Goal: Complete application form: Complete application form

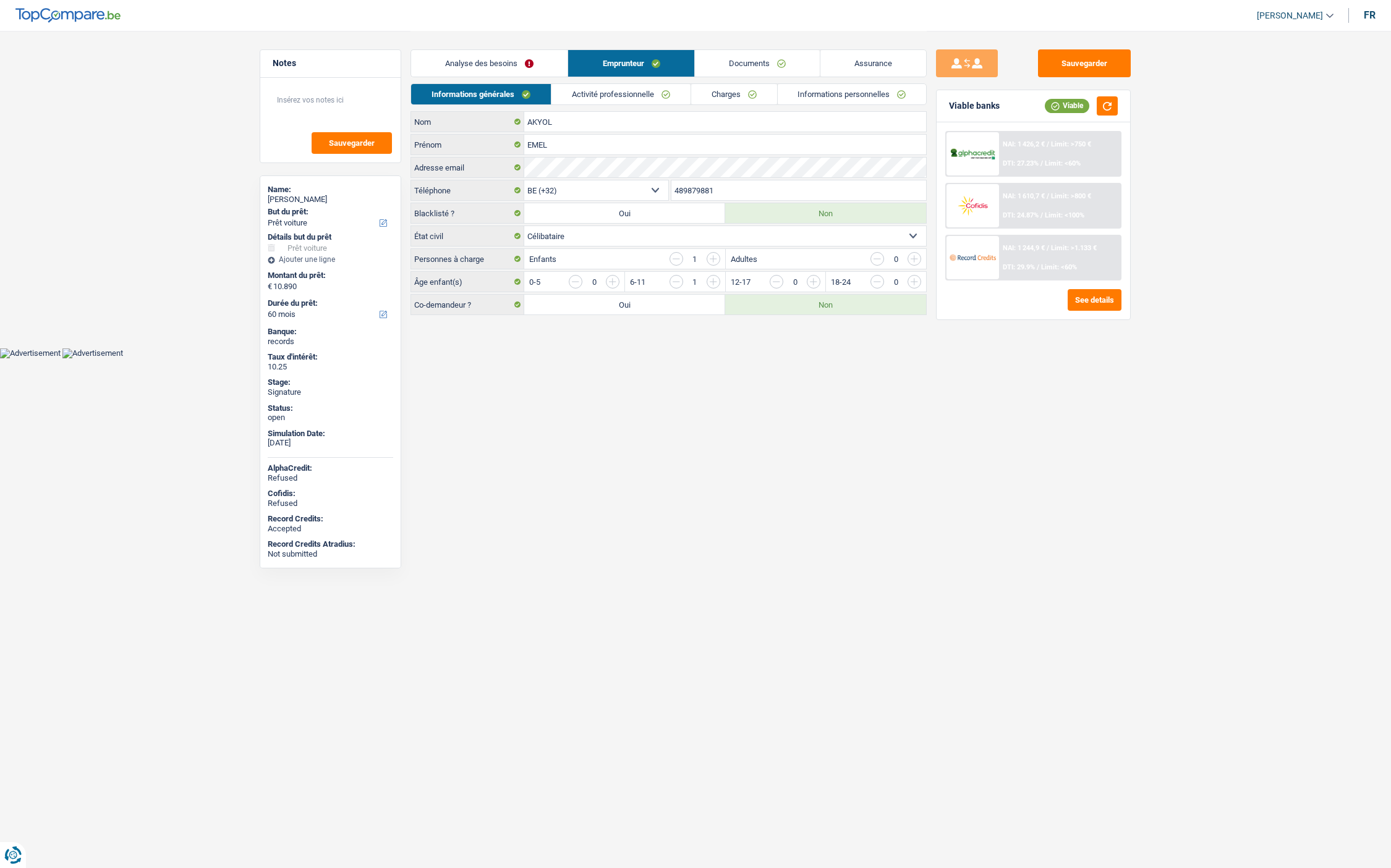
select select "car"
select select "60"
select select "32"
select select "single"
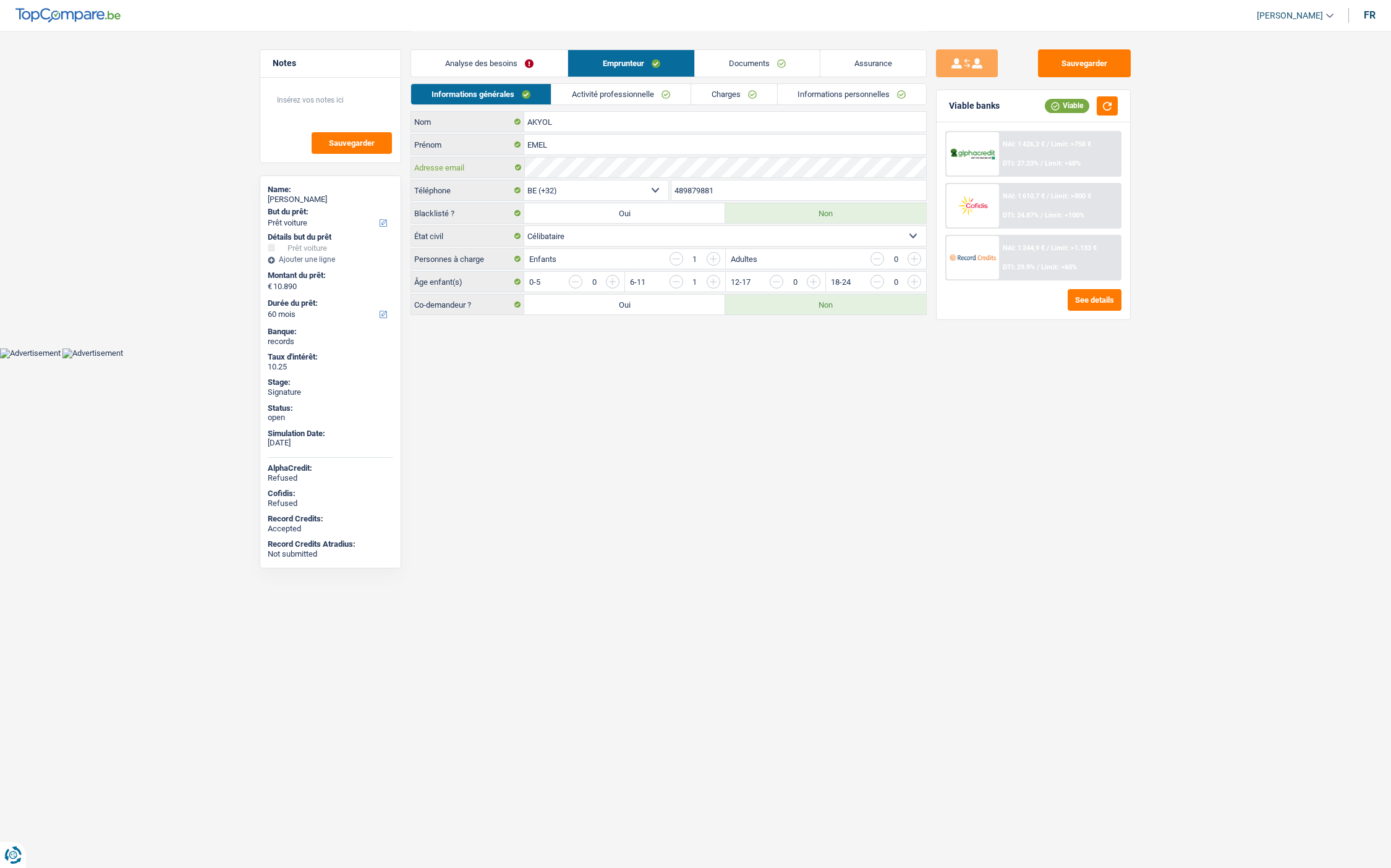
click at [510, 163] on div "Adresse email" at bounding box center [668, 168] width 515 height 20
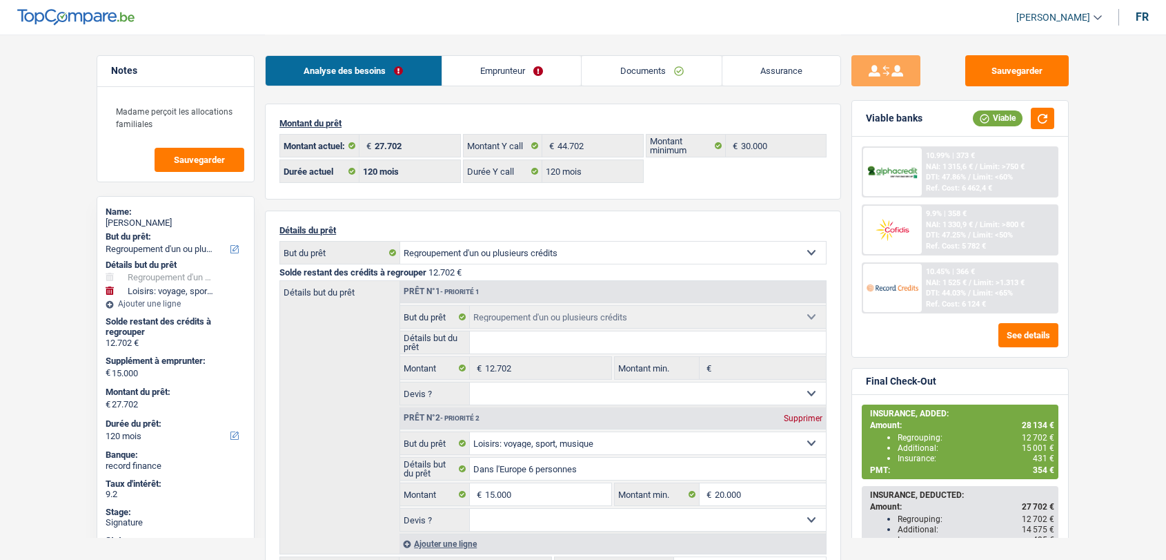
select select "refinancing"
select select "hobbies"
select select "120"
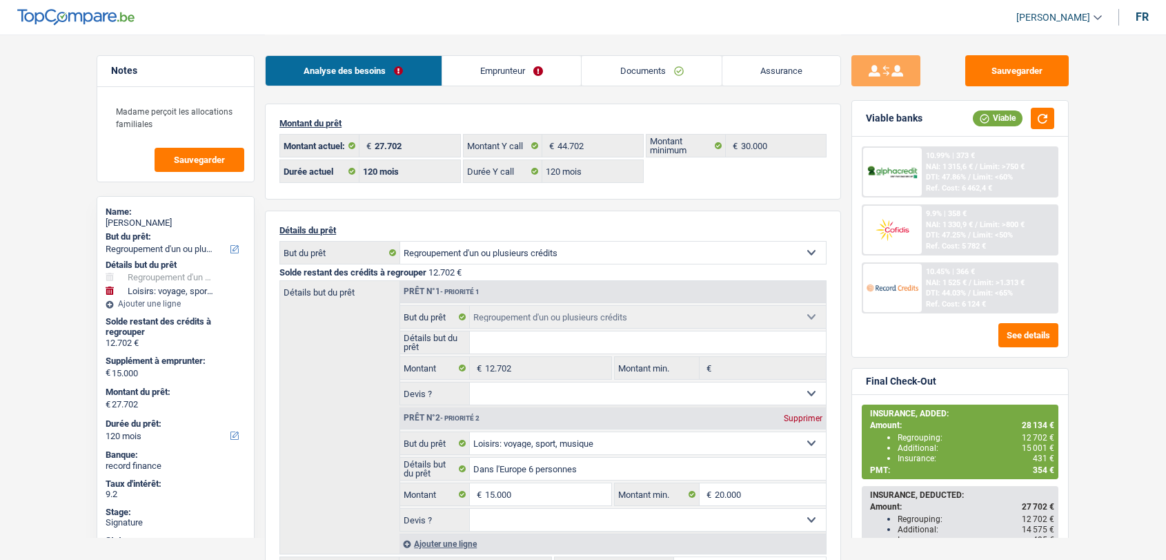
select select "120"
select select "refinancing"
select select "hobbies"
select select "120"
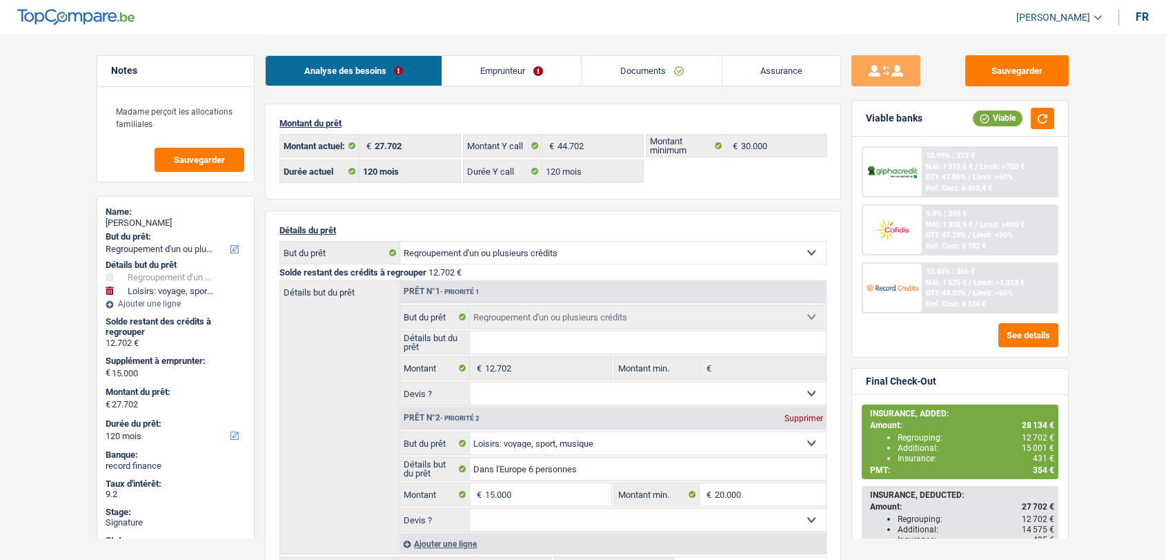
click at [631, 63] on link "Documents" at bounding box center [652, 71] width 140 height 30
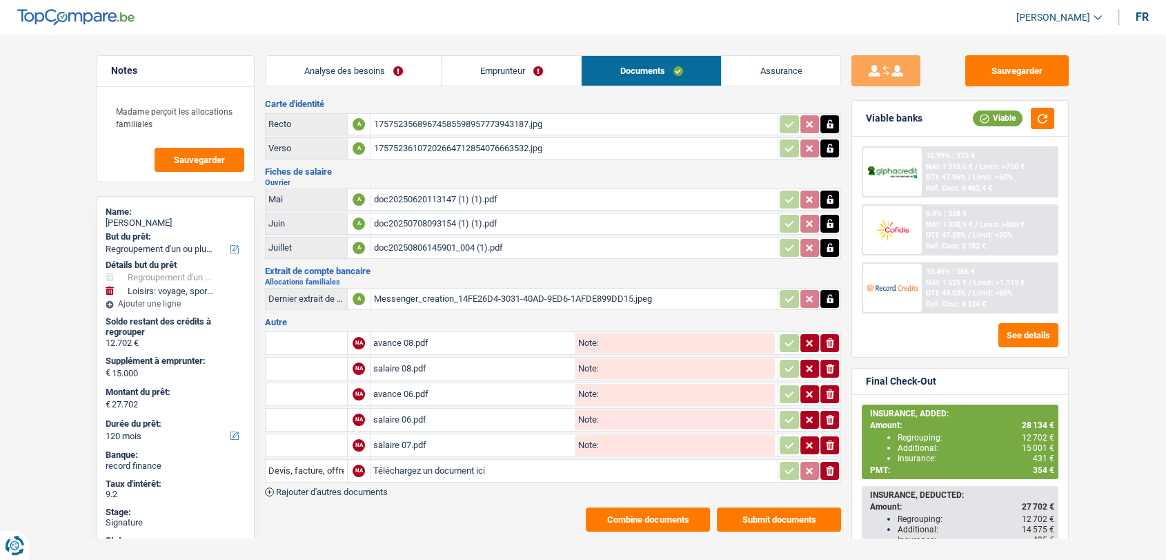
scroll to position [33, 0]
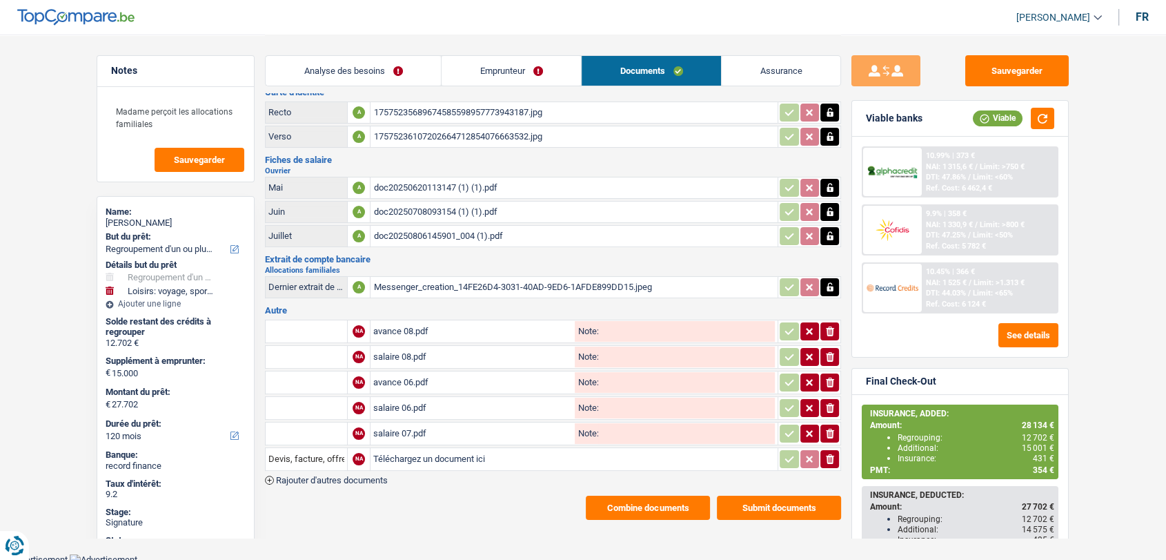
click at [418, 453] on input "Téléchargez un document ici" at bounding box center [574, 459] width 402 height 21
click at [408, 327] on div "avance 08.pdf" at bounding box center [472, 331] width 199 height 21
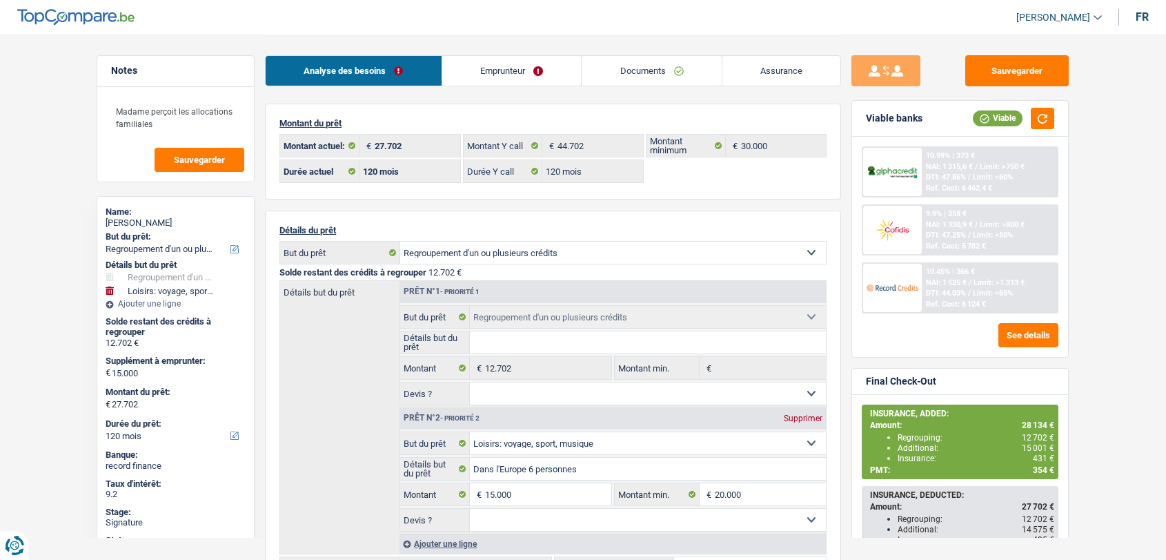
select select "refinancing"
select select "hobbies"
select select "120"
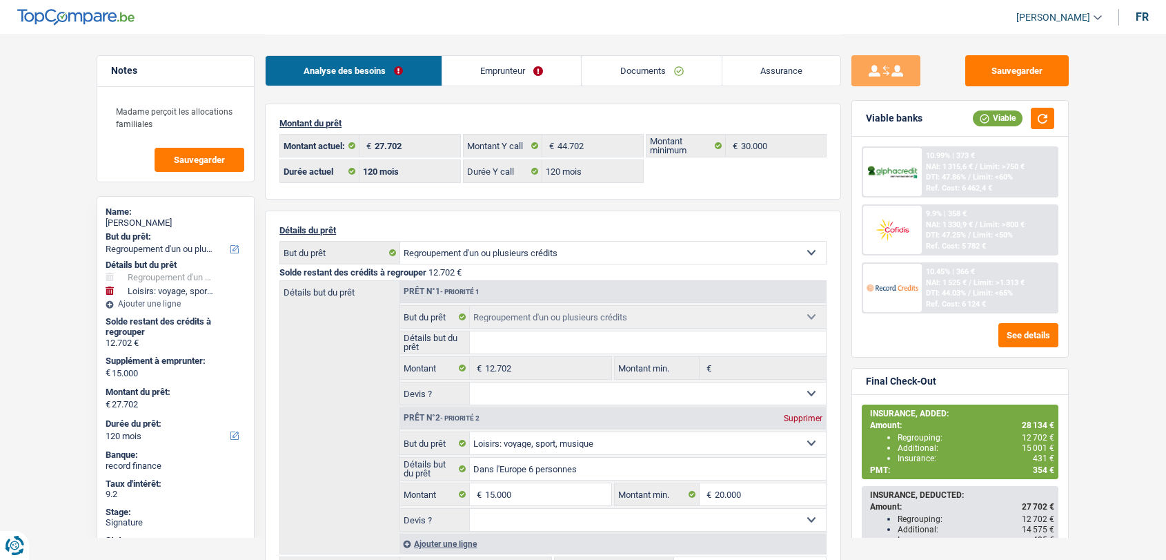
select select "120"
select select "refinancing"
select select "hobbies"
select select "120"
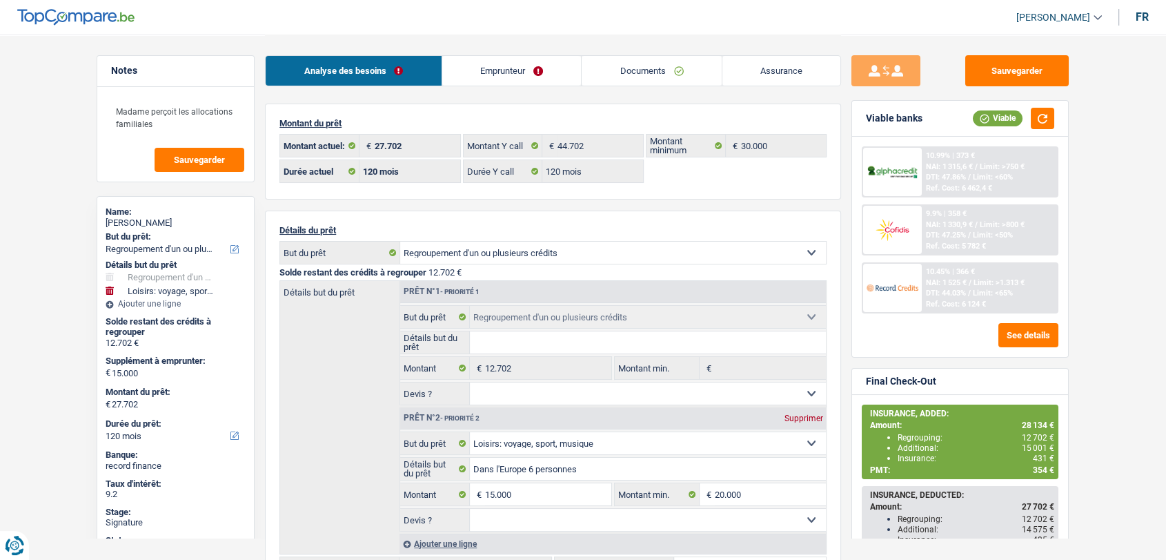
click at [656, 70] on link "Documents" at bounding box center [652, 71] width 140 height 30
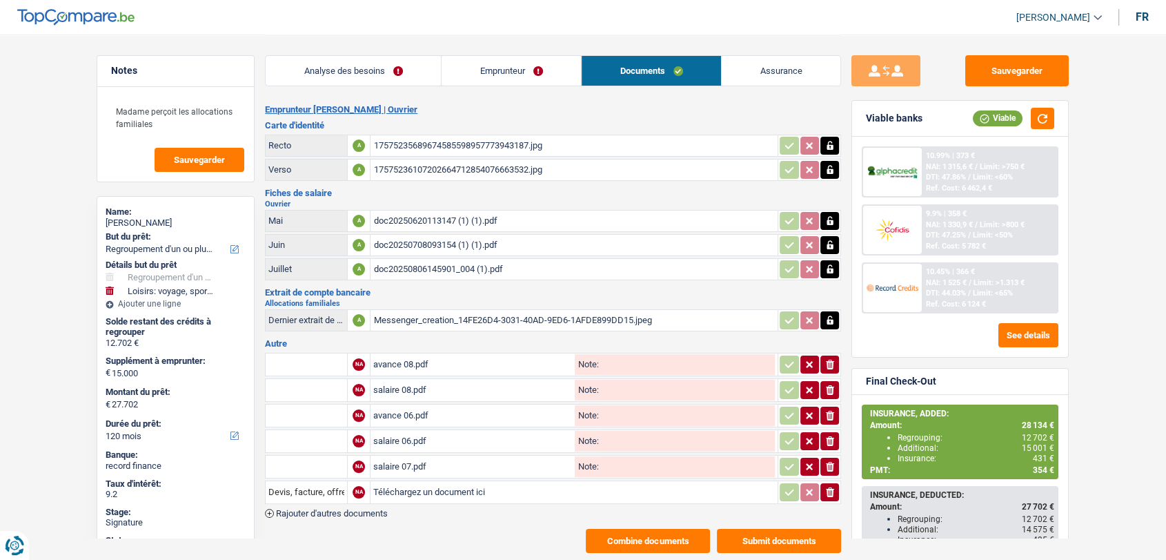
click at [432, 486] on input "Téléchargez un document ici" at bounding box center [574, 492] width 402 height 21
type input "C:\fakepath\AC-CCM-8168232318002050 Joachim.pdf"
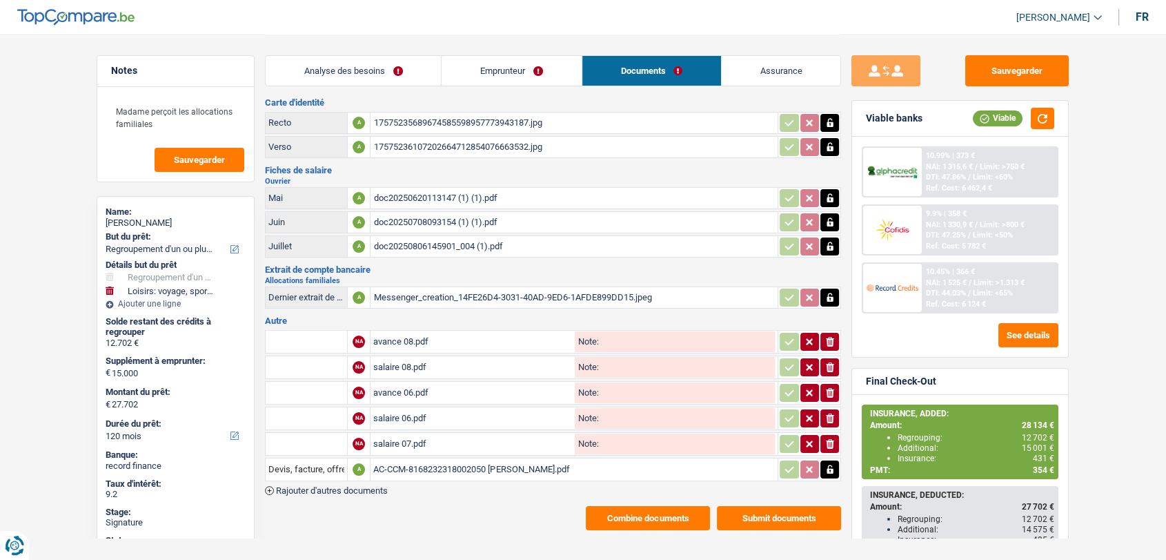
scroll to position [33, 0]
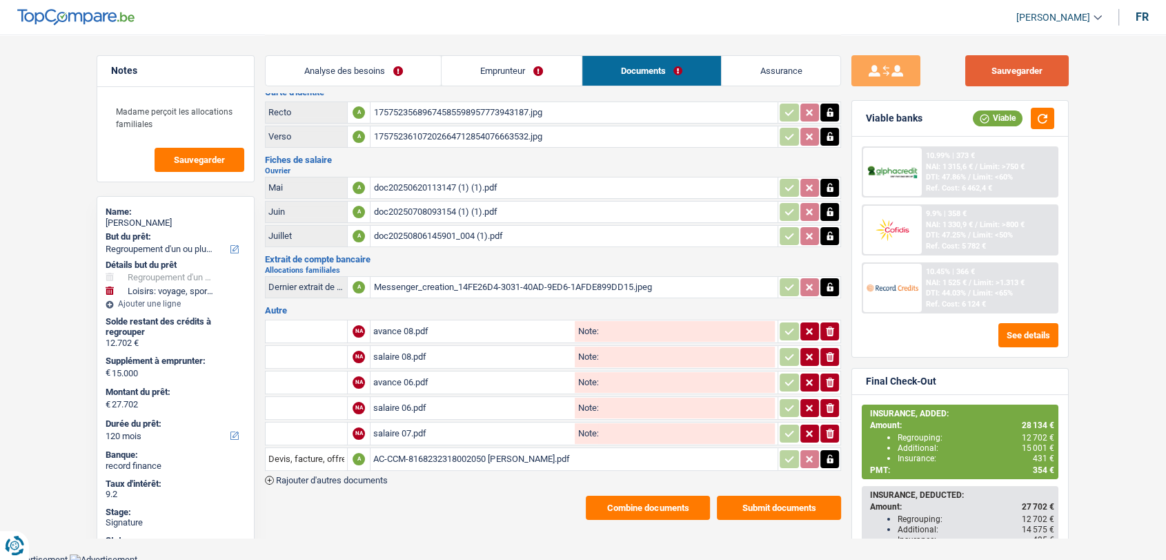
click at [1008, 74] on button "Sauvegarder" at bounding box center [1017, 70] width 104 height 31
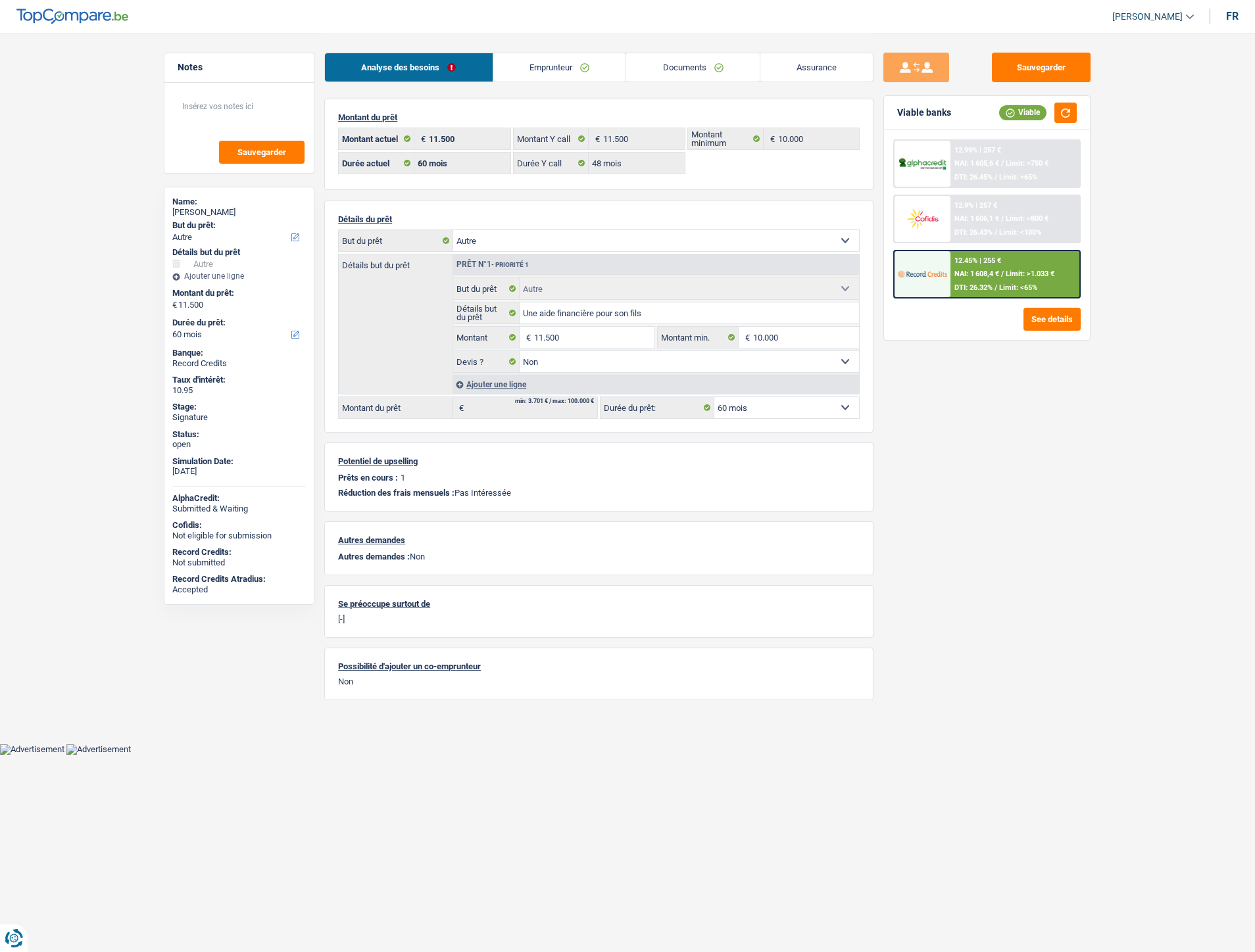
select select "other"
select select "60"
select select "48"
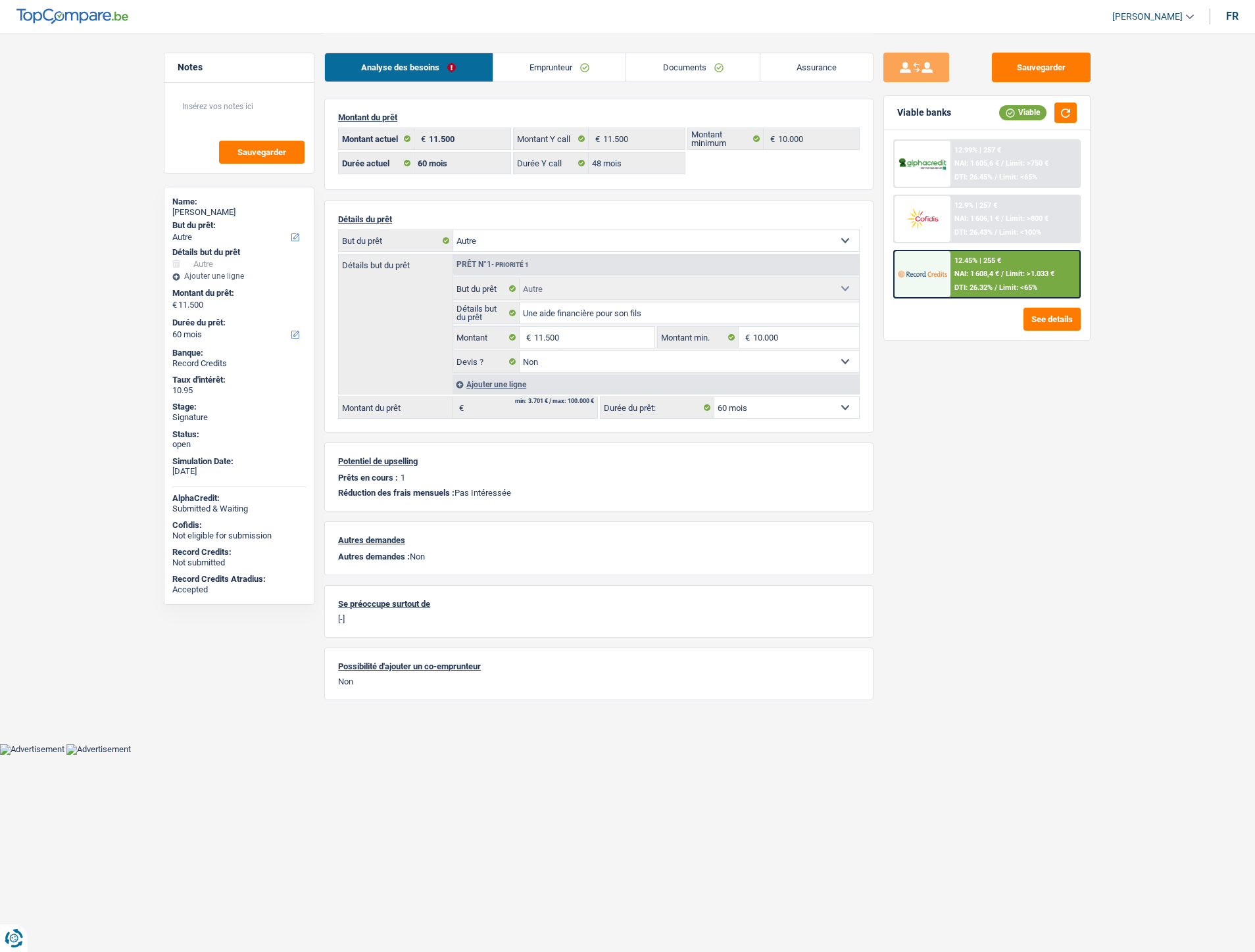
select select "other"
select select "false"
select select "60"
click at [667, 64] on link "Documents" at bounding box center [693, 68] width 133 height 29
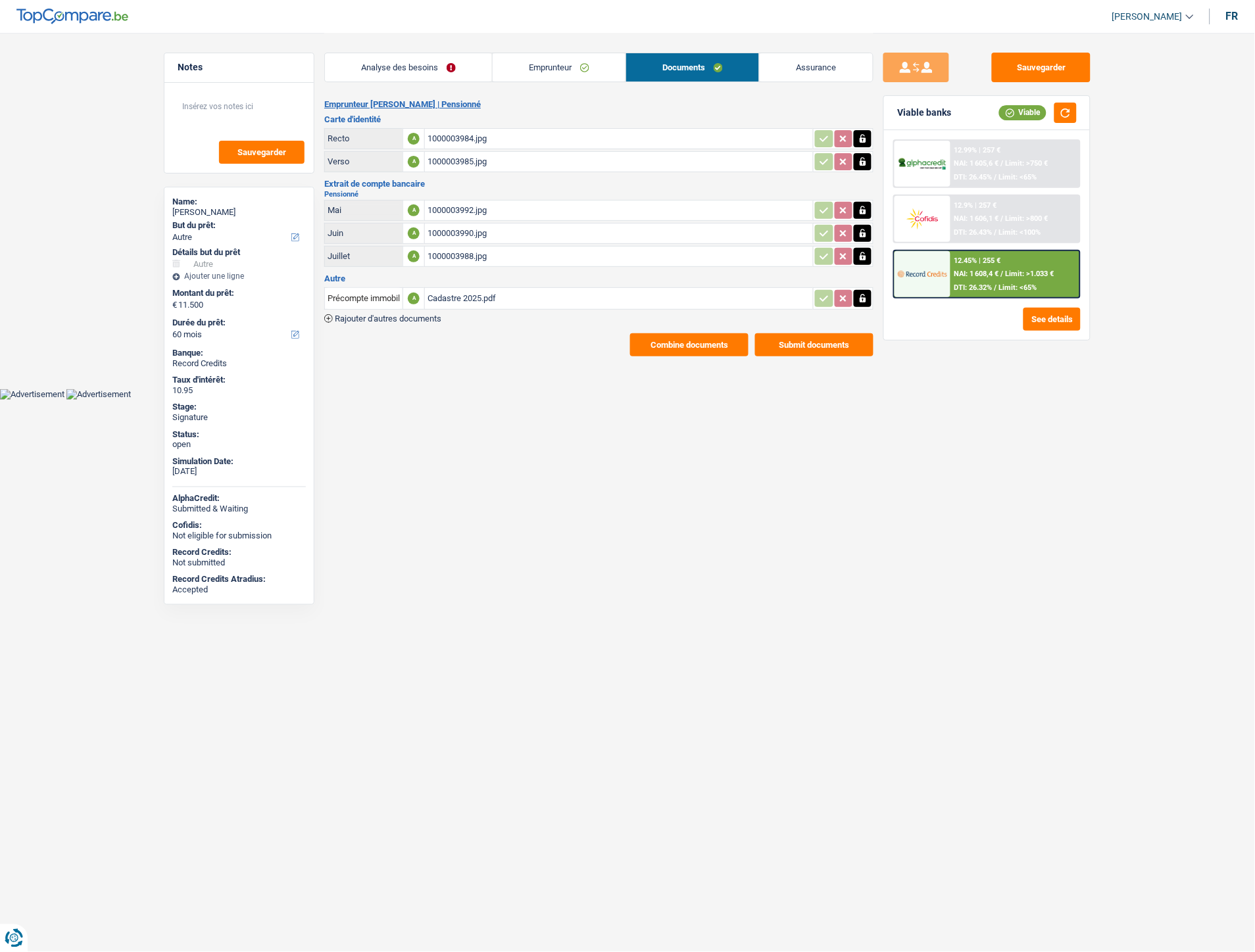
click at [417, 314] on span "Rajouter d'autres documents" at bounding box center [388, 318] width 107 height 9
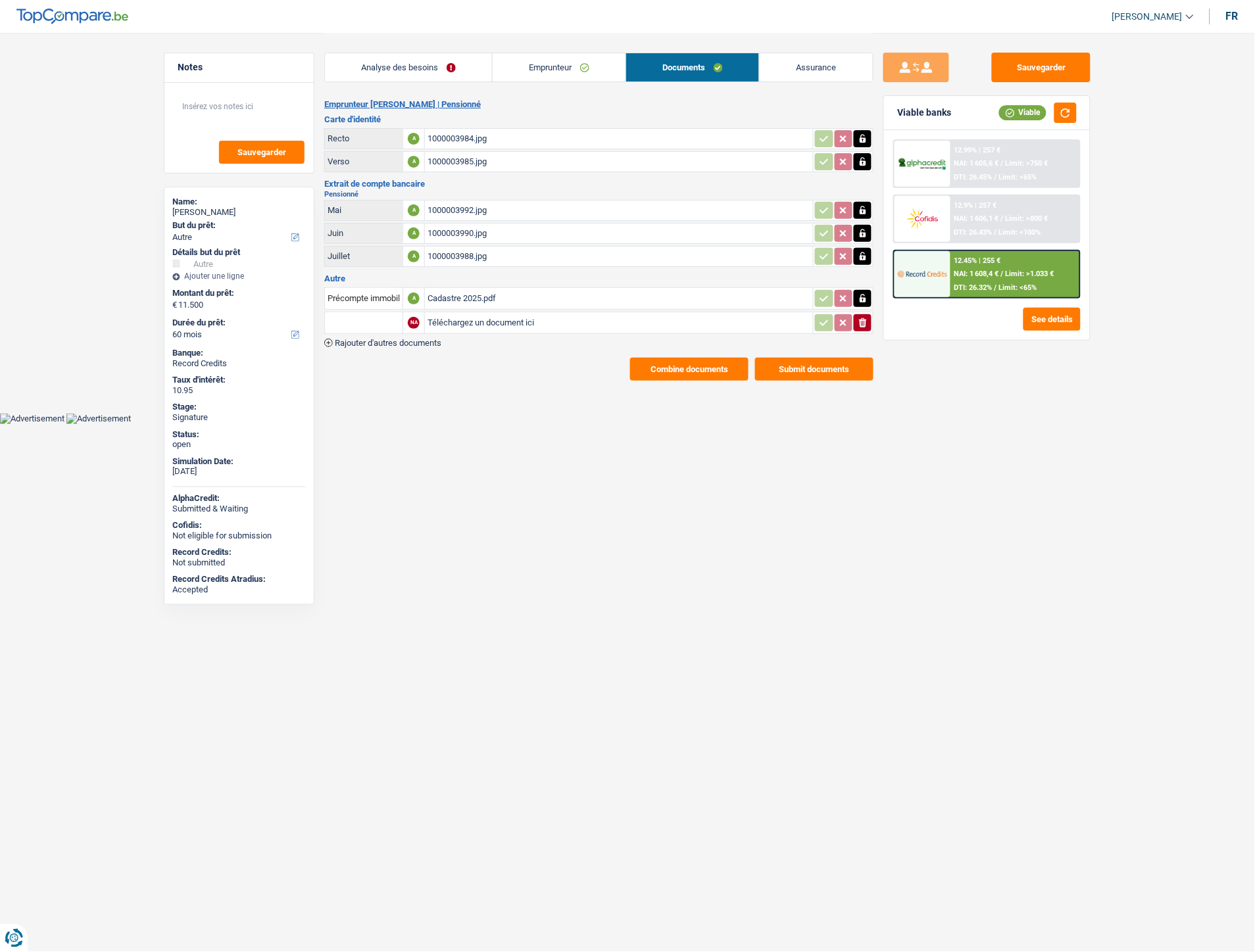
click at [425, 340] on span "Rajouter d'autres documents" at bounding box center [388, 342] width 107 height 9
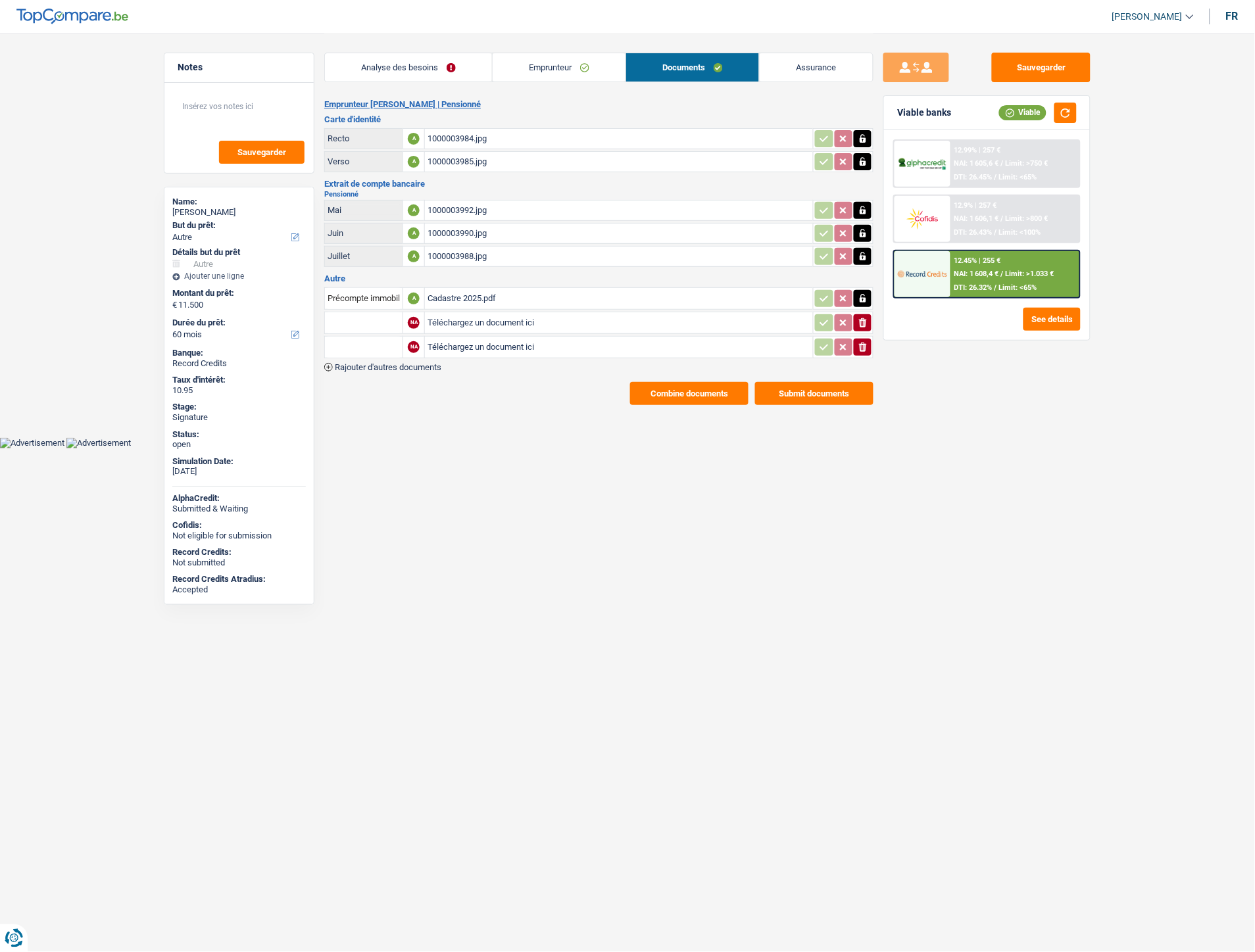
click at [475, 315] on input "Téléchargez un document ici" at bounding box center [619, 322] width 383 height 20
type input "C:\fakepath\IMG-20250917-WA0039.jpg"
click at [463, 347] on input "Téléchargez un document ici" at bounding box center [619, 347] width 383 height 20
type input "C:\fakepath\IMG-20250917-WA0041.jpg"
click at [356, 314] on input "text" at bounding box center [364, 323] width 72 height 21
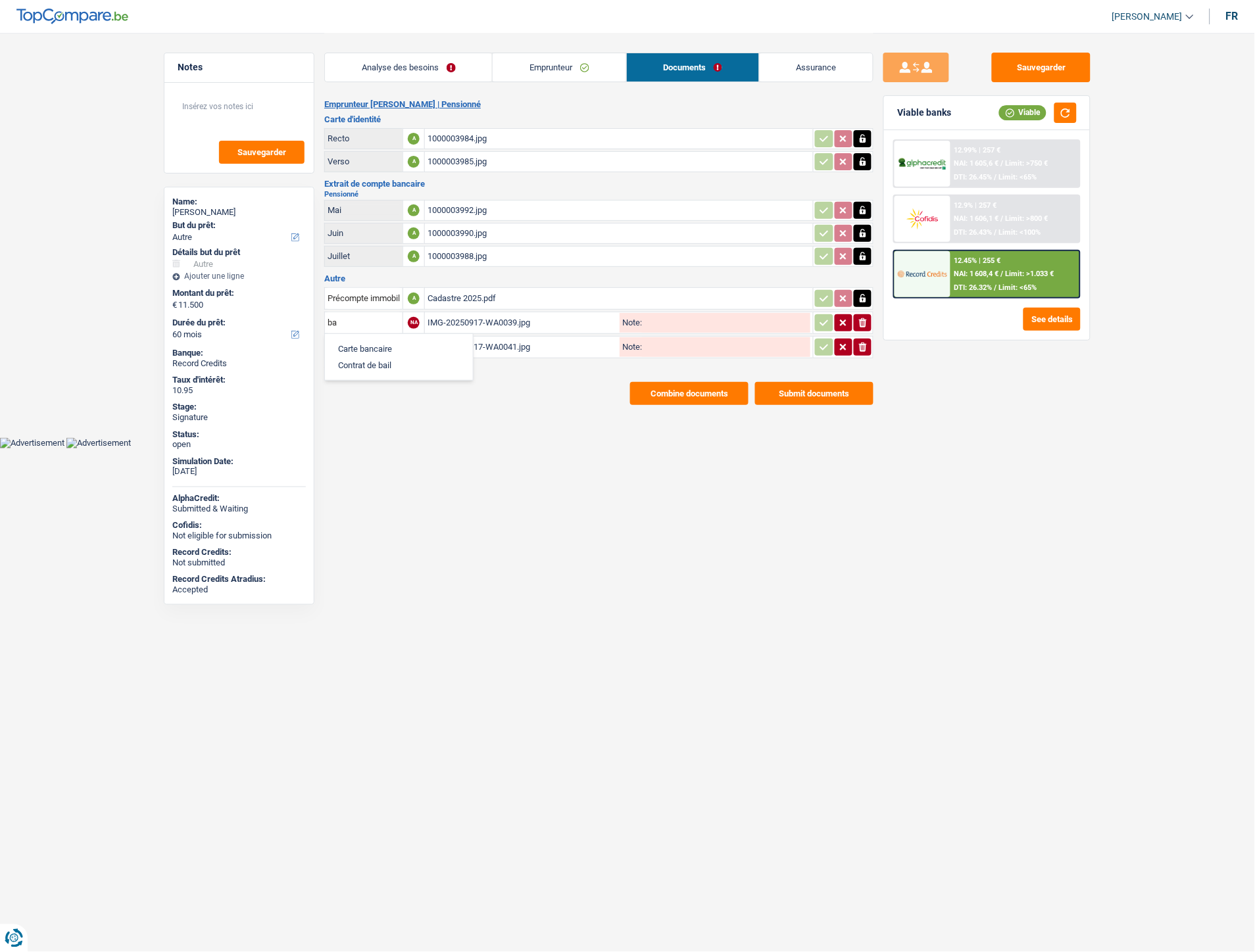
click at [375, 343] on li "Carte bancaire" at bounding box center [398, 348] width 134 height 16
type input "Carte bancaire"
click at [372, 343] on input "text" at bounding box center [364, 347] width 72 height 21
click at [368, 365] on li "Carte bancaire" at bounding box center [398, 373] width 134 height 16
type input "Carte bancaire"
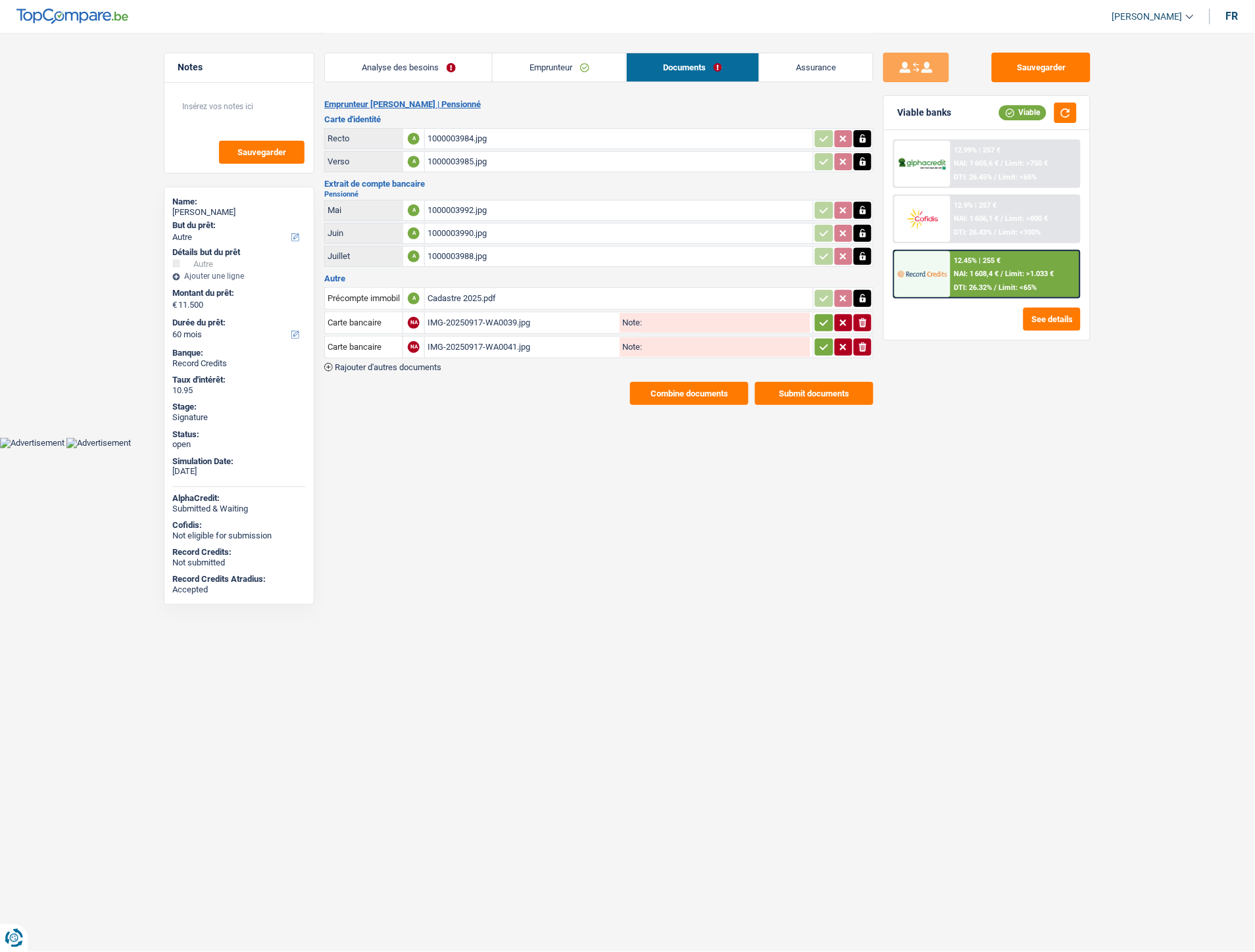
drag, startPoint x: 827, startPoint y: 322, endPoint x: 823, endPoint y: 345, distance: 23.3
click at [827, 321] on icon "button" at bounding box center [823, 323] width 10 height 13
click at [820, 343] on icon "button" at bounding box center [823, 347] width 10 height 13
click at [413, 363] on span "Rajouter d'autres documents" at bounding box center [388, 367] width 107 height 9
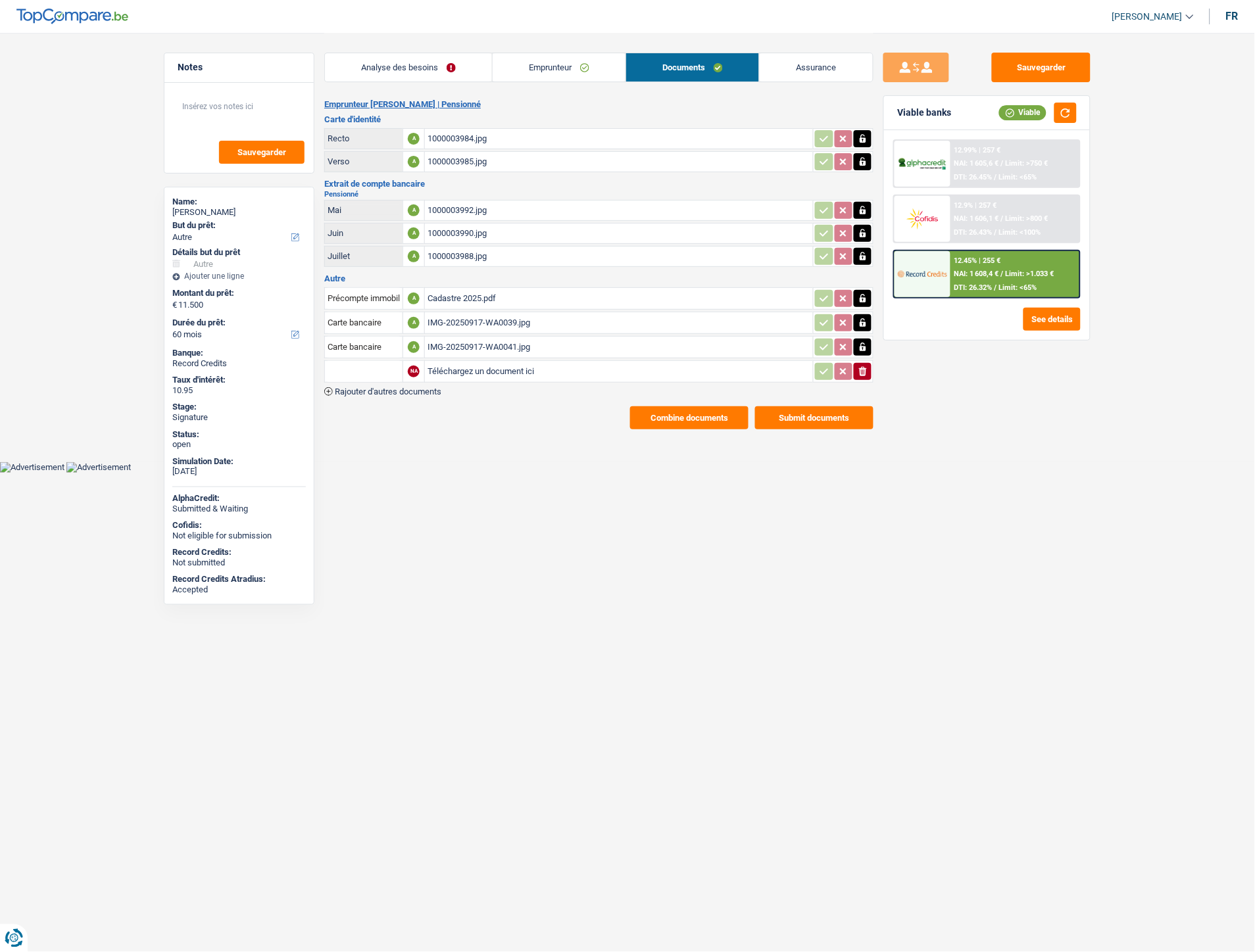
click at [455, 368] on input "Téléchargez un document ici" at bounding box center [619, 372] width 383 height 20
type input "C:\fakepath\Extrait Blomart.pdf"
click at [373, 362] on input "text" at bounding box center [364, 372] width 72 height 21
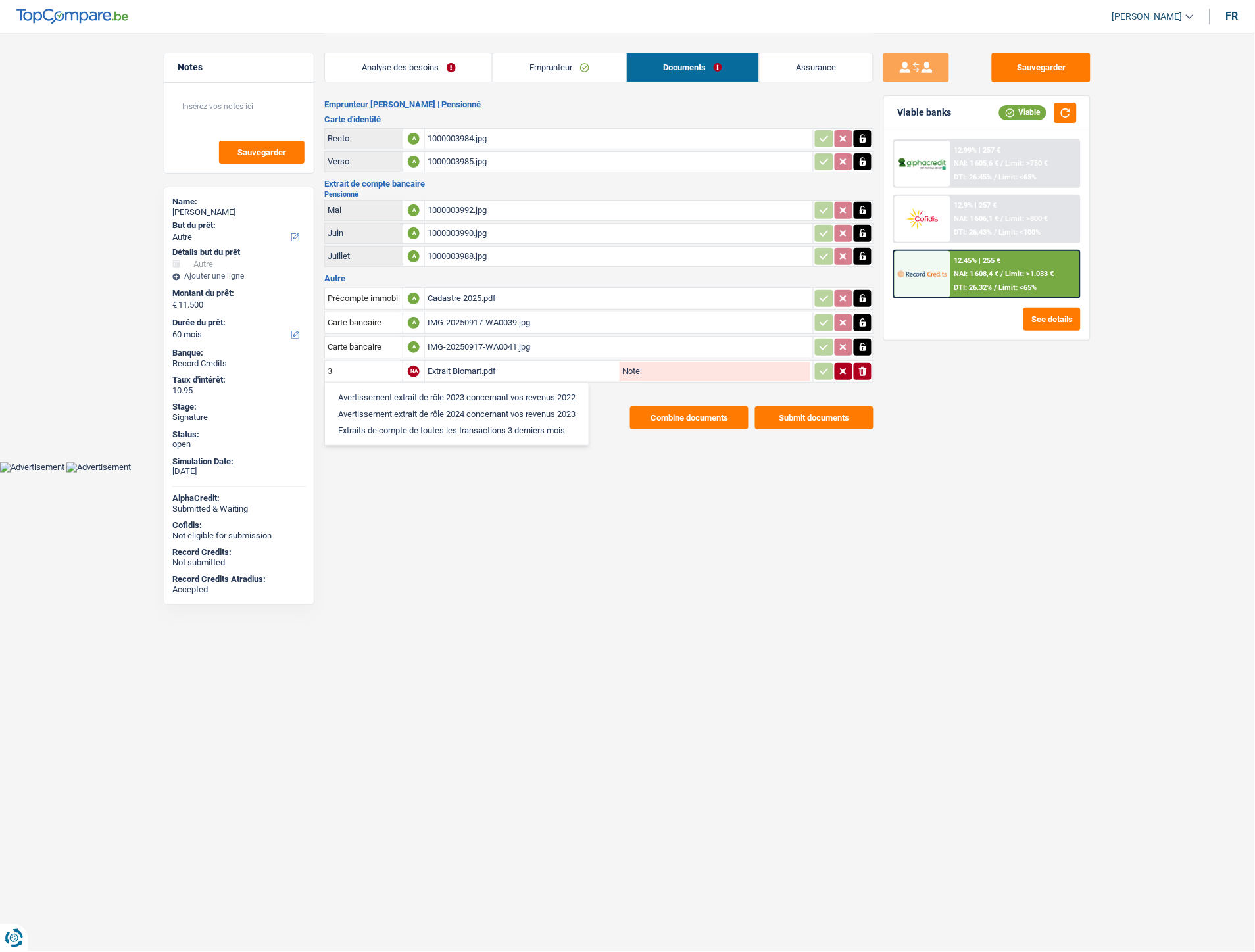
click at [408, 428] on li "Extraits de compte de toutes les transactions 3 derniers mois" at bounding box center [456, 430] width 251 height 16
type input "Extraits de compte de toutes les transactions 3 derniers mois"
click at [820, 368] on icon "button" at bounding box center [823, 371] width 9 height 6
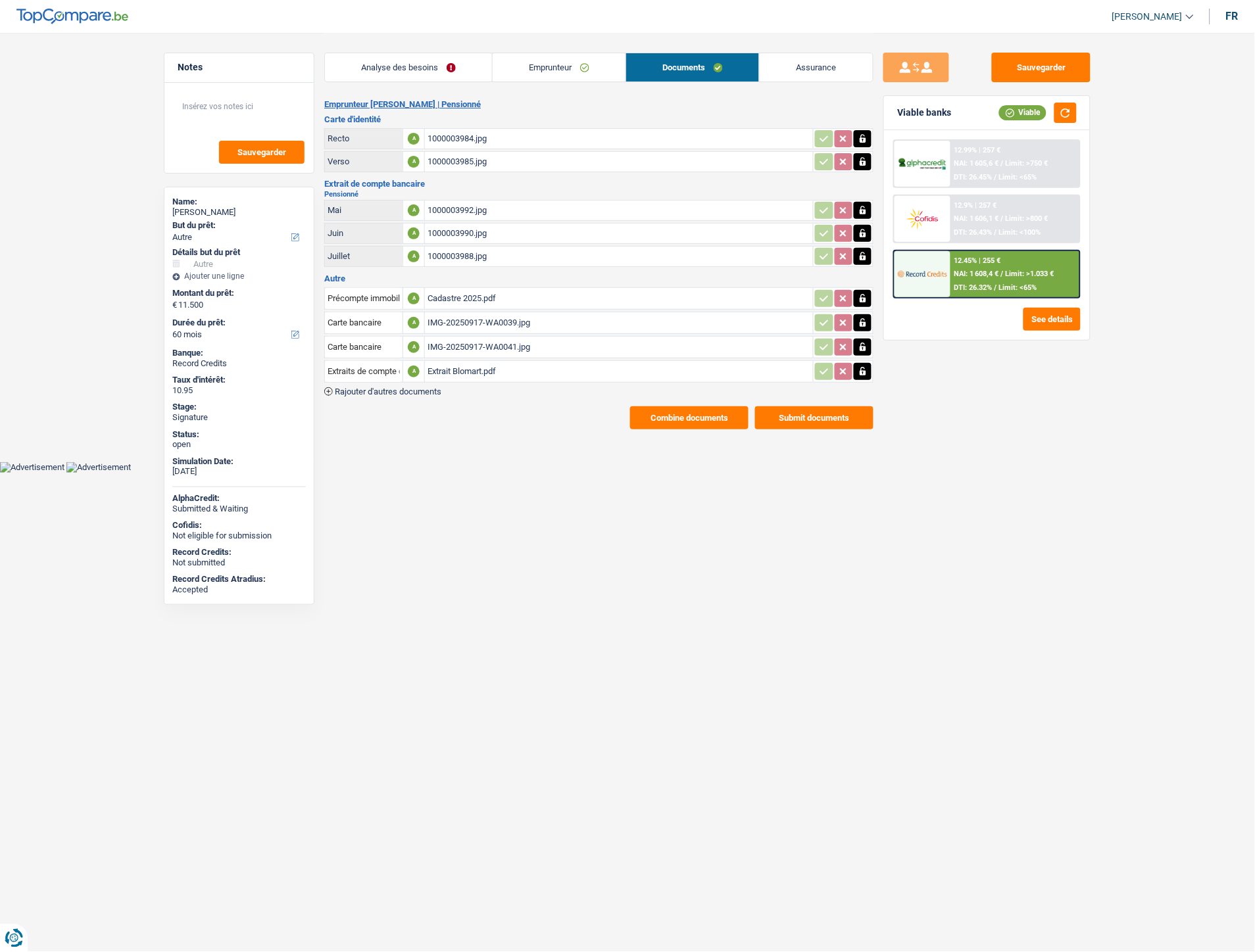
click at [699, 406] on button "Combine documents" at bounding box center [689, 417] width 118 height 23
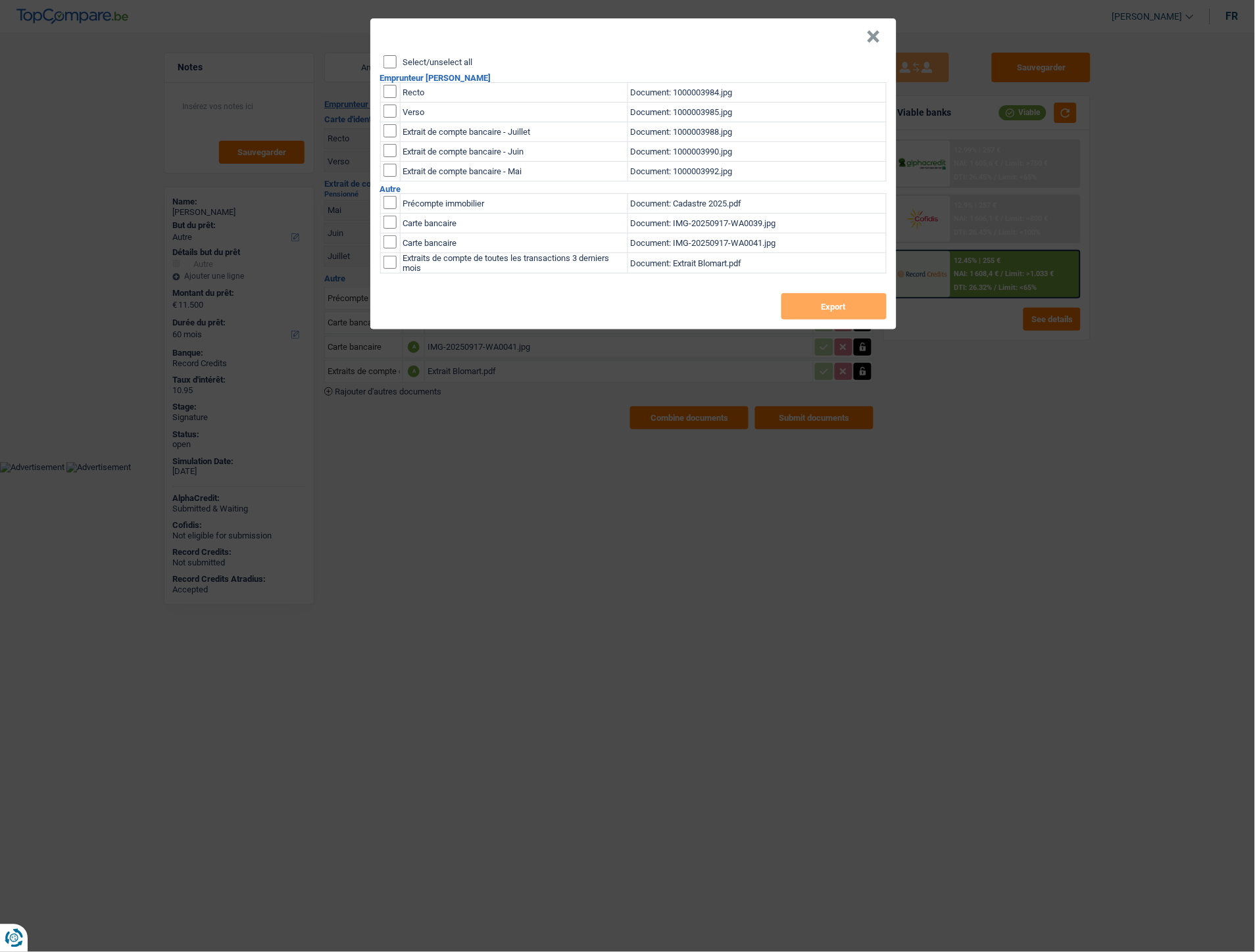
drag, startPoint x: 390, startPoint y: 60, endPoint x: 423, endPoint y: 71, distance: 34.8
click at [393, 60] on input "Select/unselect all" at bounding box center [390, 62] width 13 height 13
checkbox input "true"
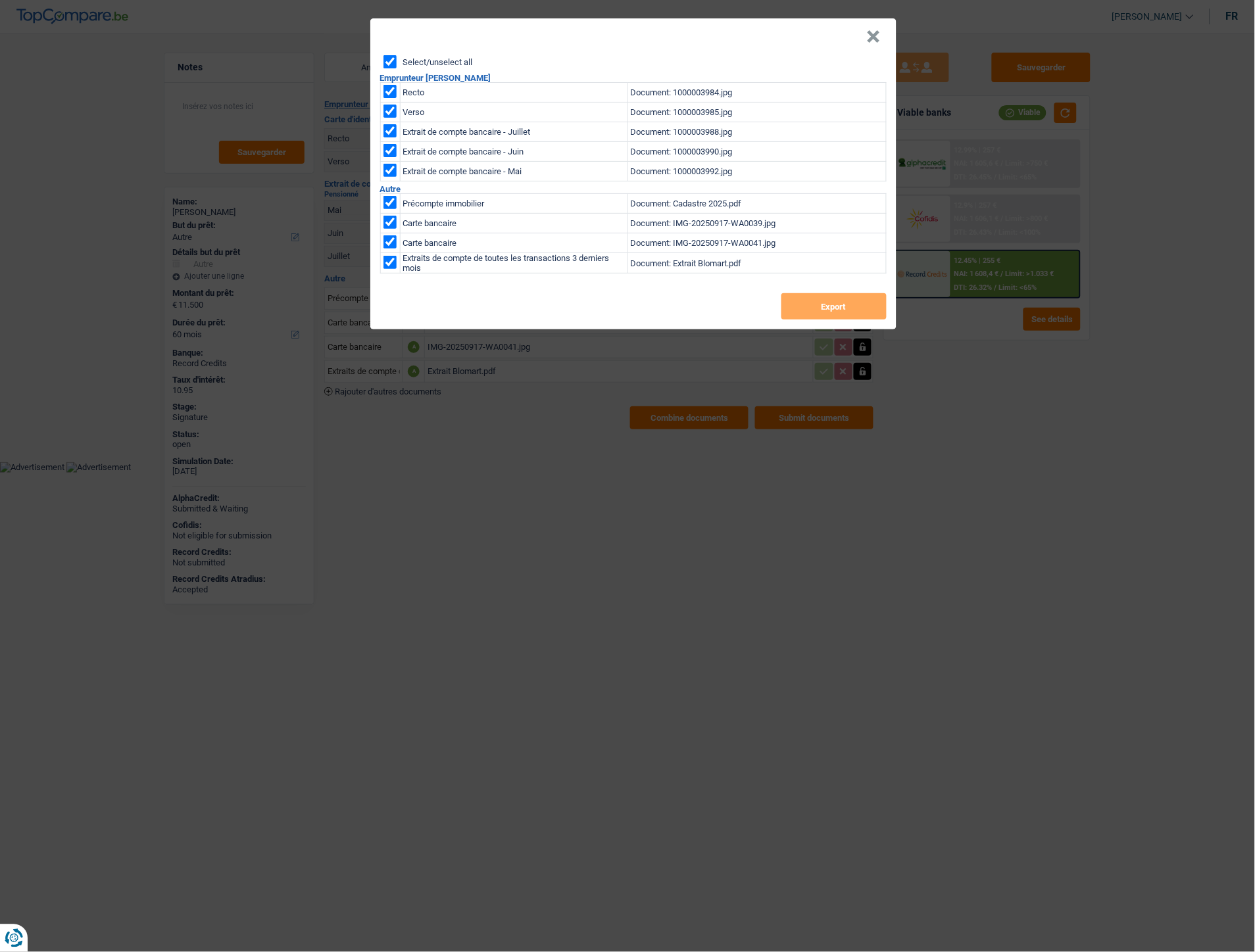
checkbox input "true"
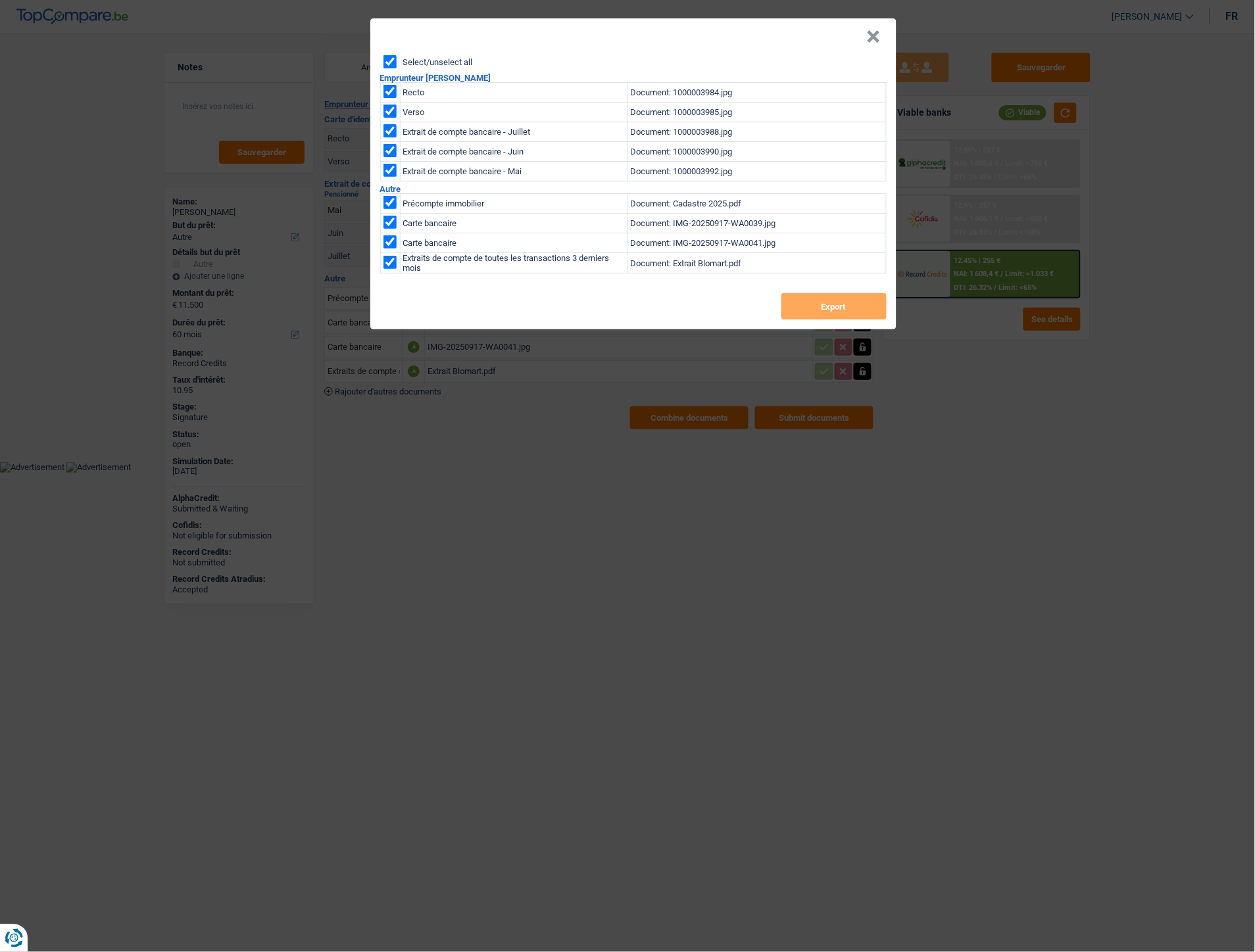
checkbox input "true"
click at [816, 306] on button "Export" at bounding box center [834, 307] width 105 height 27
drag, startPoint x: 872, startPoint y: 31, endPoint x: 896, endPoint y: 29, distance: 24.1
click at [872, 31] on button "×" at bounding box center [873, 37] width 13 height 13
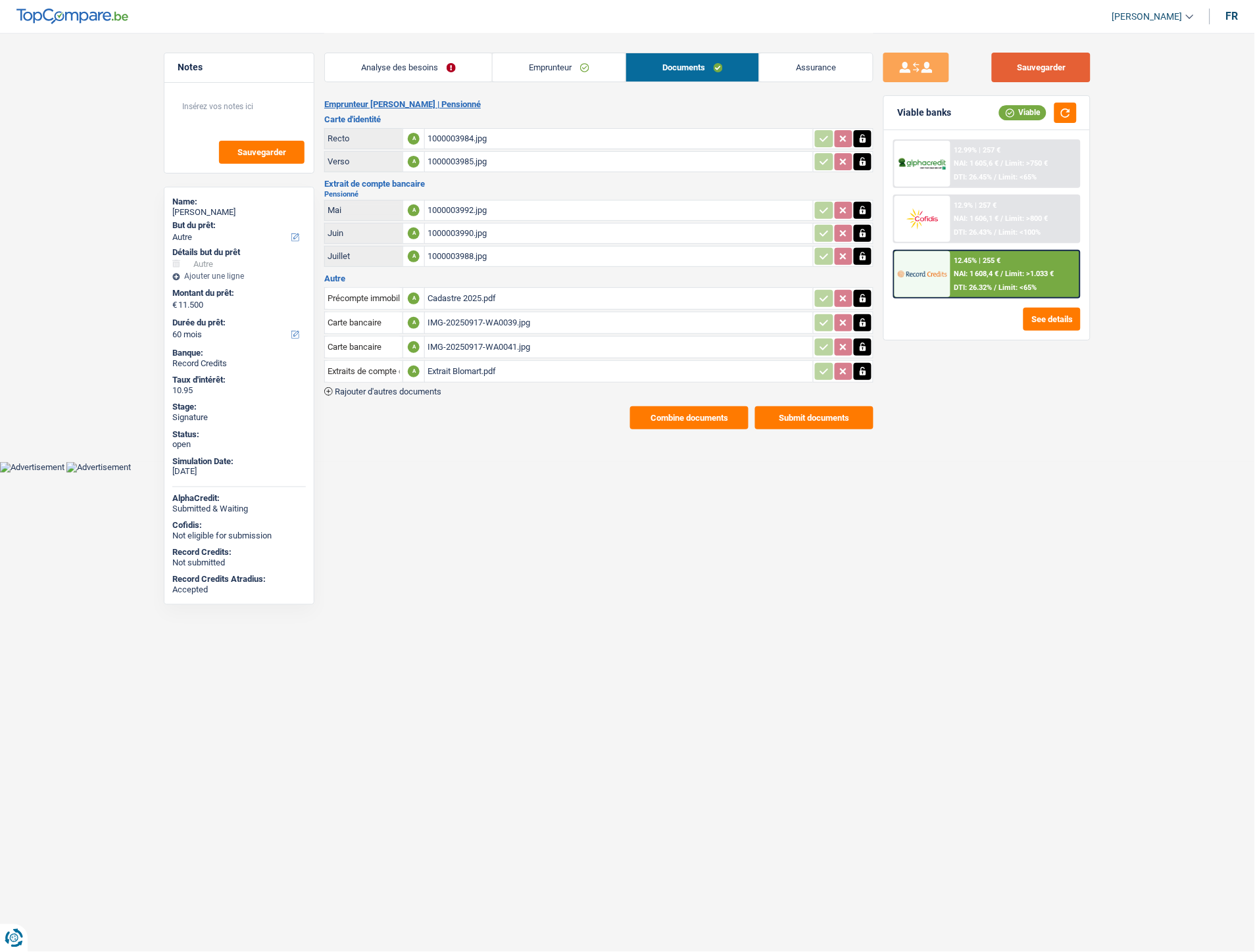
click at [1003, 63] on button "Sauvegarder" at bounding box center [1042, 67] width 99 height 30
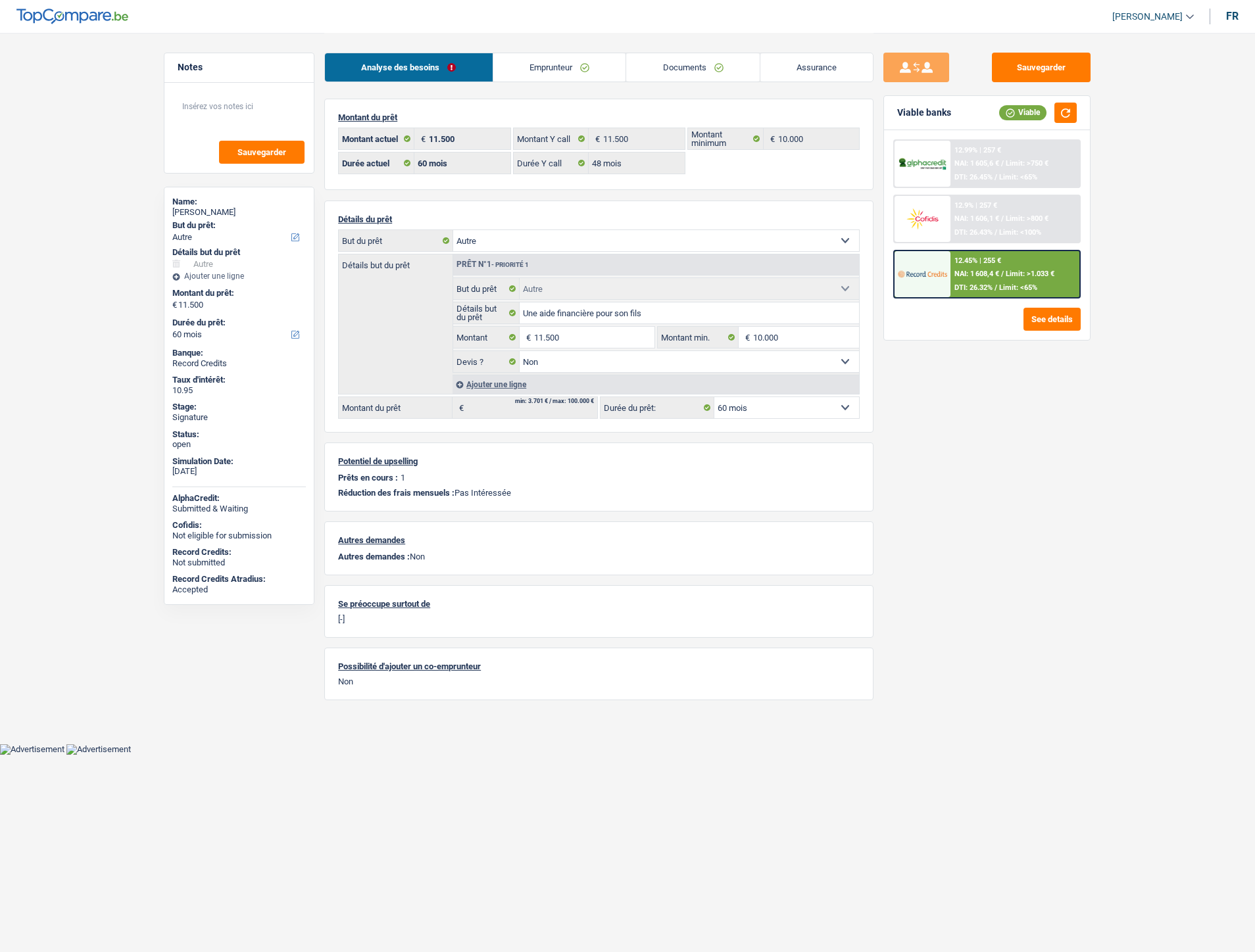
select select "other"
select select "60"
select select "48"
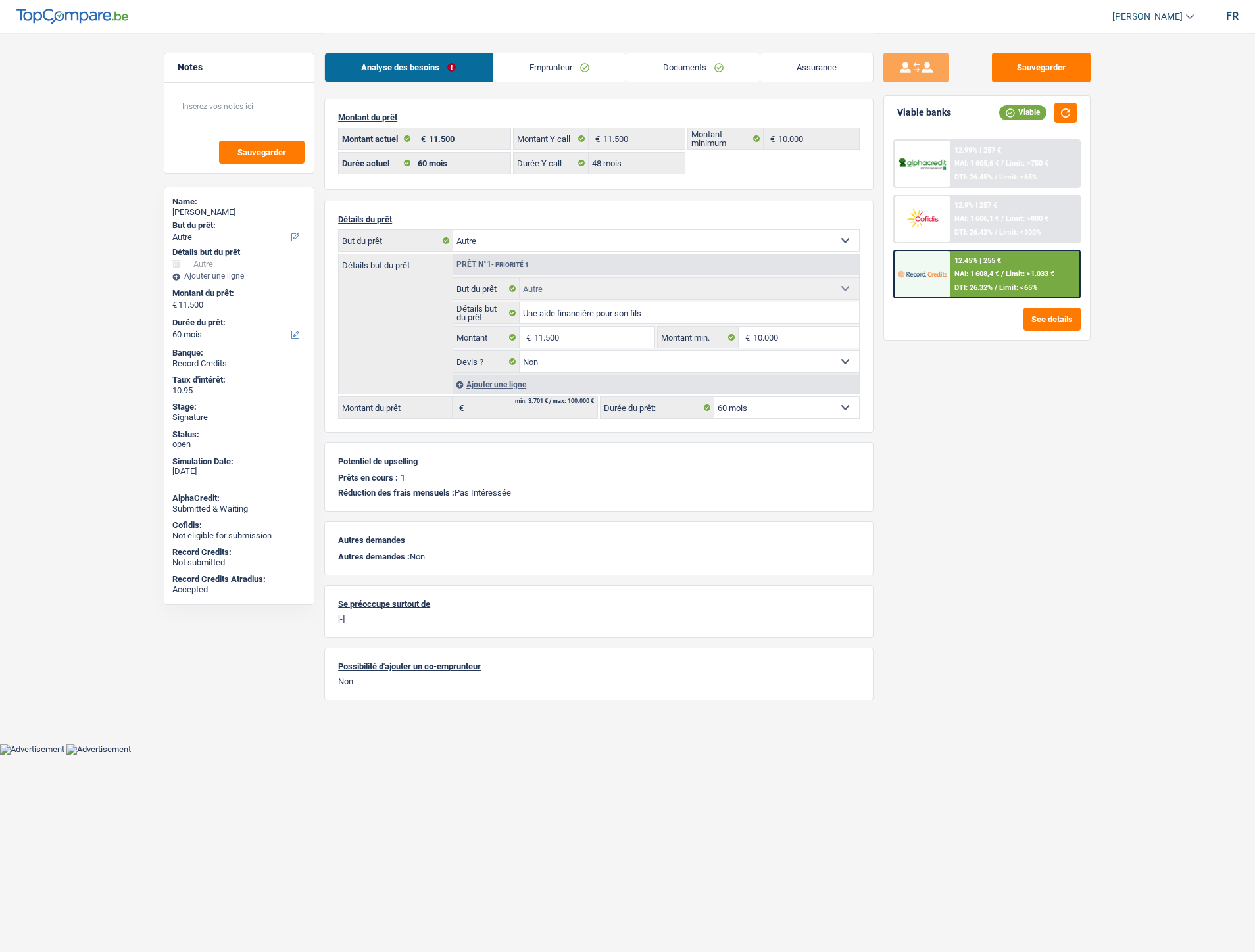
select select "other"
select select "false"
select select "60"
drag, startPoint x: 698, startPoint y: 69, endPoint x: 680, endPoint y: 101, distance: 36.7
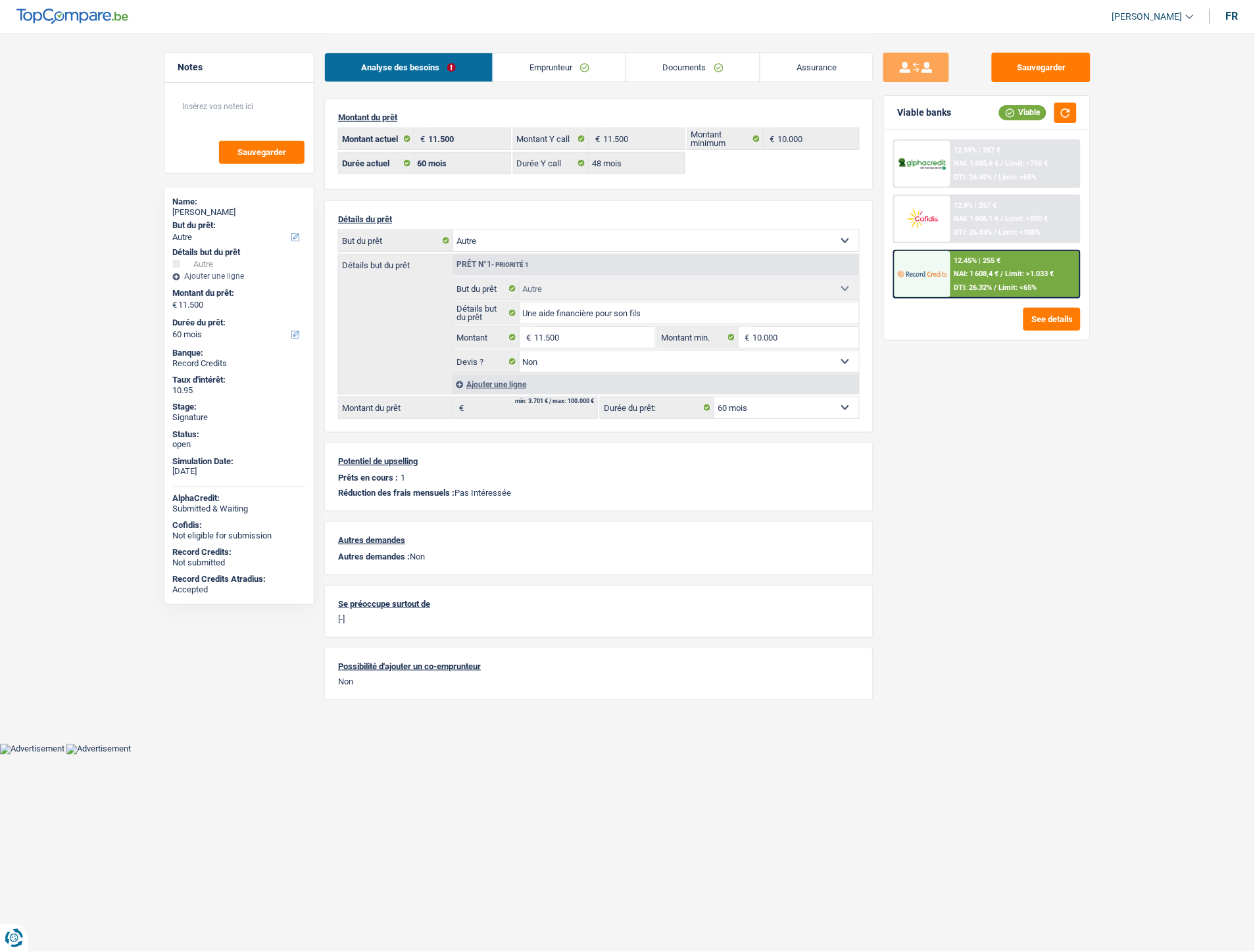
click at [698, 69] on link "Documents" at bounding box center [693, 68] width 133 height 29
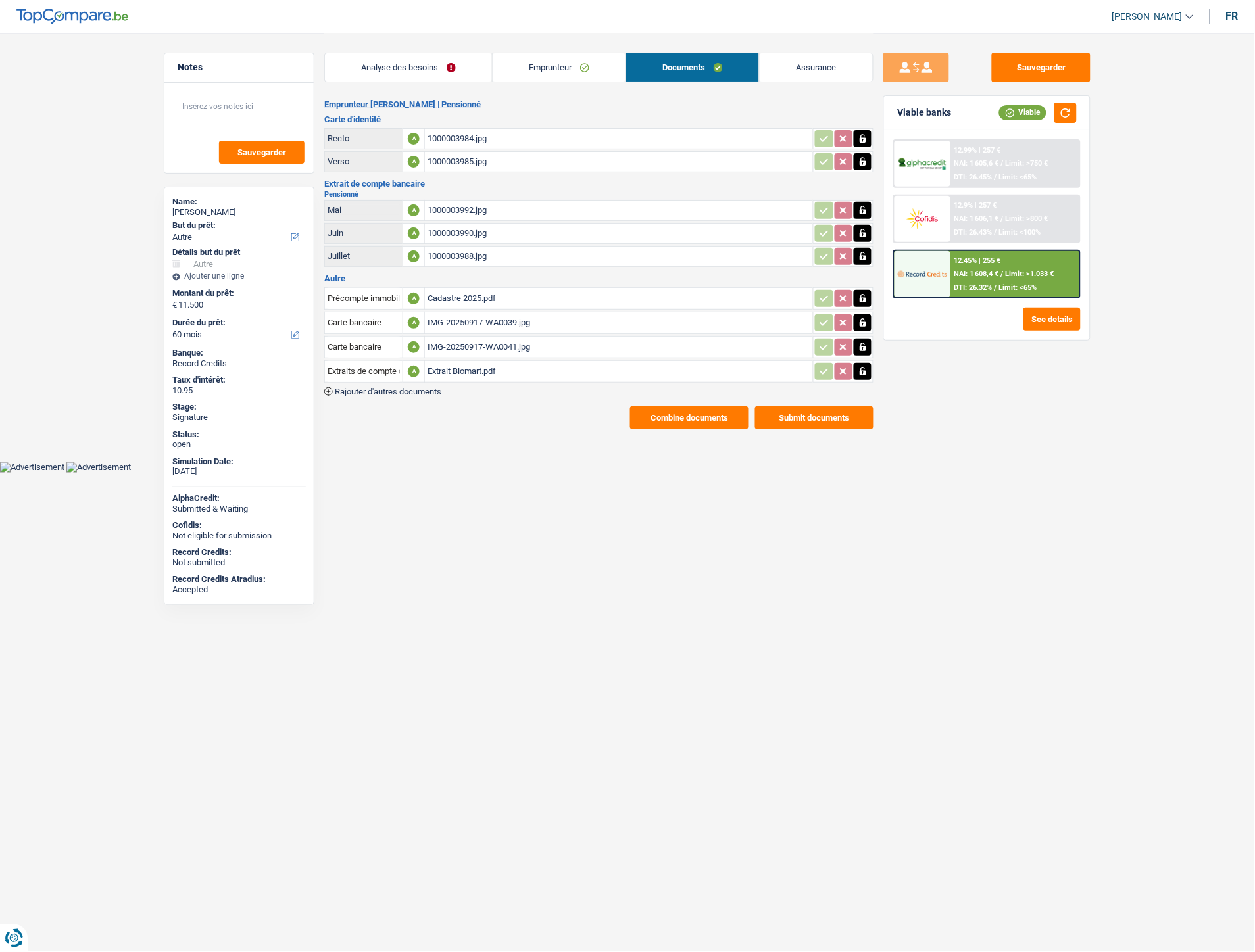
click at [660, 415] on button "Combine documents" at bounding box center [689, 417] width 118 height 23
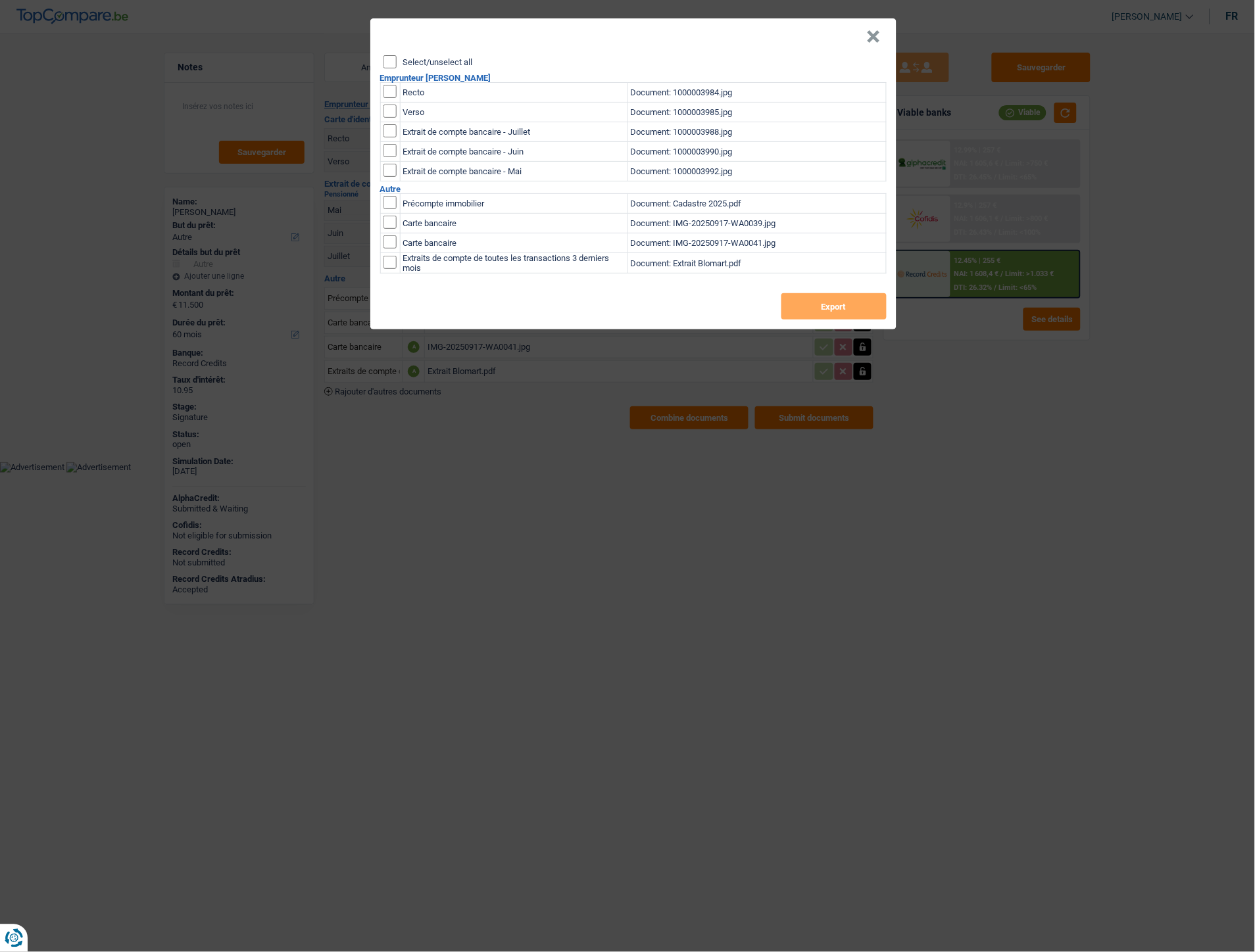
click at [395, 93] on input "checkbox" at bounding box center [390, 91] width 13 height 13
checkbox input "true"
click at [390, 113] on input "checkbox" at bounding box center [390, 111] width 13 height 13
checkbox input "true"
click at [799, 311] on button "Export" at bounding box center [834, 307] width 105 height 27
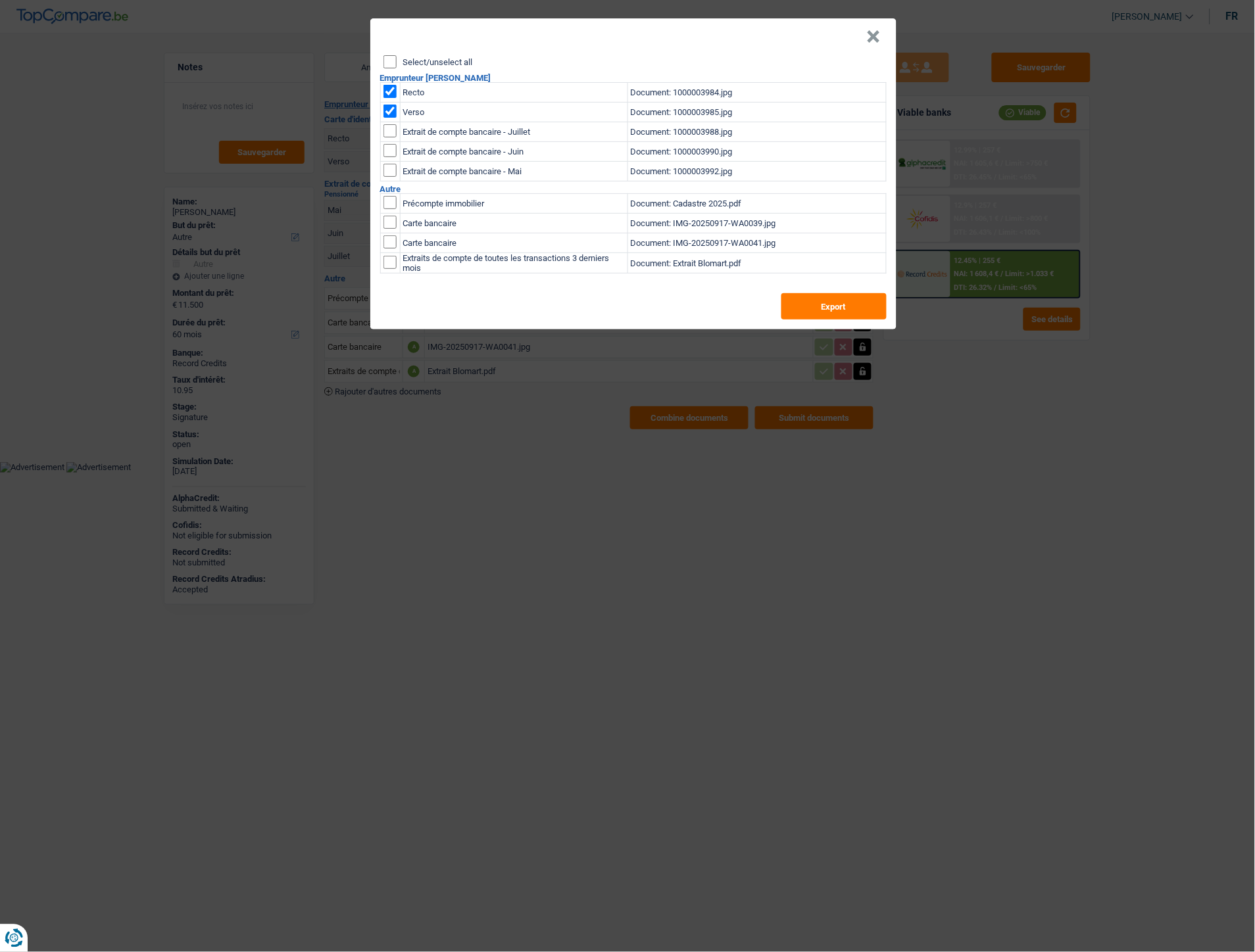
drag, startPoint x: 871, startPoint y: 34, endPoint x: 904, endPoint y: 129, distance: 100.6
click at [871, 34] on button "×" at bounding box center [873, 37] width 13 height 13
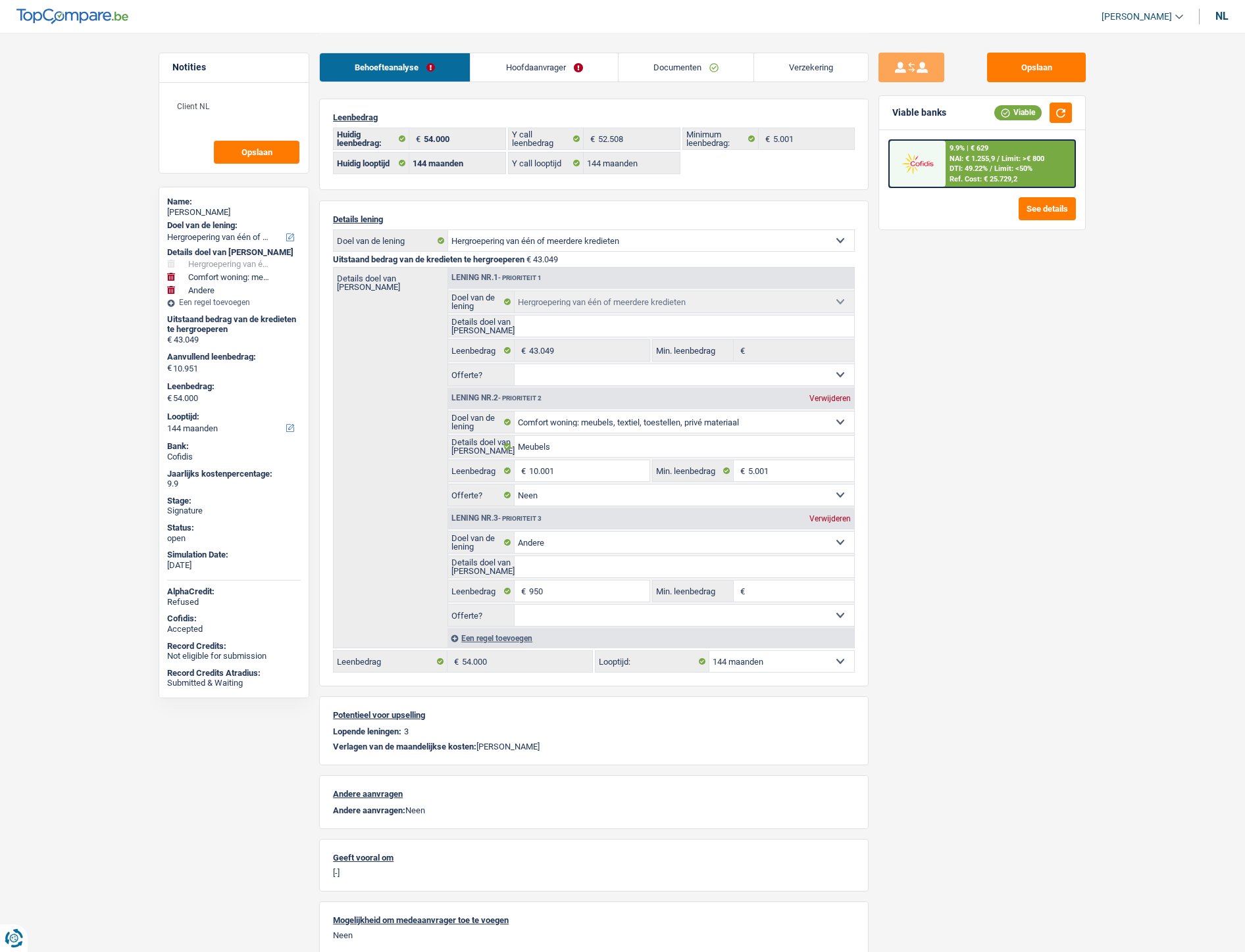
select select "refinancing"
select select "household"
select select "other"
select select "144"
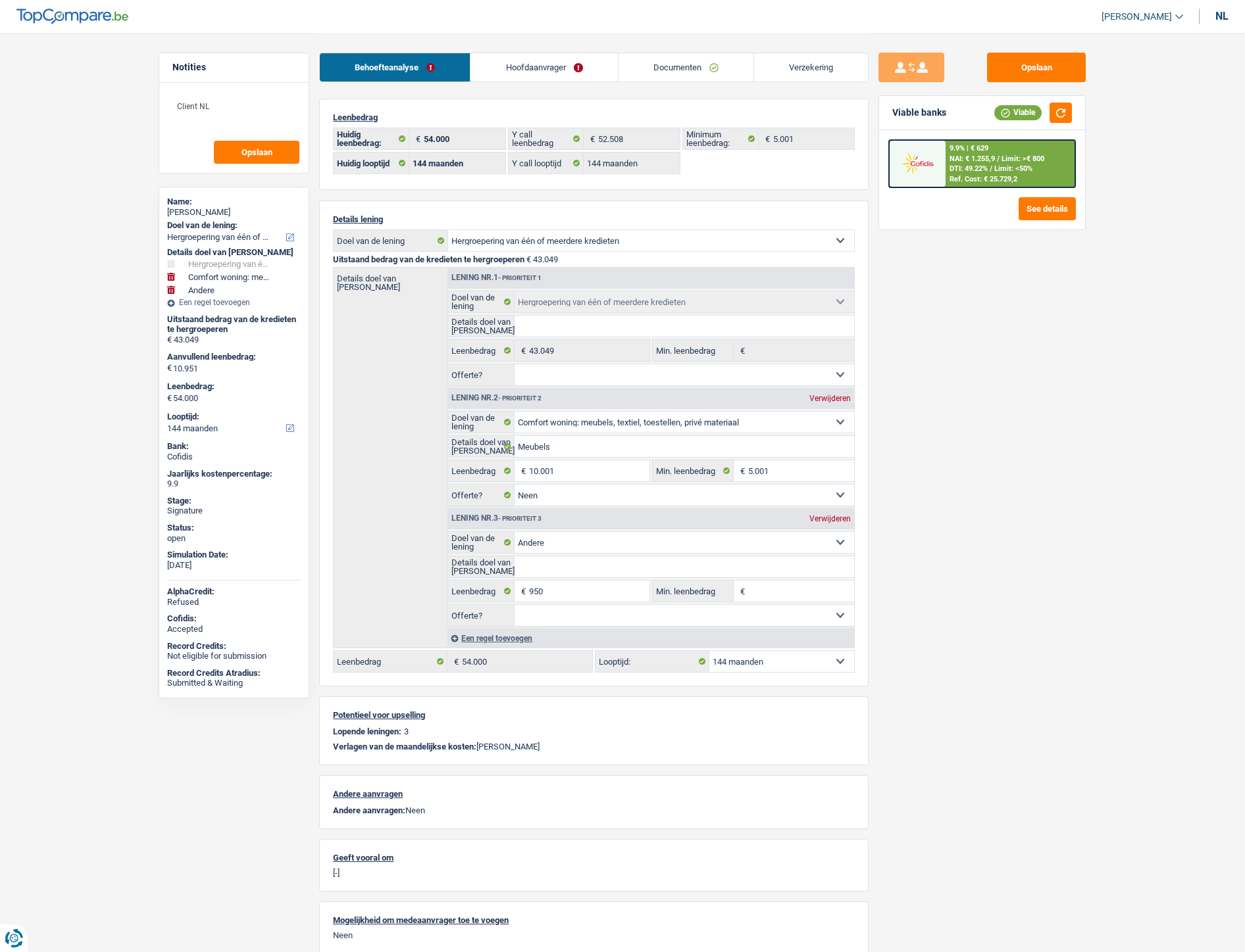
select select "144"
select select "refinancing"
select select "household"
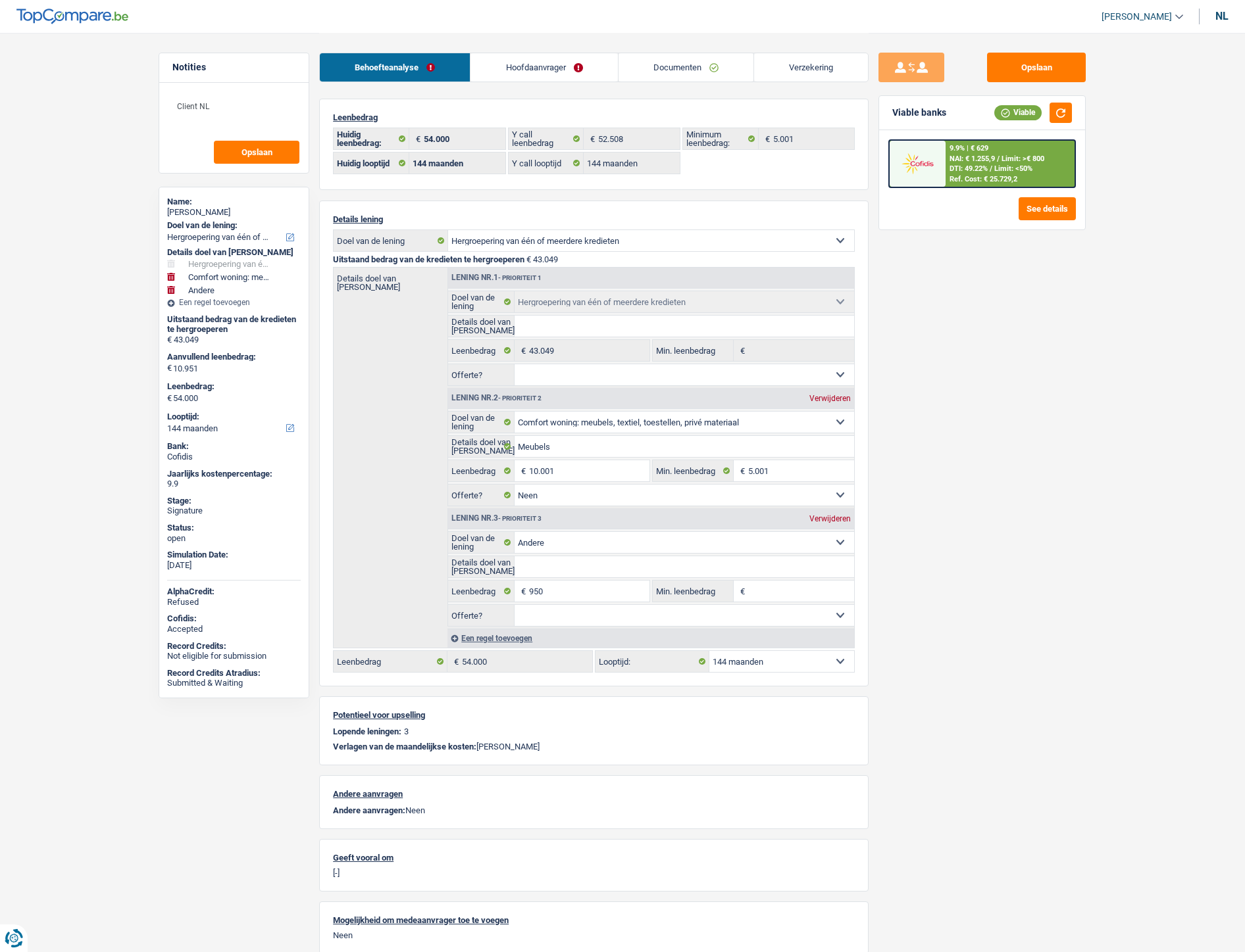
select select "false"
select select "other"
select select "144"
click at [663, 68] on link "Documenten" at bounding box center [685, 68] width 134 height 29
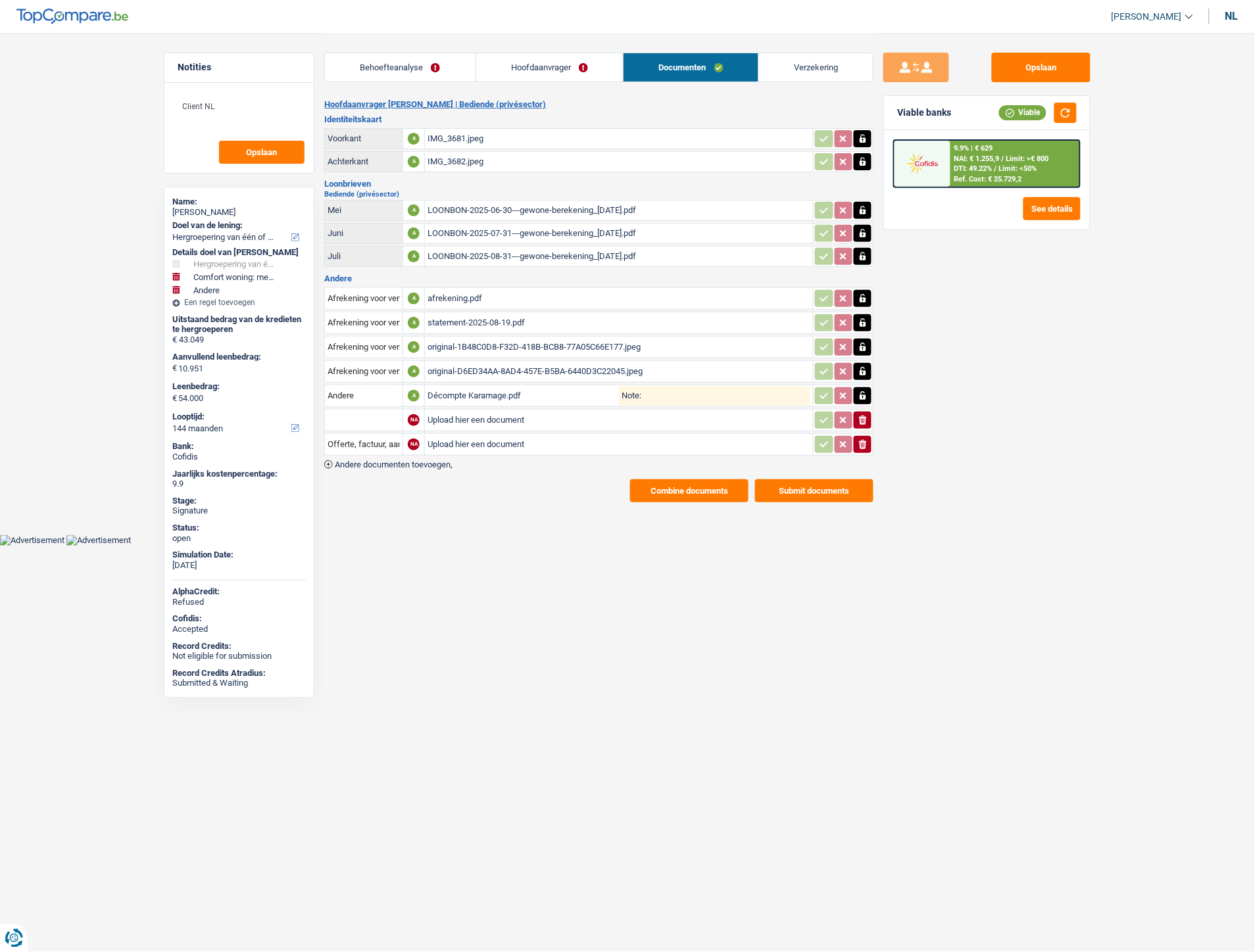
click at [1227, 20] on div "nl" at bounding box center [1232, 15] width 13 height 12
type input "Décompte de remboursement anticipé"
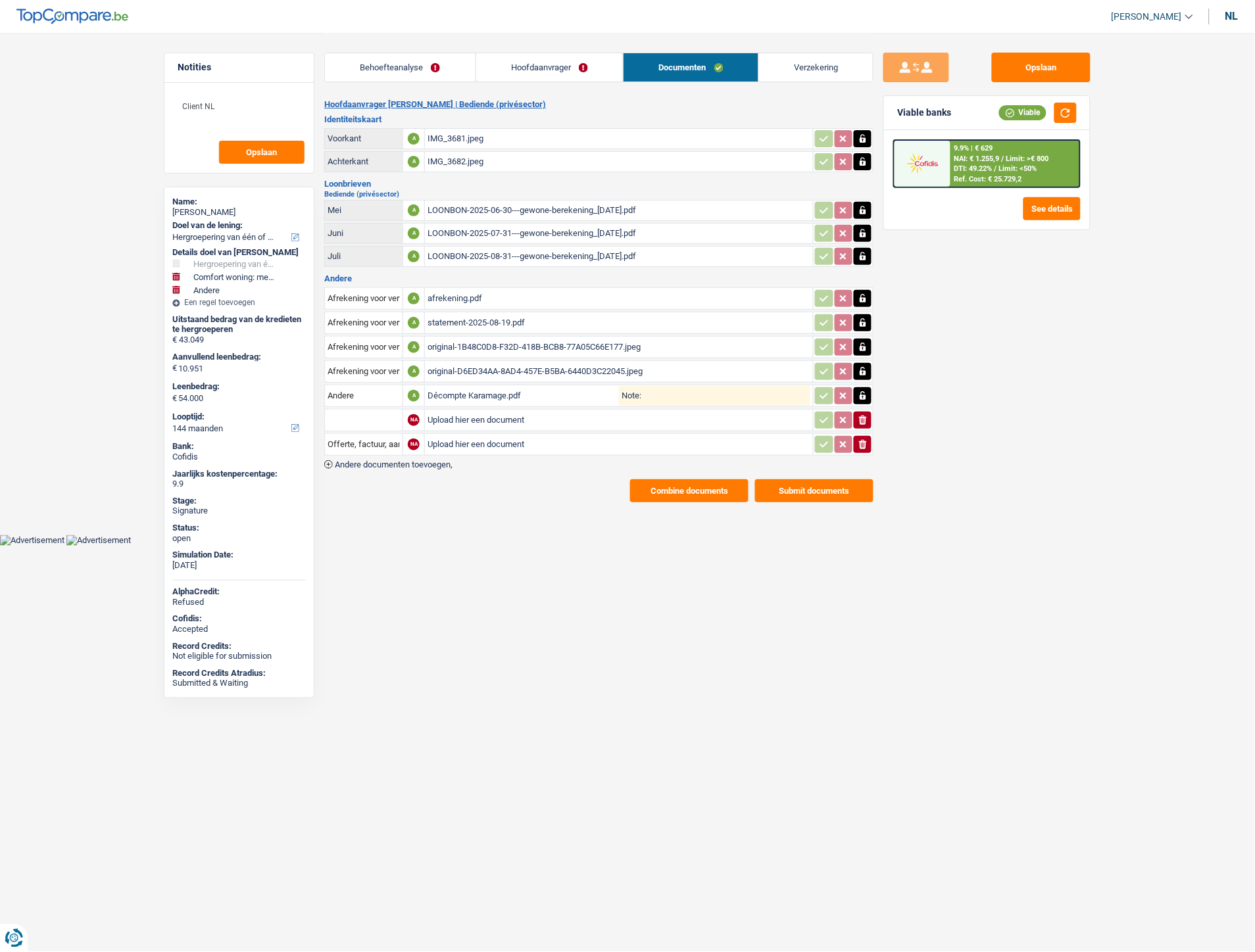
type input "Autre"
type input "Devis, facture, offre, bon de commande"
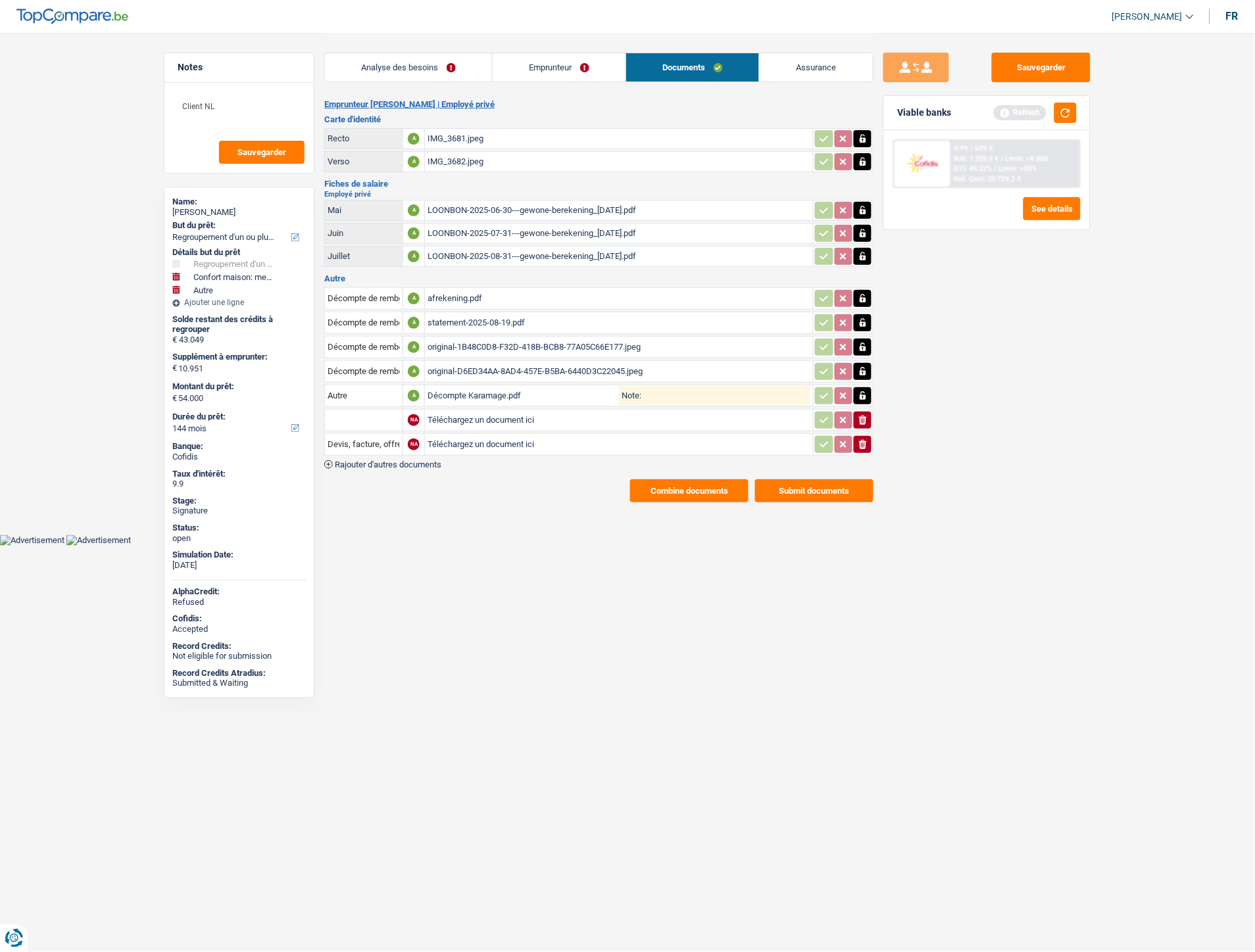
click at [862, 440] on icon "button" at bounding box center [862, 445] width 8 height 10
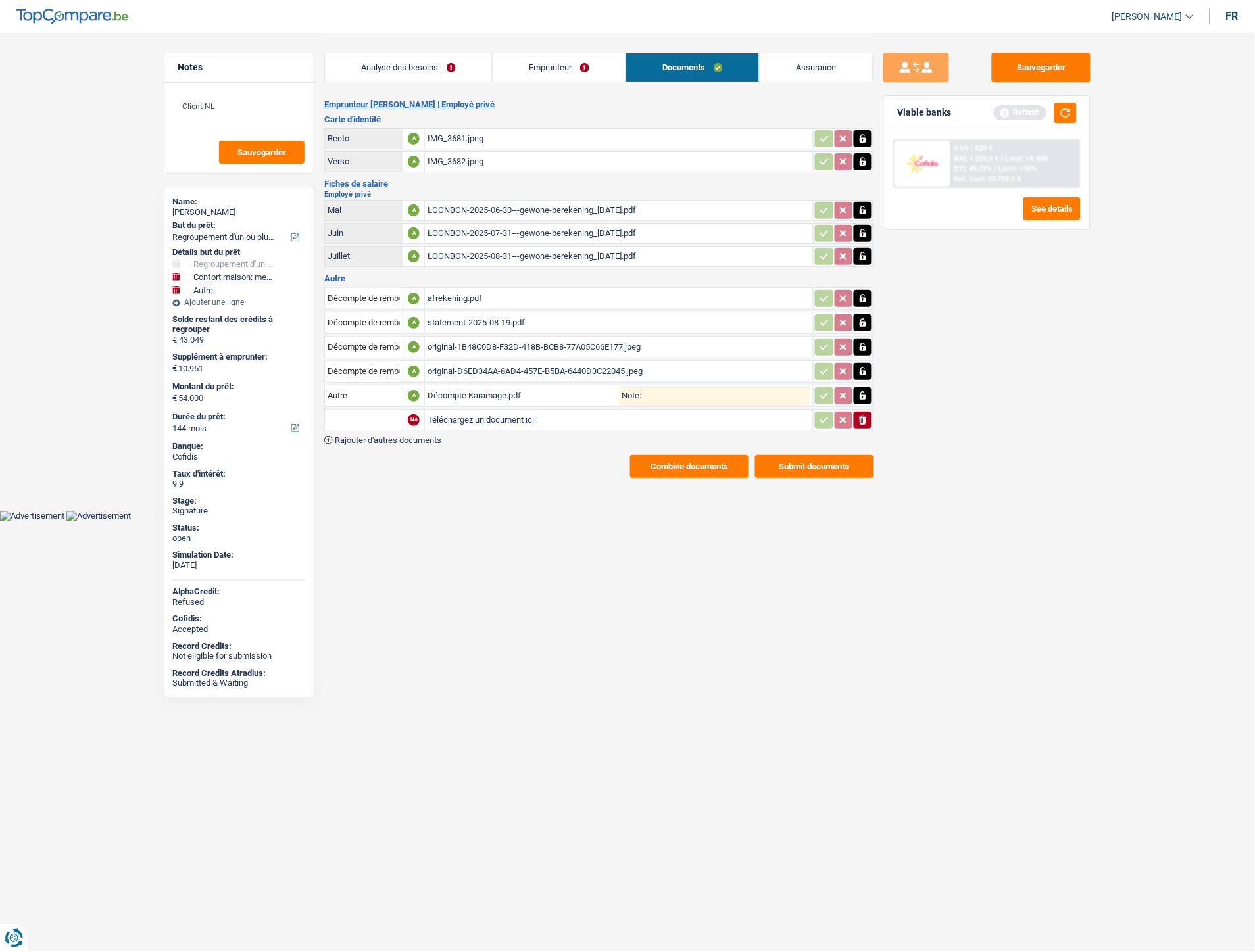
click at [394, 435] on span "Rajouter d'autres documents" at bounding box center [388, 439] width 107 height 9
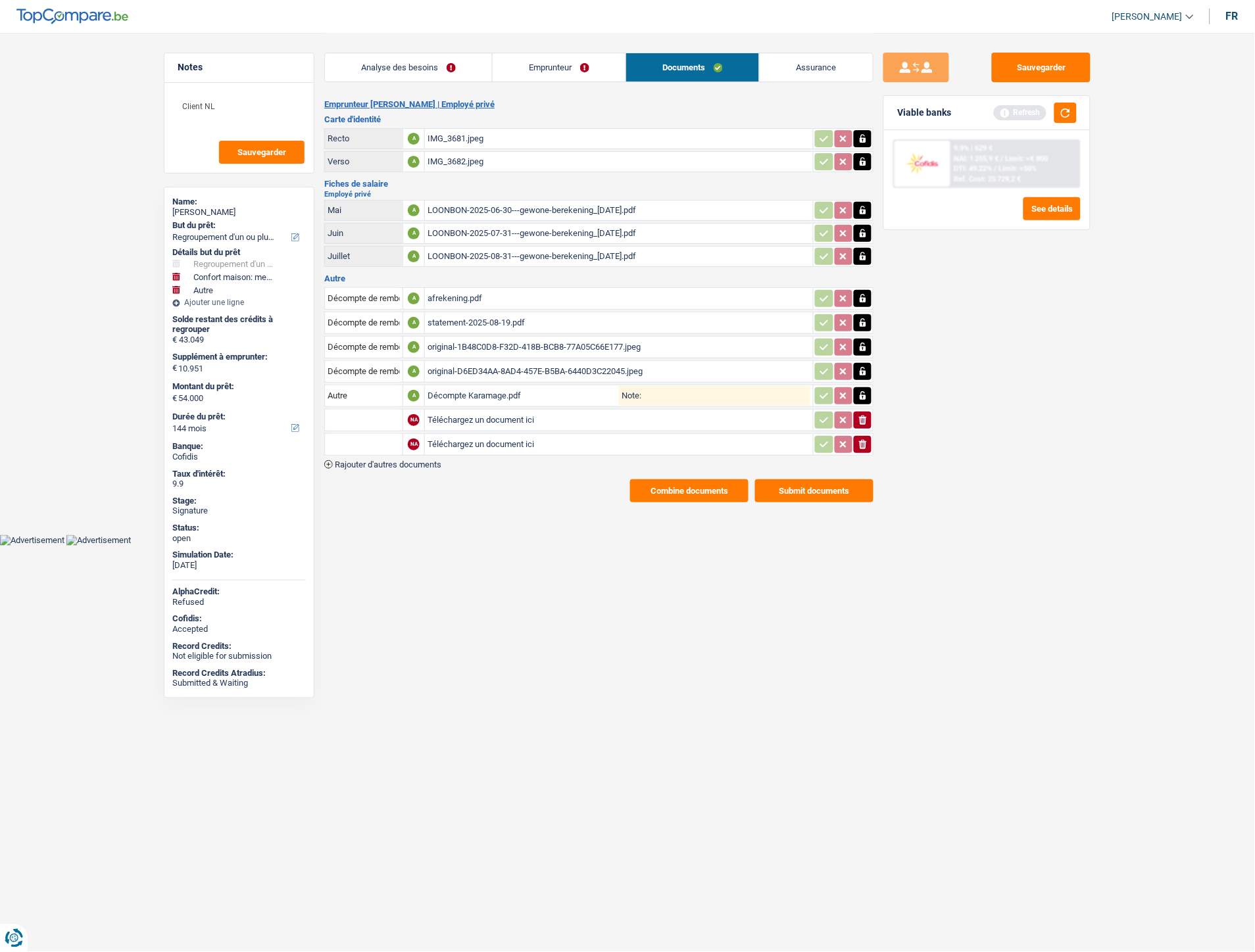
click at [395, 460] on span "Rajouter d'autres documents" at bounding box center [388, 464] width 107 height 9
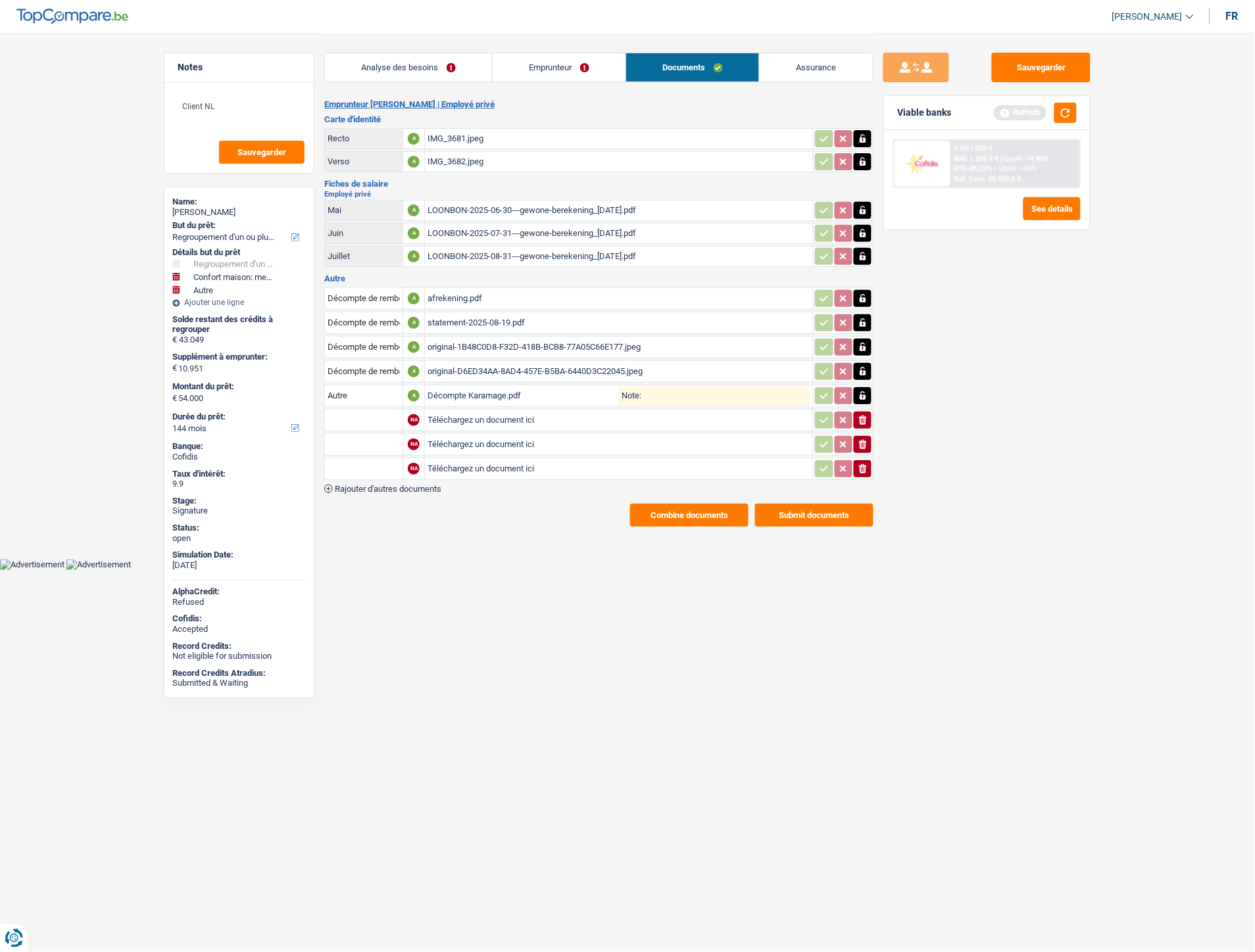
click at [396, 485] on span "Rajouter d'autres documents" at bounding box center [388, 489] width 107 height 9
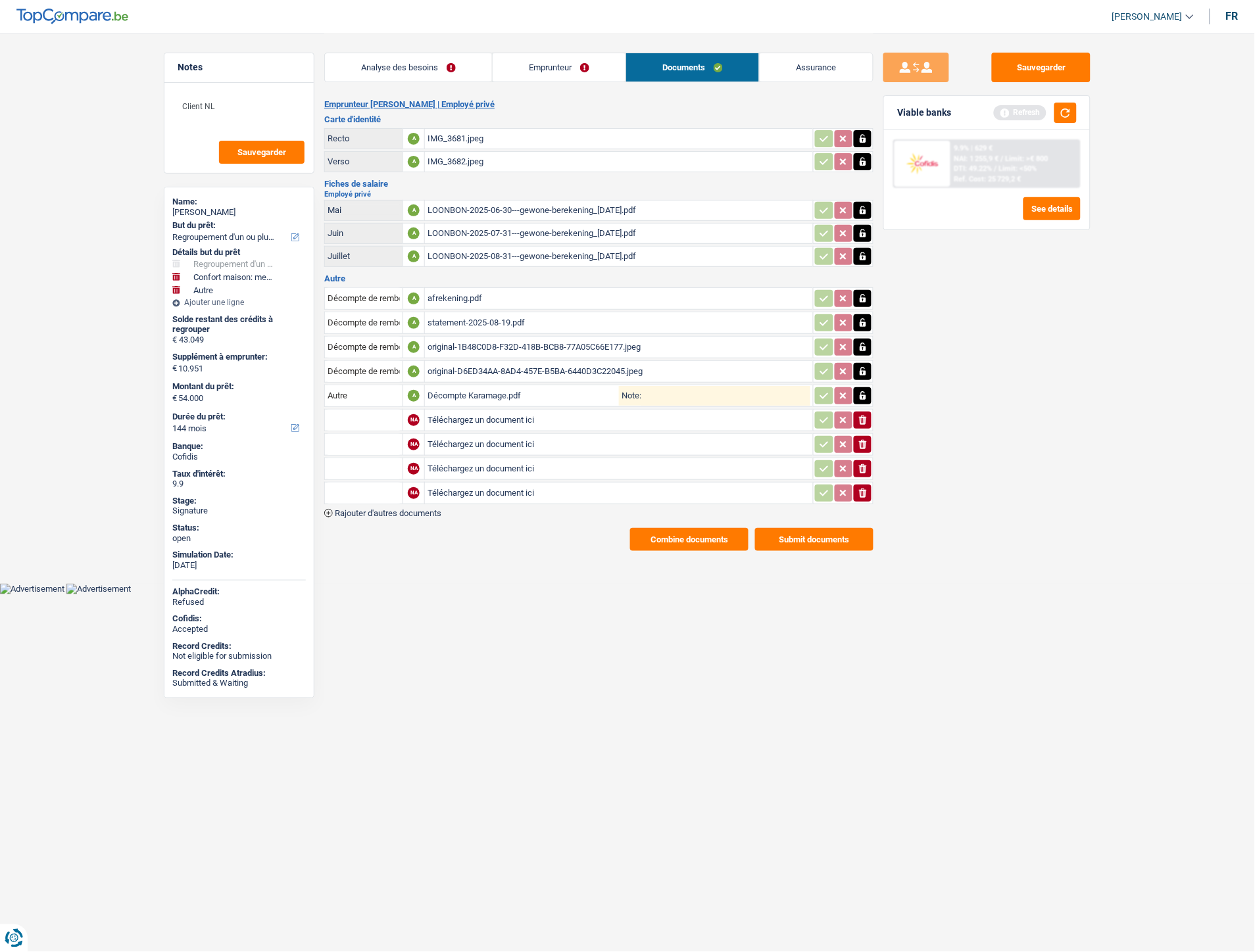
click at [403, 509] on span "Rajouter d'autres documents" at bounding box center [388, 513] width 107 height 9
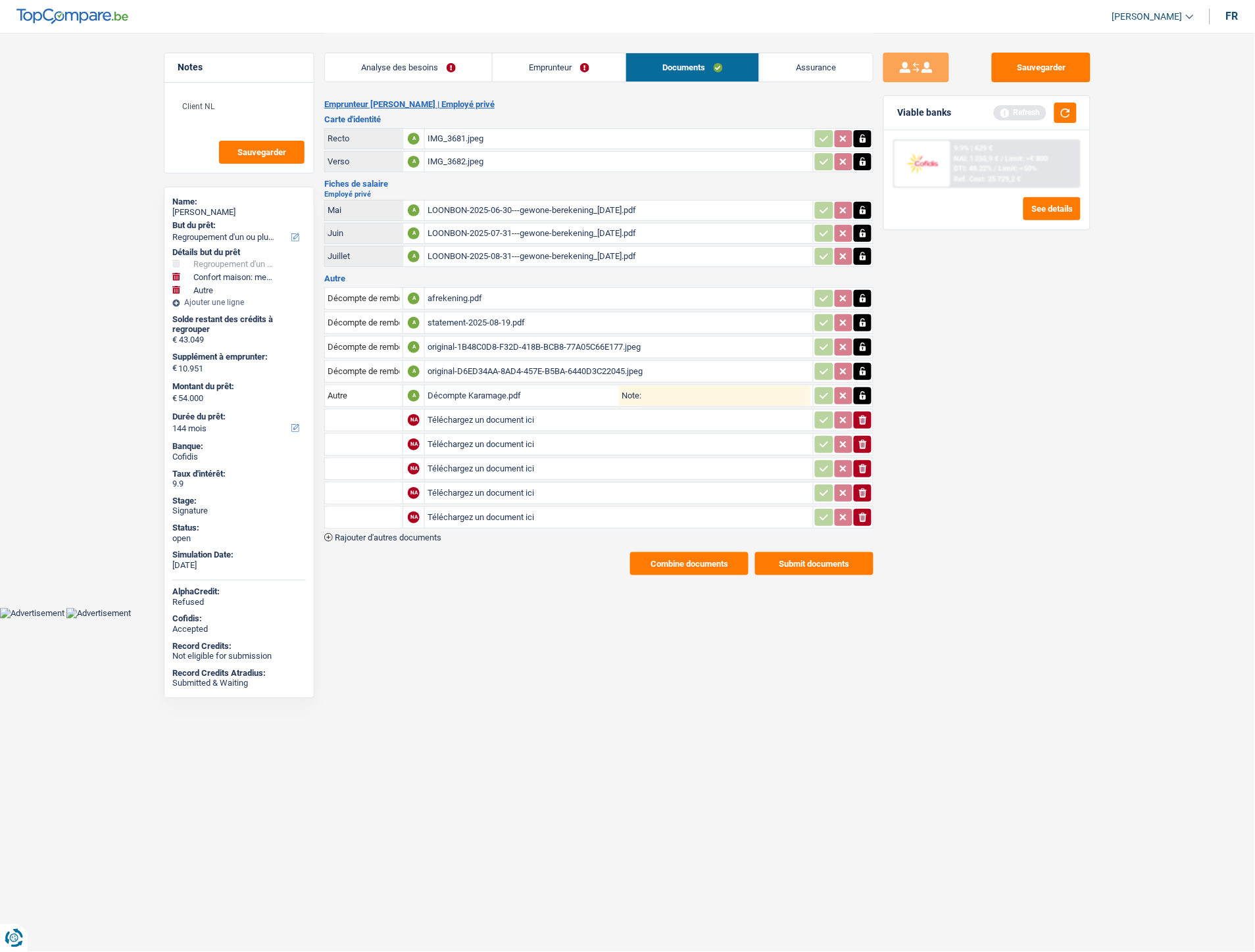
click at [475, 415] on input "Téléchargez un document ici" at bounding box center [619, 420] width 383 height 20
type input "C:\fakepath\IMG-20250917-WA0050.jpg"
click at [439, 435] on input "Téléchargez un document ici" at bounding box center [619, 444] width 383 height 20
type input "C:\fakepath\IMG-20250917-WA0051.jpg"
click at [492, 459] on input "Téléchargez un document ici" at bounding box center [619, 469] width 383 height 20
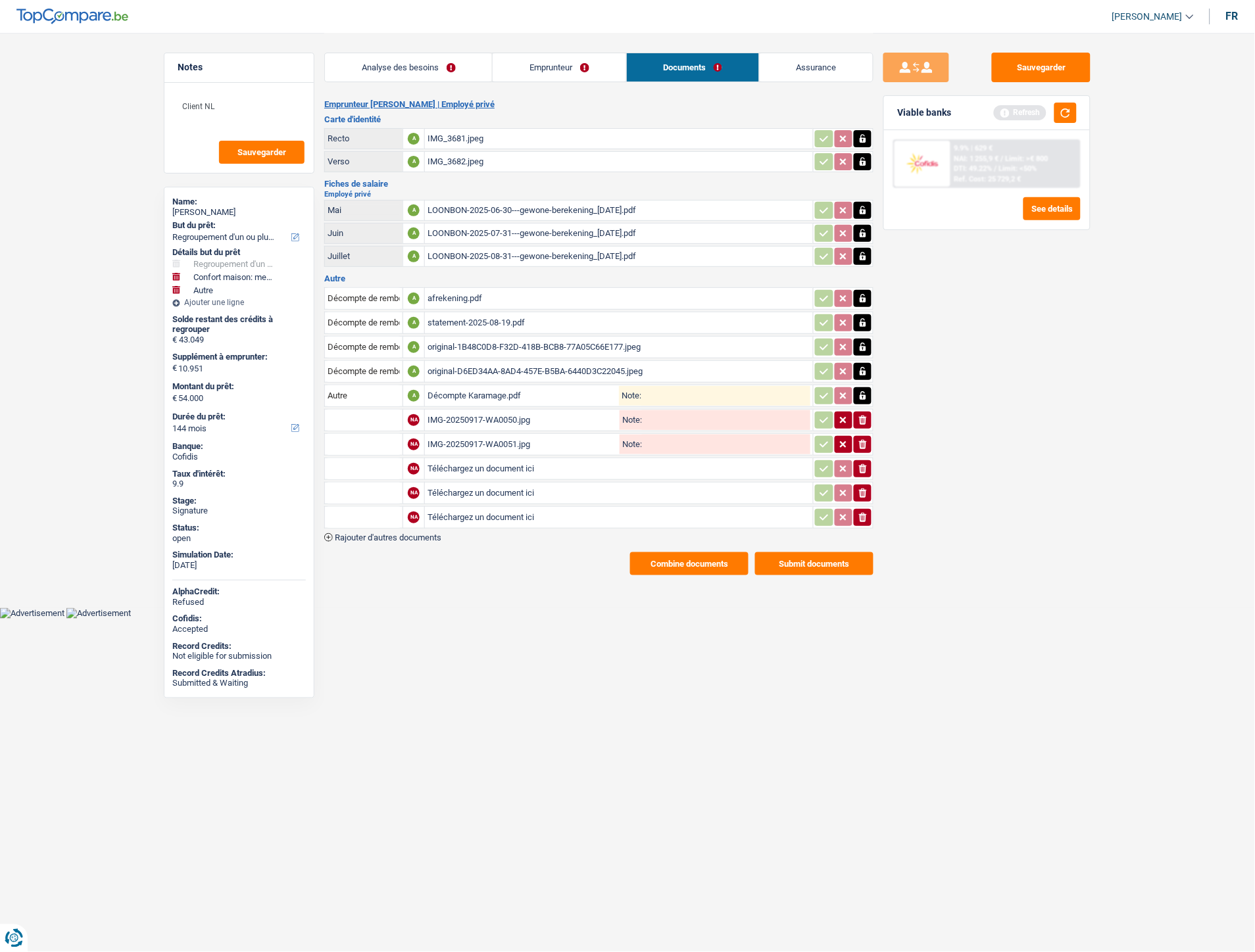
type input "C:\fakepath\IMG-20250917-WA0049.jpg"
click at [491, 487] on input "Téléchargez un document ici" at bounding box center [619, 493] width 383 height 20
type input "C:\fakepath\IMG-20250917-WA0048.jpg"
click at [463, 512] on input "Téléchargez un document ici" at bounding box center [619, 517] width 383 height 20
type input "C:\fakepath\IMG-20250917-WA0047.jpg"
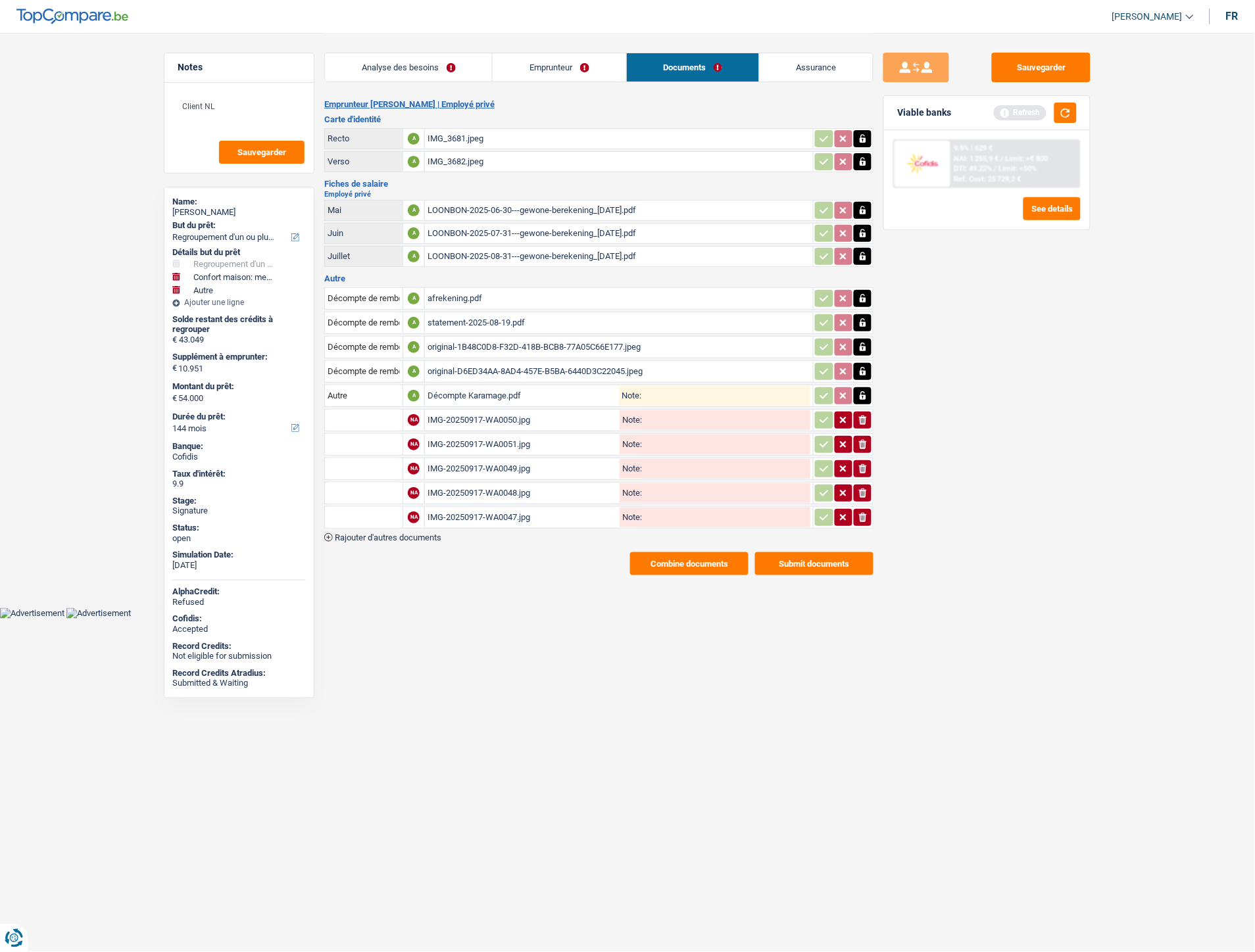
click at [379, 413] on input "text" at bounding box center [364, 420] width 72 height 21
click at [382, 438] on li "Carte bancaire" at bounding box center [398, 446] width 134 height 16
type input "Carte bancaire"
click at [375, 437] on input "text" at bounding box center [364, 444] width 72 height 21
click at [374, 462] on li "Carte bancaire" at bounding box center [398, 470] width 134 height 16
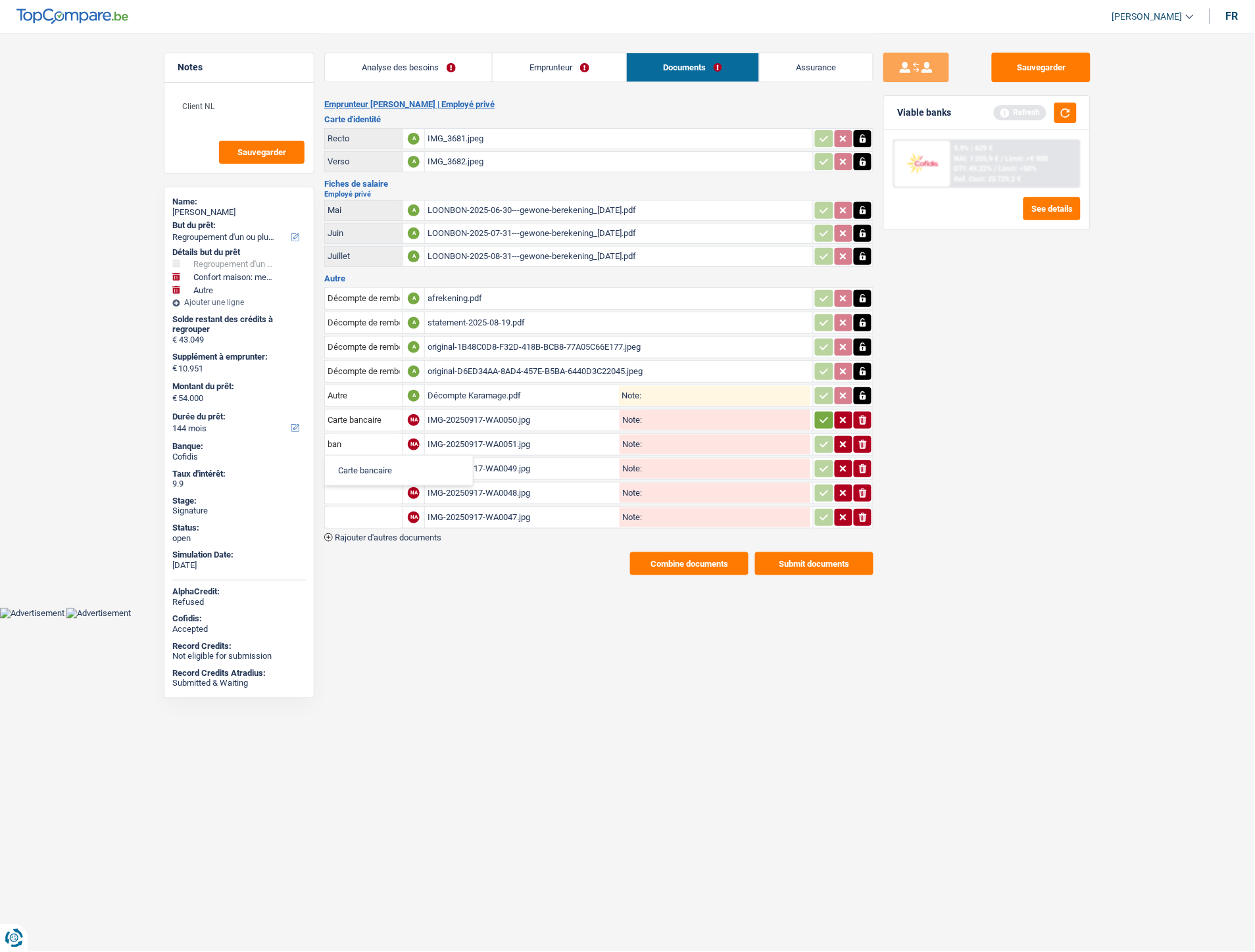
type input "Carte bancaire"
click at [374, 464] on input "text" at bounding box center [364, 469] width 72 height 21
click at [383, 520] on li "Extraits de compte de toutes les transactions 3 derniers mois" at bounding box center [456, 527] width 251 height 16
type input "Extraits de compte de toutes les transactions 3 derniers mois"
click at [363, 482] on input "text" at bounding box center [364, 493] width 72 height 21
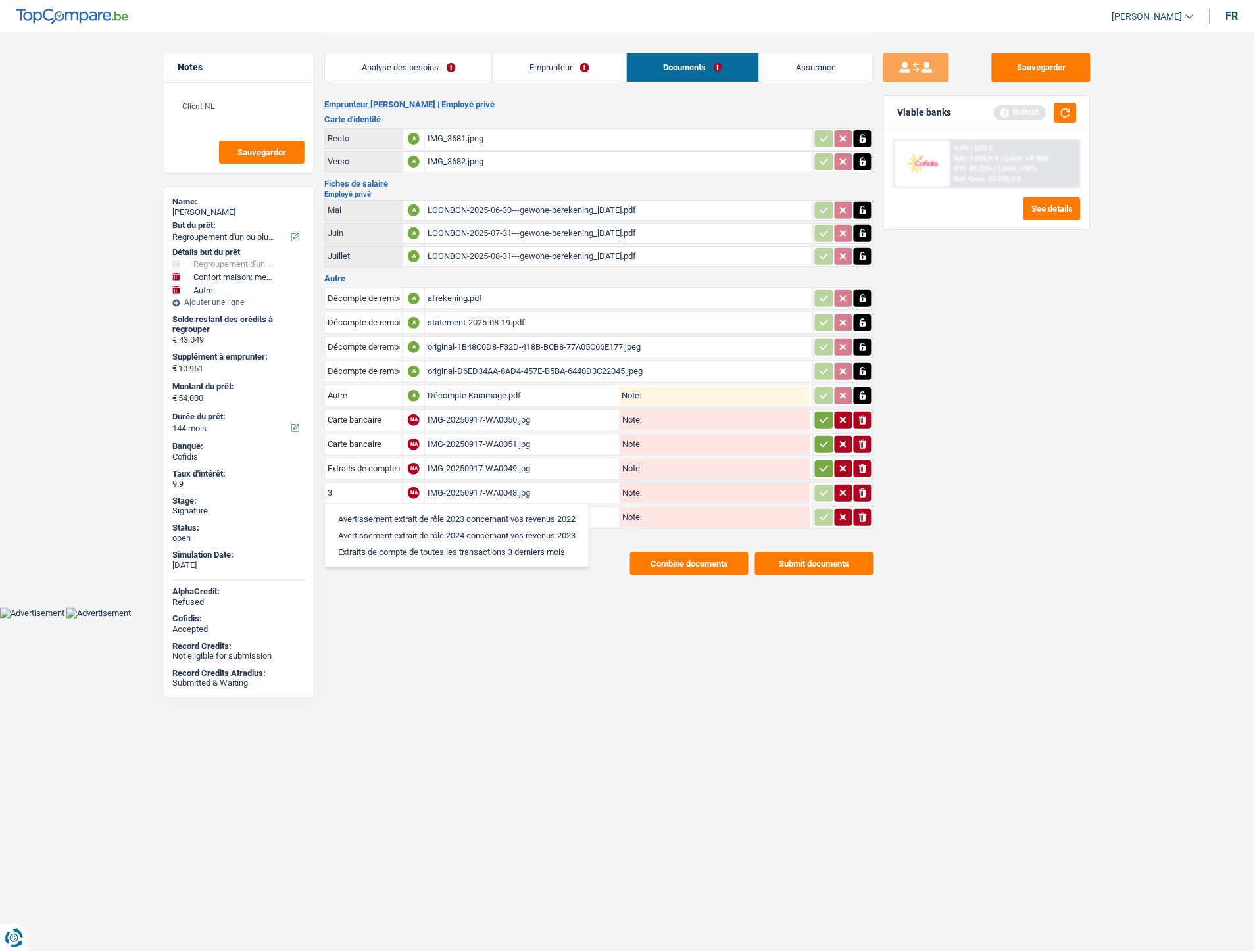
click at [447, 546] on li "Extraits de compte de toutes les transactions 3 derniers mois" at bounding box center [456, 552] width 251 height 16
type input "Extraits de compte de toutes les transactions 3 derniers mois"
click at [388, 510] on input "text" at bounding box center [364, 517] width 72 height 21
click at [429, 568] on li "Extraits de compte de toutes les transactions 3 derniers mois" at bounding box center [456, 576] width 251 height 16
type input "Extraits de compte de toutes les transactions 3 derniers mois"
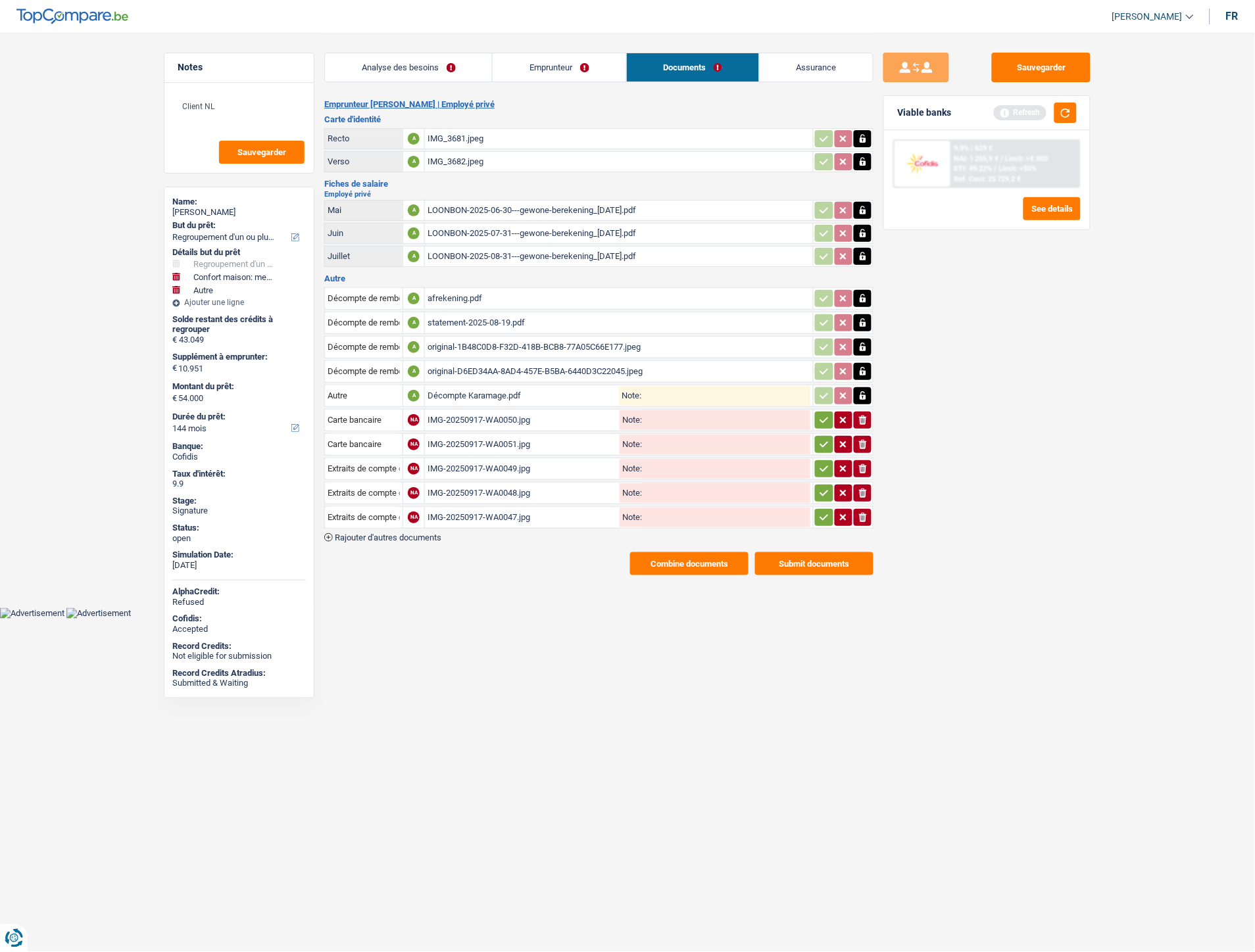
click at [817, 412] on button "button" at bounding box center [823, 420] width 18 height 17
click at [819, 438] on icon "button" at bounding box center [823, 445] width 10 height 13
click at [820, 462] on icon "button" at bounding box center [823, 469] width 10 height 13
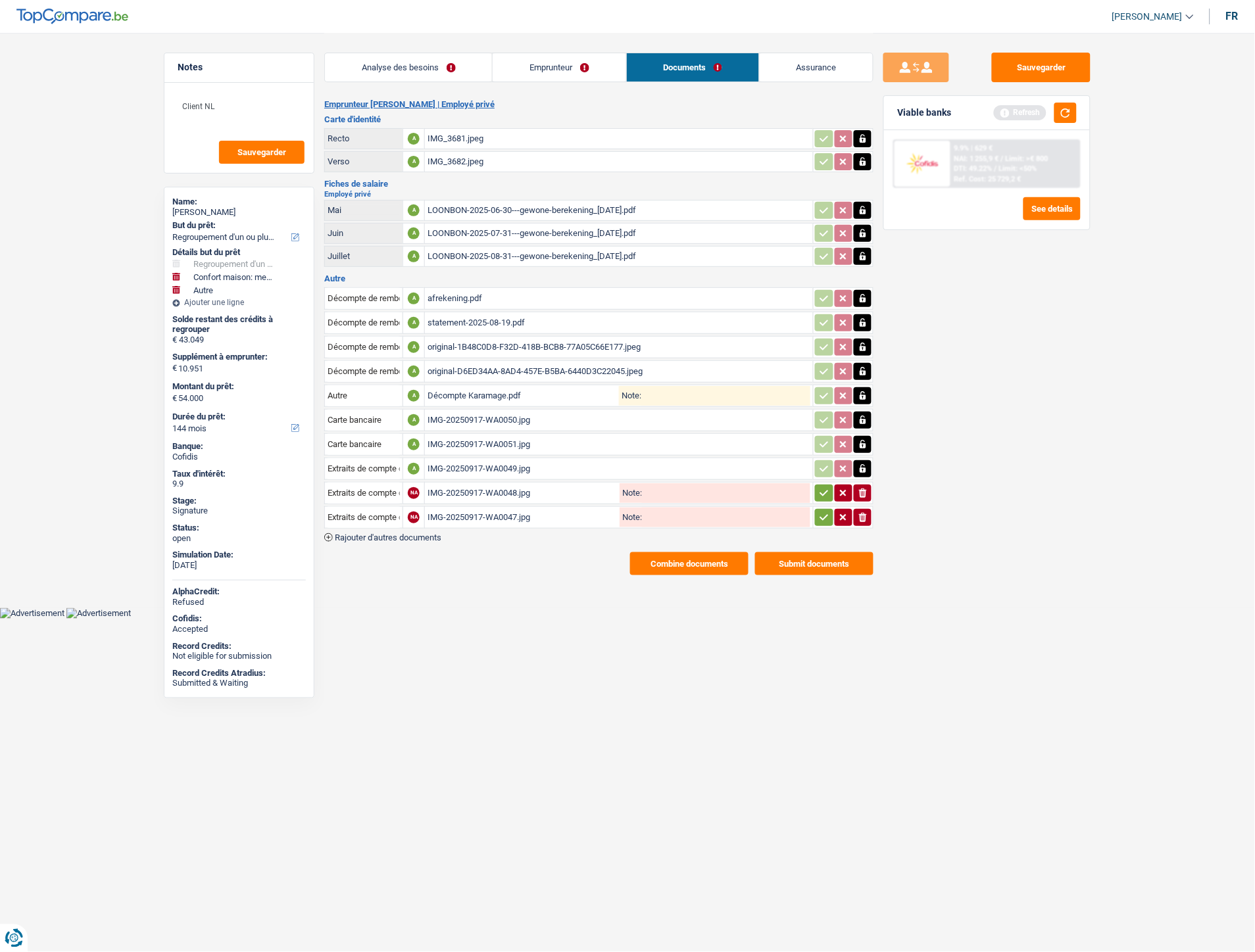
drag, startPoint x: 820, startPoint y: 483, endPoint x: 818, endPoint y: 508, distance: 25.1
click at [820, 487] on icon "button" at bounding box center [823, 494] width 10 height 13
click at [817, 511] on button "button" at bounding box center [823, 517] width 18 height 17
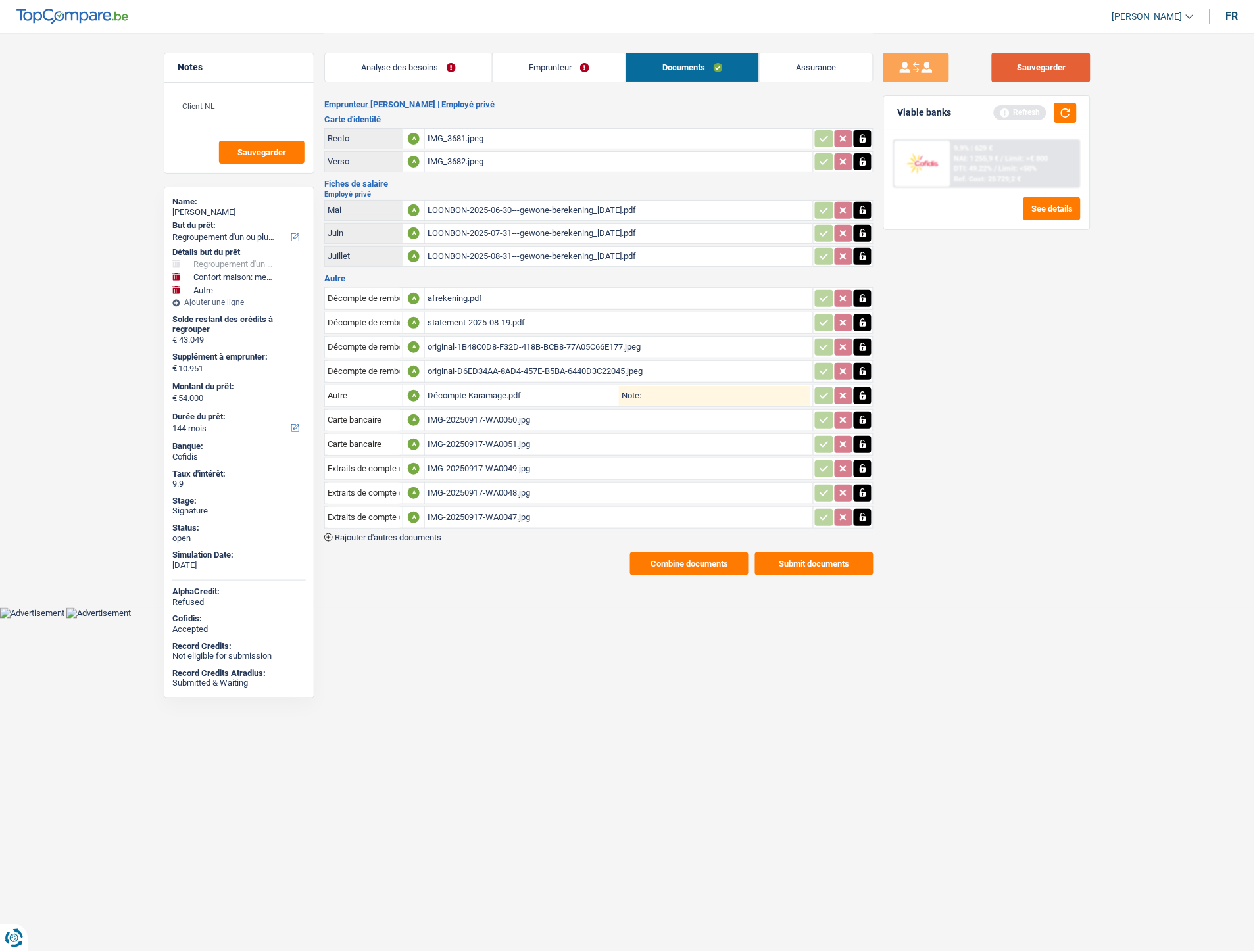
click at [1051, 65] on button "Sauvegarder" at bounding box center [1042, 67] width 99 height 30
click at [691, 559] on button "Combine documents" at bounding box center [689, 564] width 118 height 23
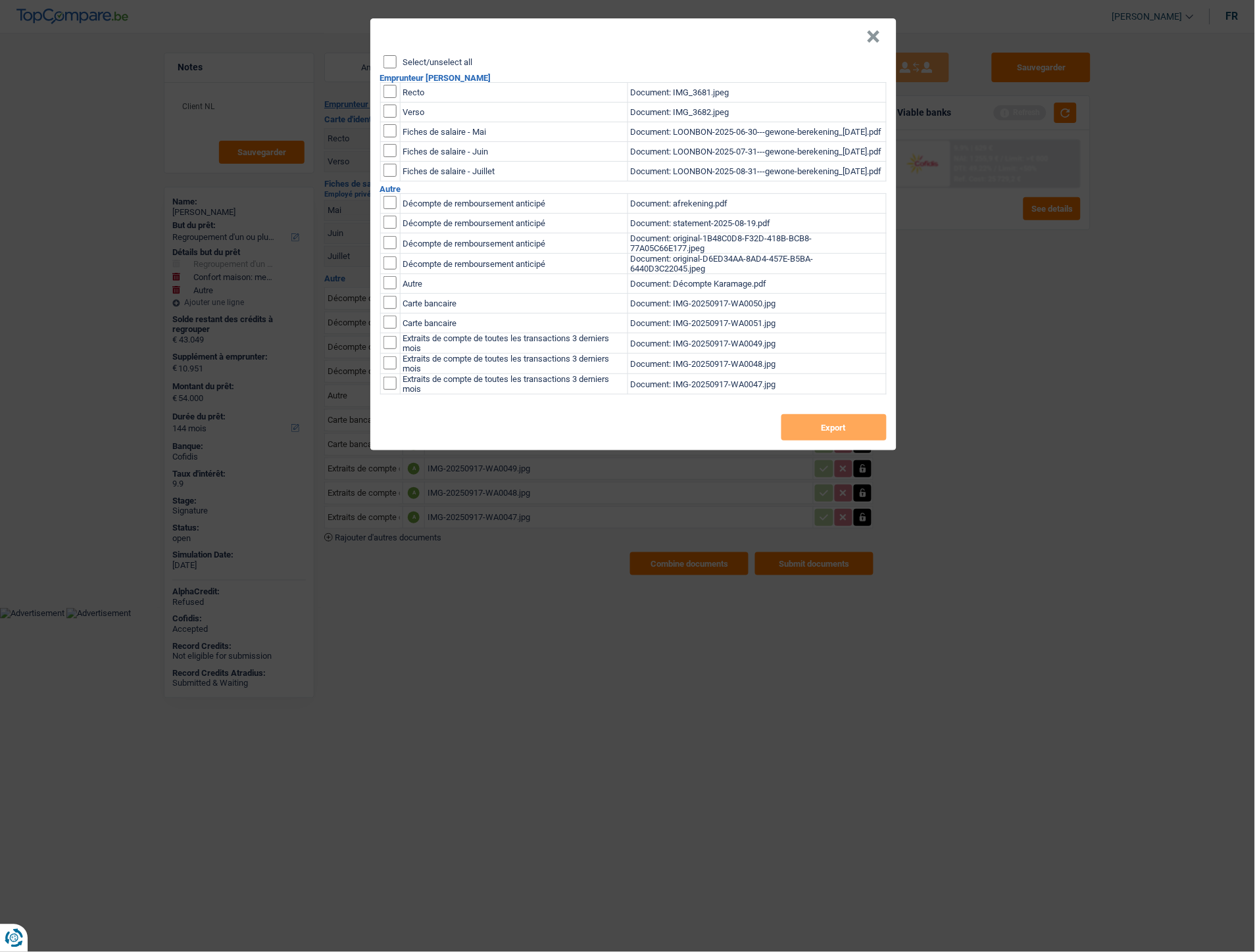
drag, startPoint x: 391, startPoint y: 65, endPoint x: 415, endPoint y: 82, distance: 29.4
click at [390, 65] on input "Select/unselect all" at bounding box center [390, 62] width 13 height 13
checkbox input "true"
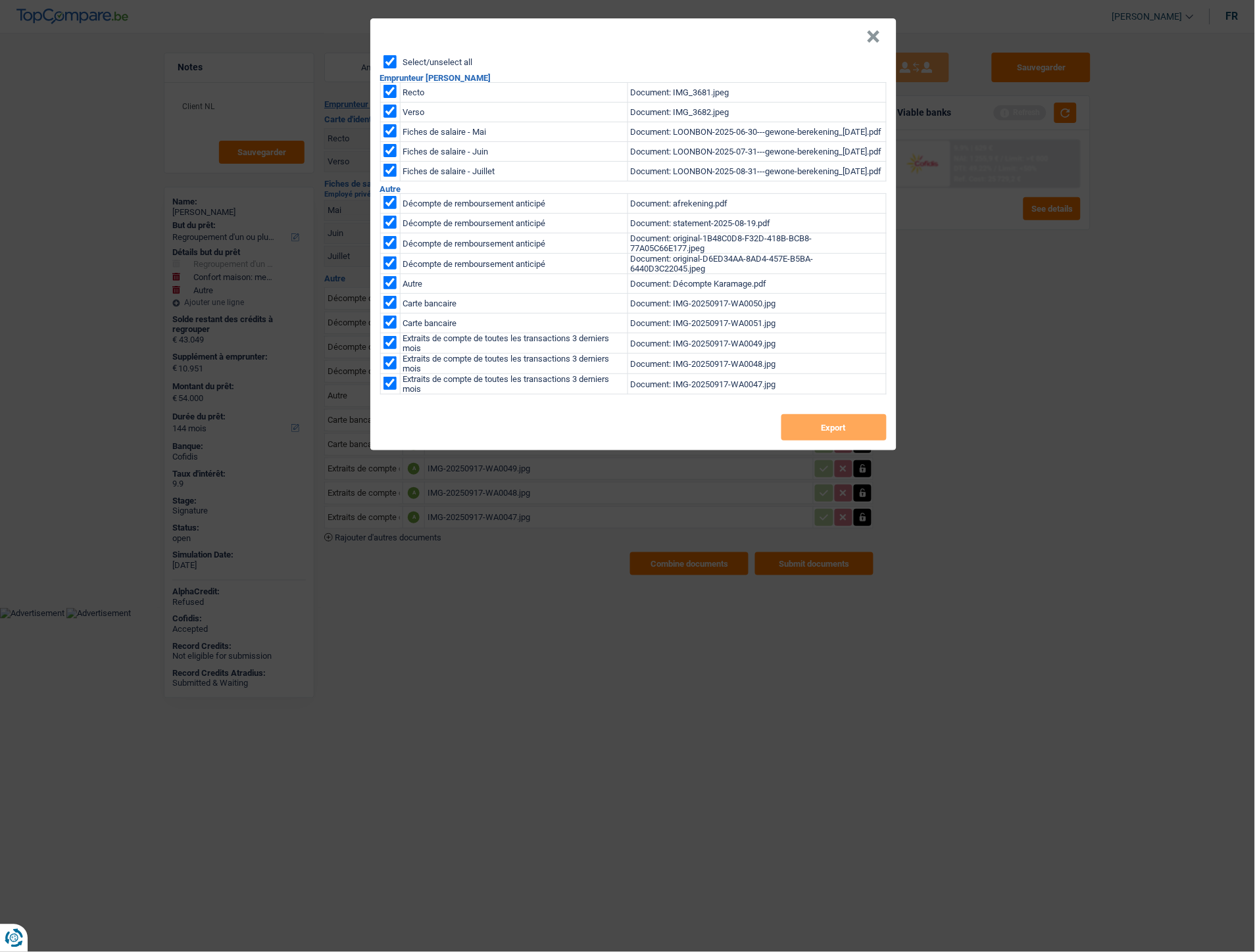
checkbox input "true"
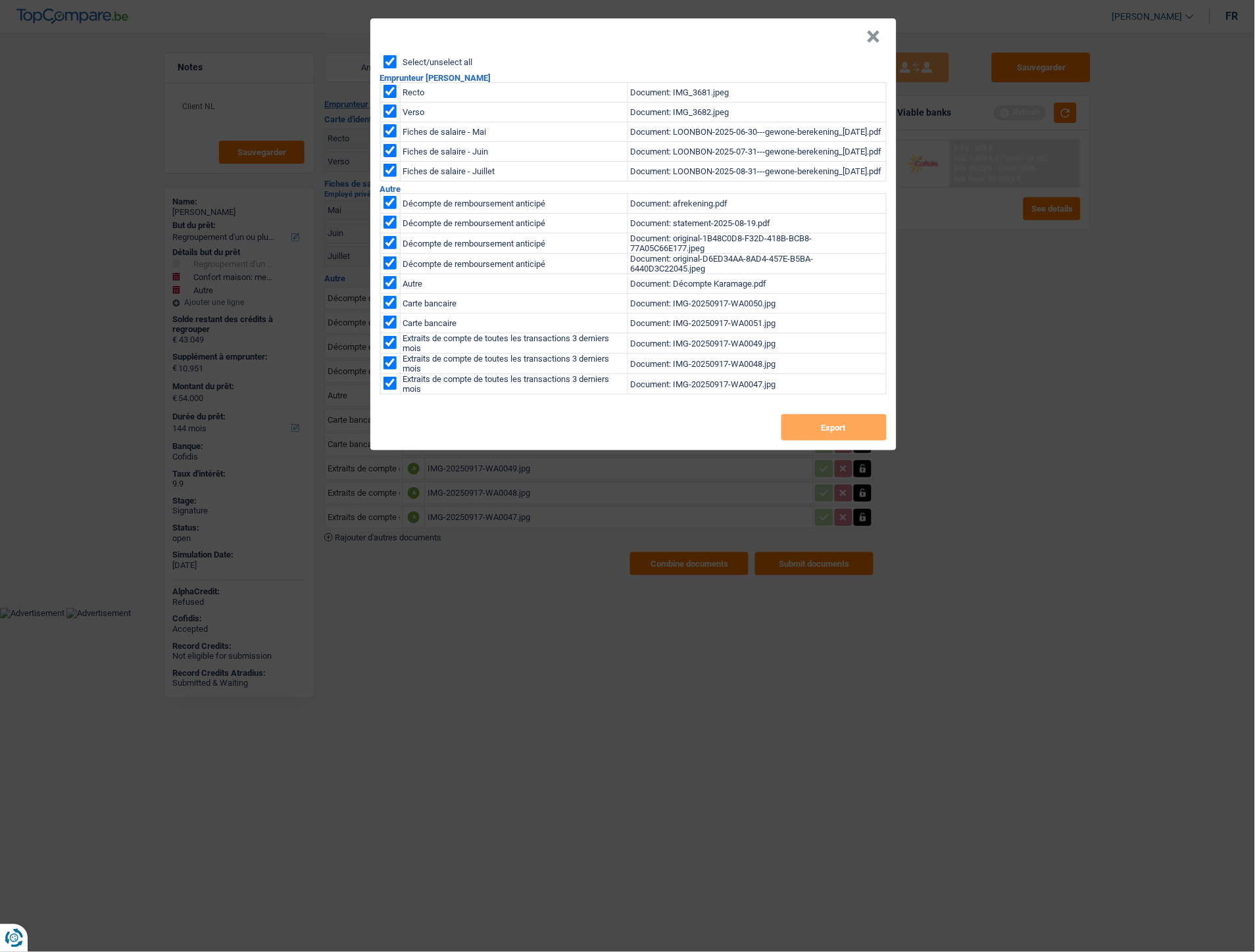
checkbox input "true"
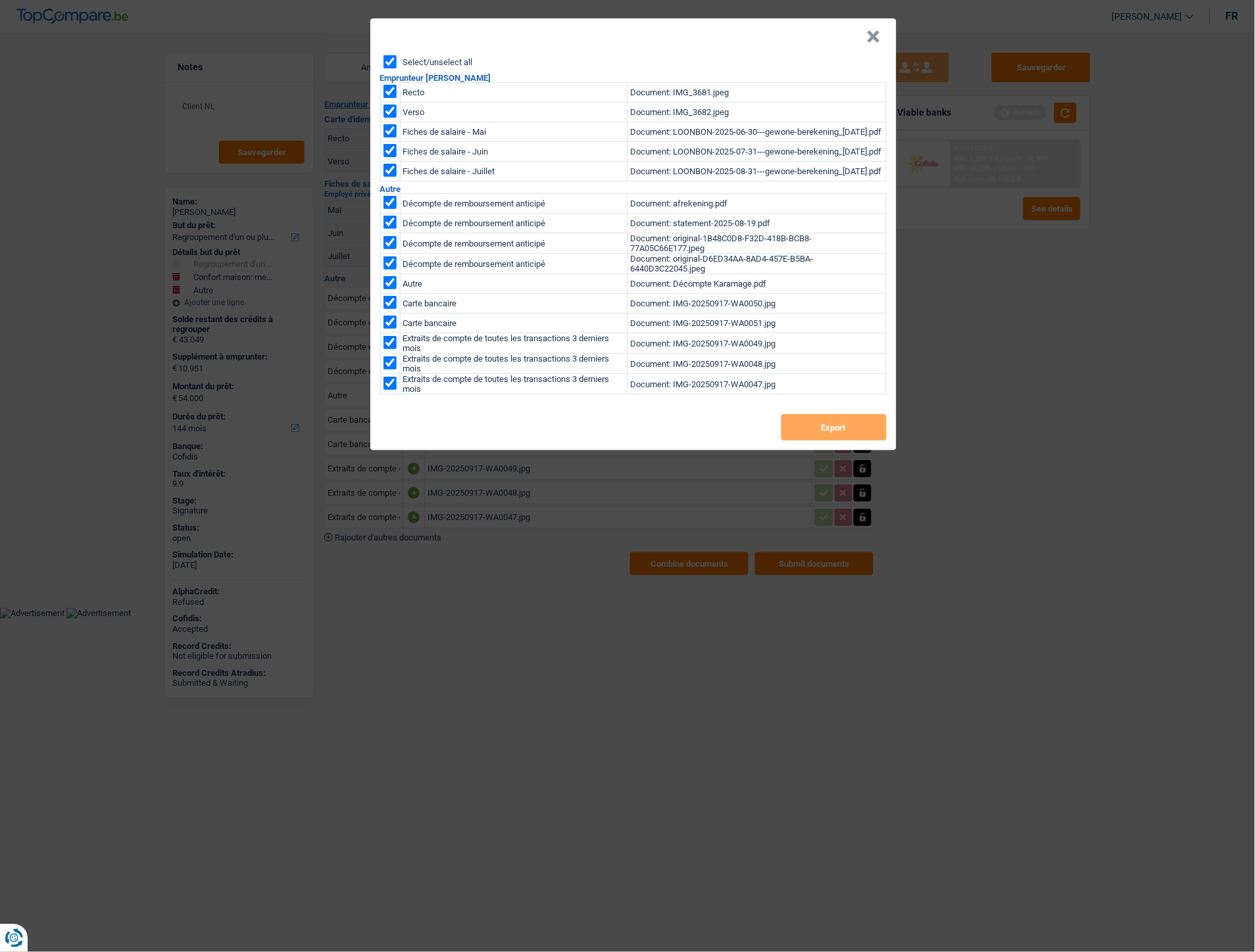
checkbox input "true"
click at [826, 431] on button "Export" at bounding box center [834, 428] width 105 height 27
drag, startPoint x: 871, startPoint y: 34, endPoint x: 913, endPoint y: 104, distance: 81.6
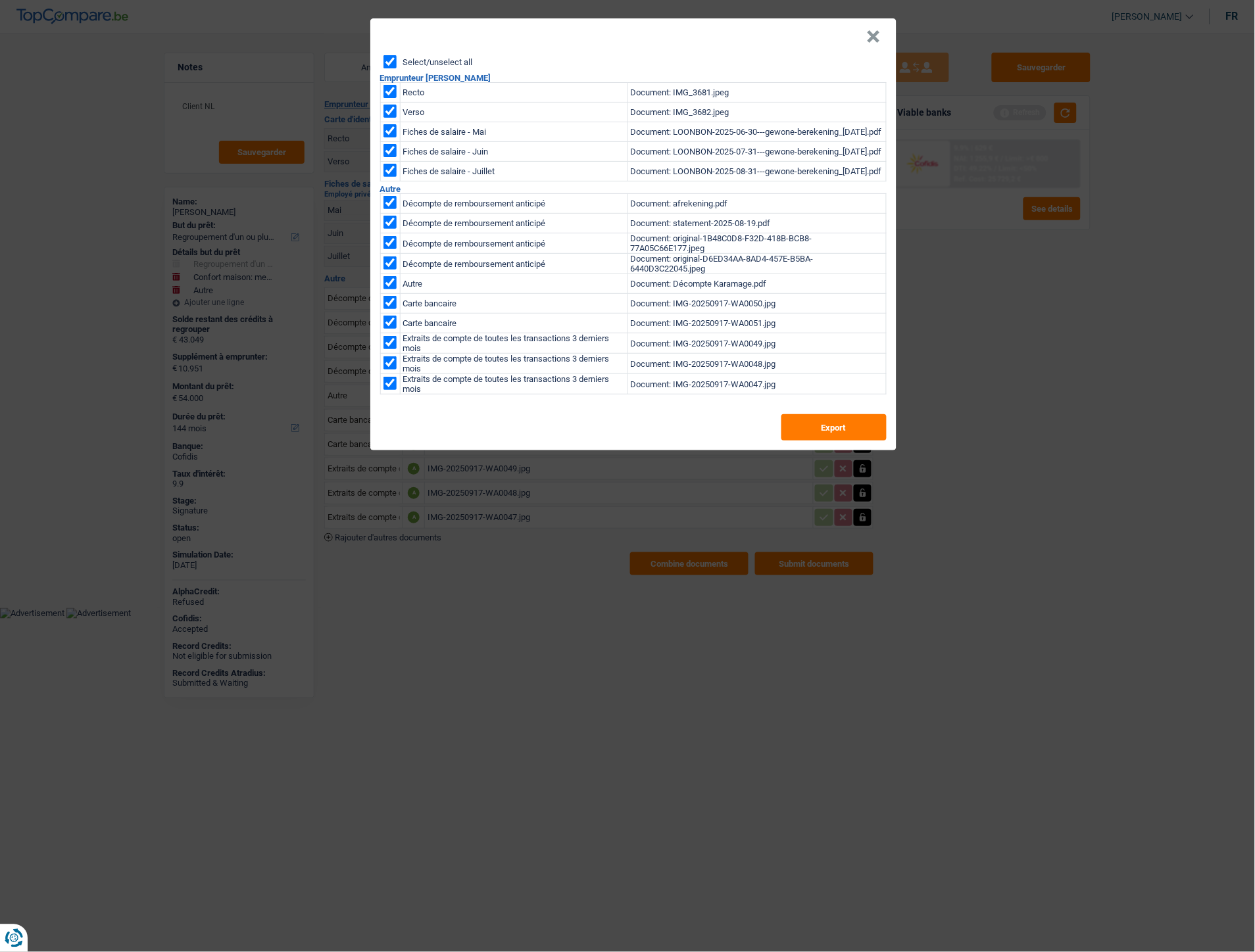
click at [871, 34] on button "×" at bounding box center [873, 37] width 13 height 13
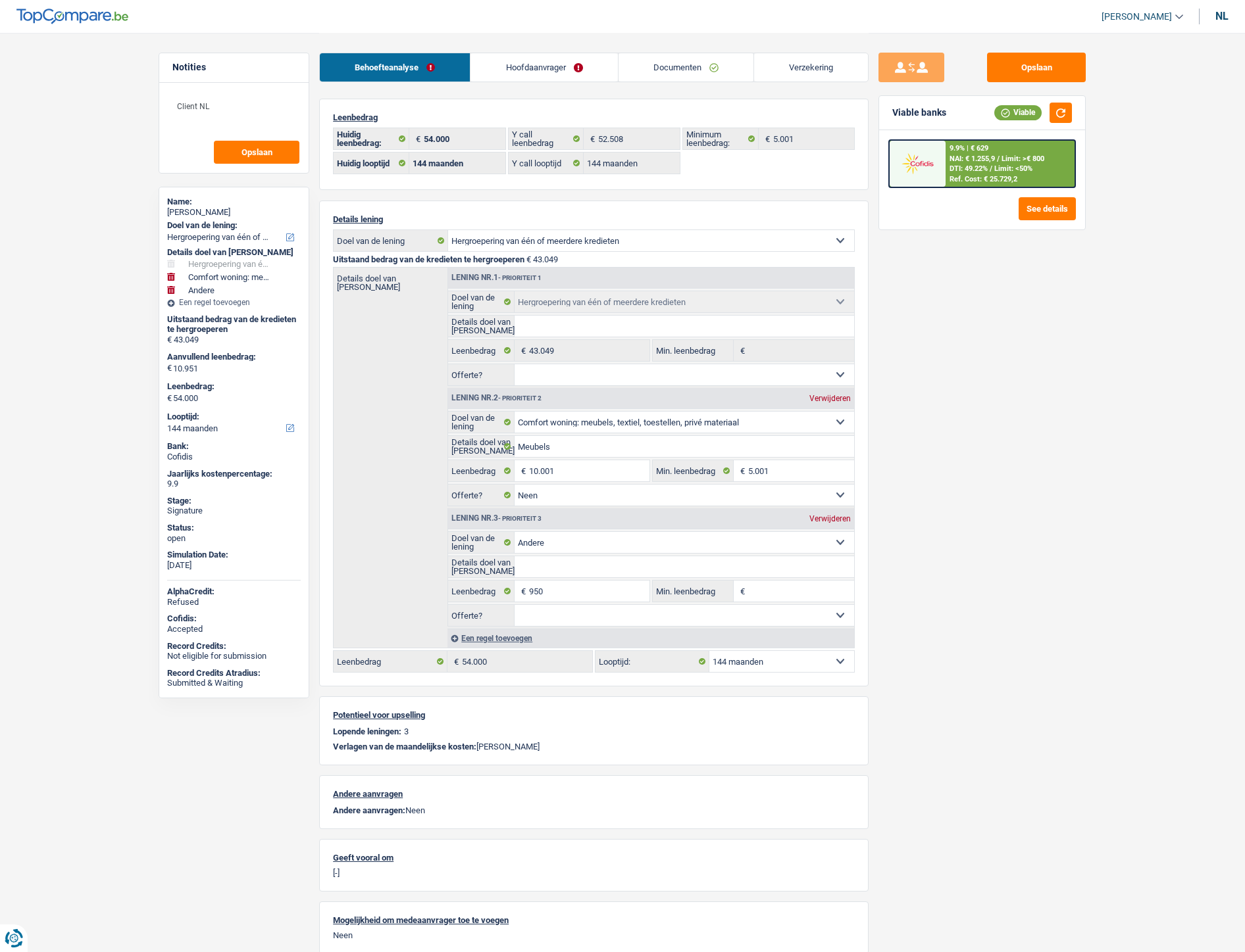
select select "refinancing"
select select "household"
select select "other"
select select "144"
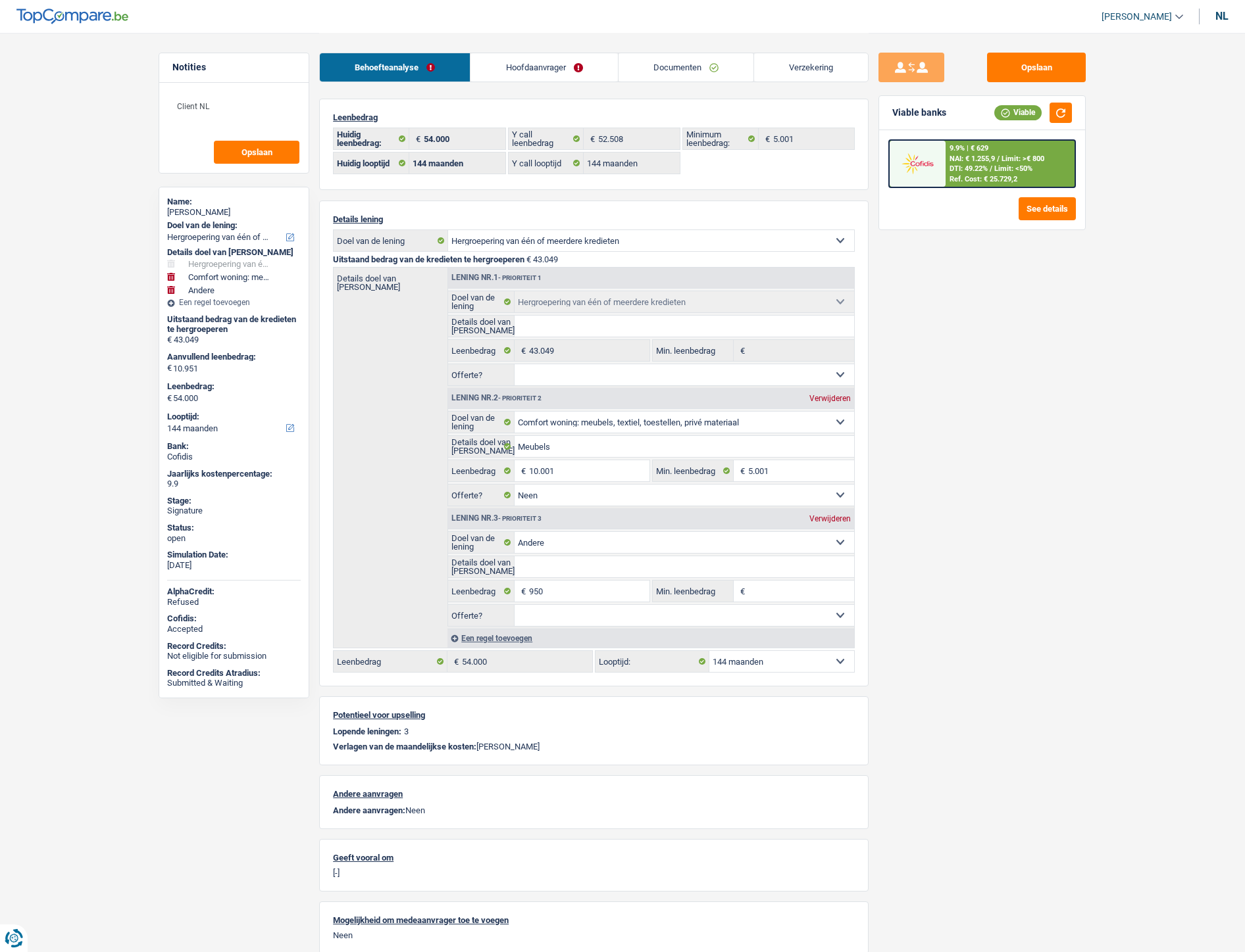
select select "144"
select select "refinancing"
select select "household"
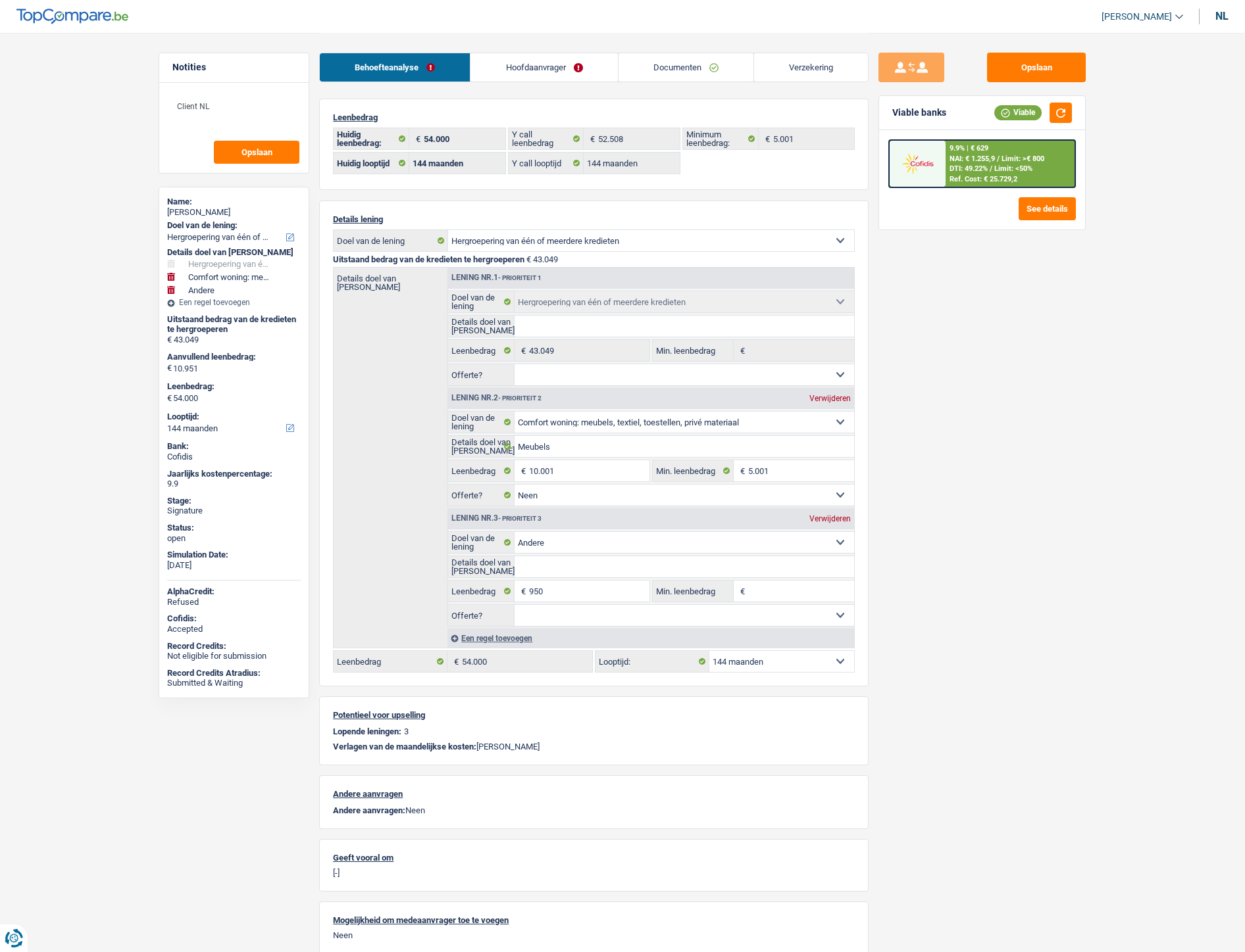
select select "false"
select select "other"
select select "144"
click at [556, 72] on link "Hoofdaanvrager" at bounding box center [543, 68] width 147 height 29
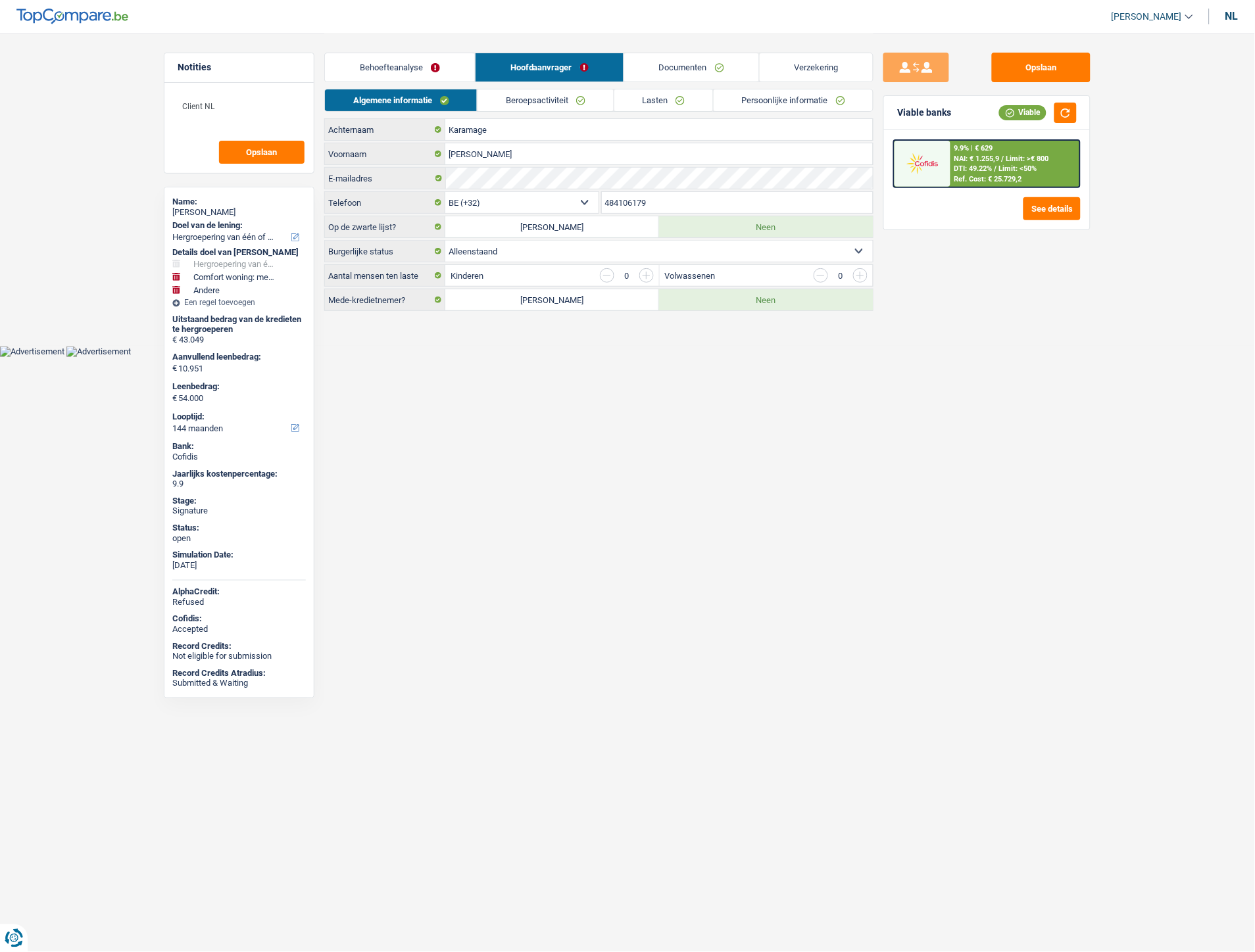
click at [758, 101] on link "Persoonlijke informatie" at bounding box center [793, 100] width 159 height 22
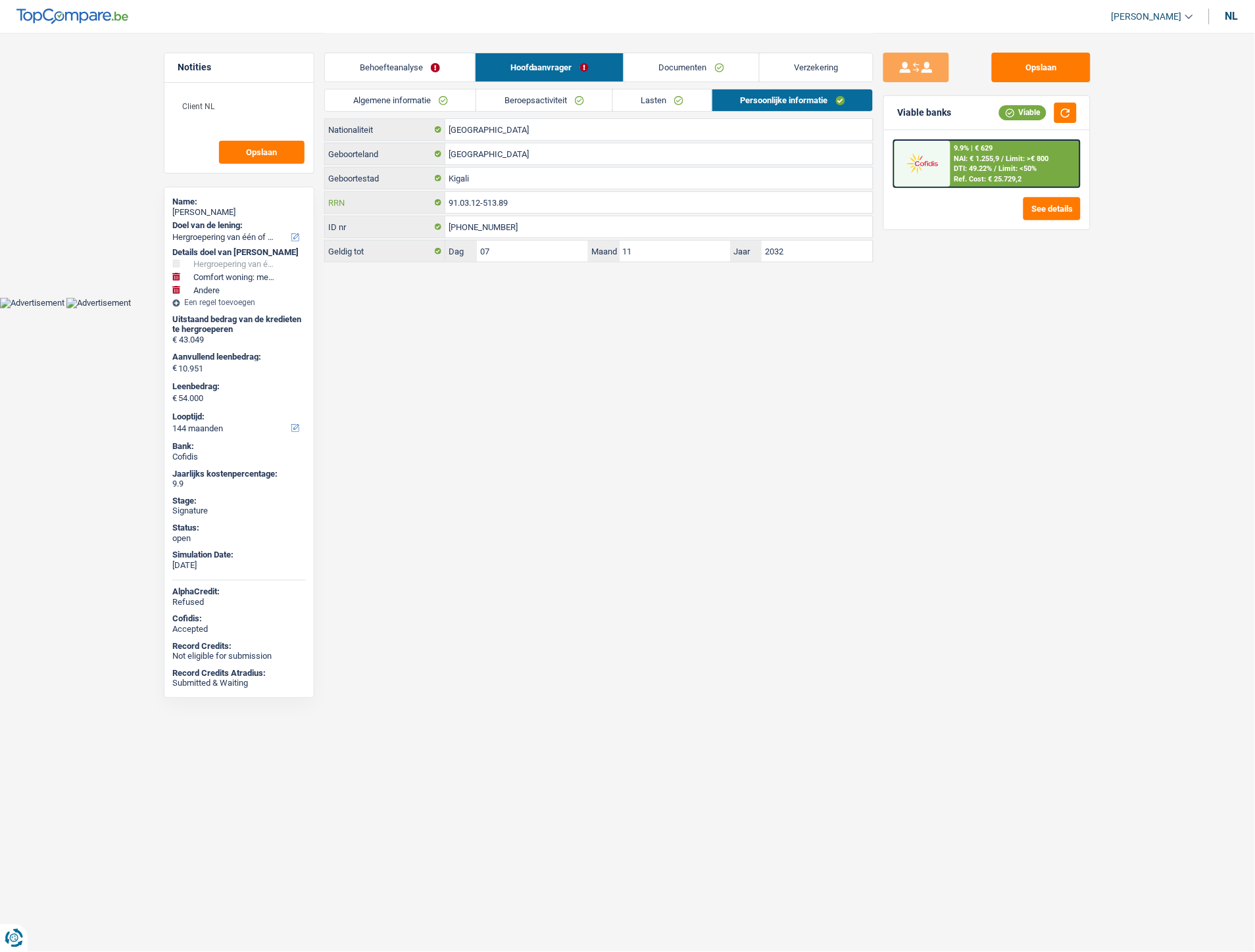
drag, startPoint x: 523, startPoint y: 202, endPoint x: 454, endPoint y: 198, distance: 69.1
click at [421, 198] on div "91.03.12-513.89 RRN" at bounding box center [598, 202] width 548 height 21
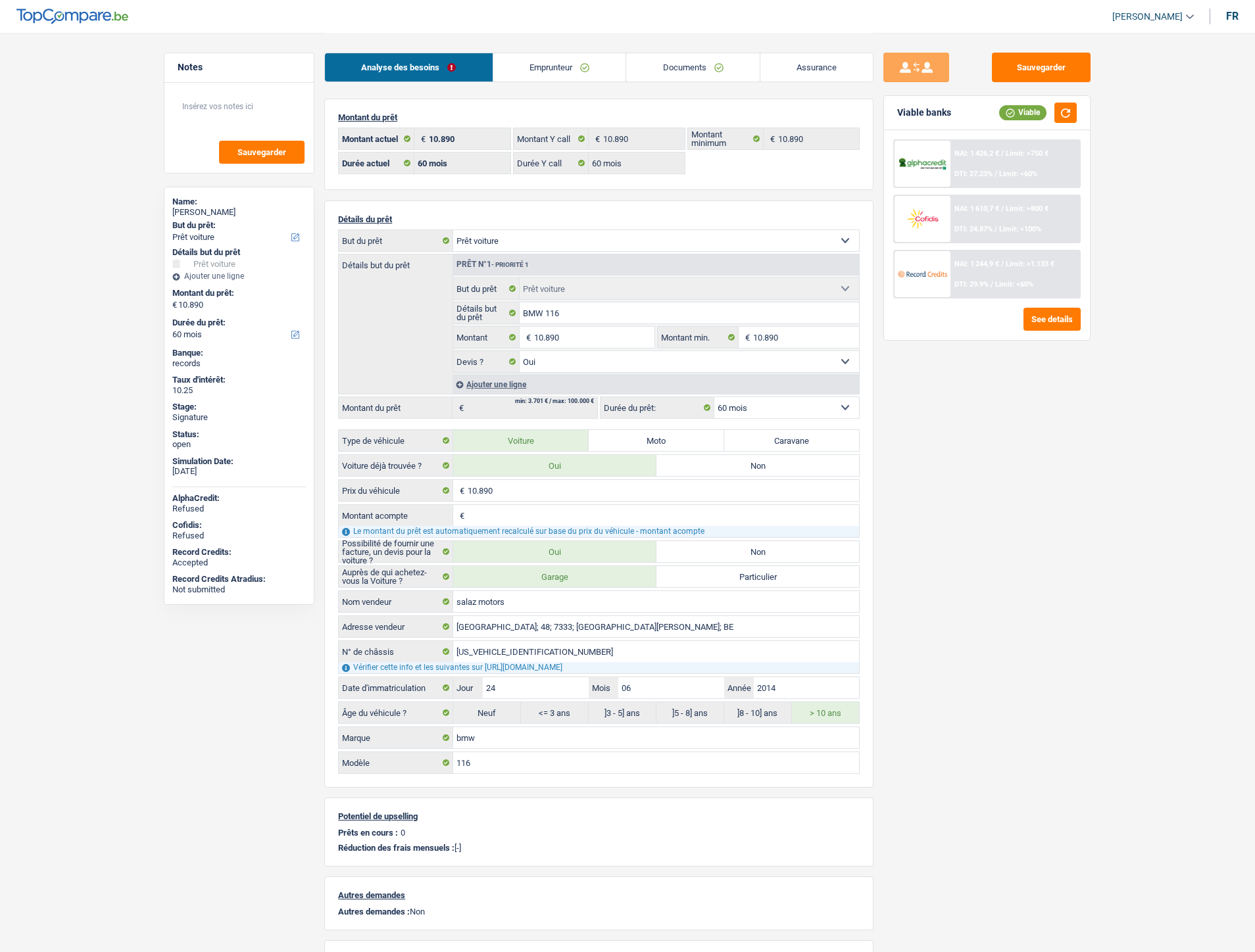
select select "car"
select select "60"
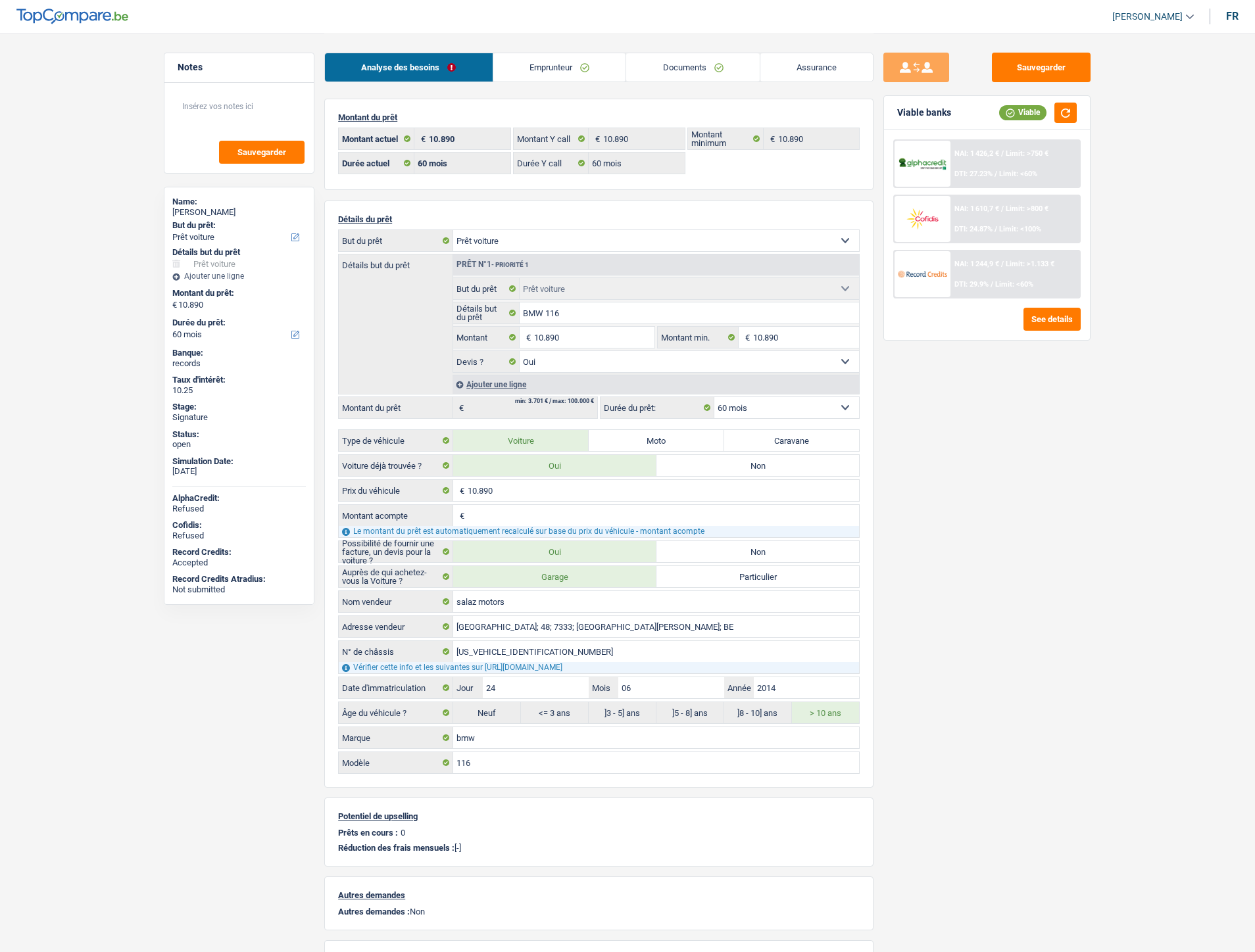
select select "car"
select select "yes"
select select "60"
click at [679, 72] on link "Documents" at bounding box center [687, 68] width 133 height 29
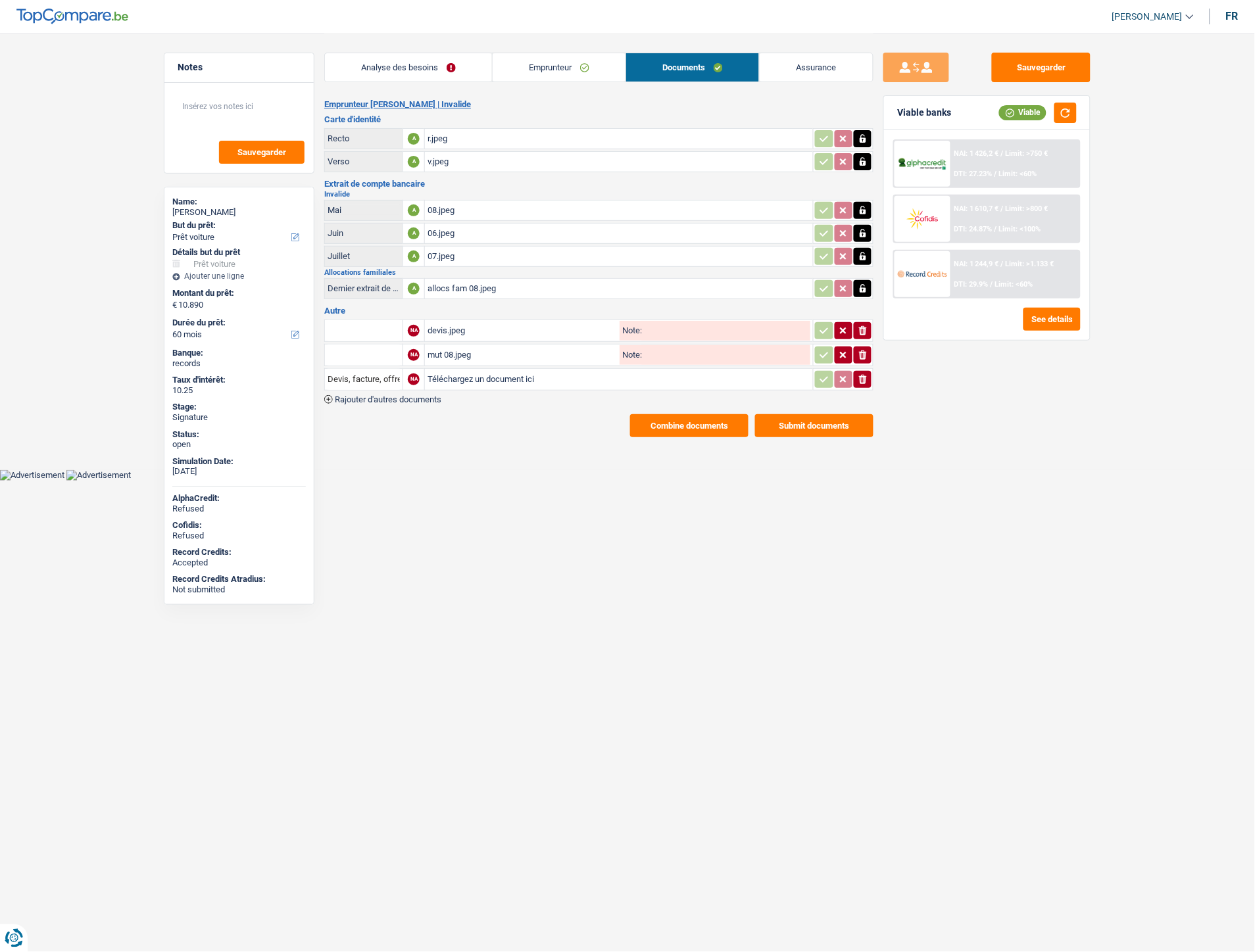
click at [455, 321] on div "devis.jpeg" at bounding box center [522, 331] width 190 height 20
click at [460, 347] on div "mut 08.jpeg" at bounding box center [522, 354] width 190 height 20
click at [458, 376] on input "Téléchargez un document ici" at bounding box center [619, 379] width 383 height 20
type input "C:\fakepath\IMG-20250917-WA0064.jpg"
click at [421, 395] on span "Rajouter d'autres documents" at bounding box center [388, 399] width 107 height 9
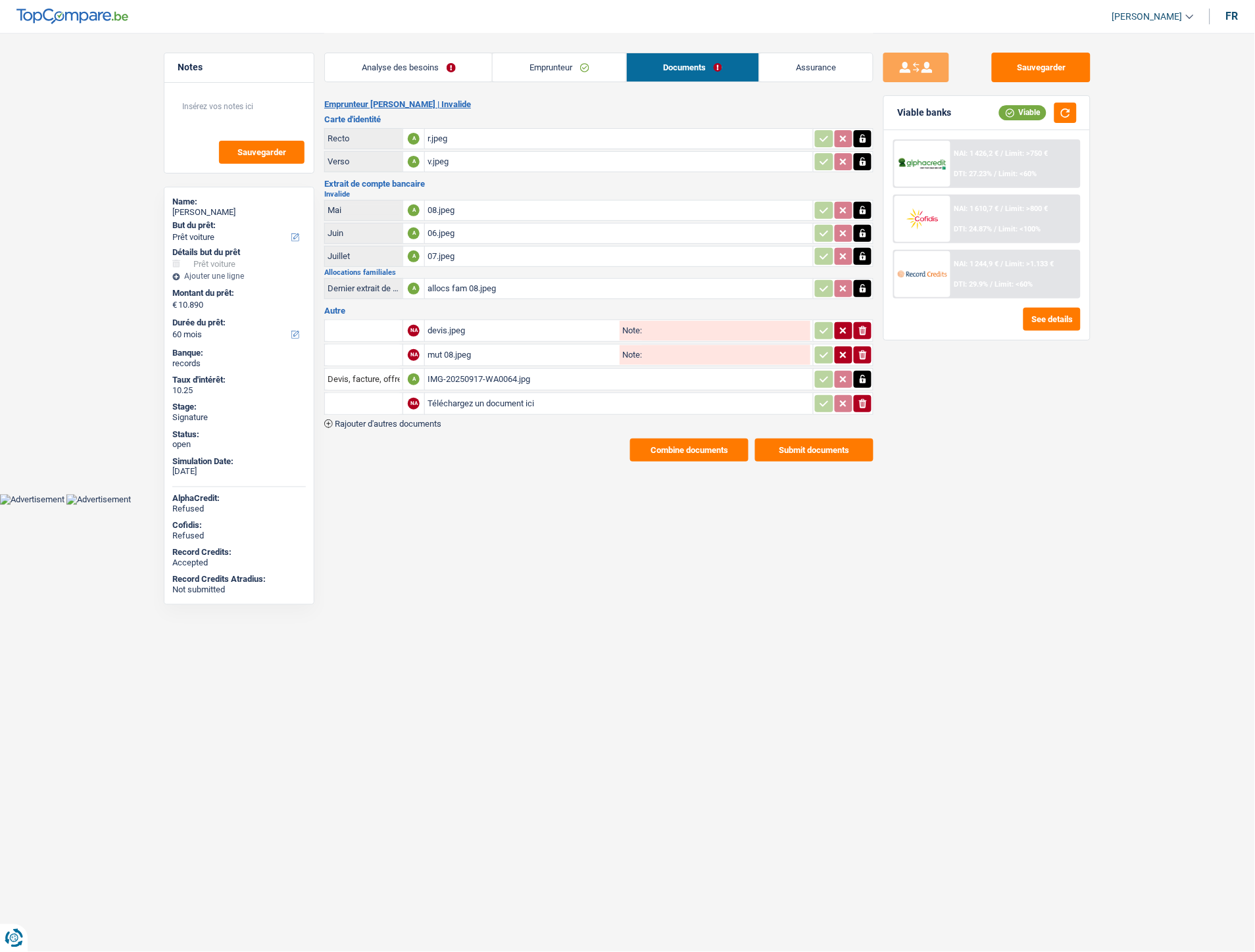
click at [424, 419] on span "Rajouter d'autres documents" at bounding box center [388, 423] width 107 height 9
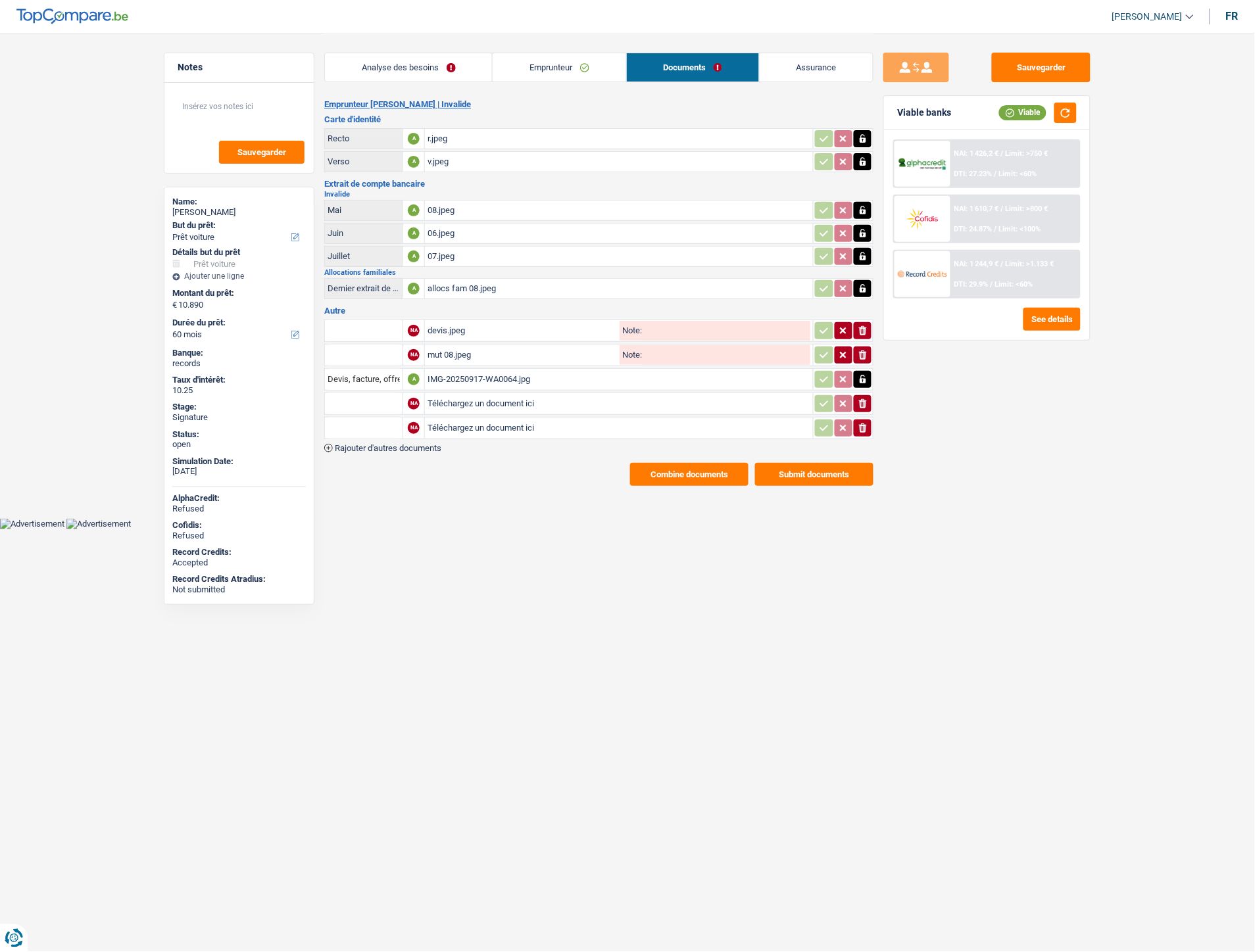
click at [450, 400] on input "Téléchargez un document ici" at bounding box center [619, 403] width 383 height 20
type input "C:\fakepath\IMG-20250917-WA0066.jpg"
click at [445, 418] on input "Téléchargez un document ici" at bounding box center [619, 428] width 383 height 20
type input "C:\fakepath\Extrait Akyol.pdf"
click at [333, 375] on input "Devis, facture, offre, bon de commande" at bounding box center [364, 379] width 72 height 21
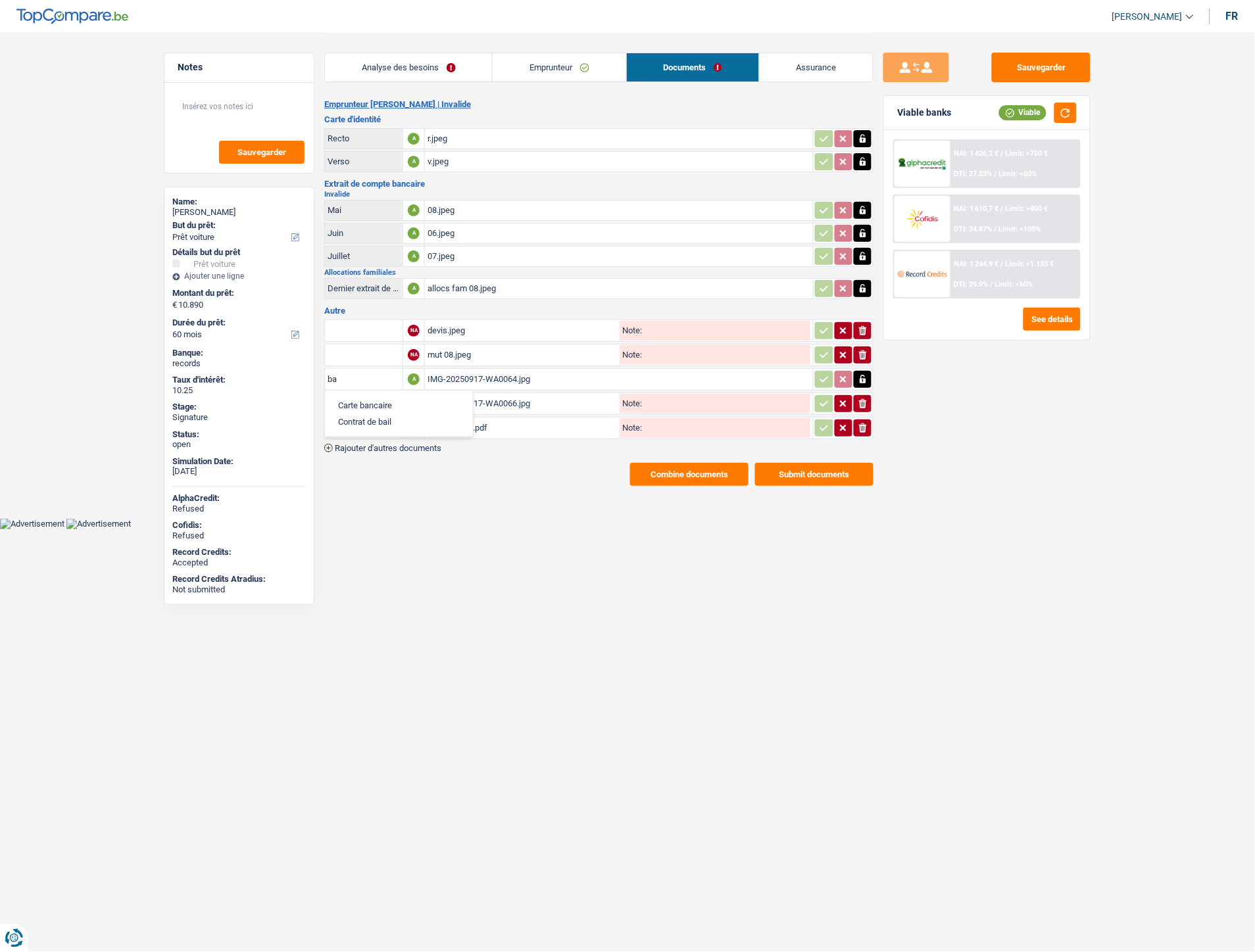
click at [376, 401] on li "Carte bancaire" at bounding box center [398, 405] width 134 height 16
type input "Carte bancaire"
click at [376, 401] on input "text" at bounding box center [364, 404] width 72 height 21
click at [385, 421] on li "Carte bancaire" at bounding box center [398, 429] width 134 height 16
type input "Carte bancaire"
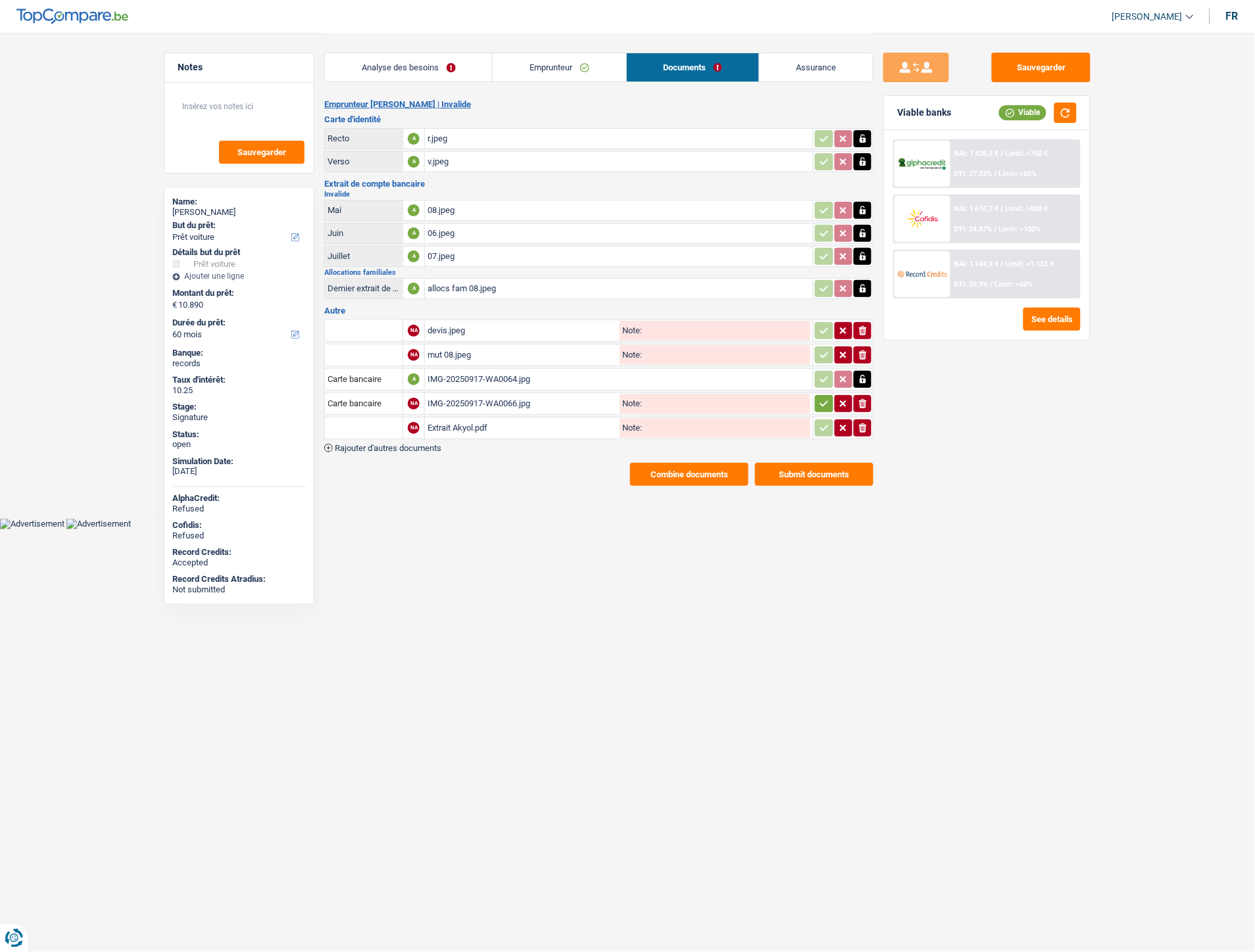
click at [384, 421] on input "text" at bounding box center [364, 428] width 72 height 21
click at [397, 478] on li "Extraits de compte de toutes les transactions 3 derniers mois" at bounding box center [456, 486] width 251 height 16
type input "Extraits de compte de toutes les transactions 3 derniers mois"
click at [822, 397] on icon "button" at bounding box center [823, 404] width 10 height 13
click at [819, 421] on icon "button" at bounding box center [823, 428] width 10 height 13
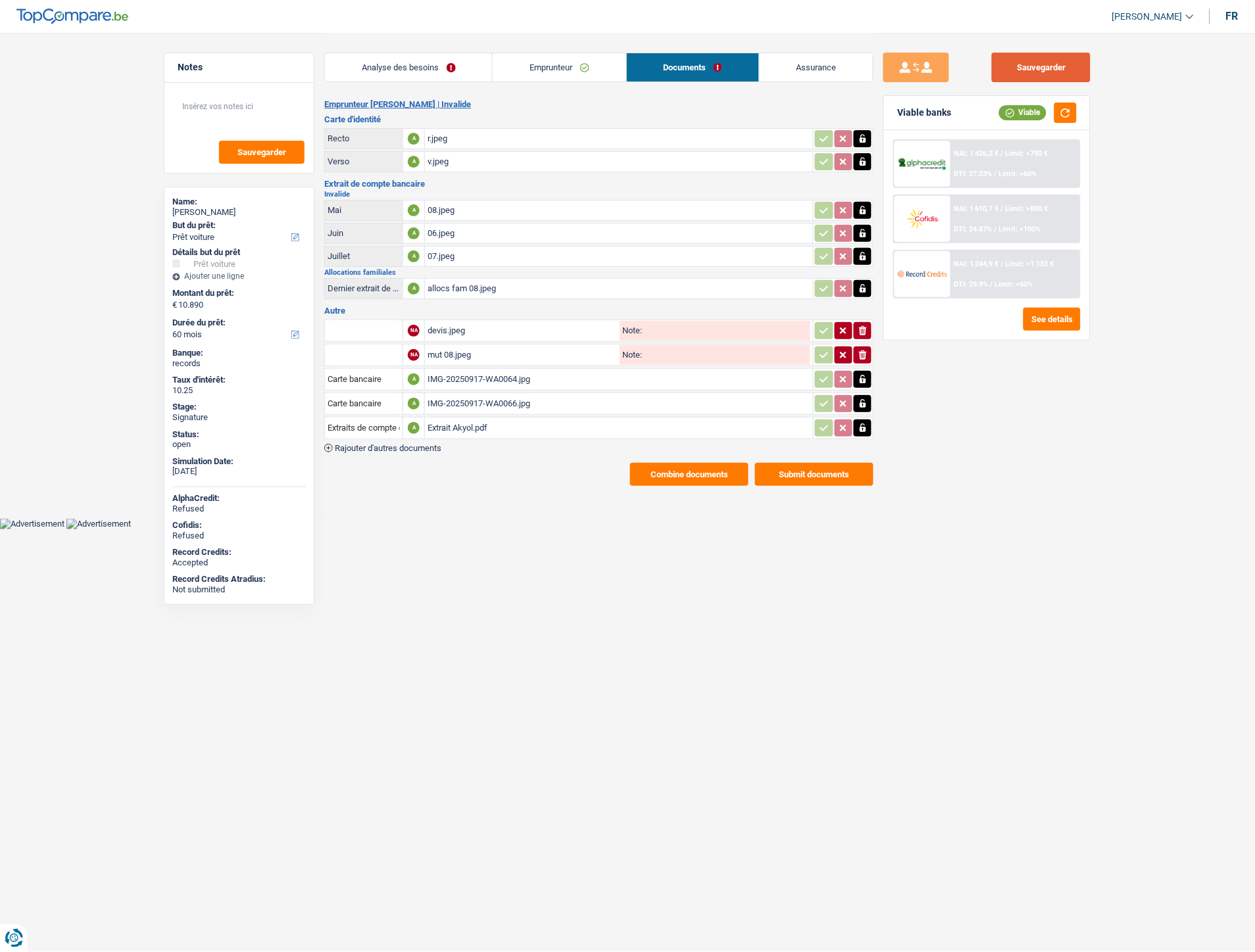
click at [1025, 61] on button "Sauvegarder" at bounding box center [1042, 67] width 99 height 30
click at [682, 463] on button "Combine documents" at bounding box center [689, 475] width 118 height 23
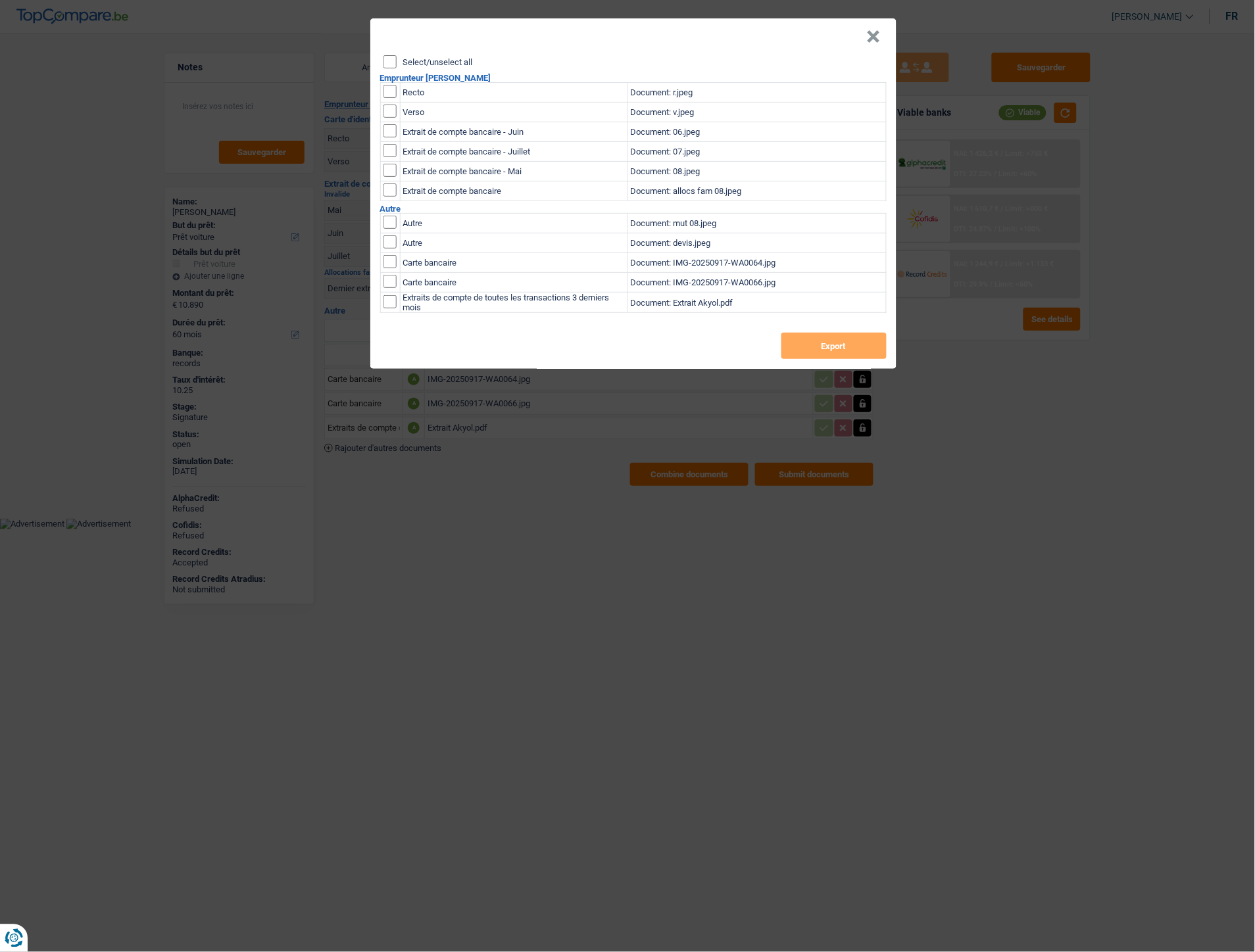
click at [389, 57] on input "Select/unselect all" at bounding box center [390, 62] width 13 height 13
checkbox input "true"
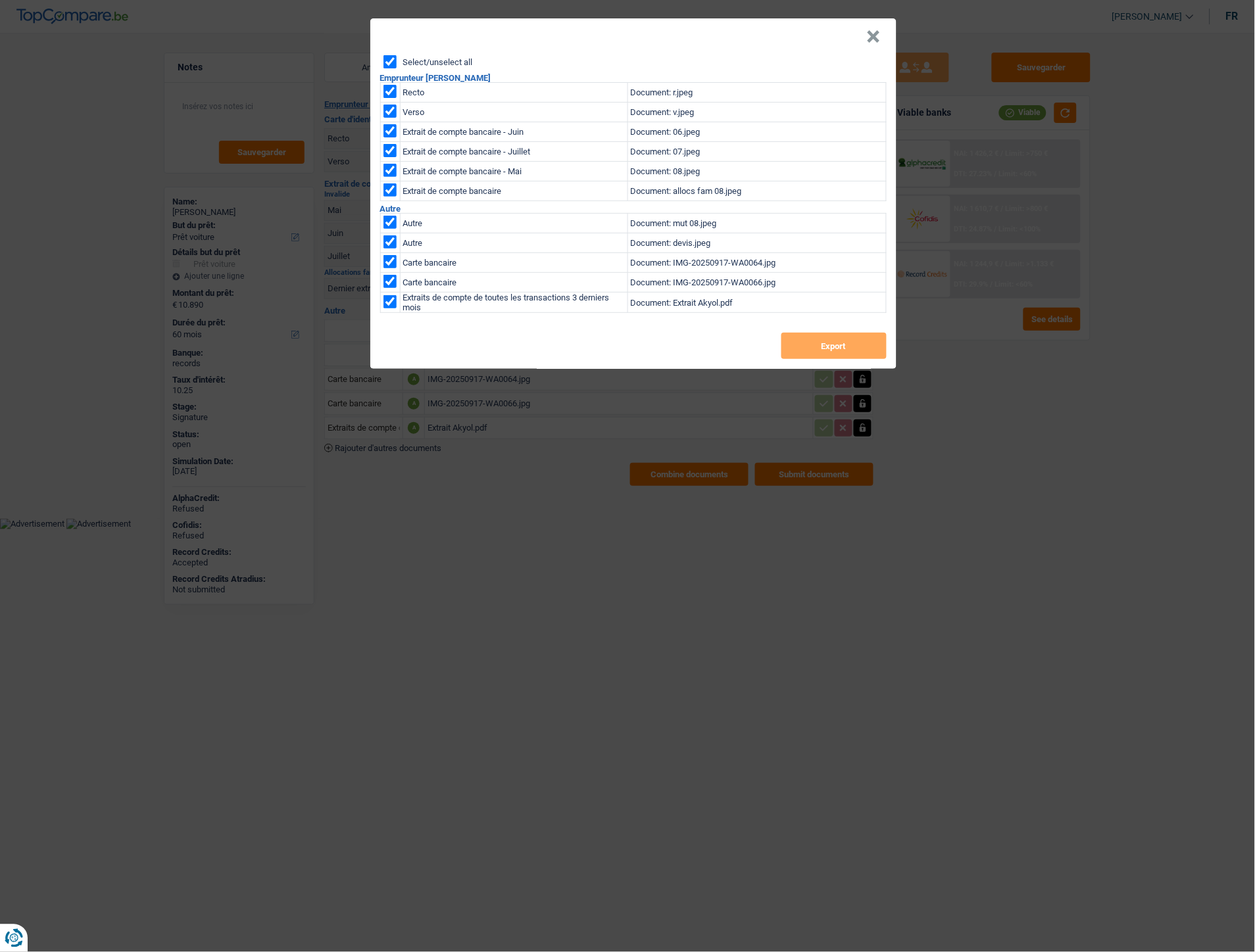
checkbox input "true"
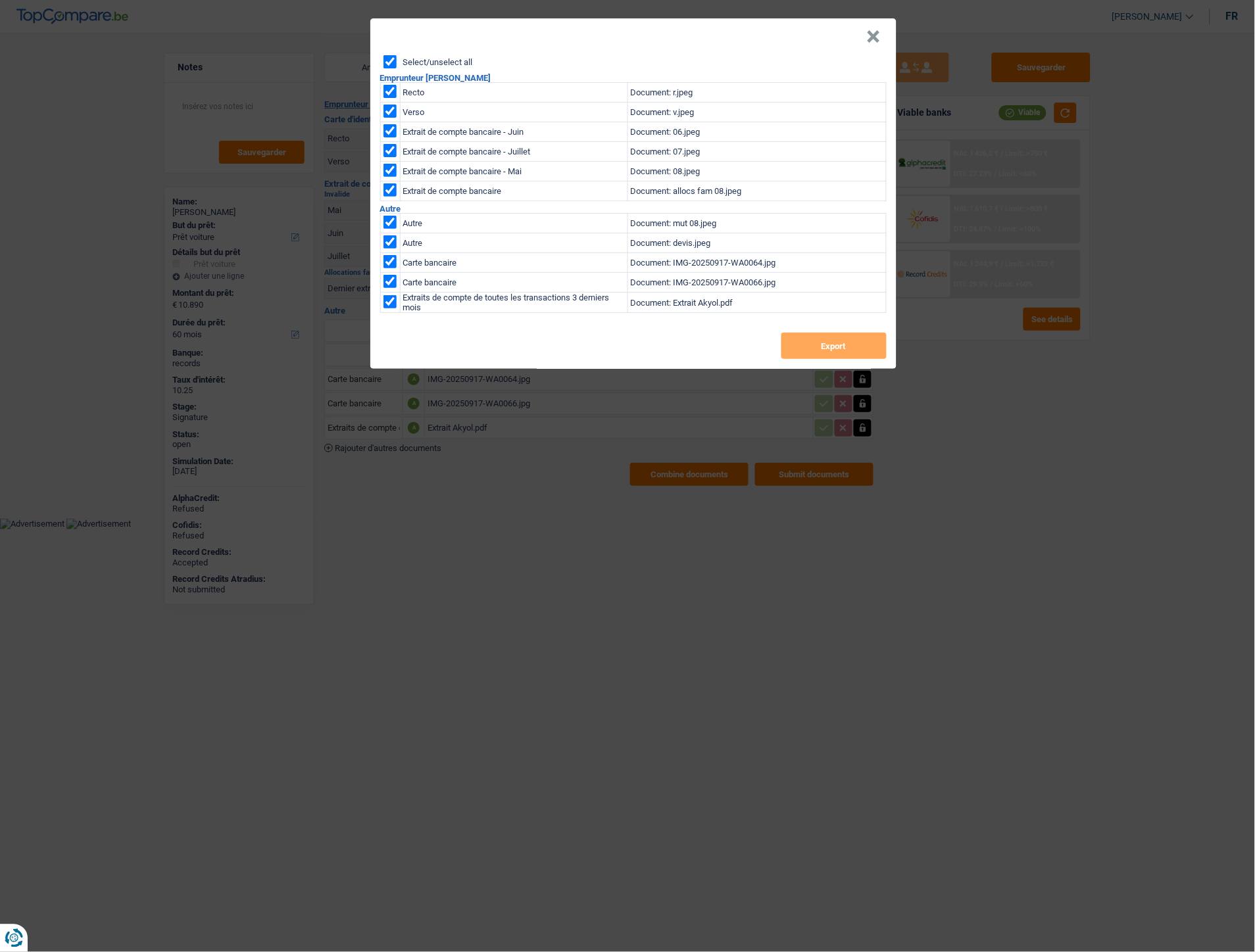
checkbox input "true"
click at [830, 343] on button "Export" at bounding box center [834, 346] width 105 height 27
click at [878, 30] on button "×" at bounding box center [873, 37] width 13 height 13
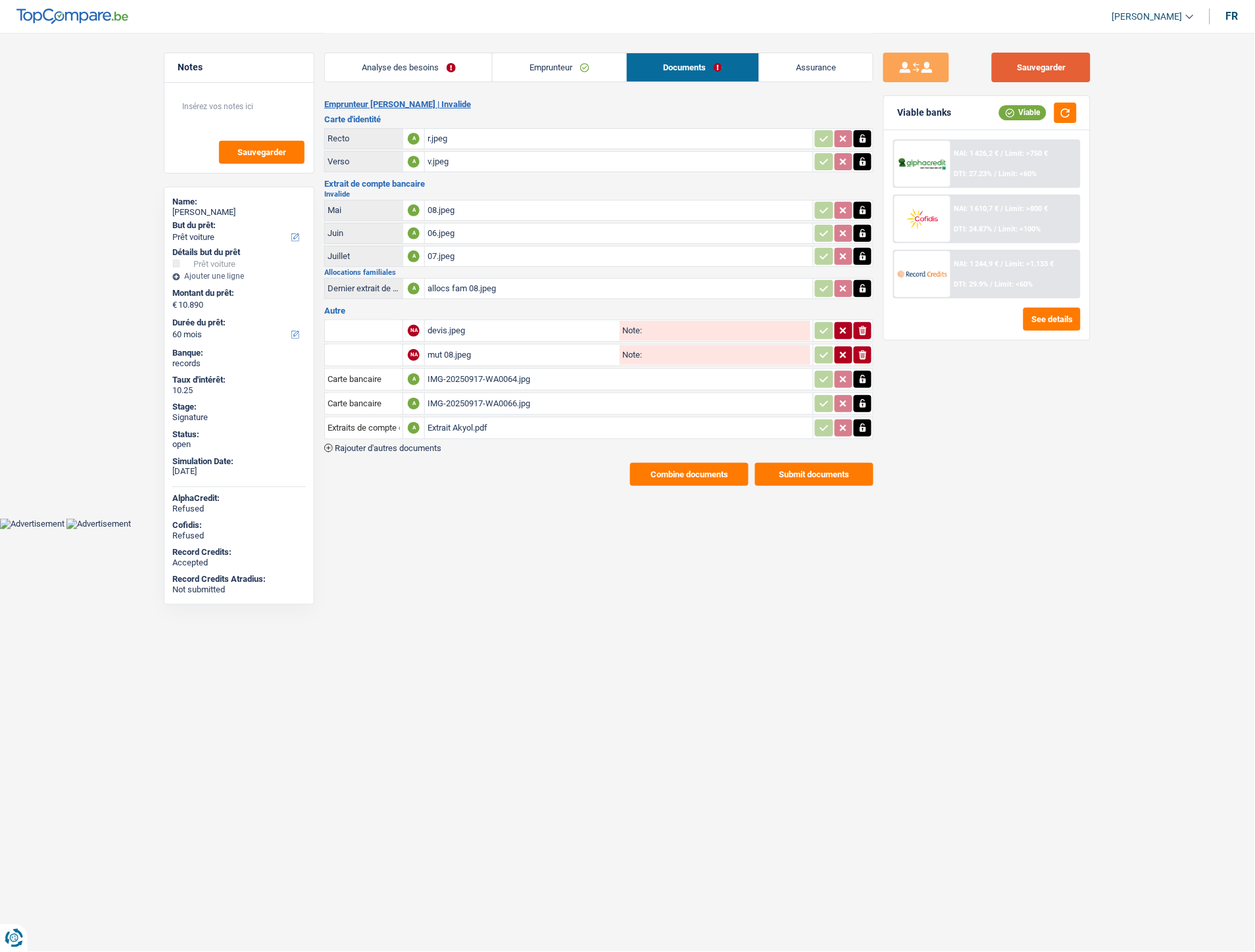
click at [1057, 64] on button "Sauvegarder" at bounding box center [1042, 67] width 99 height 30
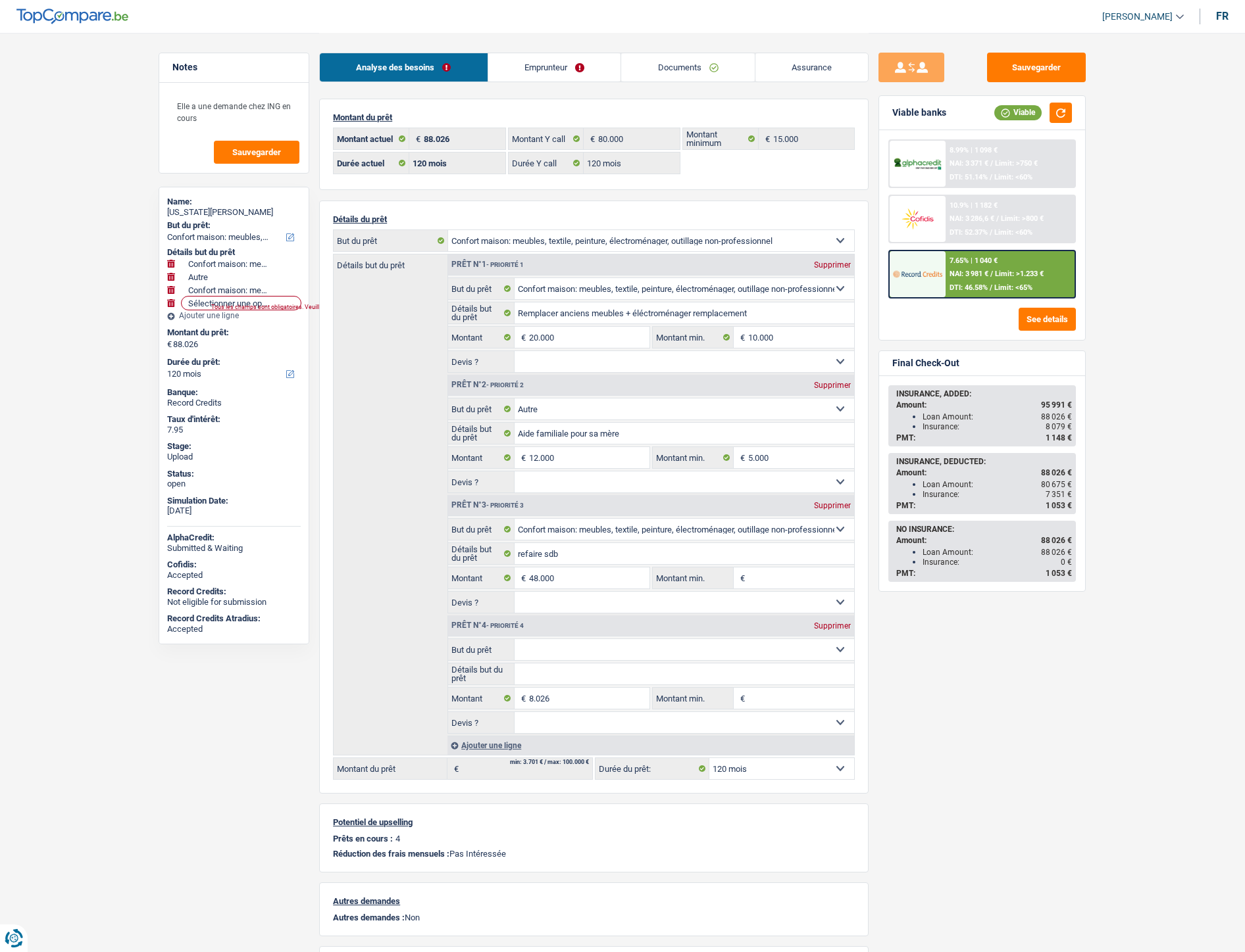
select select "household"
select select "other"
select select "household"
select select "120"
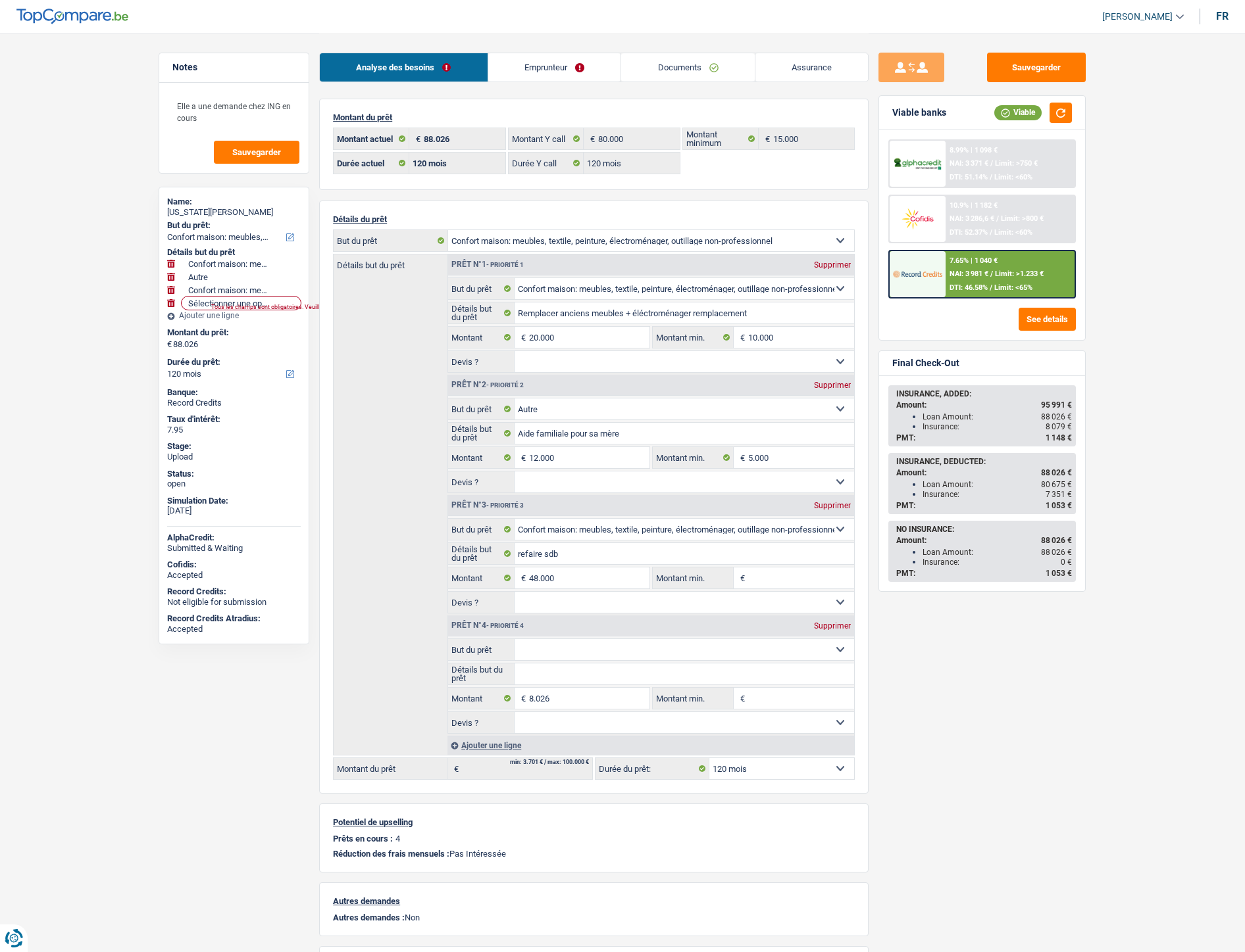
select select "120"
select select "household"
select select "other"
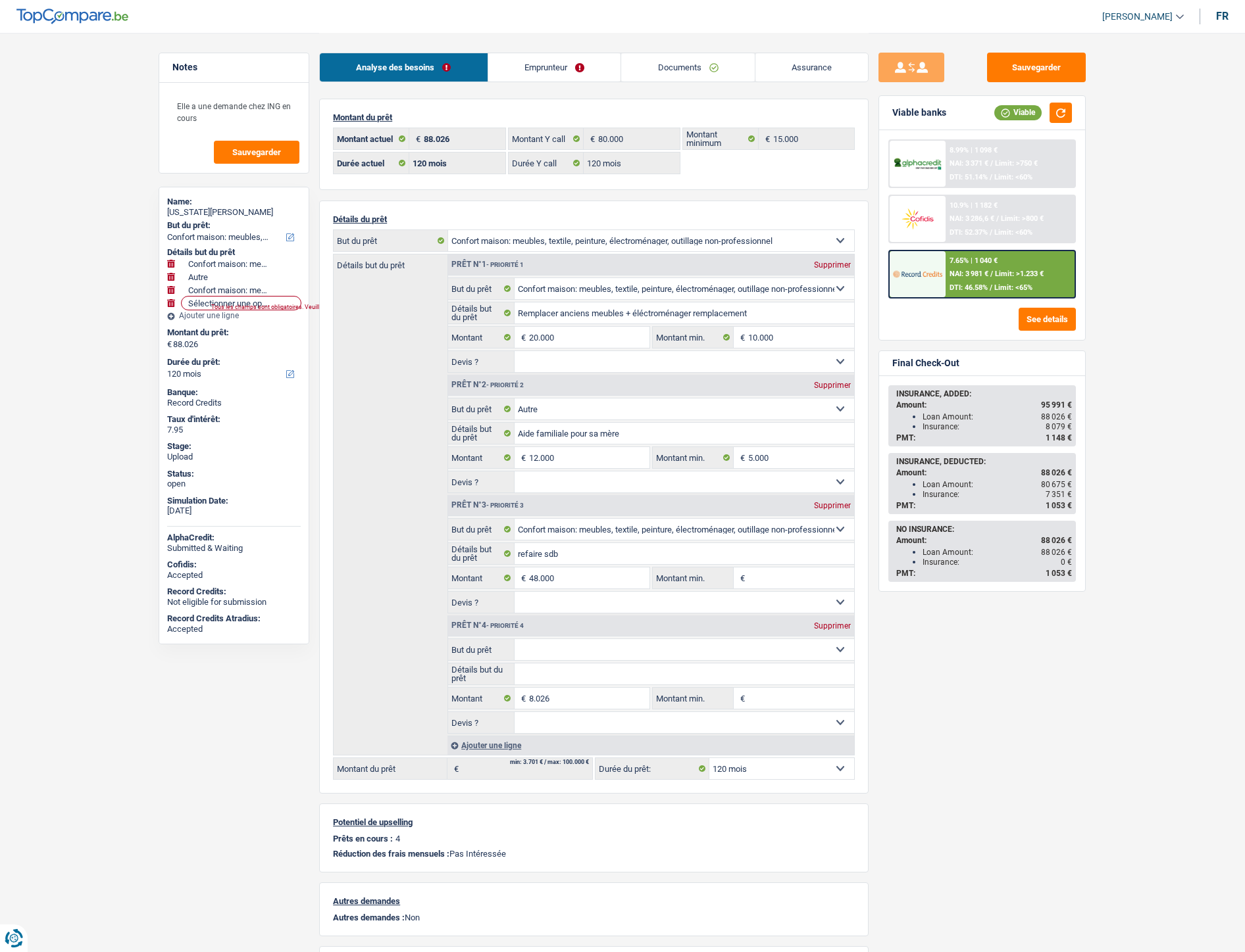
select select "household"
select select "120"
click at [664, 62] on link "Documents" at bounding box center [687, 68] width 133 height 29
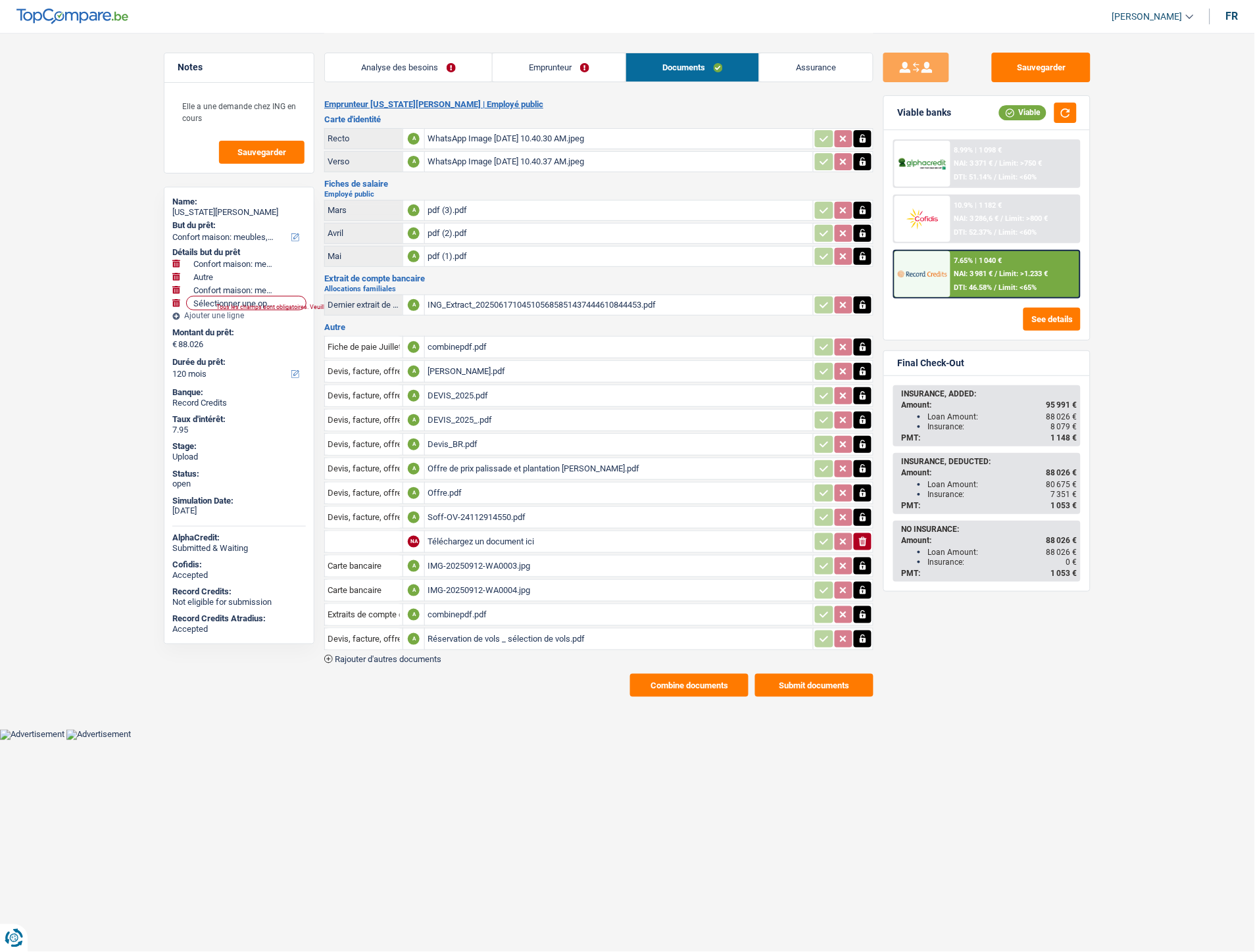
click at [415, 655] on span "Rajouter d'autres documents" at bounding box center [388, 658] width 107 height 9
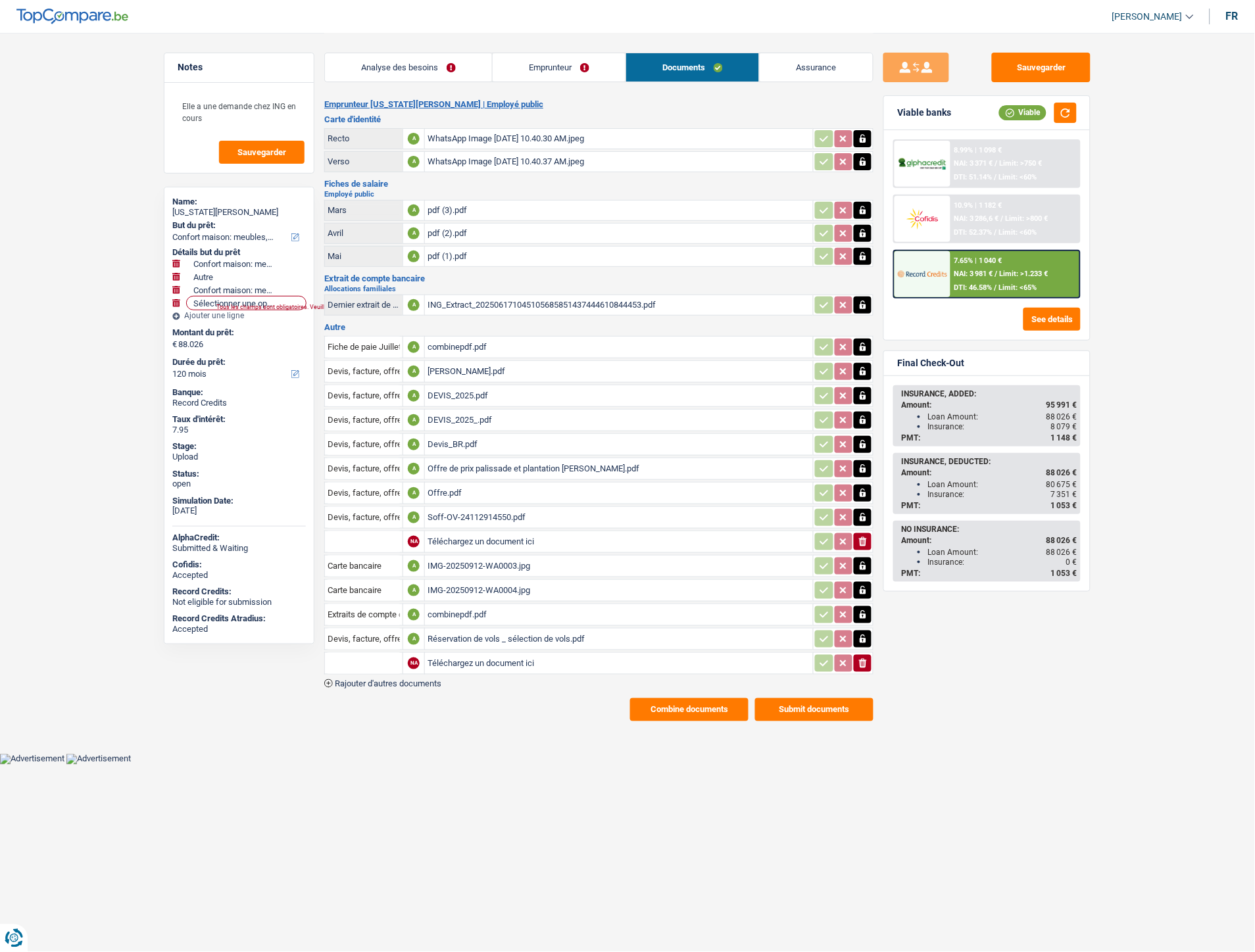
click at [460, 654] on input "Téléchargez un document ici" at bounding box center [619, 663] width 383 height 20
type input "C:\fakepath\Meubles.pdf"
click at [468, 344] on div "combinepdf.pdf" at bounding box center [619, 347] width 383 height 20
click at [463, 367] on div "DEVIS Roelandsheide.pdf" at bounding box center [619, 372] width 383 height 20
click at [458, 386] on div "DEVIS_2025.pdf" at bounding box center [619, 395] width 383 height 20
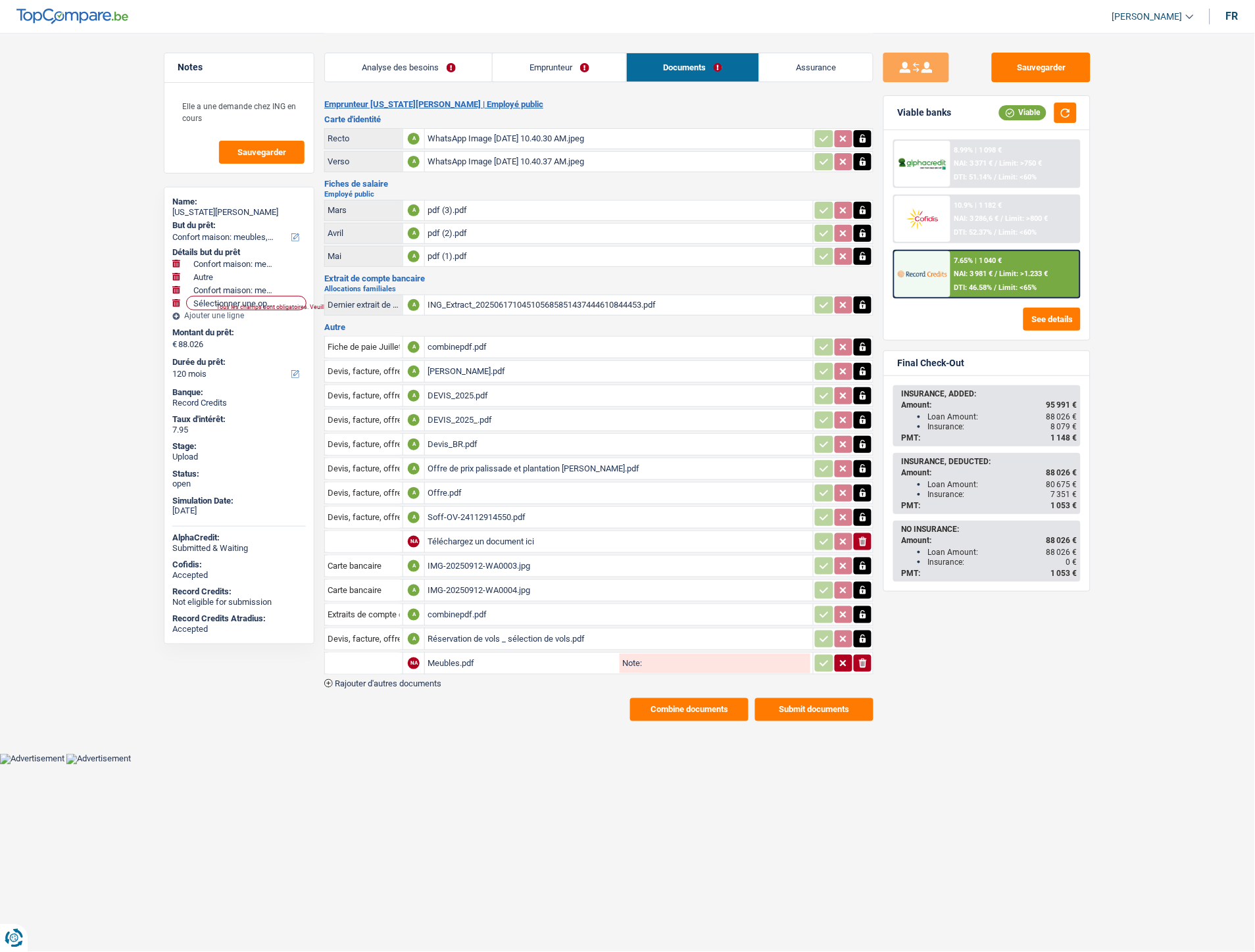
click at [455, 415] on div "DEVIS_2025_.pdf" at bounding box center [619, 420] width 383 height 20
click at [461, 436] on div "Devis_BR.pdf" at bounding box center [619, 444] width 383 height 20
click at [472, 463] on div "Offre de prix palissade et plantation Jason.pdf" at bounding box center [619, 469] width 383 height 20
click at [468, 464] on div "Offre de prix palissade et plantation Jason.pdf" at bounding box center [619, 469] width 383 height 20
click at [444, 490] on div "Offre.pdf" at bounding box center [619, 493] width 383 height 20
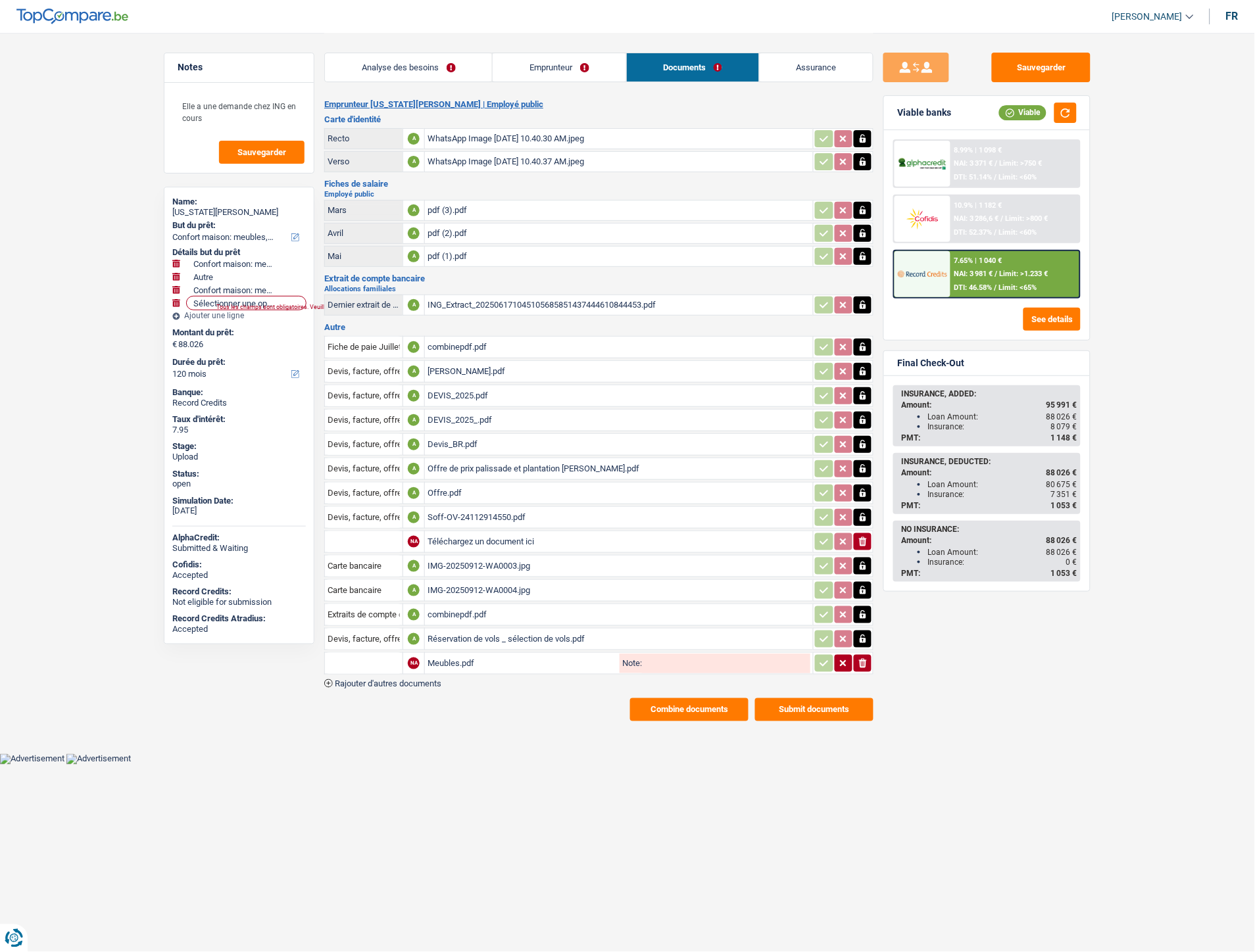
click at [444, 487] on div "Offre.pdf" at bounding box center [619, 493] width 383 height 20
click at [466, 508] on div "Soff-OV-24112914550.pdf" at bounding box center [619, 517] width 383 height 20
click at [1015, 62] on button "Sauvegarder" at bounding box center [1042, 67] width 99 height 30
click at [472, 629] on div "Réservation de vols _ sélection de vols.pdf" at bounding box center [619, 638] width 383 height 20
click at [356, 652] on td at bounding box center [363, 662] width 78 height 22
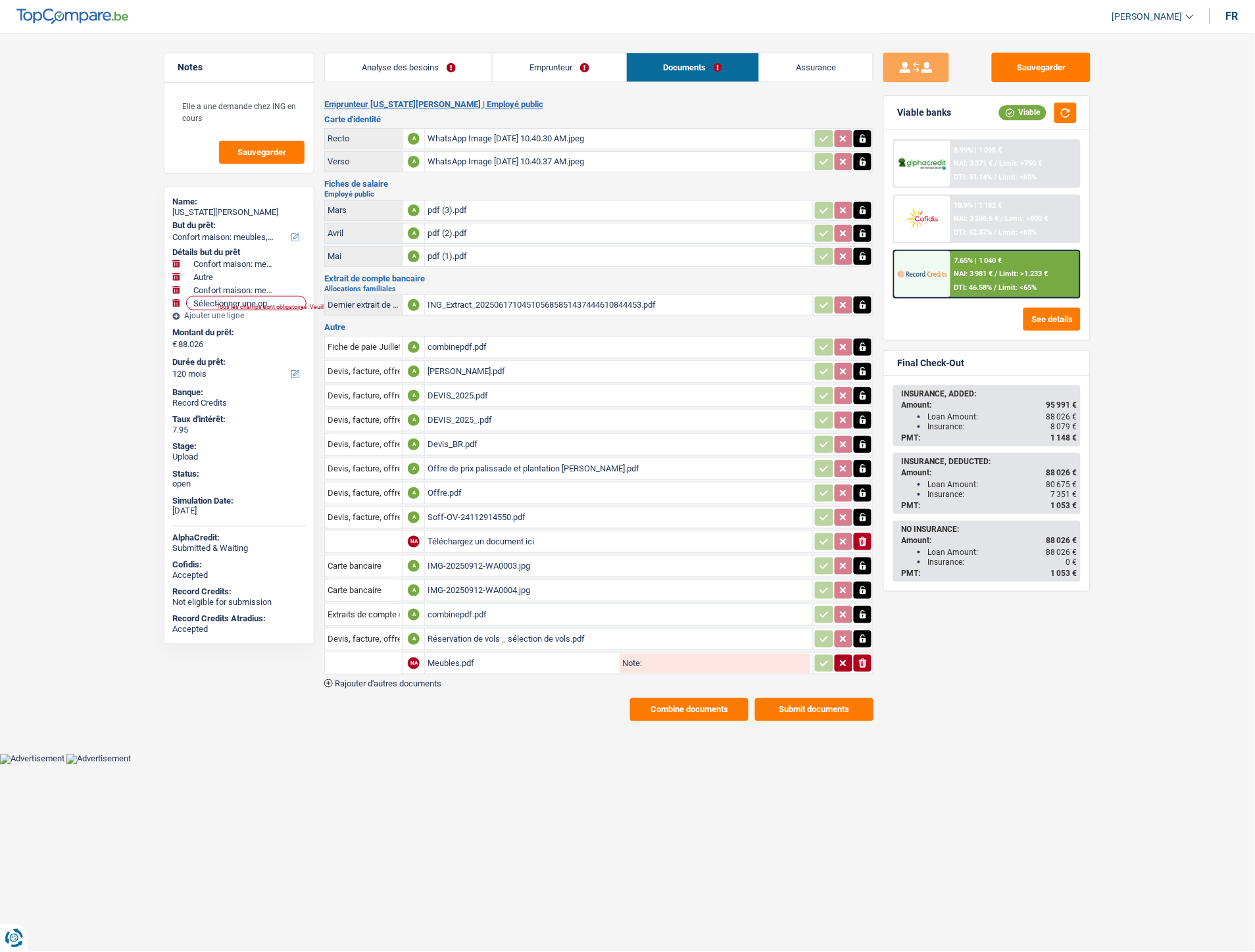
click at [354, 653] on input "text" at bounding box center [364, 663] width 72 height 21
click at [370, 681] on li "Devis, facture, offre, bon de commande" at bounding box center [412, 689] width 160 height 16
type input "Devis, facture, offre, bon de commande"
click at [820, 657] on icon "button" at bounding box center [823, 663] width 10 height 13
click at [691, 699] on button "Combine documents" at bounding box center [689, 710] width 118 height 23
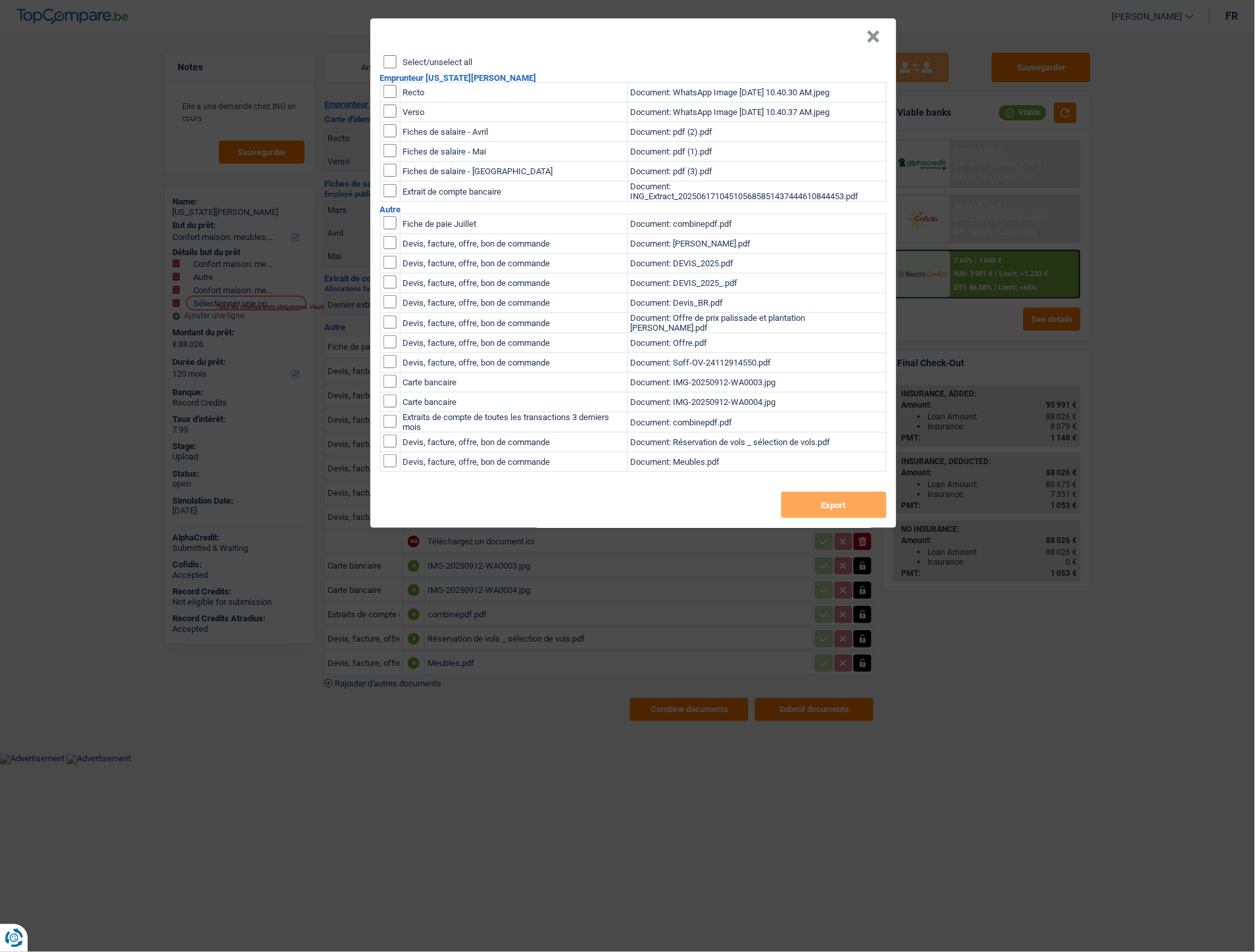
click at [429, 67] on div "Select/unselect all" at bounding box center [635, 62] width 503 height 13
click at [394, 243] on input "checkbox" at bounding box center [390, 243] width 13 height 13
checkbox input "true"
click at [392, 262] on input "checkbox" at bounding box center [390, 262] width 13 height 13
checkbox input "true"
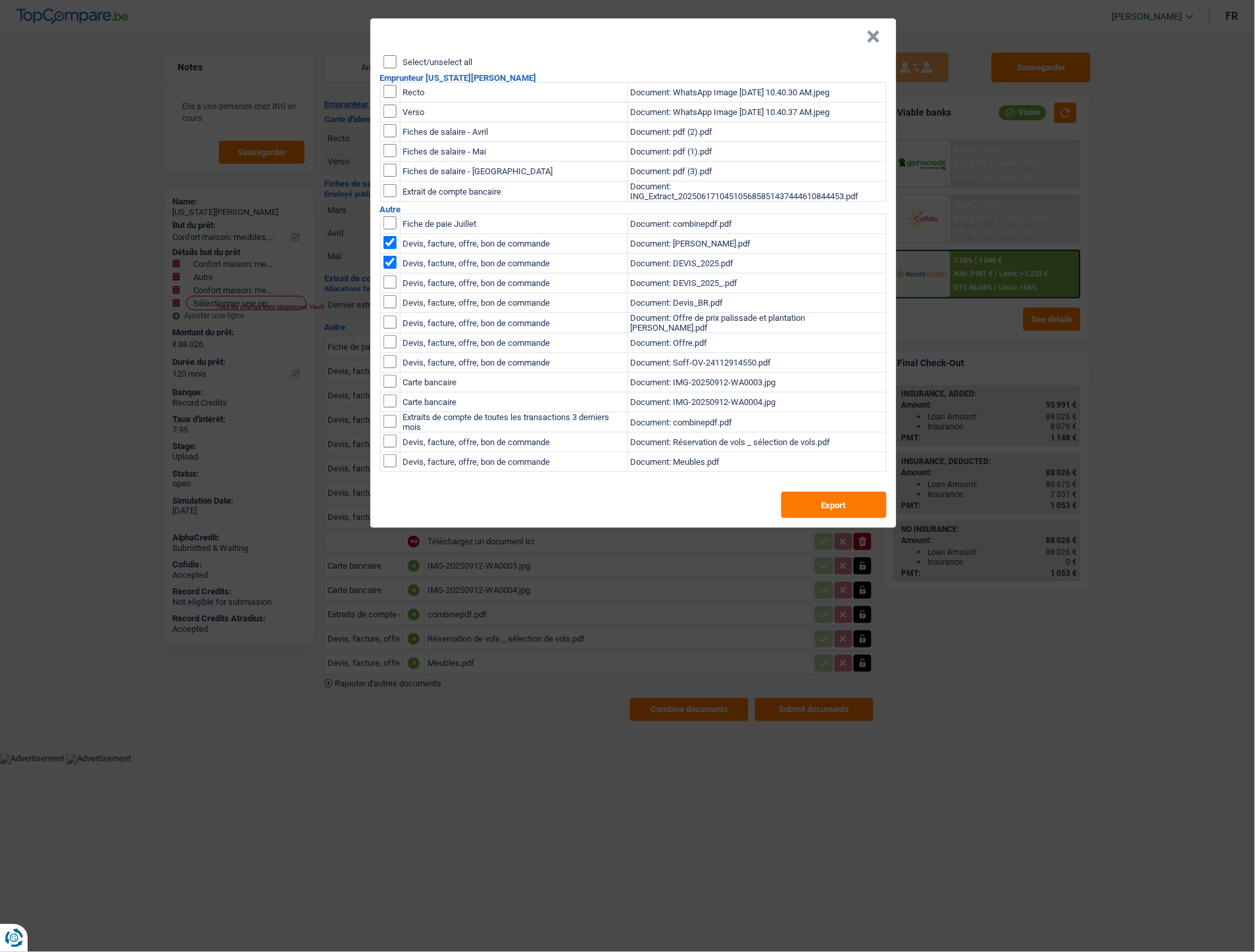
click at [394, 283] on input "checkbox" at bounding box center [390, 282] width 13 height 13
checkbox input "true"
drag, startPoint x: 386, startPoint y: 298, endPoint x: 389, endPoint y: 312, distance: 14.3
click at [387, 298] on input "checkbox" at bounding box center [390, 302] width 13 height 13
checkbox input "true"
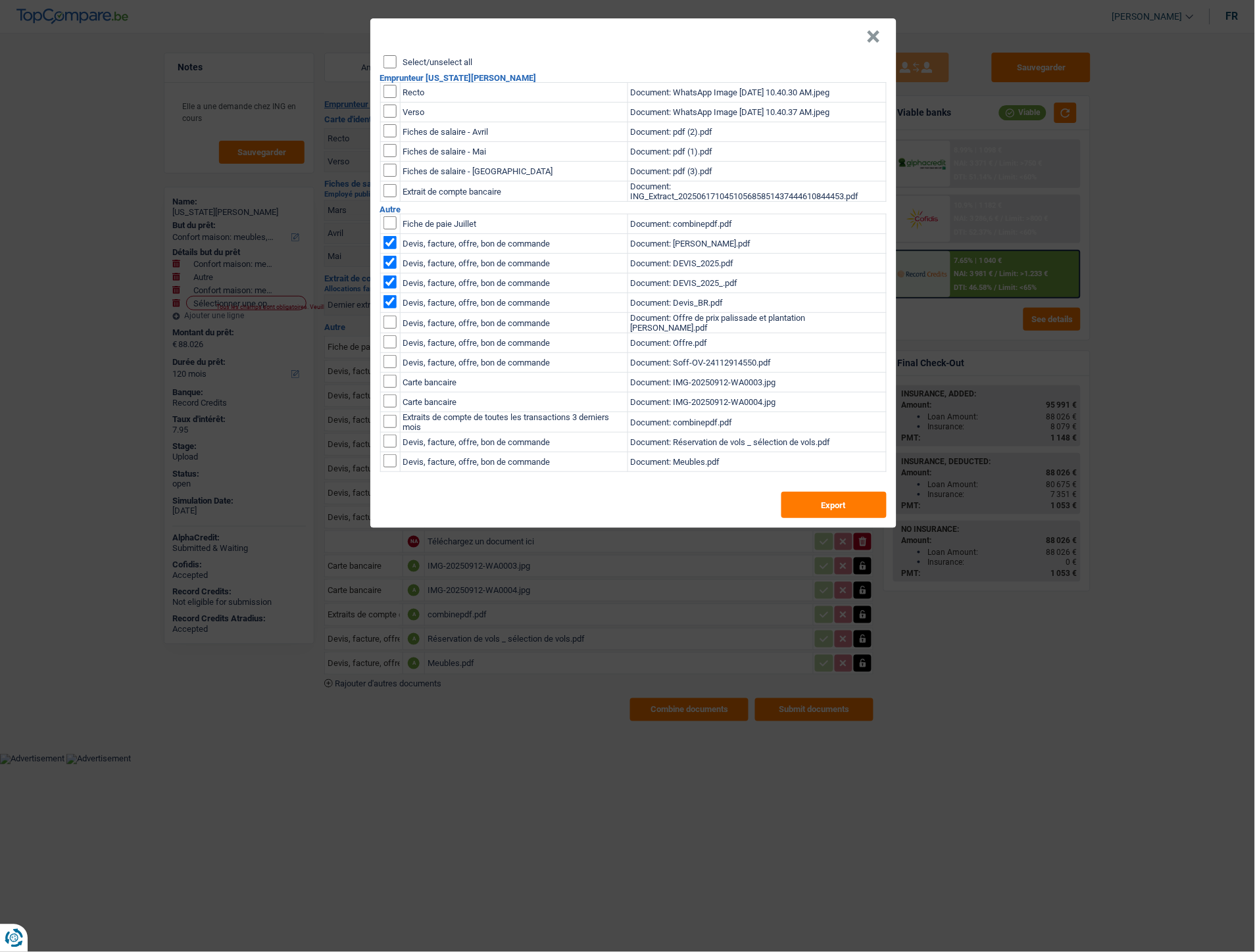
click at [389, 318] on input "checkbox" at bounding box center [390, 322] width 13 height 13
checkbox input "true"
click at [391, 339] on input "checkbox" at bounding box center [390, 342] width 13 height 13
checkbox input "true"
click at [872, 38] on button "×" at bounding box center [873, 37] width 13 height 13
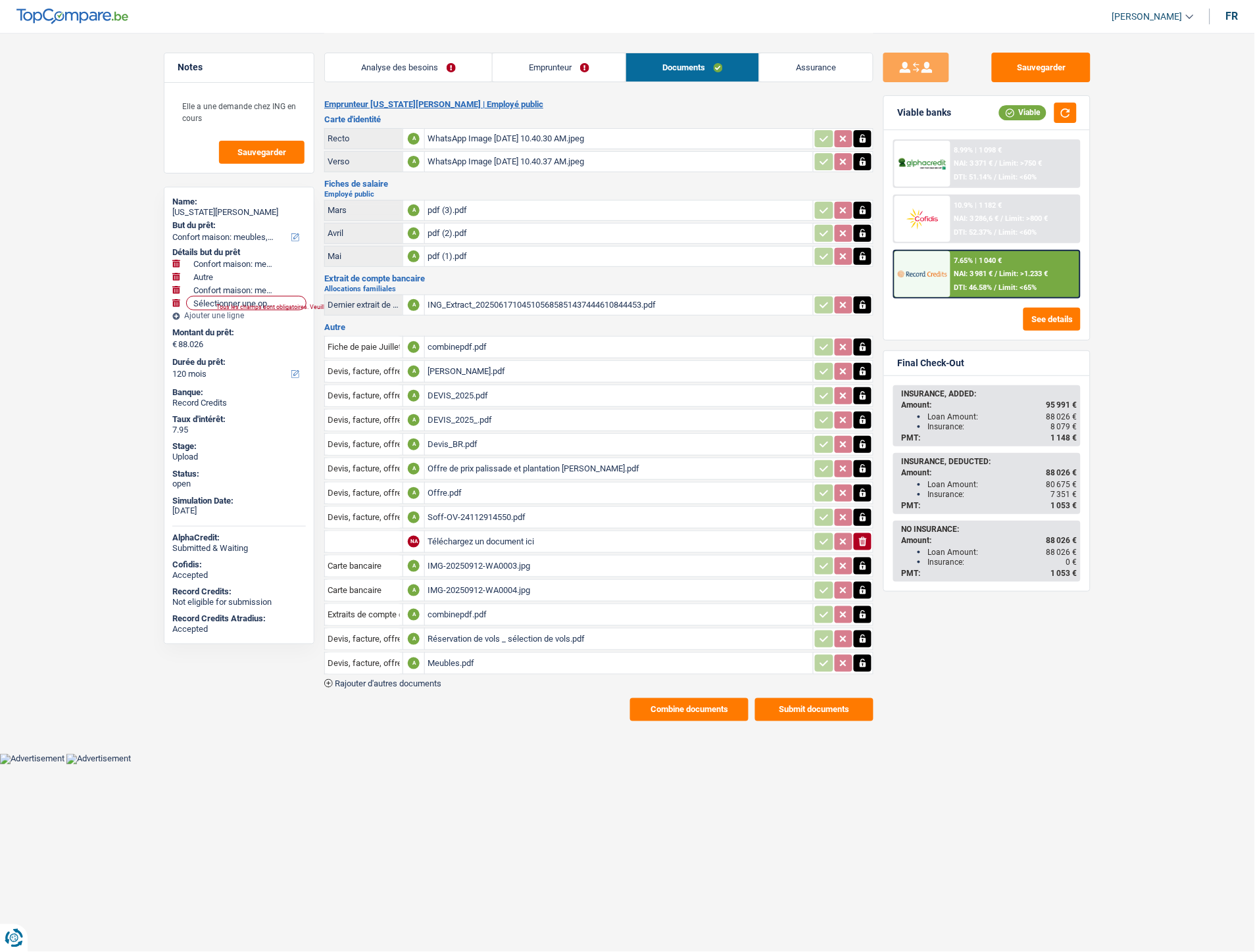
click at [476, 389] on div "DEVIS_2025.pdf" at bounding box center [619, 395] width 383 height 20
click at [454, 416] on div "DEVIS_2025_.pdf" at bounding box center [619, 420] width 383 height 20
click at [705, 699] on button "Combine documents" at bounding box center [689, 710] width 118 height 23
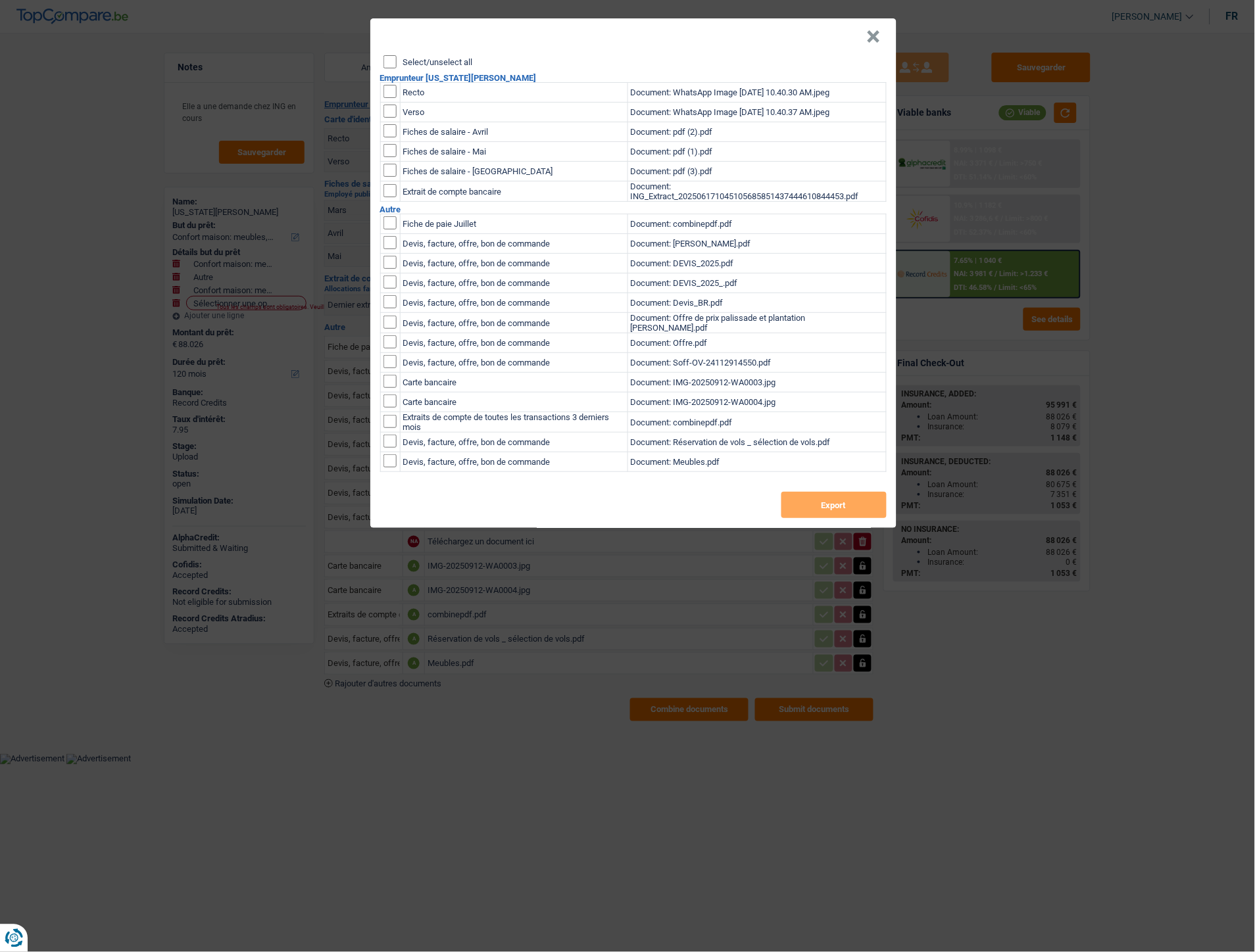
click at [385, 245] on input "checkbox" at bounding box center [390, 243] width 13 height 13
checkbox input "true"
click at [392, 300] on input "checkbox" at bounding box center [390, 302] width 13 height 13
checkbox input "true"
click at [391, 326] on input "checkbox" at bounding box center [390, 322] width 13 height 13
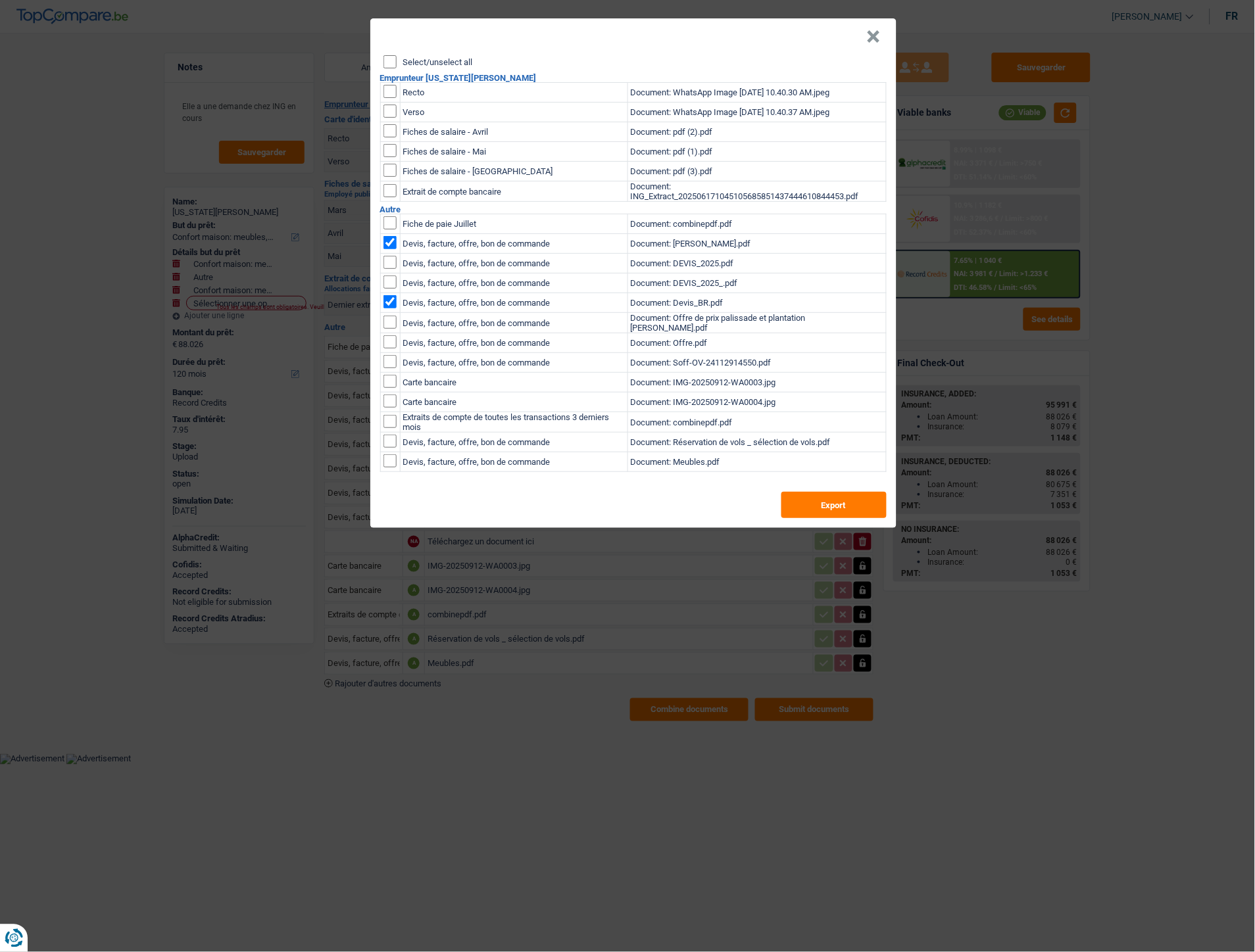
checkbox input "true"
click at [390, 338] on input "checkbox" at bounding box center [390, 342] width 13 height 13
checkbox input "true"
click at [395, 362] on input "checkbox" at bounding box center [390, 362] width 13 height 13
checkbox input "true"
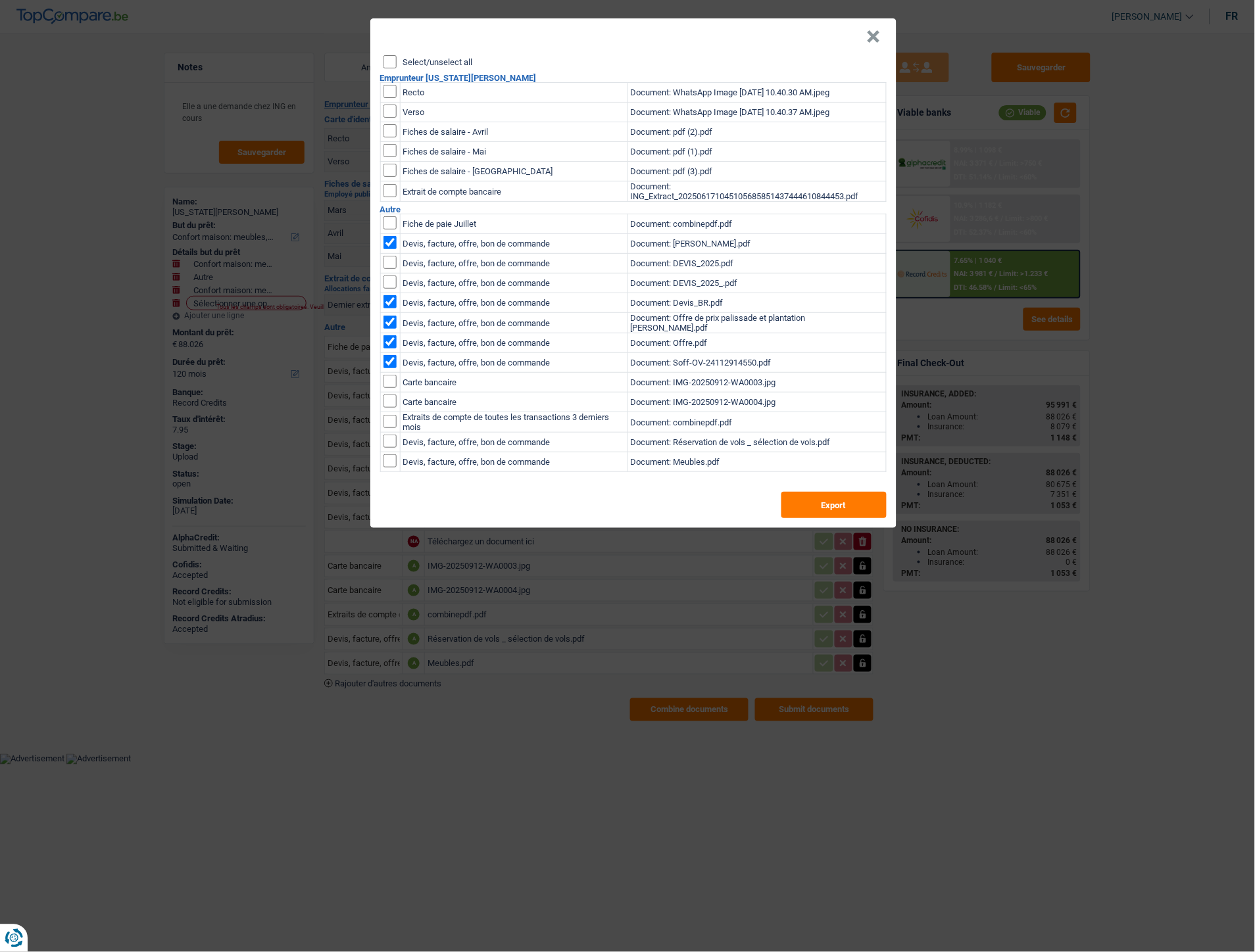
click at [392, 440] on input "checkbox" at bounding box center [390, 441] width 13 height 13
checkbox input "true"
click at [393, 463] on input "checkbox" at bounding box center [390, 461] width 13 height 13
checkbox input "true"
click at [816, 499] on button "Export" at bounding box center [834, 505] width 105 height 27
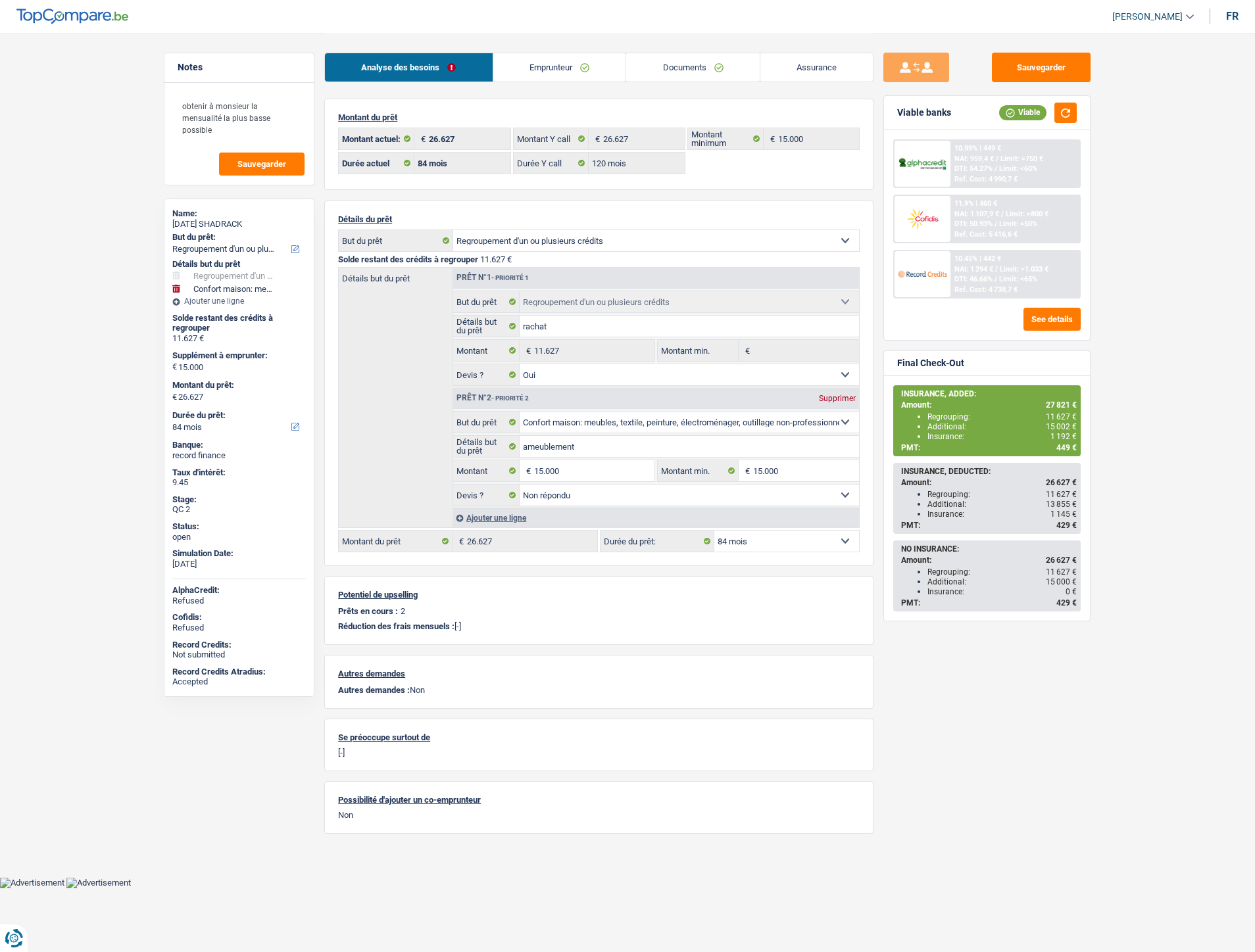
select select "refinancing"
select select "household"
select select "84"
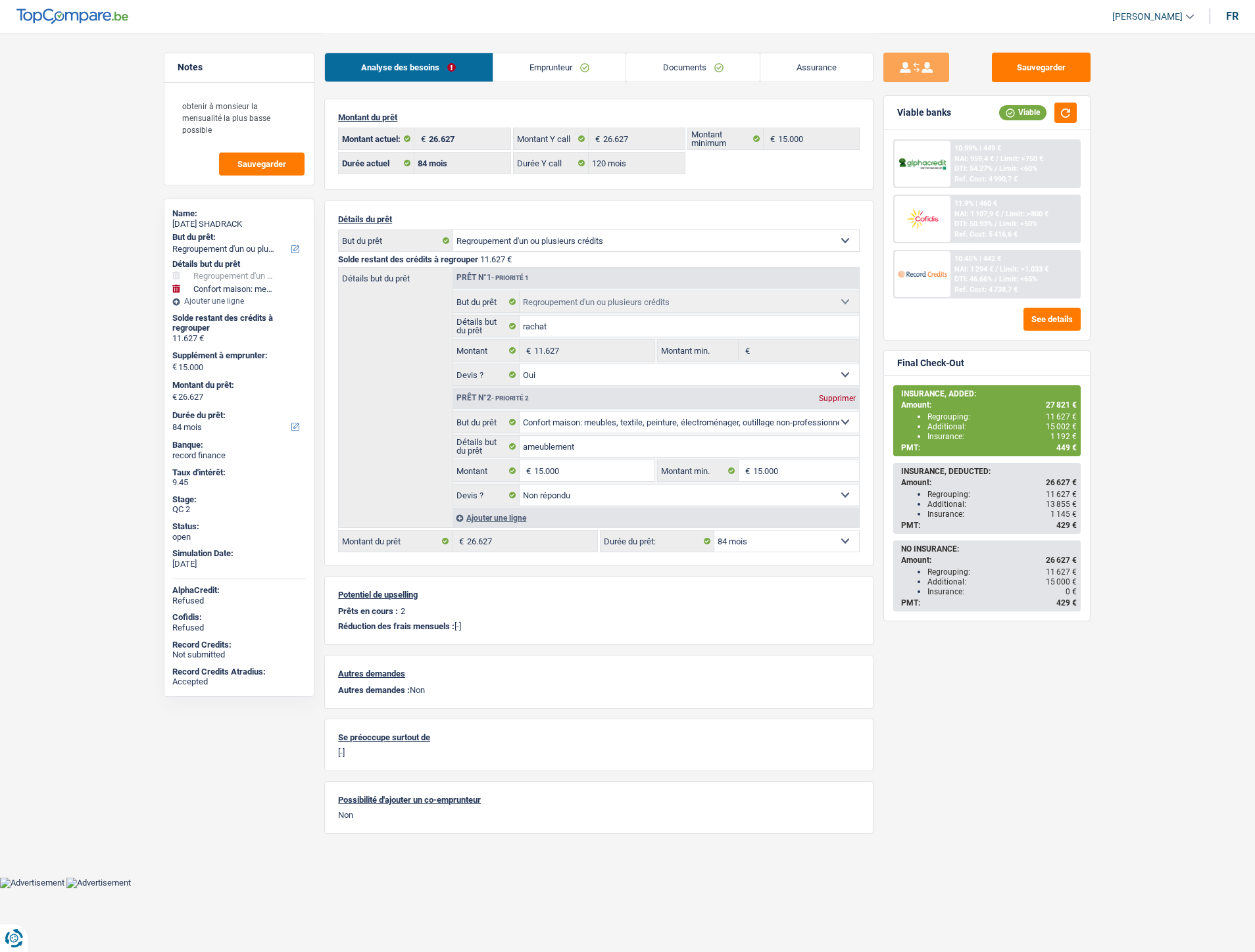
select select "120"
select select "refinancing"
select select "yes"
select select "household"
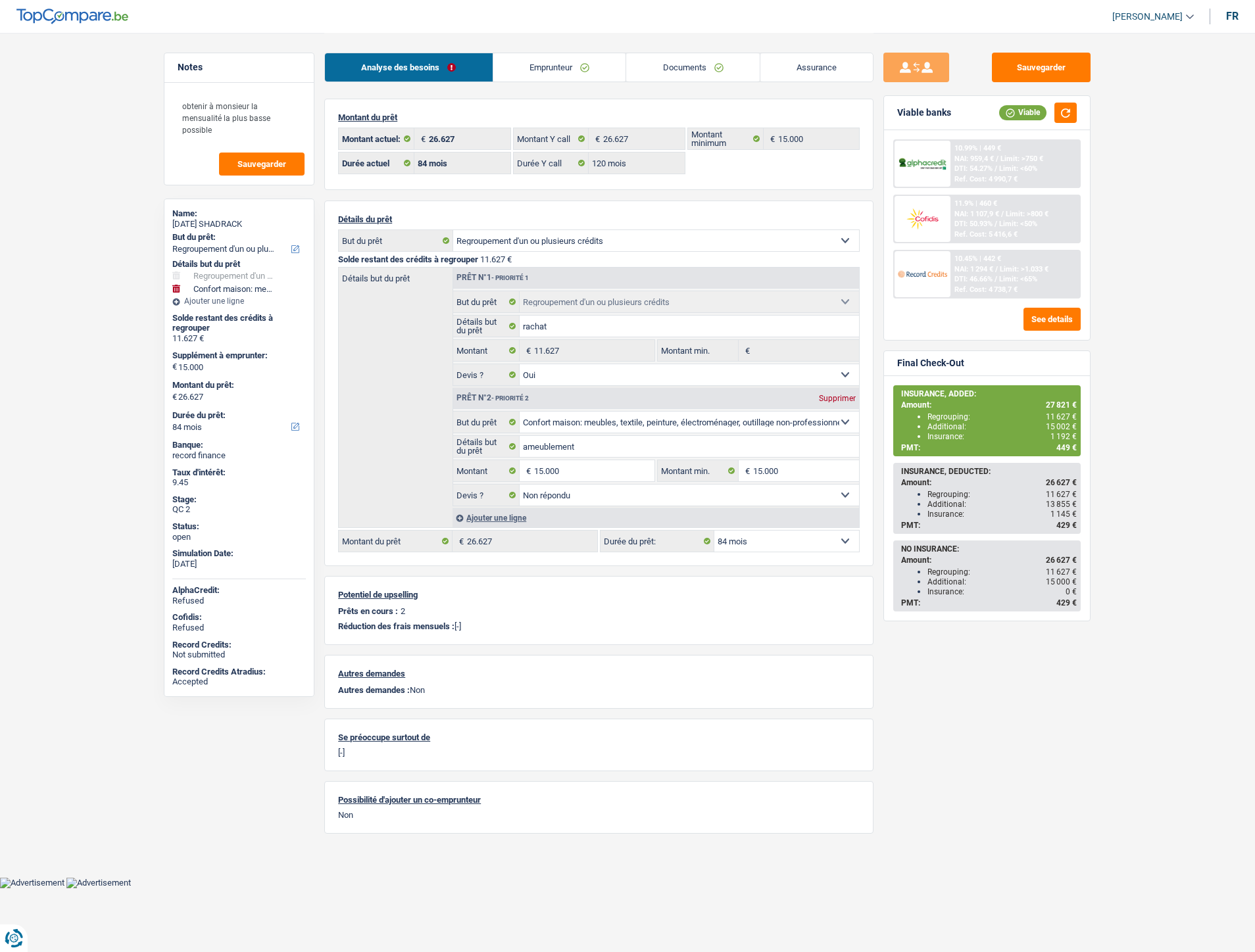
select select "not_answered"
select select "84"
click at [571, 67] on link "Emprunteur" at bounding box center [559, 68] width 132 height 29
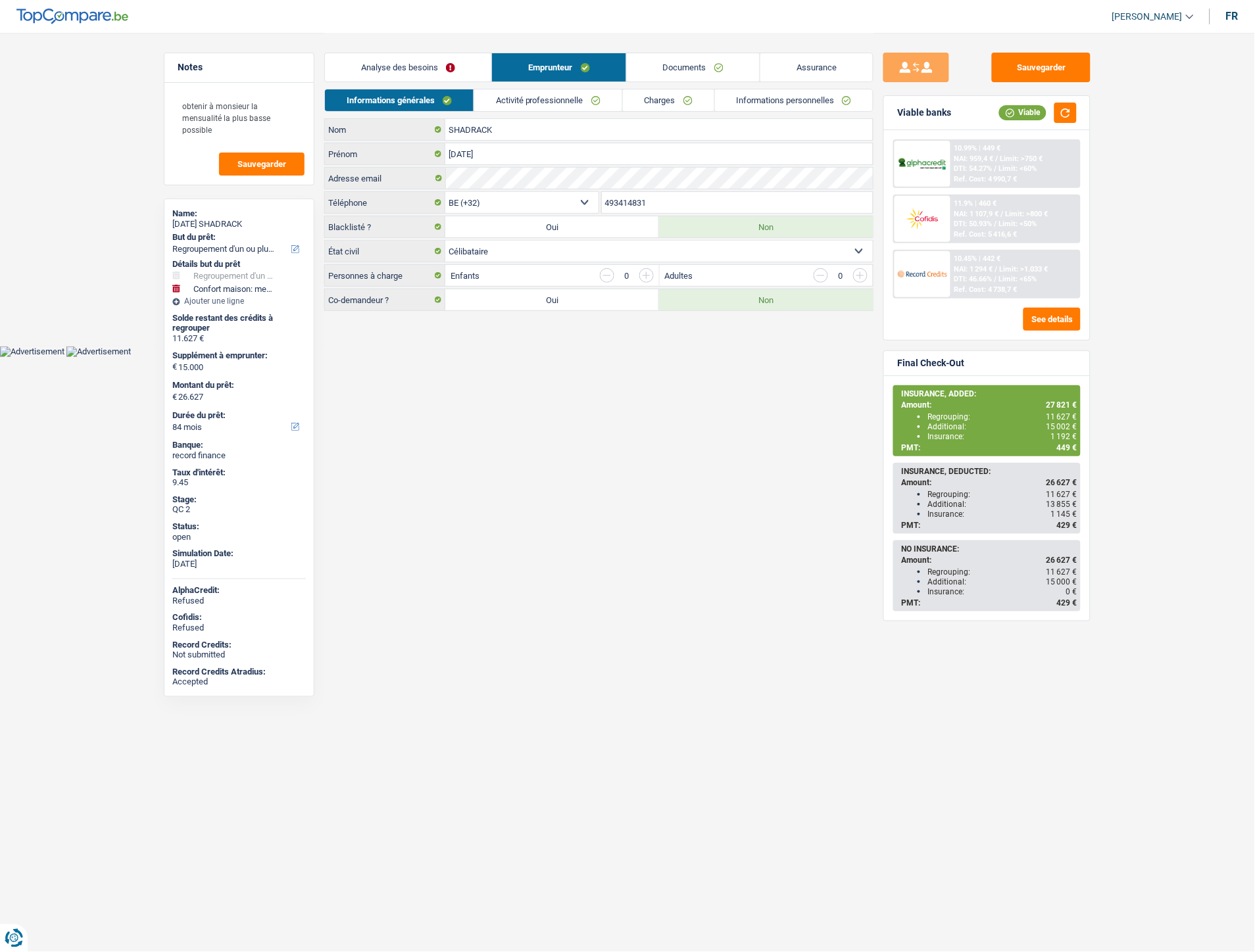
click at [665, 105] on link "Charges" at bounding box center [668, 100] width 91 height 22
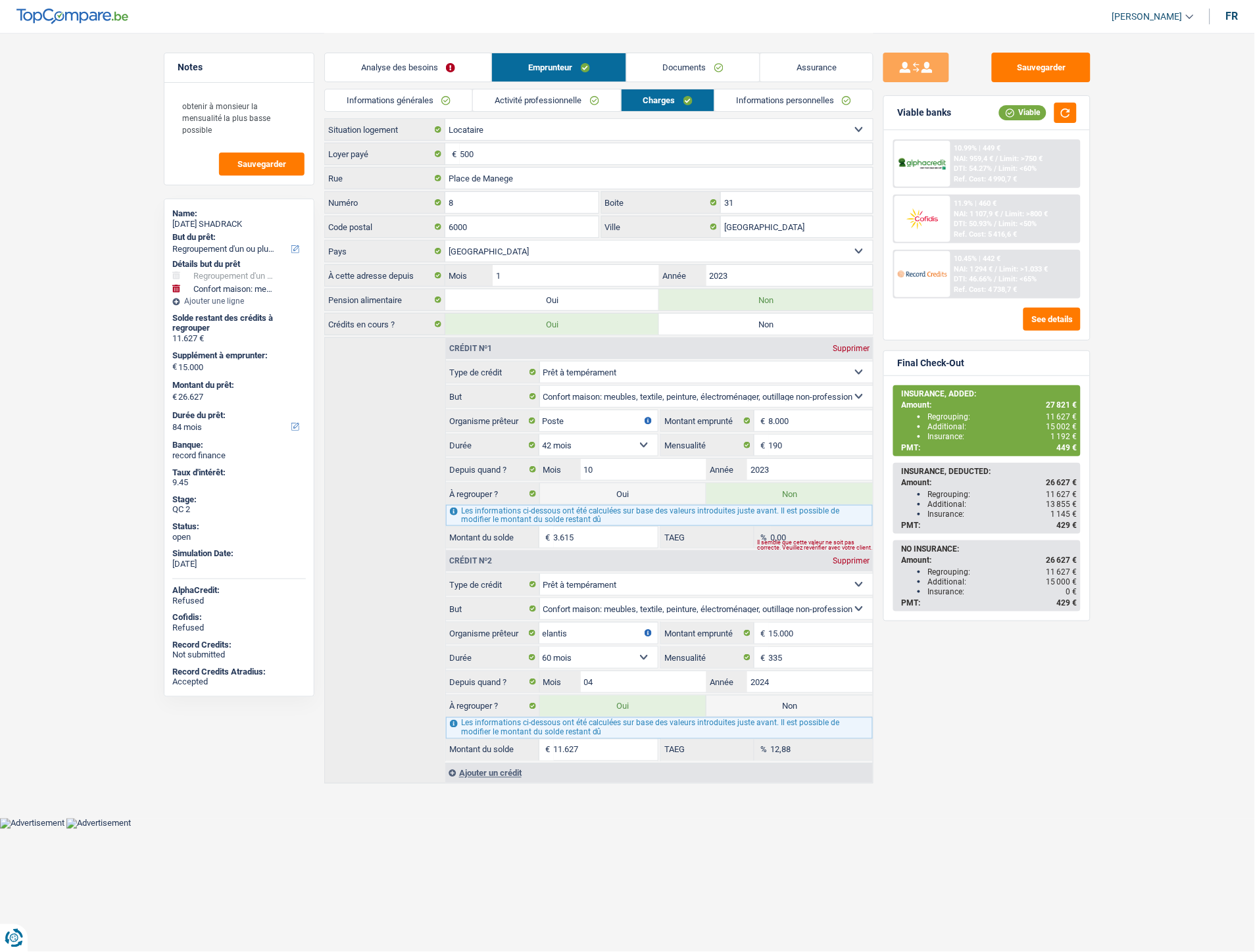
click at [707, 68] on link "Documents" at bounding box center [693, 68] width 132 height 29
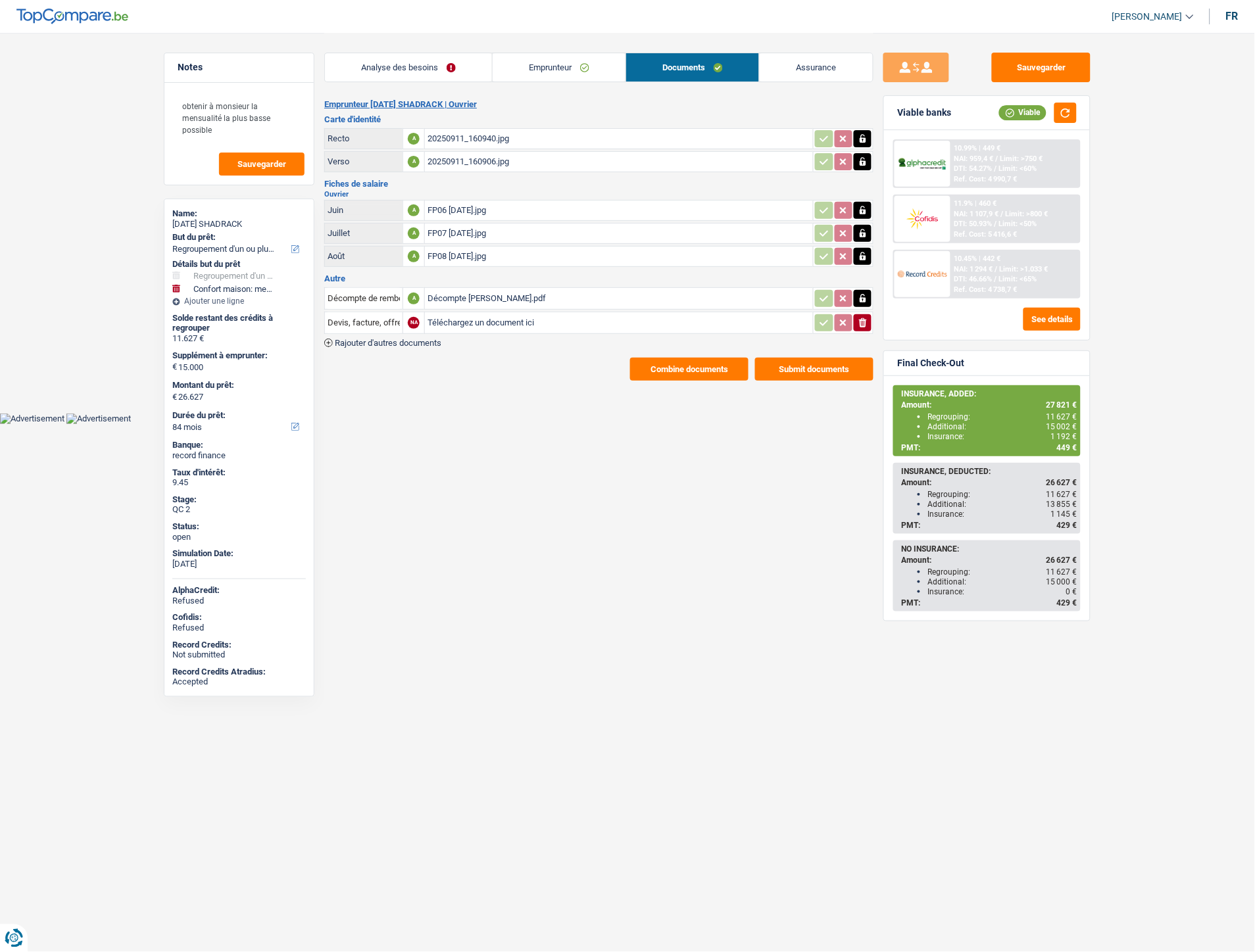
click at [487, 289] on div "Décompte Elantis Shadrack.pdf" at bounding box center [619, 298] width 383 height 20
click at [555, 67] on link "Emprunteur" at bounding box center [558, 68] width 132 height 29
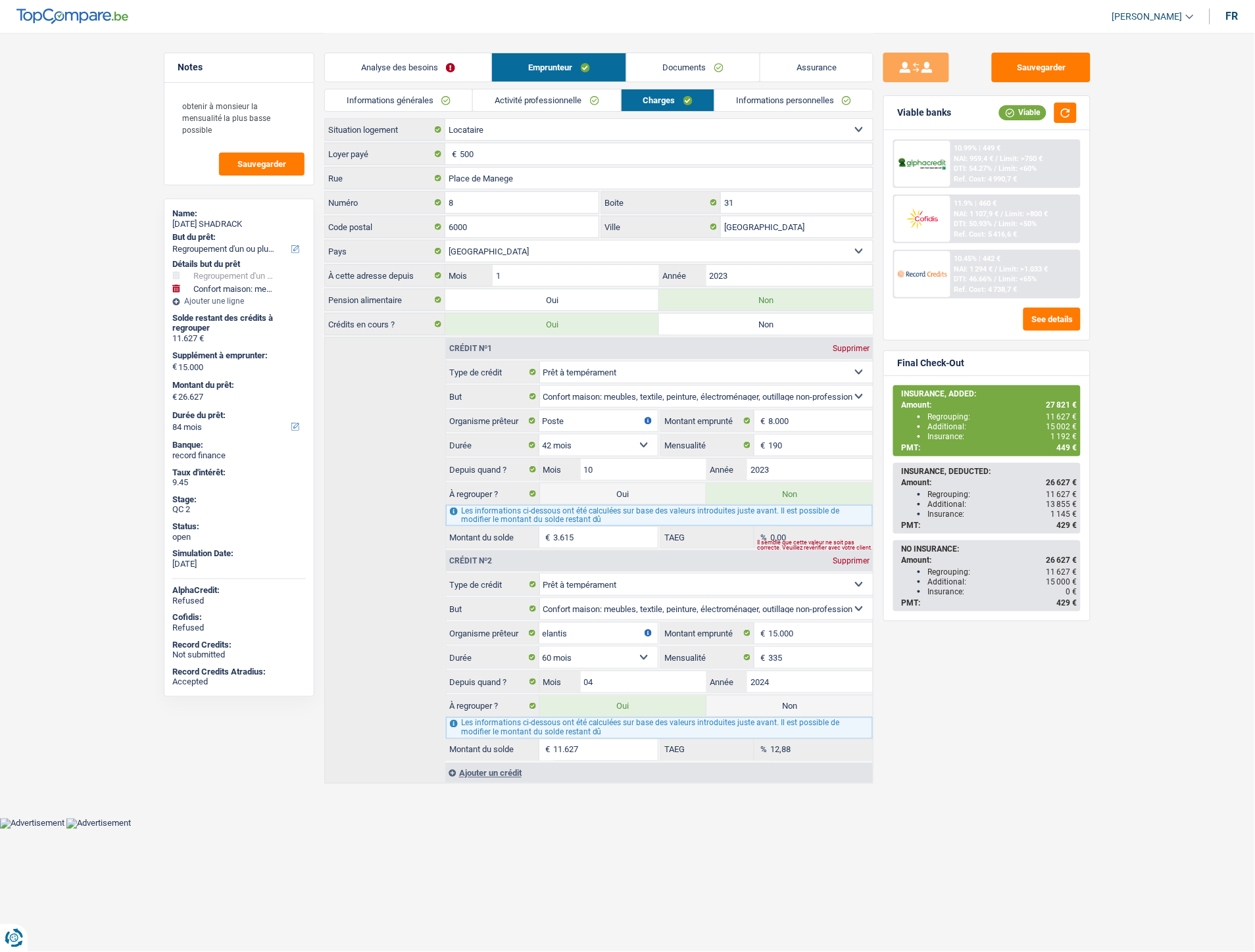
click at [586, 107] on link "Activité professionnelle" at bounding box center [546, 100] width 148 height 22
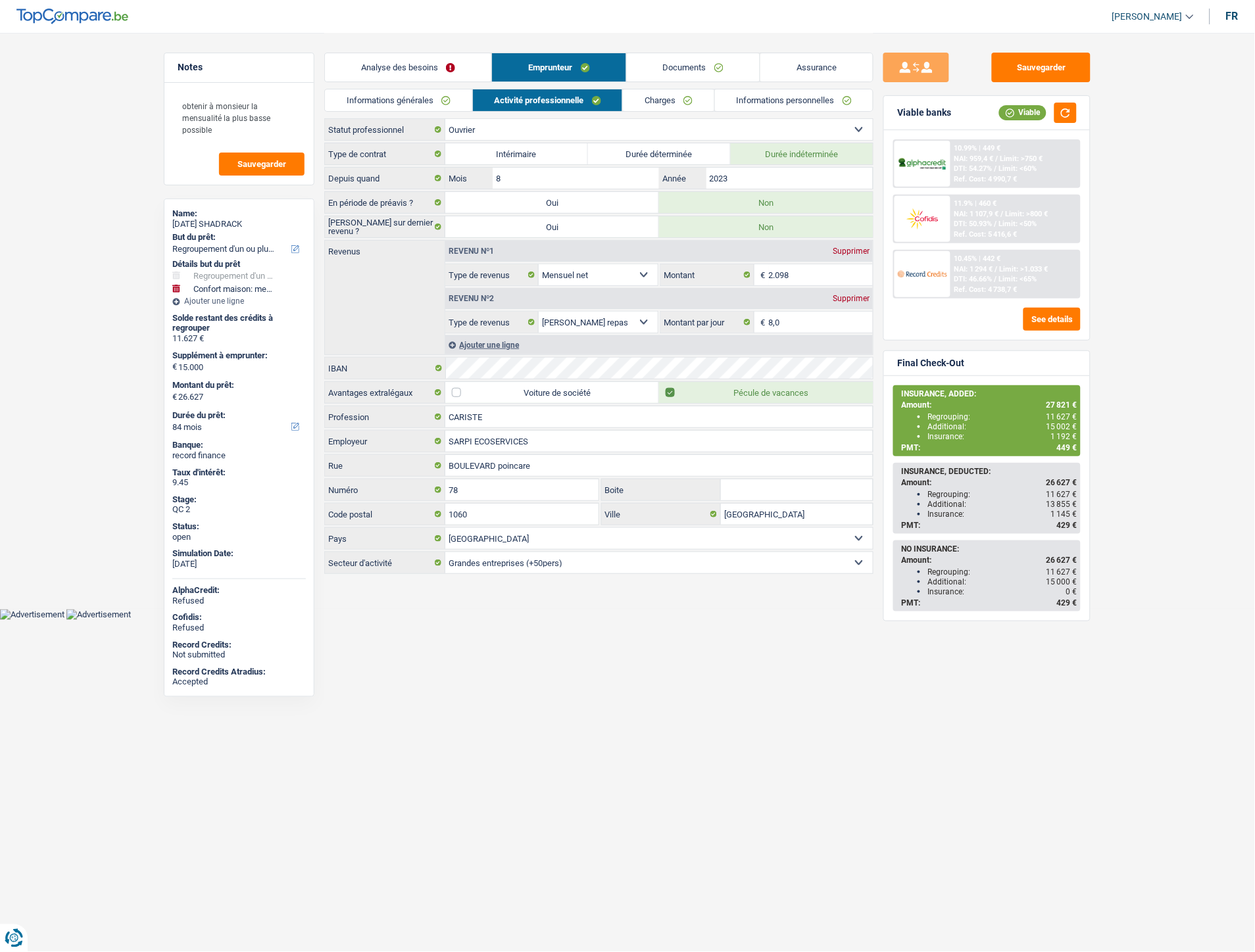
click at [428, 97] on link "Informations générales" at bounding box center [398, 100] width 148 height 22
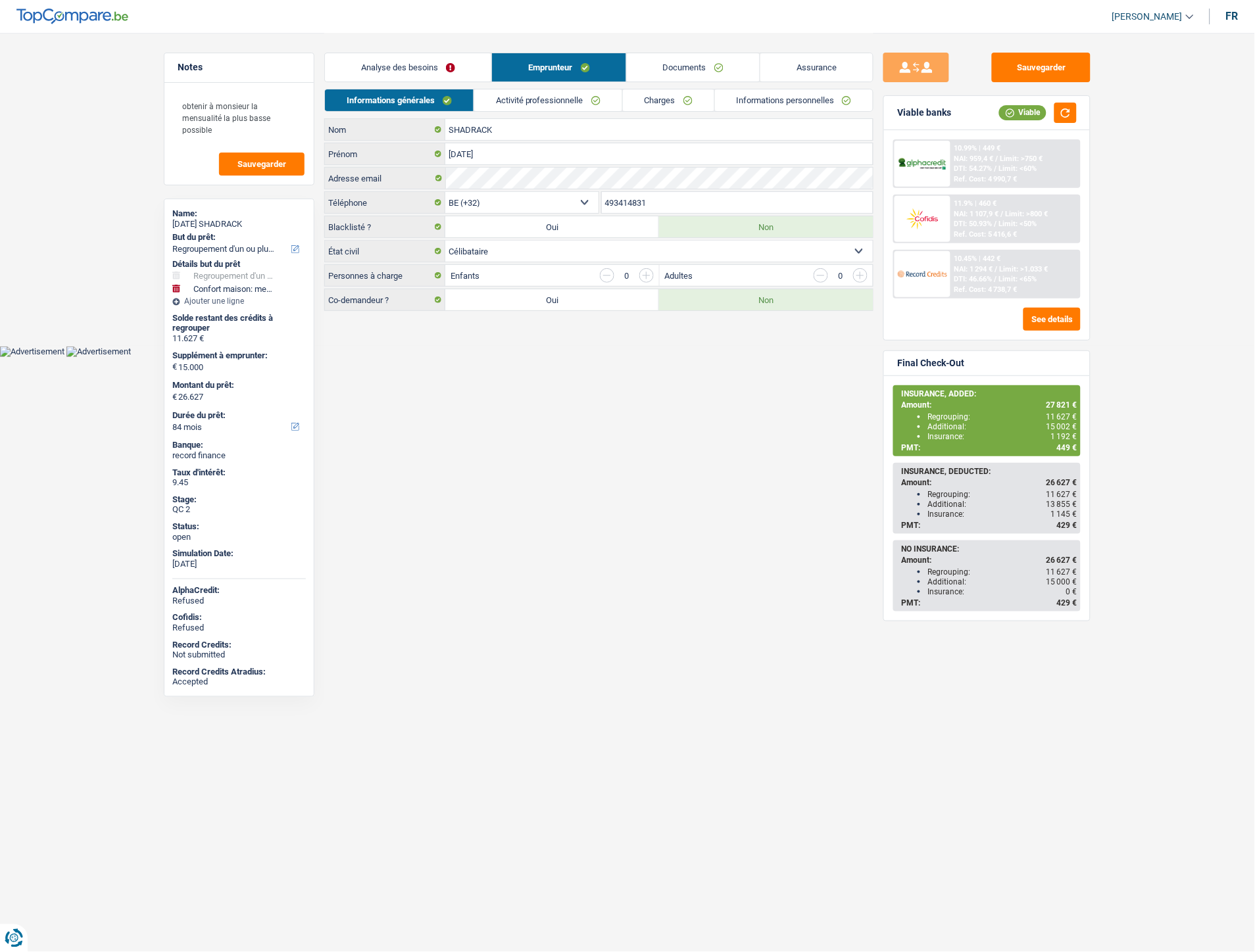
drag, startPoint x: 660, startPoint y: 204, endPoint x: 599, endPoint y: 205, distance: 61.0
click at [599, 205] on div "493414831 Téléphone" at bounding box center [737, 204] width 274 height 25
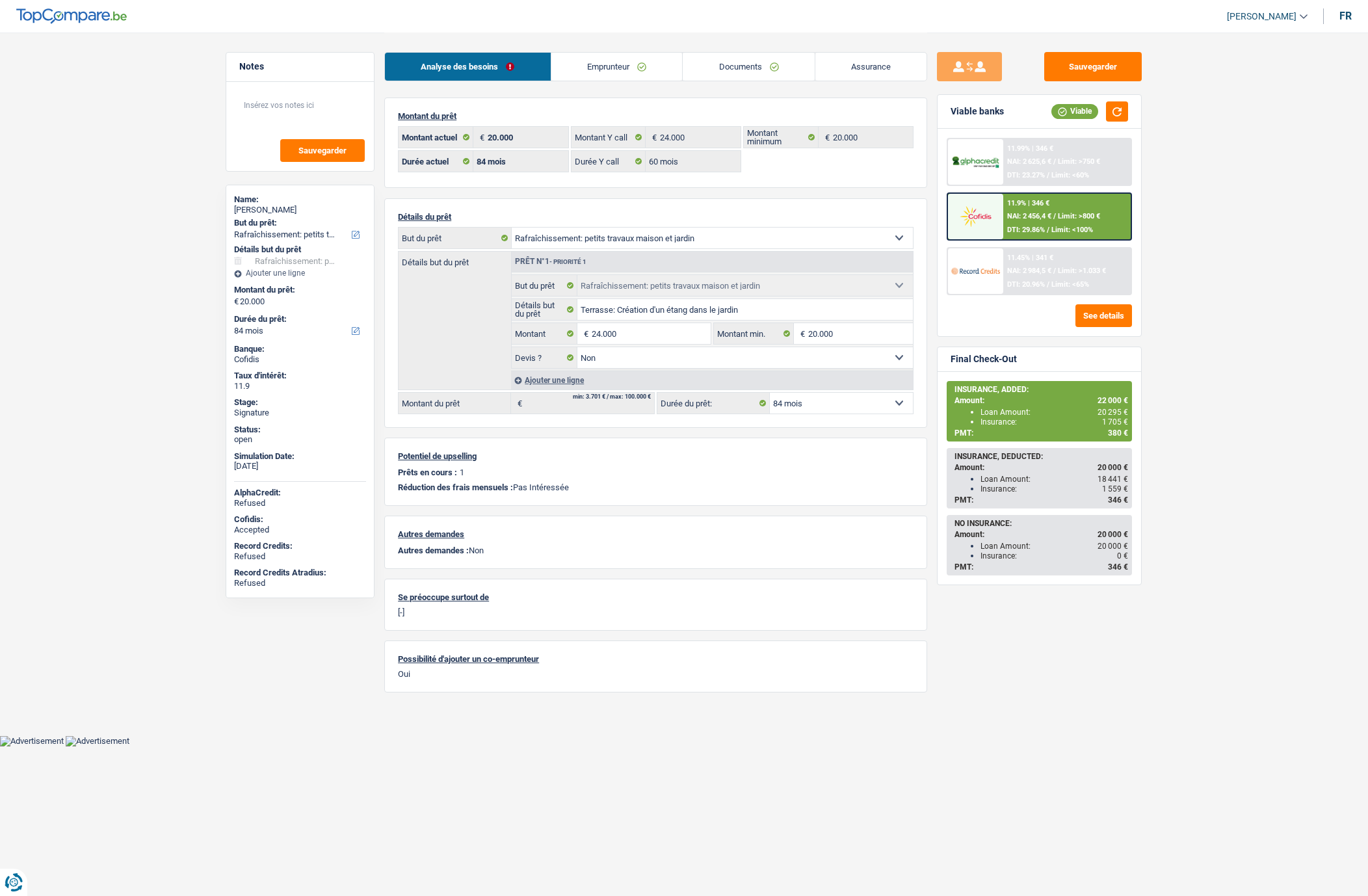
select select "houseOrGarden"
select select "84"
select select "60"
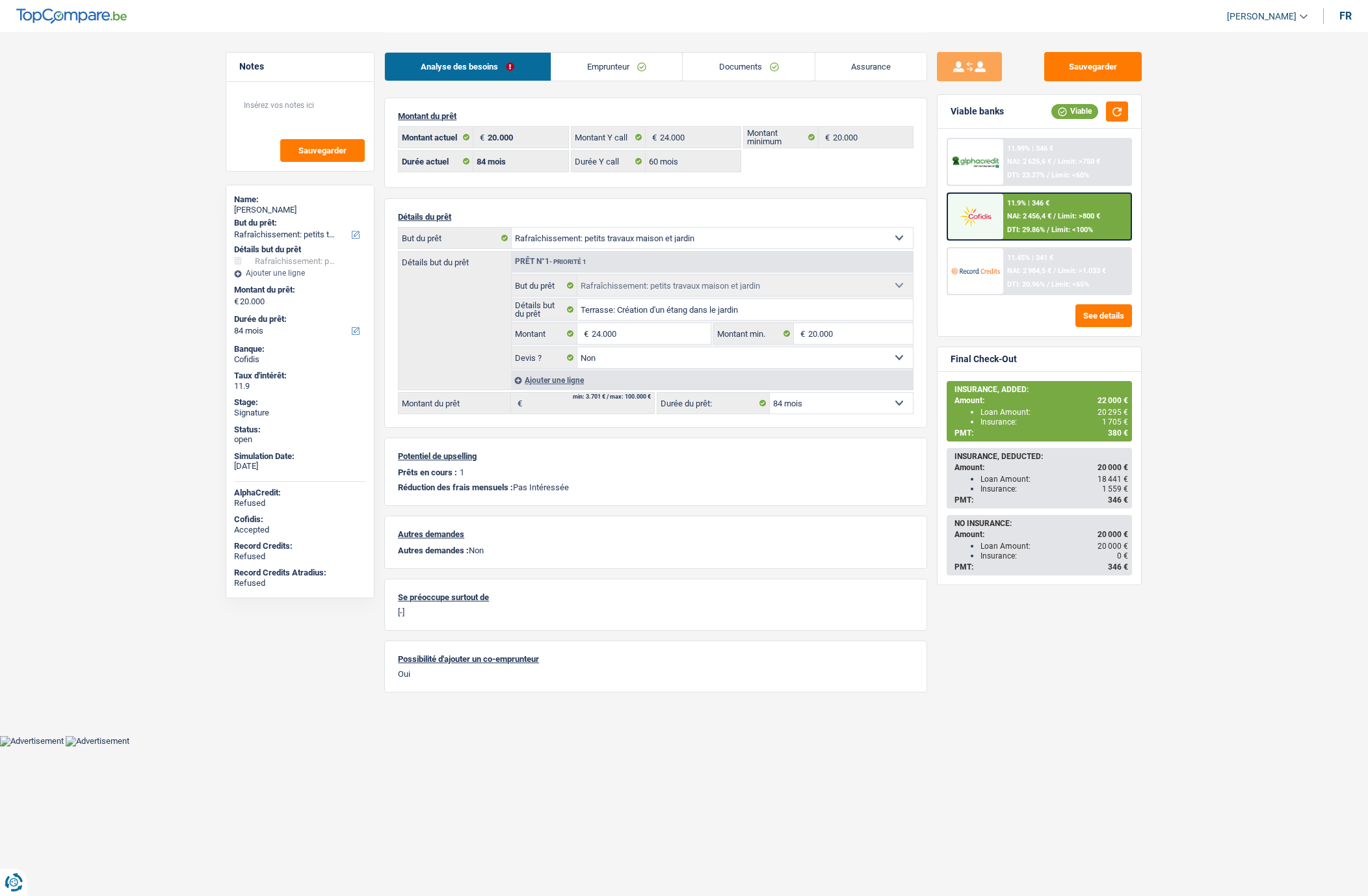
select select "houseOrGarden"
select select "false"
select select "84"
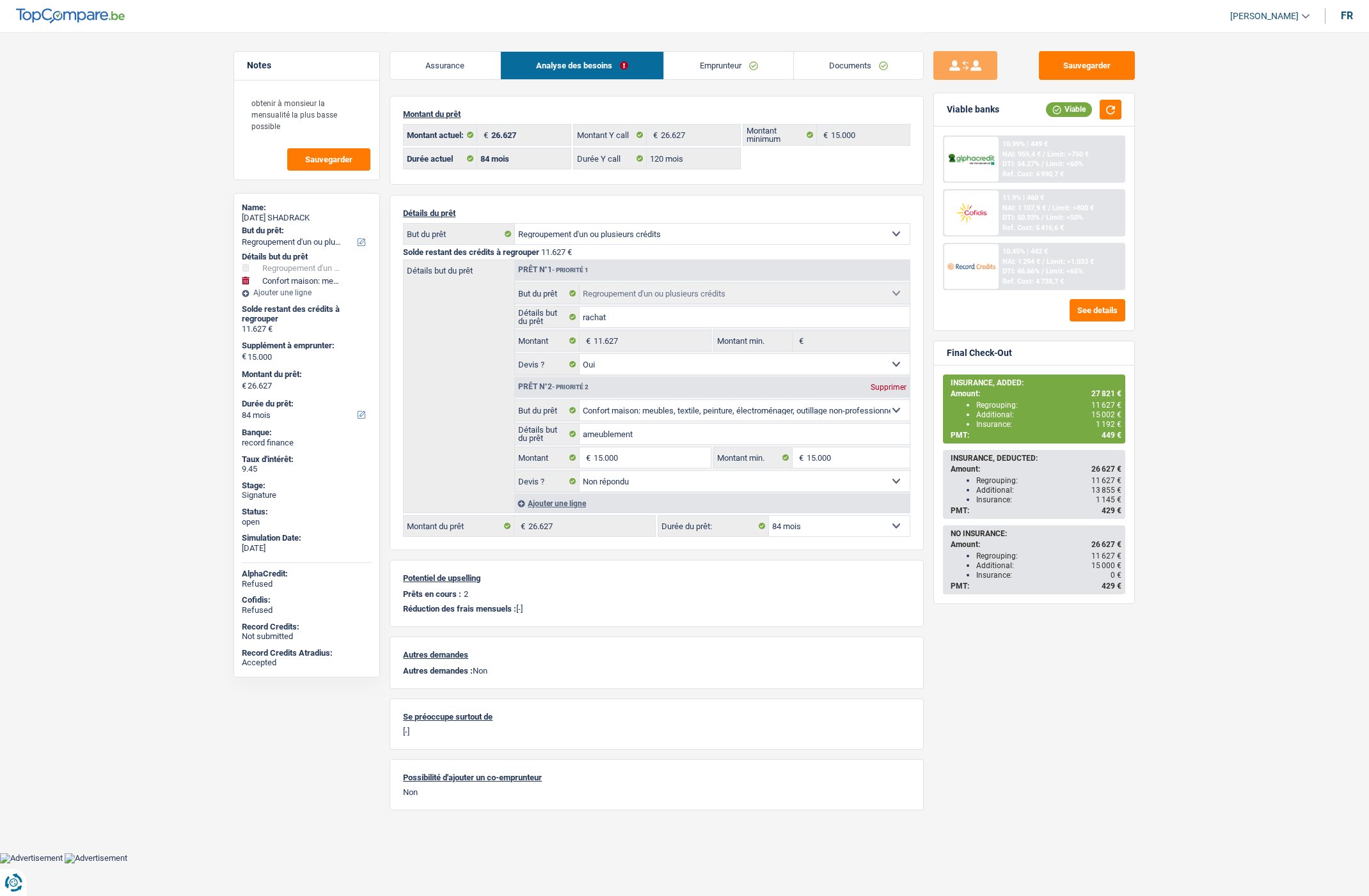
select select "refinancing"
select select "household"
select select "84"
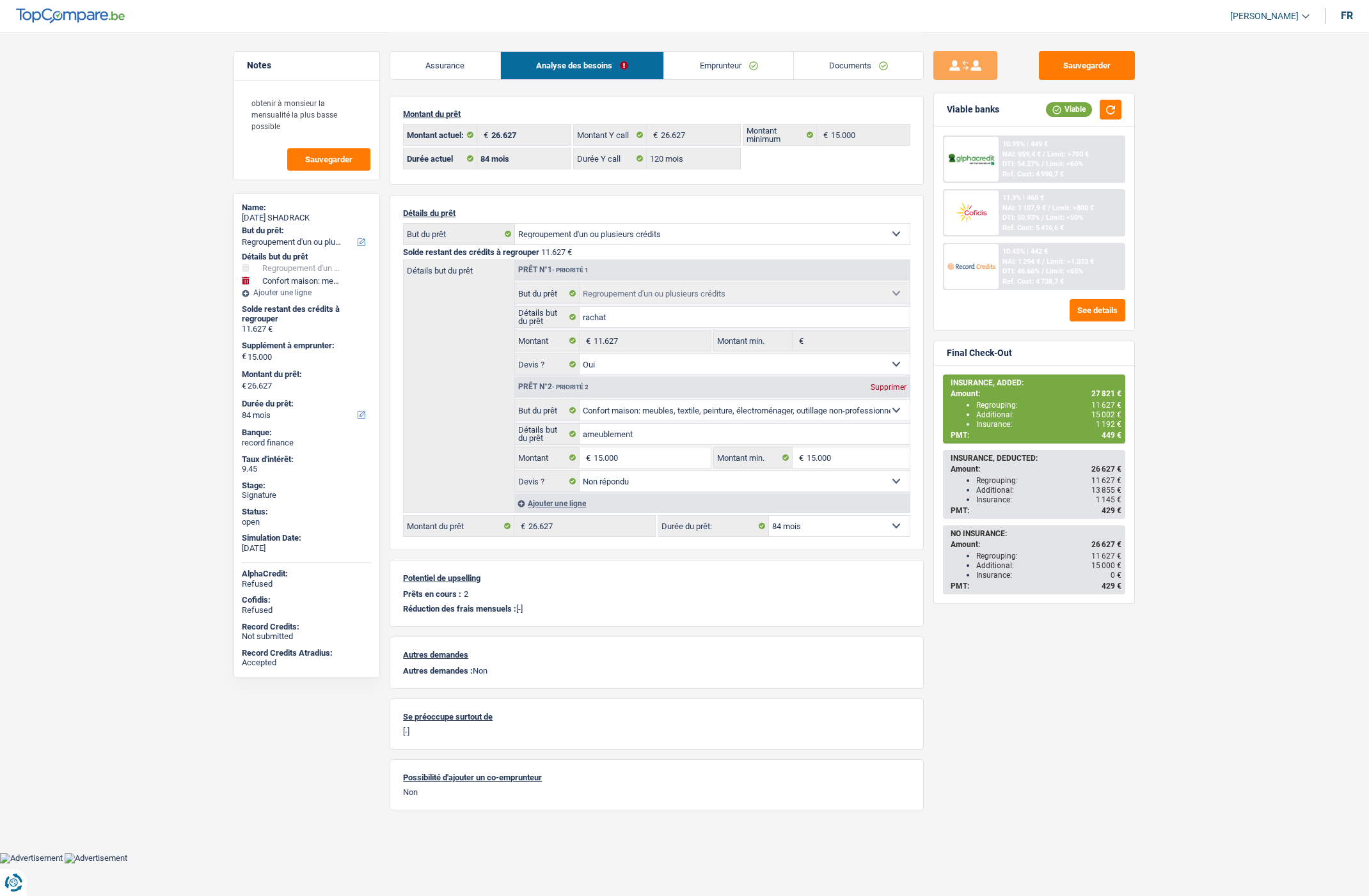
select select "120"
select select "refinancing"
select select "yes"
select select "household"
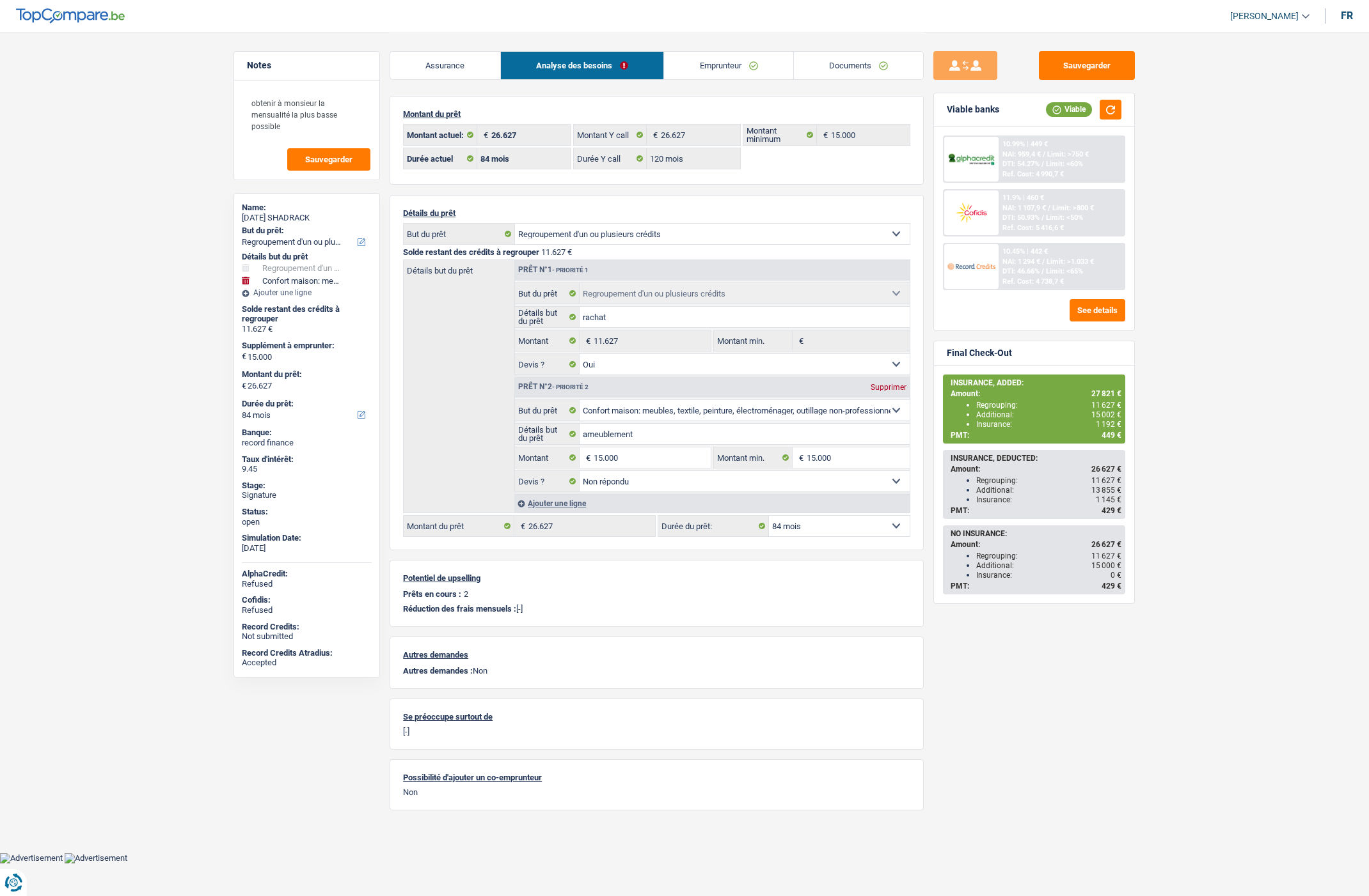
select select "not_answered"
select select "84"
drag, startPoint x: 759, startPoint y: 61, endPoint x: 742, endPoint y: 72, distance: 20.2
click at [759, 61] on link "Documents" at bounding box center [748, 66] width 130 height 28
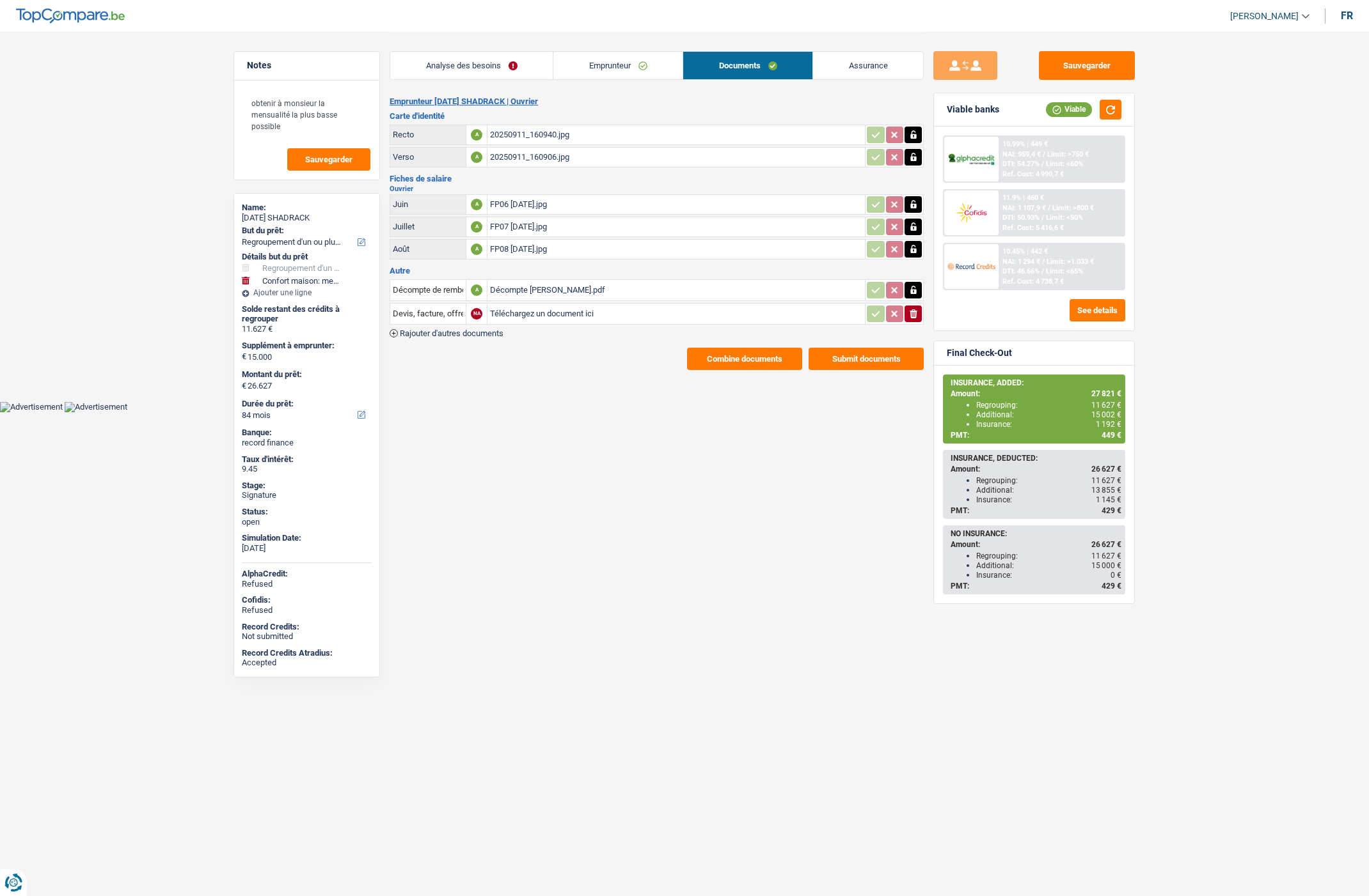
click at [726, 349] on button "Combine documents" at bounding box center [744, 359] width 115 height 22
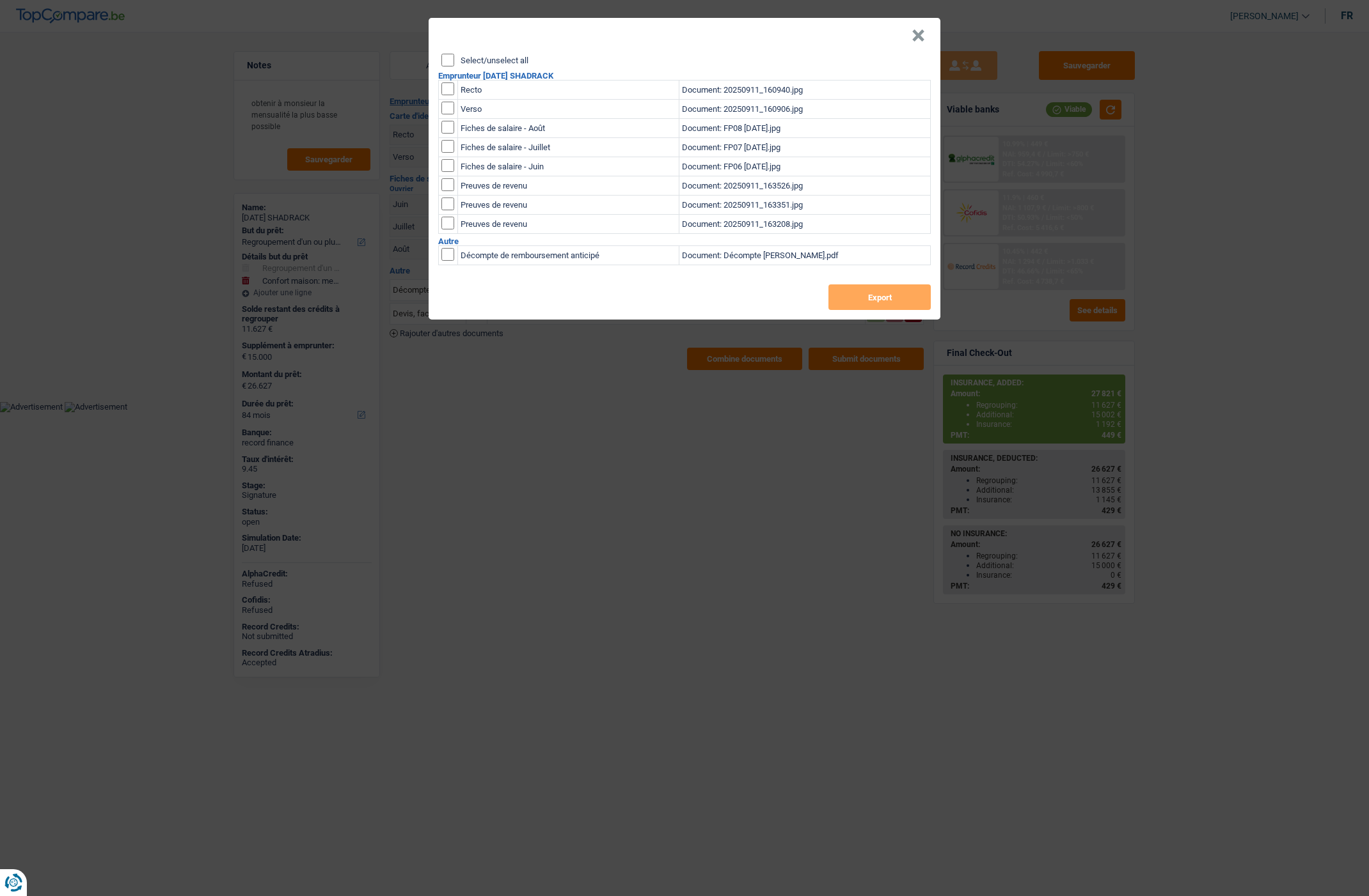
click at [445, 88] on input "checkbox" at bounding box center [448, 89] width 13 height 13
checkbox input "true"
click at [445, 107] on input "checkbox" at bounding box center [448, 108] width 13 height 13
checkbox input "true"
click at [853, 299] on button "Export" at bounding box center [880, 297] width 102 height 26
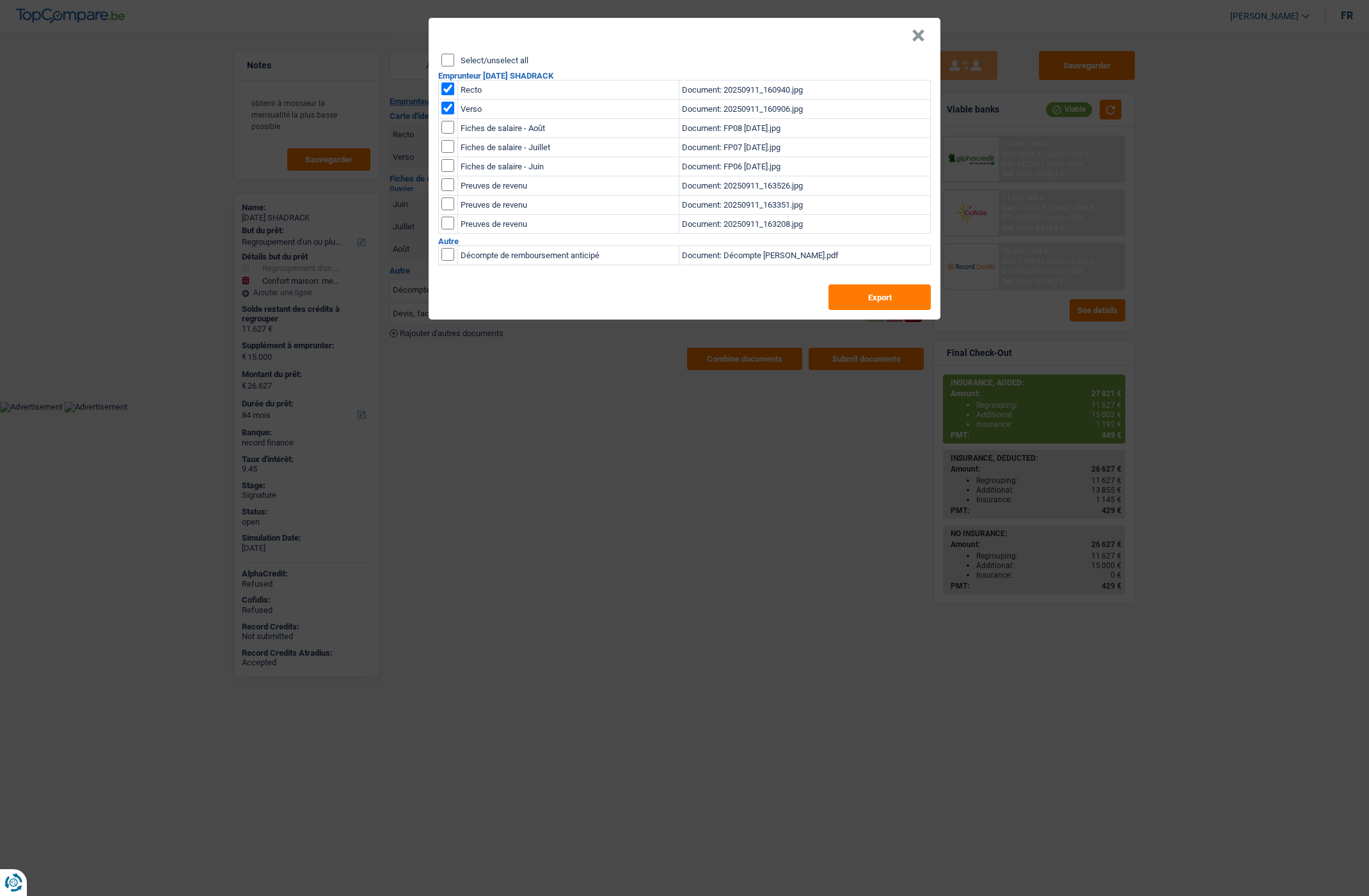
click at [929, 37] on header "×" at bounding box center [684, 35] width 512 height 36
click at [925, 37] on header "×" at bounding box center [684, 35] width 512 height 36
click at [916, 36] on button "×" at bounding box center [918, 36] width 13 height 13
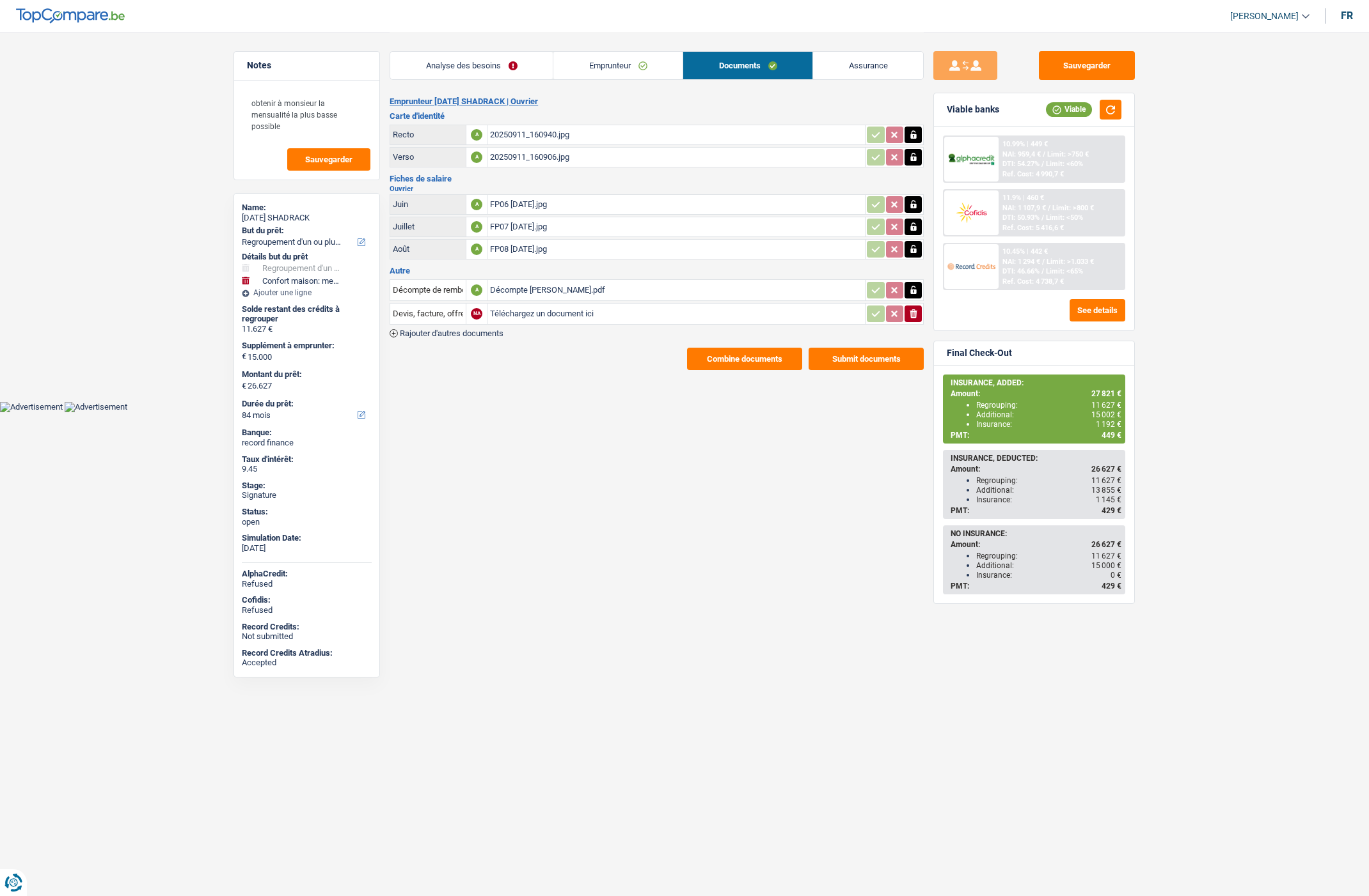
click at [625, 71] on link "Emprunteur" at bounding box center [617, 66] width 129 height 28
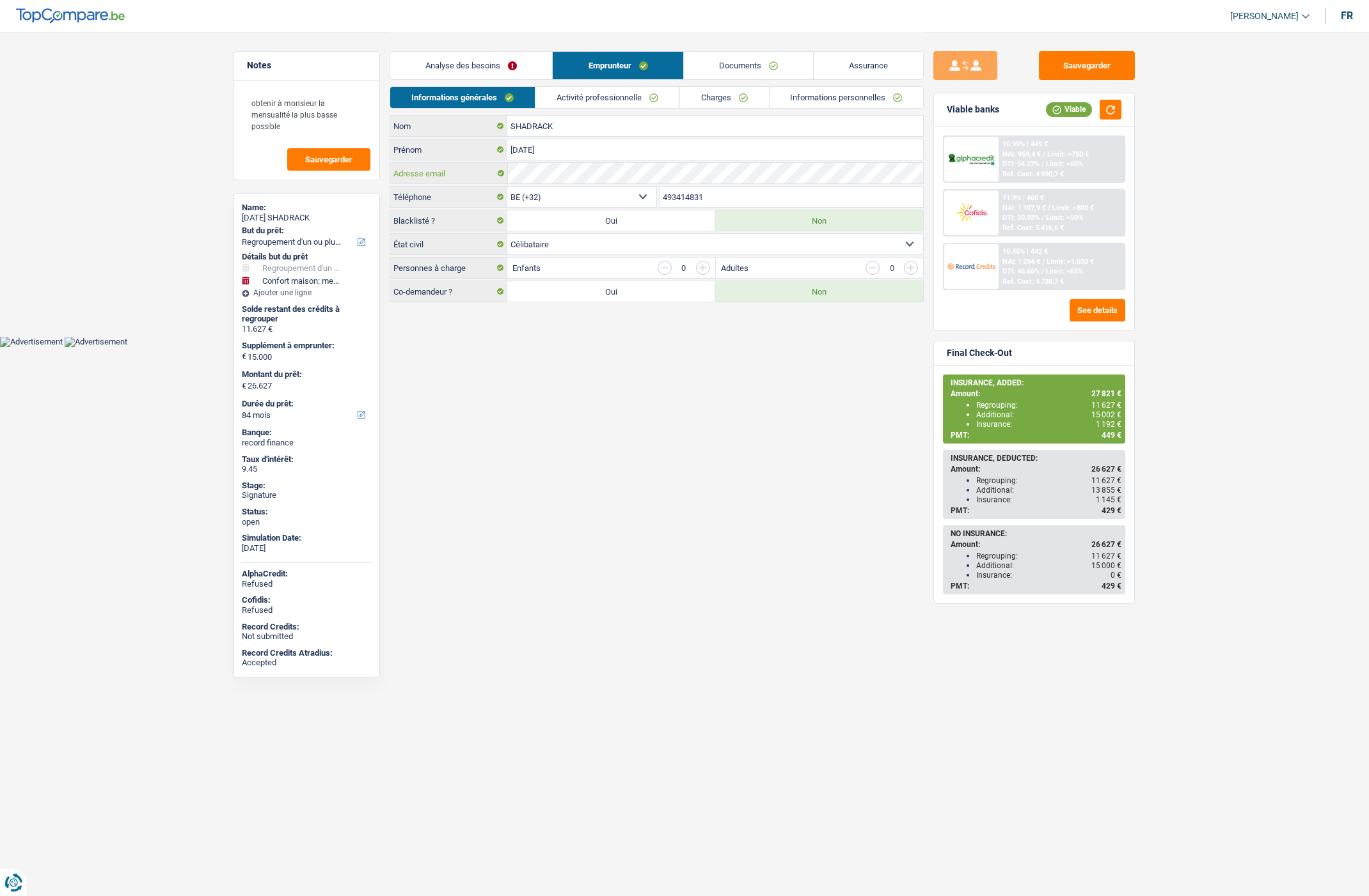
click at [494, 179] on div "Adresse email" at bounding box center [656, 173] width 533 height 20
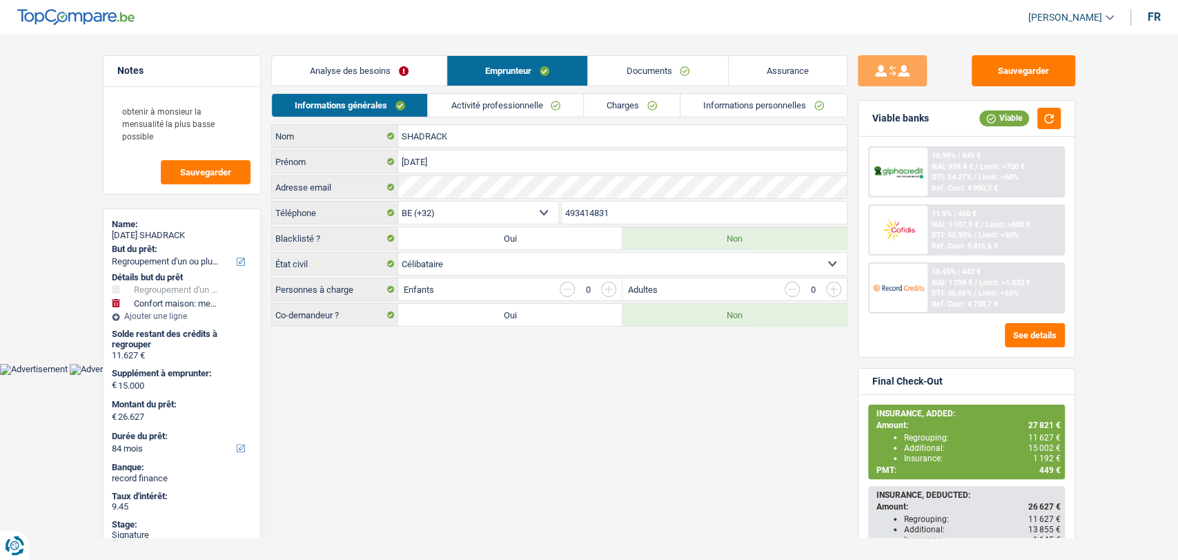
drag, startPoint x: 620, startPoint y: 100, endPoint x: 578, endPoint y: 305, distance: 209.2
click at [620, 100] on link "Charges" at bounding box center [632, 105] width 96 height 23
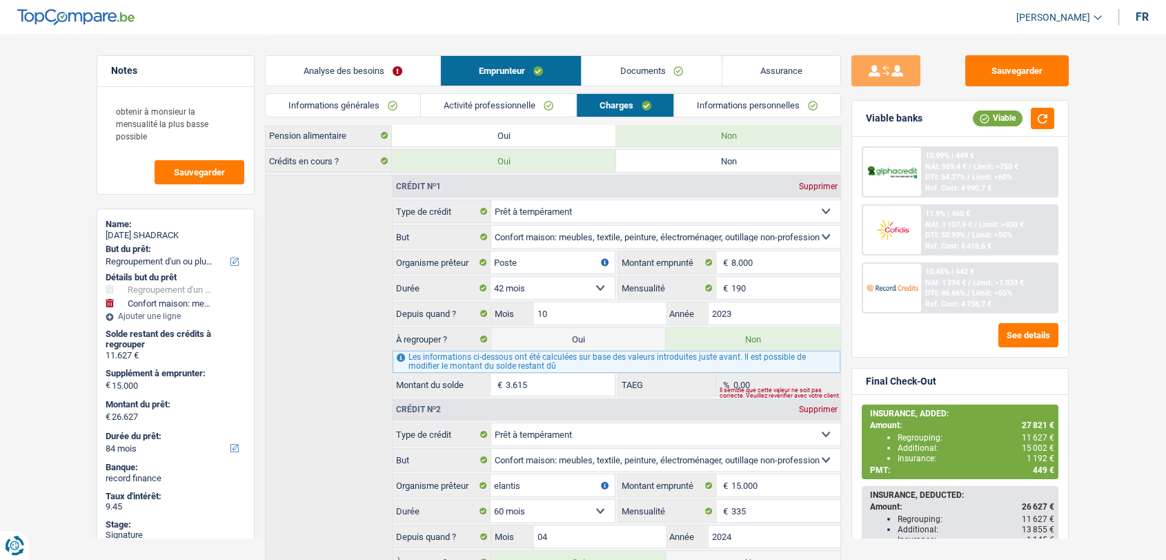
scroll to position [306, 0]
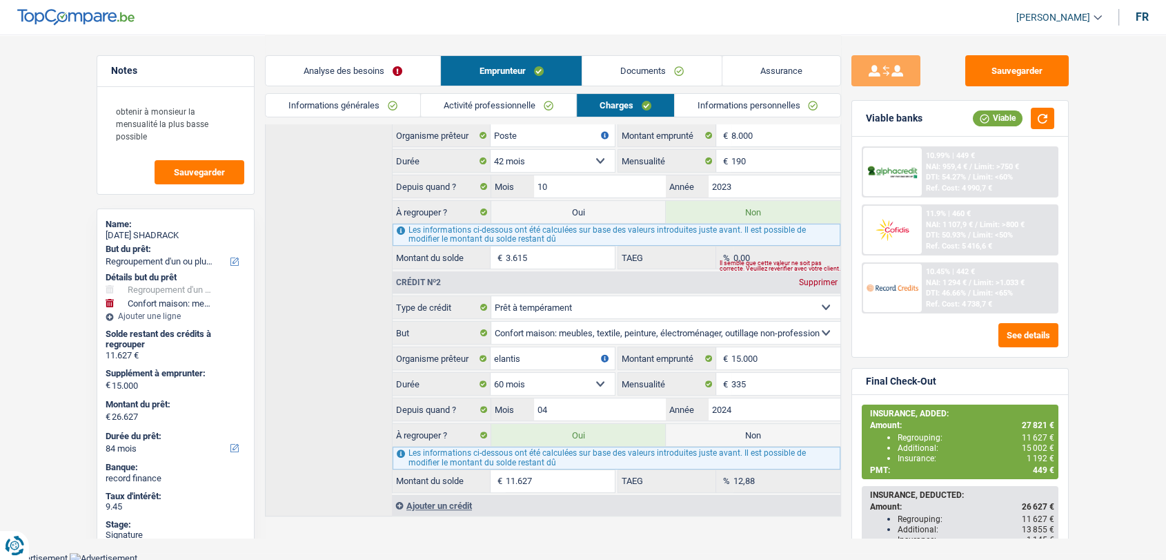
click at [611, 71] on link "Documents" at bounding box center [651, 71] width 139 height 30
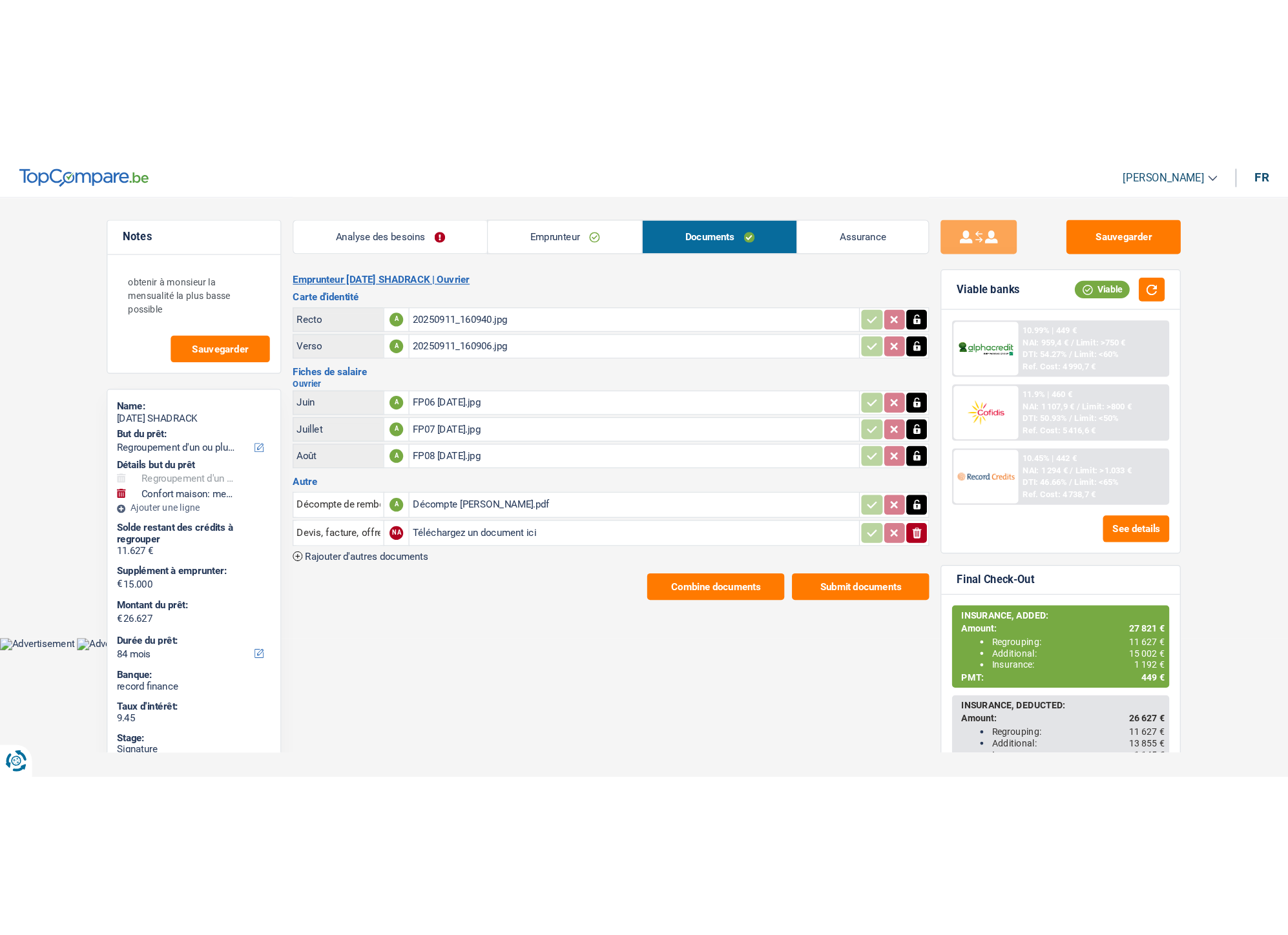
scroll to position [0, 0]
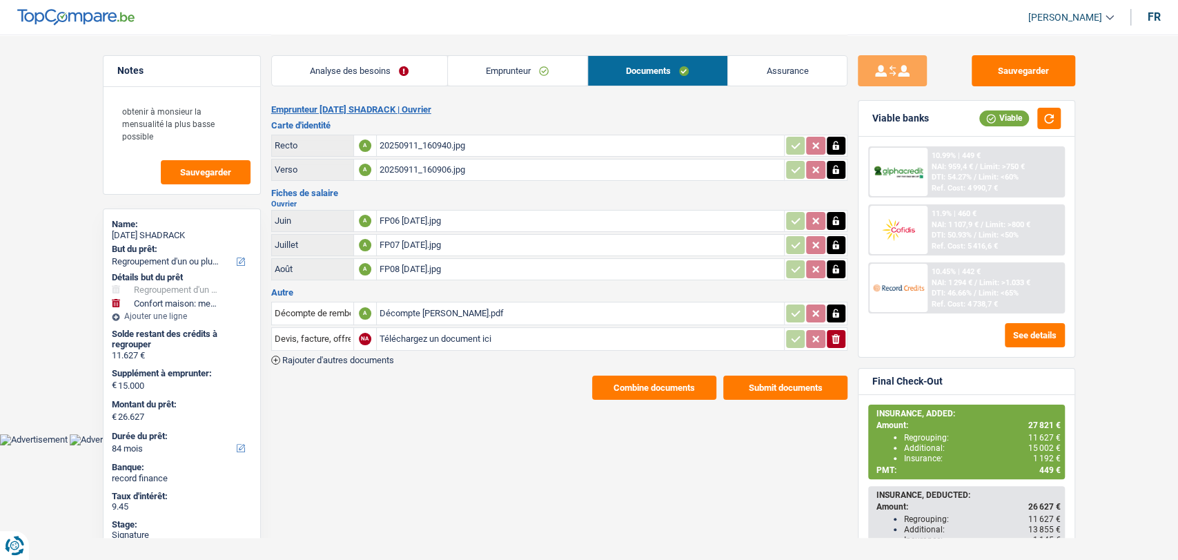
click at [511, 72] on link "Emprunteur" at bounding box center [517, 71] width 139 height 30
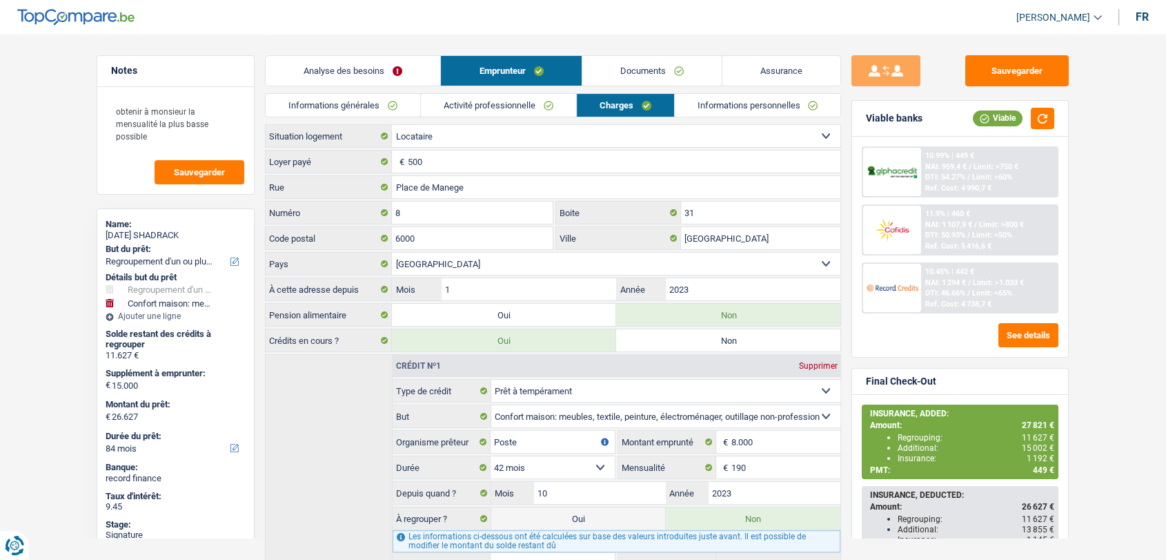
click at [478, 106] on link "Activité professionnelle" at bounding box center [498, 105] width 155 height 23
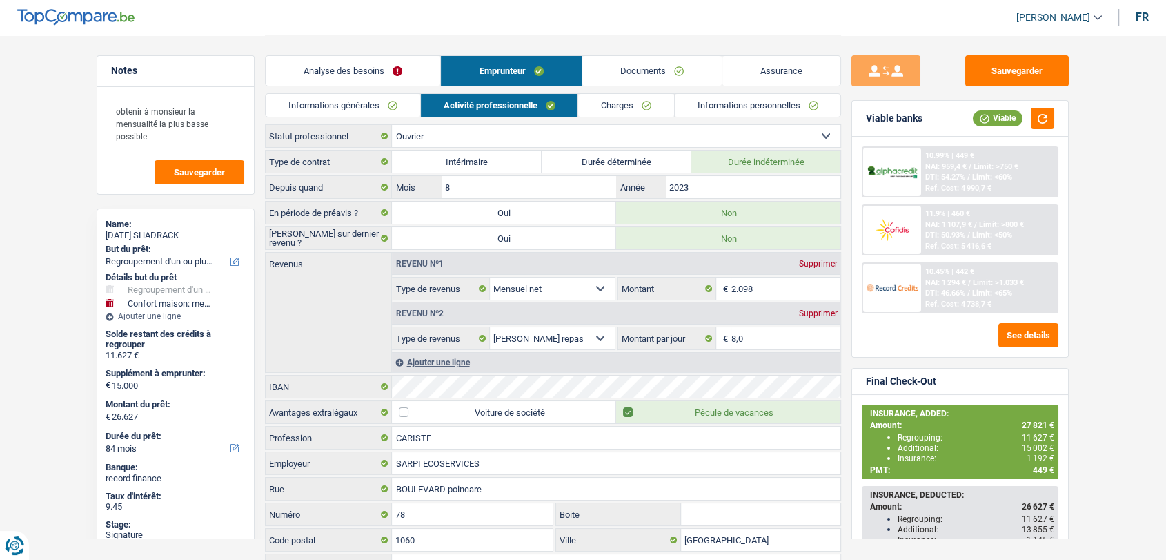
click at [371, 109] on link "Informations générales" at bounding box center [343, 105] width 155 height 23
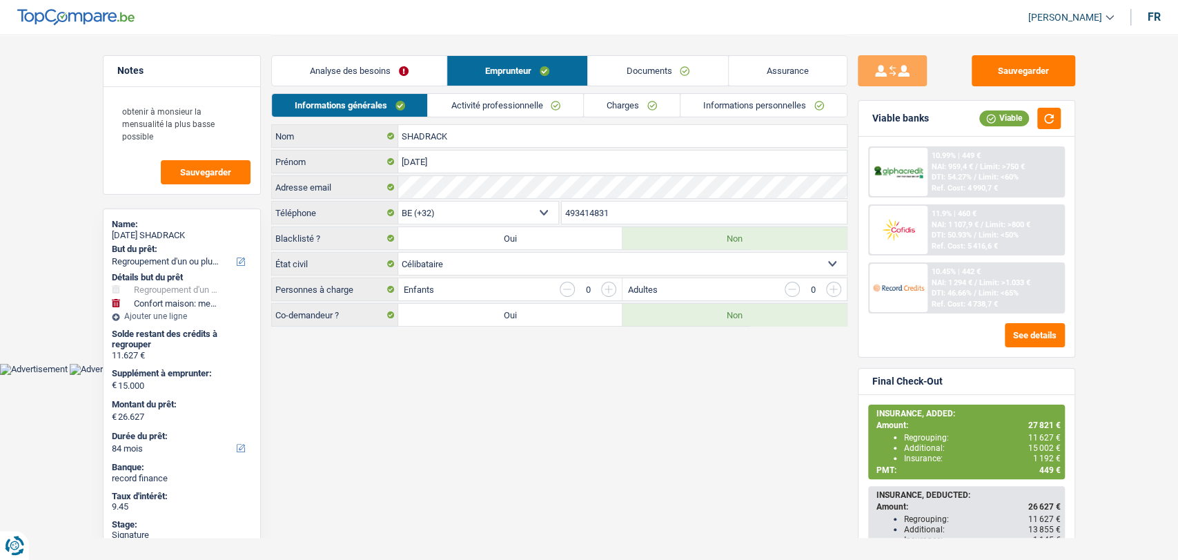
click at [667, 74] on link "Documents" at bounding box center [657, 71] width 139 height 30
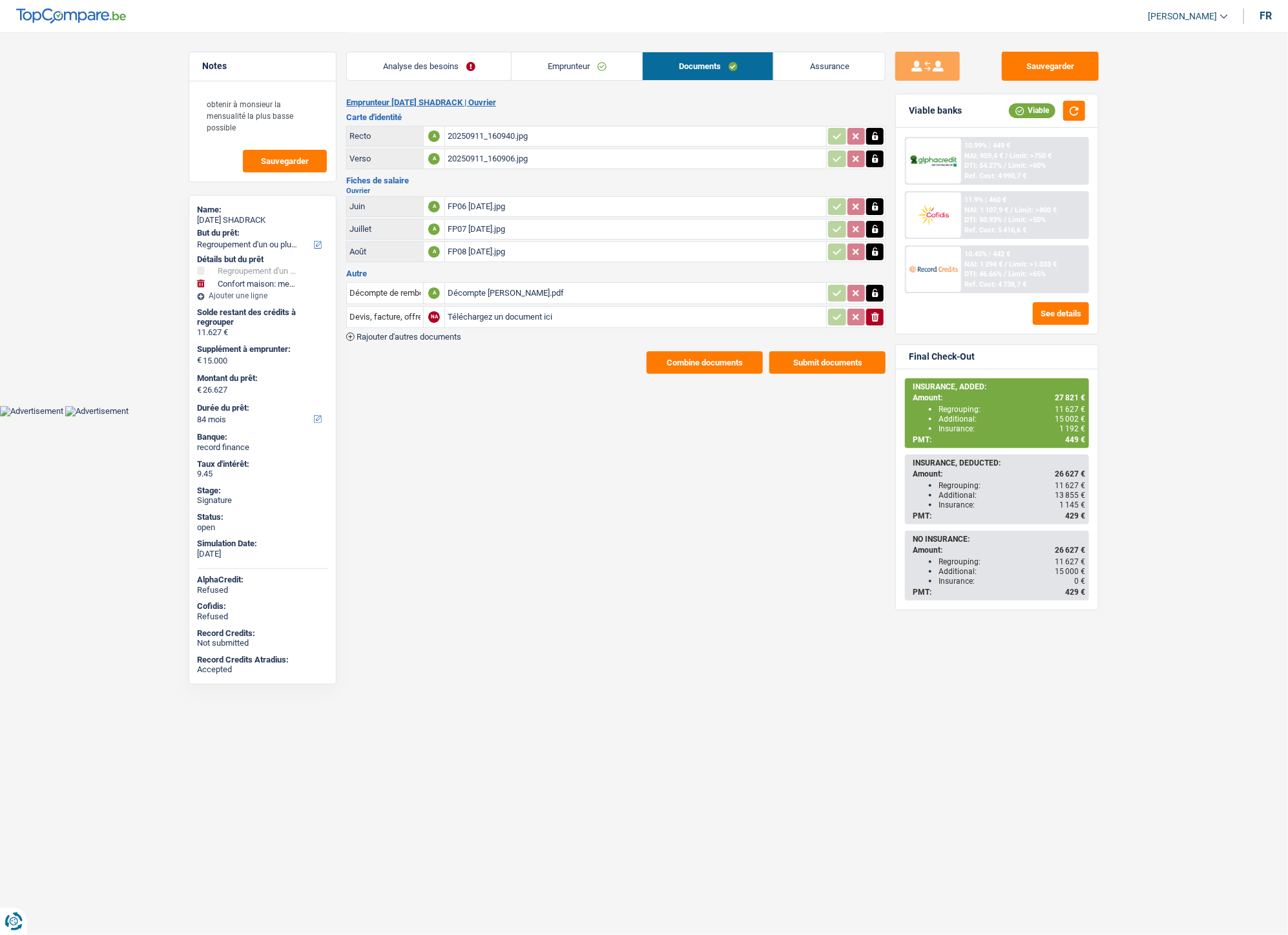
drag, startPoint x: 667, startPoint y: 475, endPoint x: 480, endPoint y: 6, distance: 504.9
click at [667, 416] on html "Vous avez le contrôle de vos données Nous utilisons des cookies, tout comme nos…" at bounding box center [644, 208] width 1288 height 416
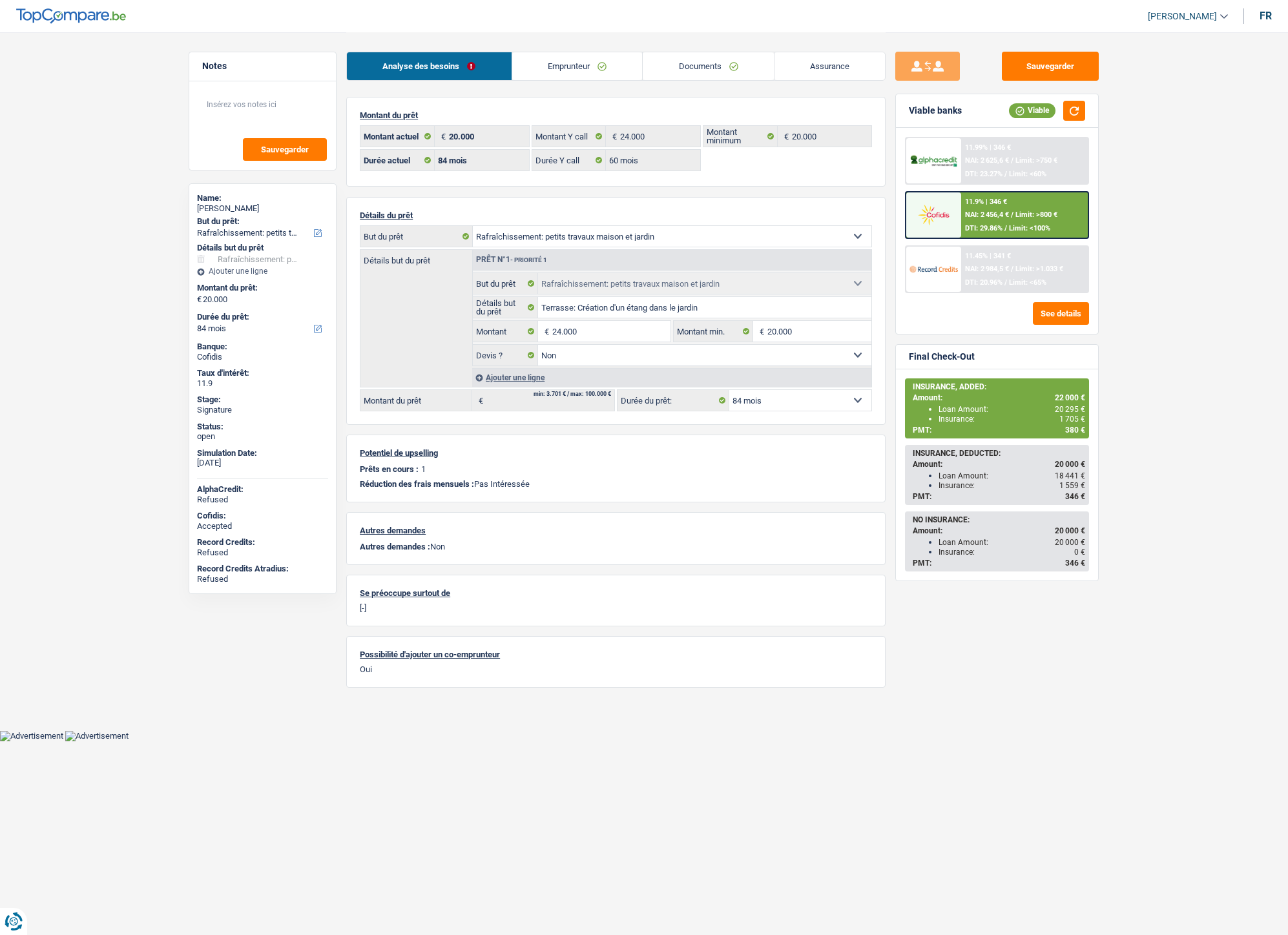
select select "houseOrGarden"
select select "84"
select select "60"
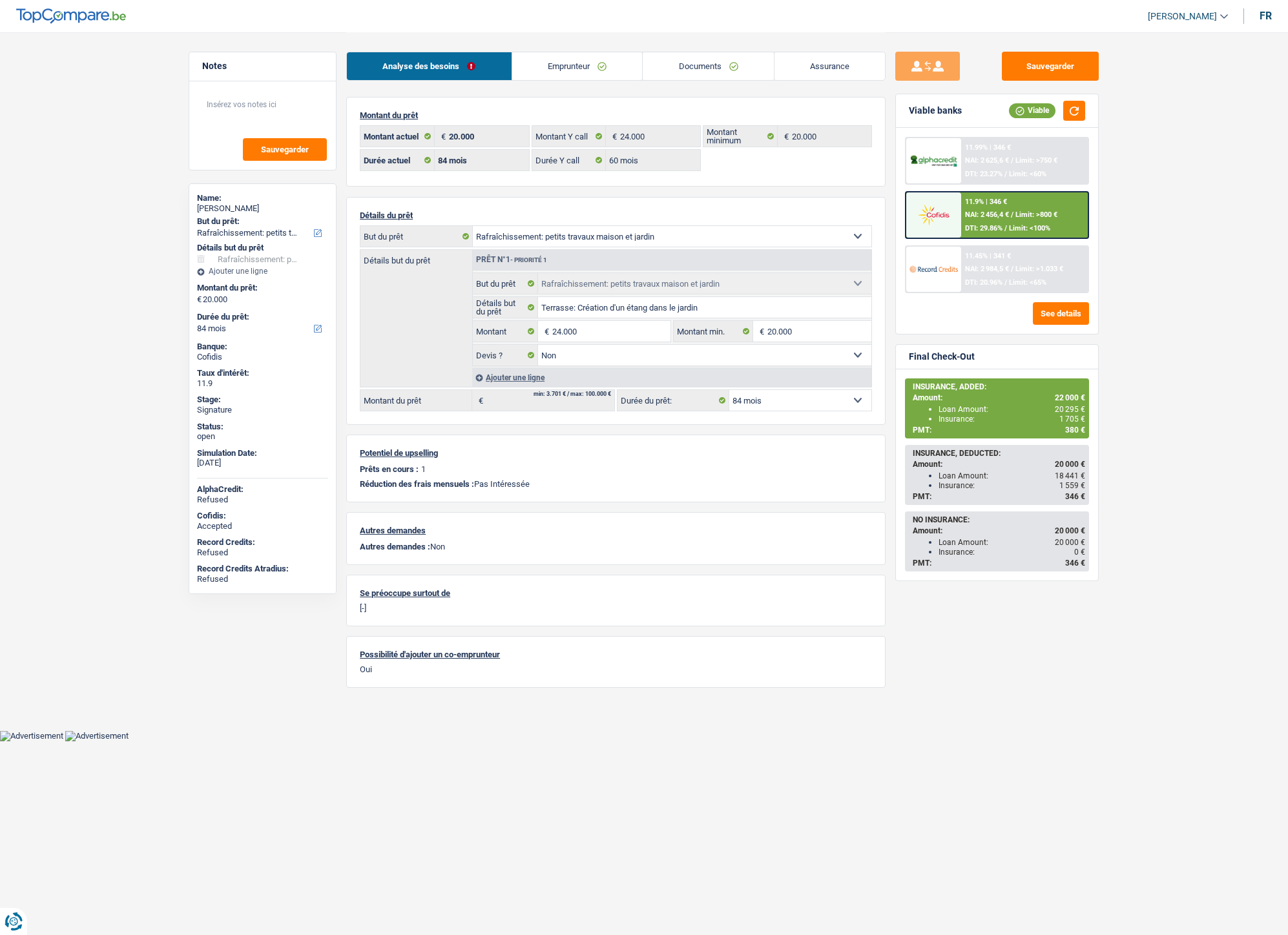
select select "houseOrGarden"
select select "false"
select select "84"
drag, startPoint x: 698, startPoint y: 67, endPoint x: 670, endPoint y: 73, distance: 28.6
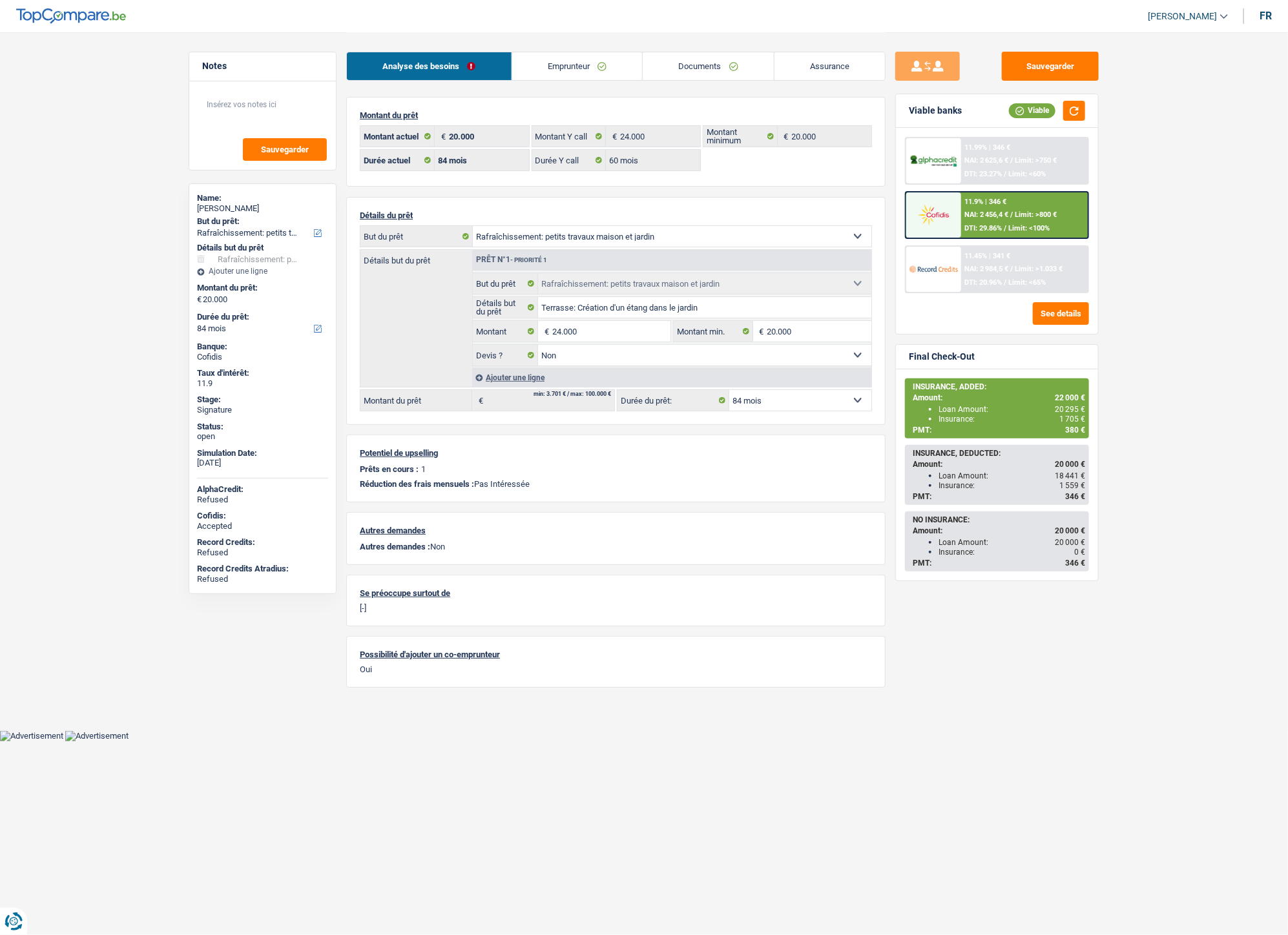
click at [698, 67] on link "Documents" at bounding box center [709, 66] width 131 height 28
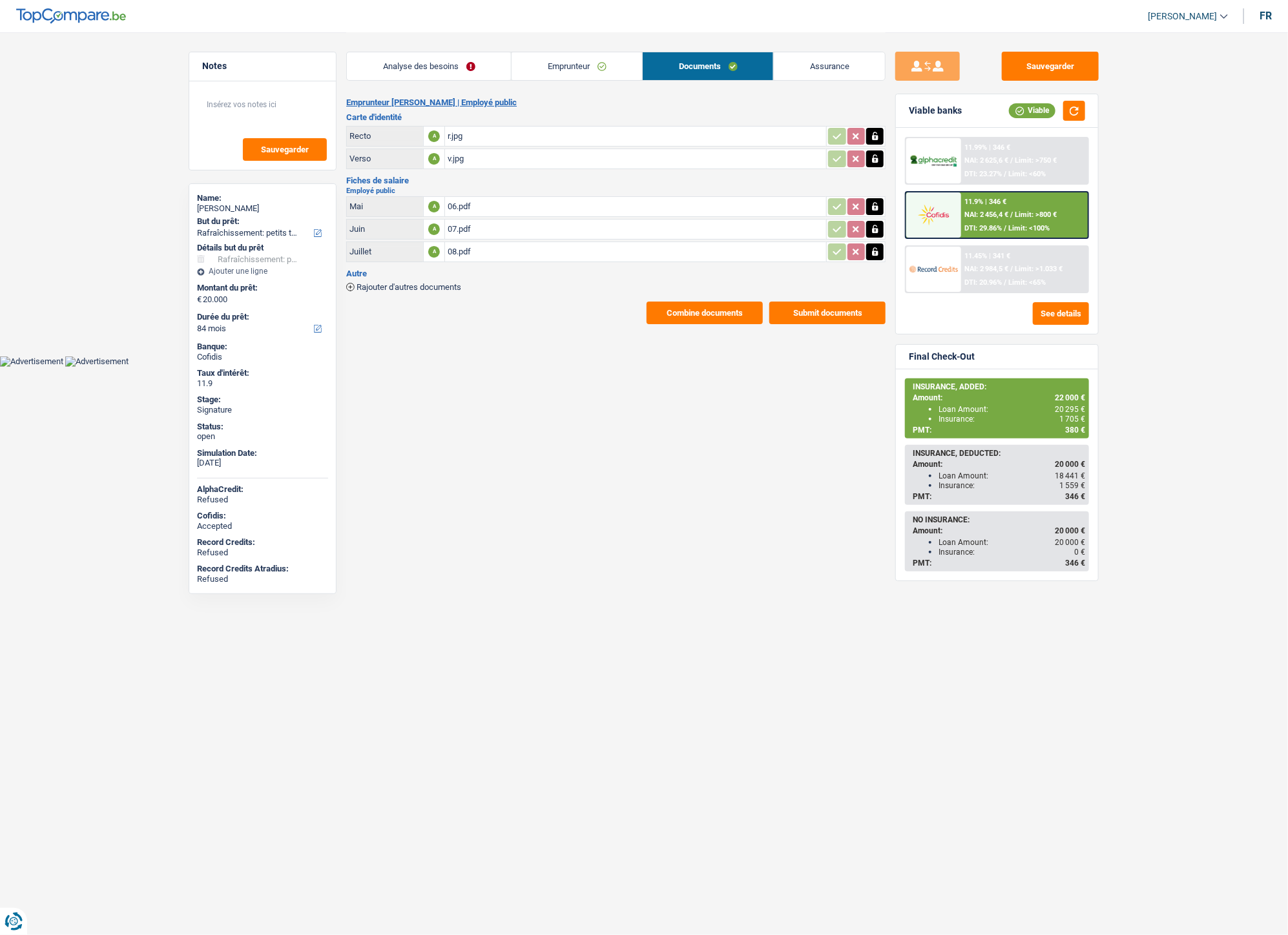
click at [423, 275] on div "Autre Rajouter d'autres documents" at bounding box center [616, 280] width 539 height 22
click at [423, 283] on span "Rajouter d'autres documents" at bounding box center [409, 286] width 105 height 8
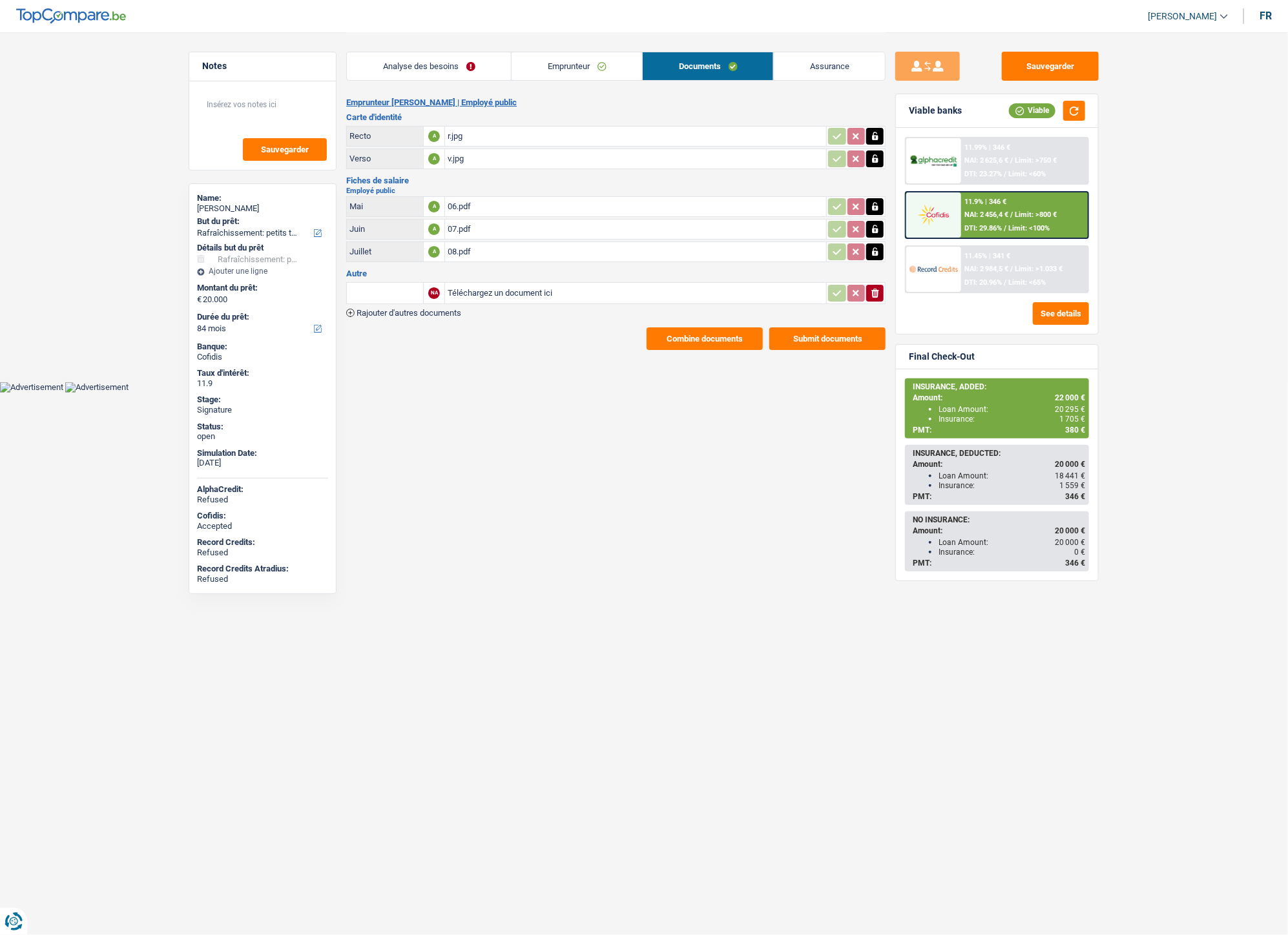
click at [522, 286] on input "Téléchargez un document ici" at bounding box center [636, 293] width 376 height 20
type input "C:\fakepath\Gillis extrait.pdf"
click at [416, 288] on input "text" at bounding box center [385, 293] width 71 height 21
click at [441, 346] on li "Extraits de compte de toutes les transactions 3 derniers mois" at bounding box center [476, 350] width 246 height 16
type input "Extraits de compte de toutes les transactions 3 derniers mois"
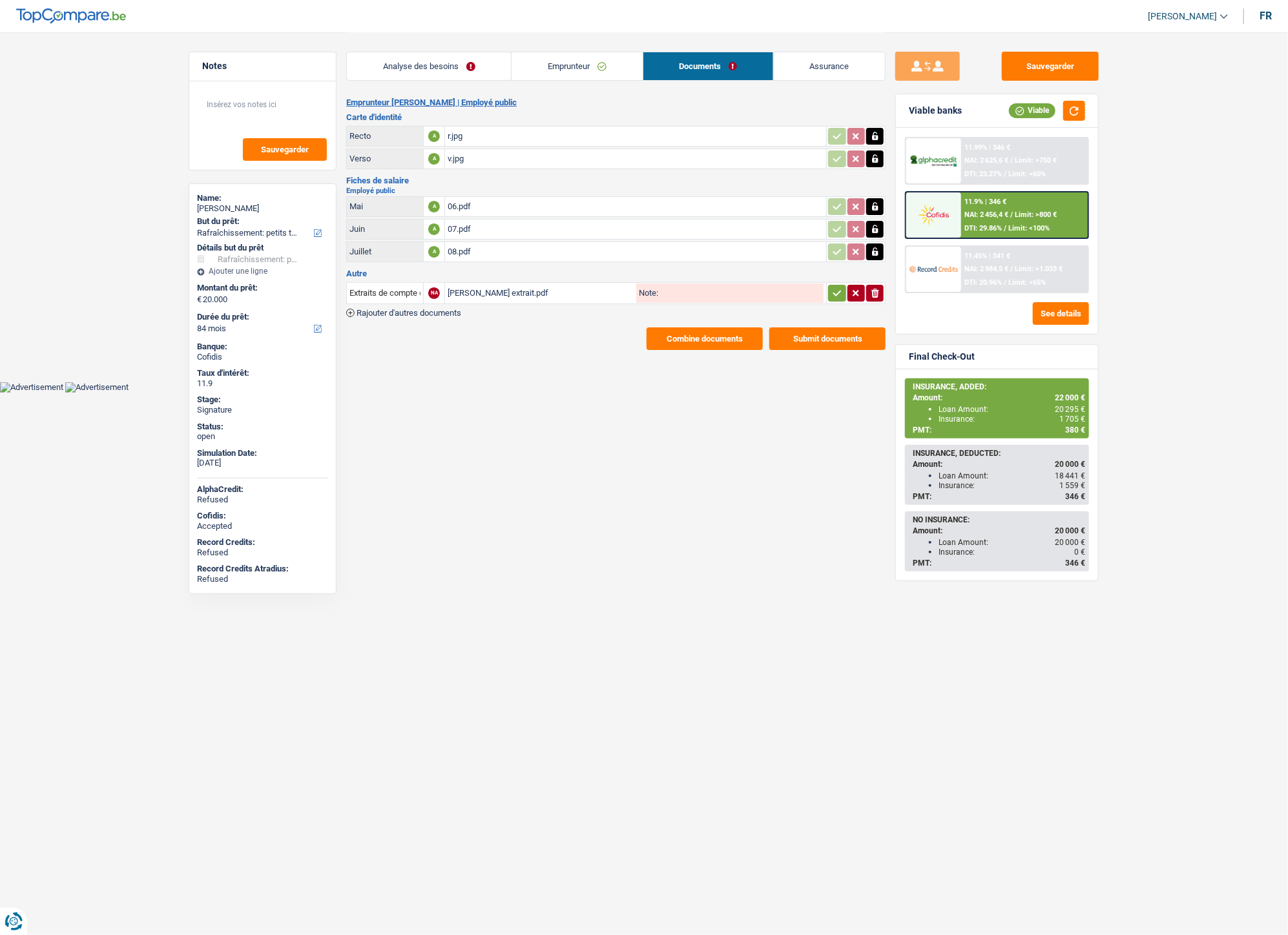
click at [840, 286] on icon "button" at bounding box center [837, 293] width 10 height 13
click at [1036, 70] on button "Sauvegarder" at bounding box center [1050, 66] width 97 height 29
click at [656, 337] on button "Combine documents" at bounding box center [705, 339] width 116 height 22
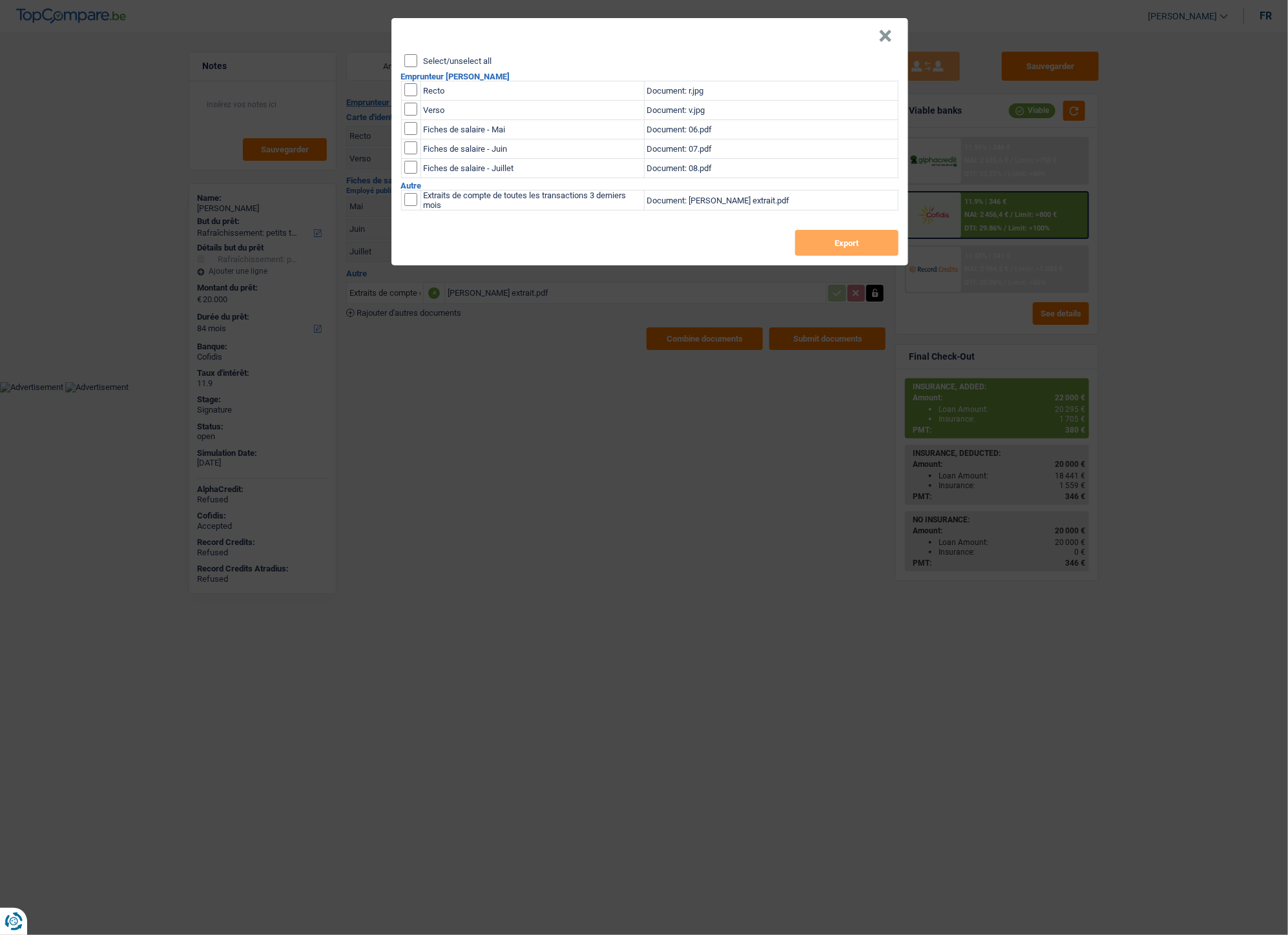
click at [407, 60] on input "Select/unselect all" at bounding box center [411, 61] width 13 height 13
checkbox input "true"
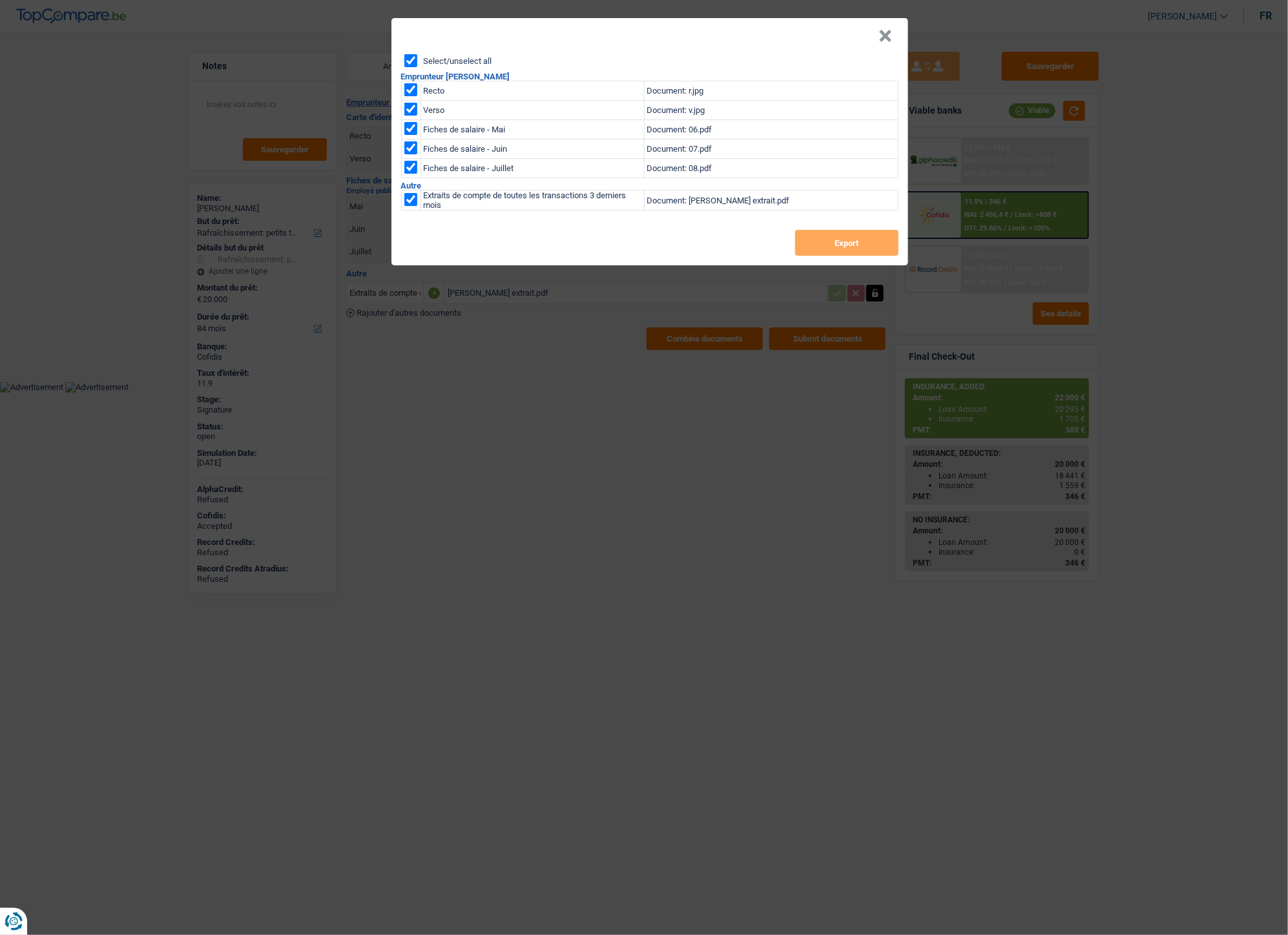
checkbox input "true"
click at [801, 241] on button "Export" at bounding box center [846, 243] width 103 height 26
drag, startPoint x: 881, startPoint y: 36, endPoint x: 756, endPoint y: 4, distance: 129.0
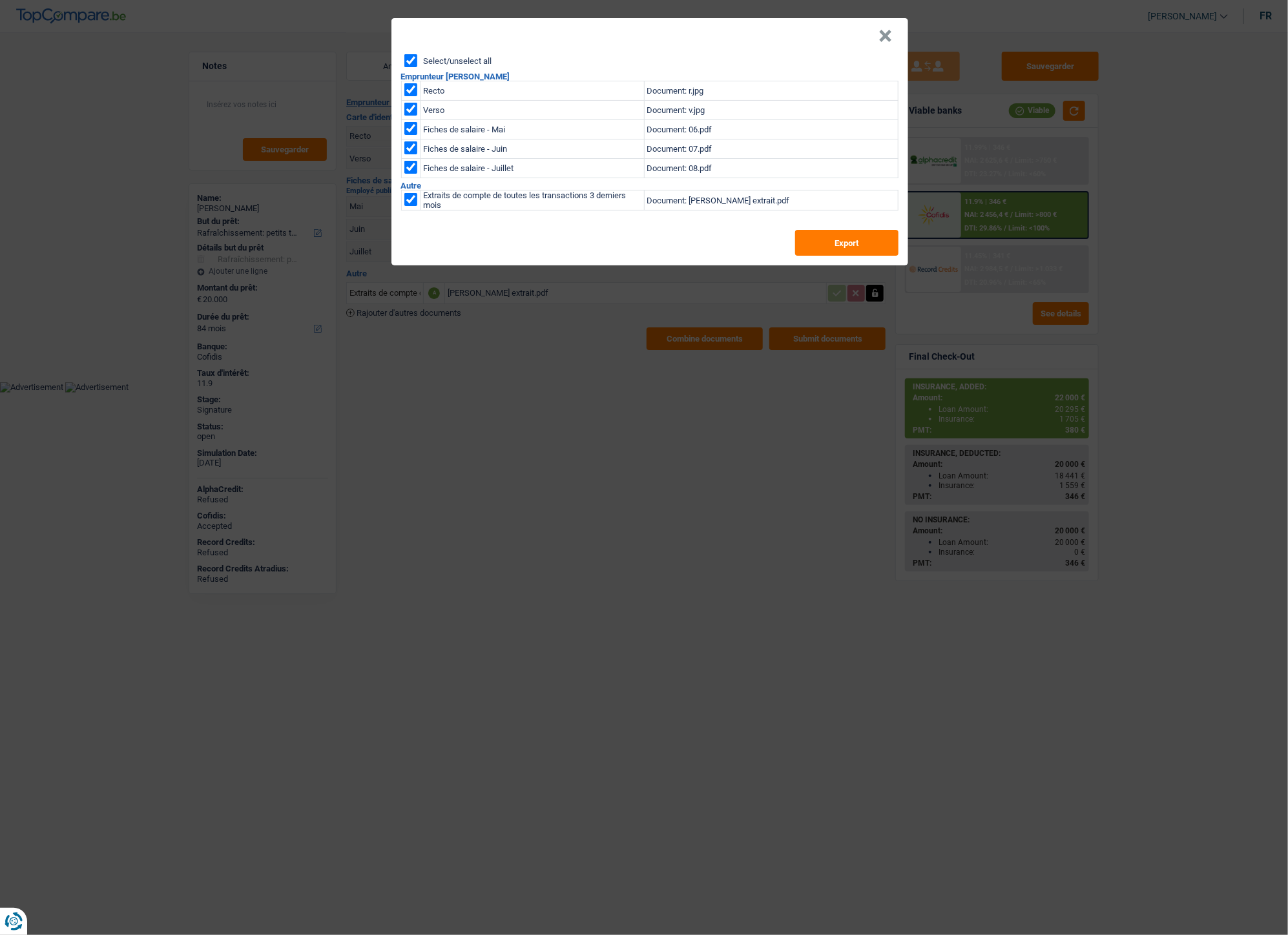
click at [881, 36] on button "×" at bounding box center [886, 37] width 13 height 13
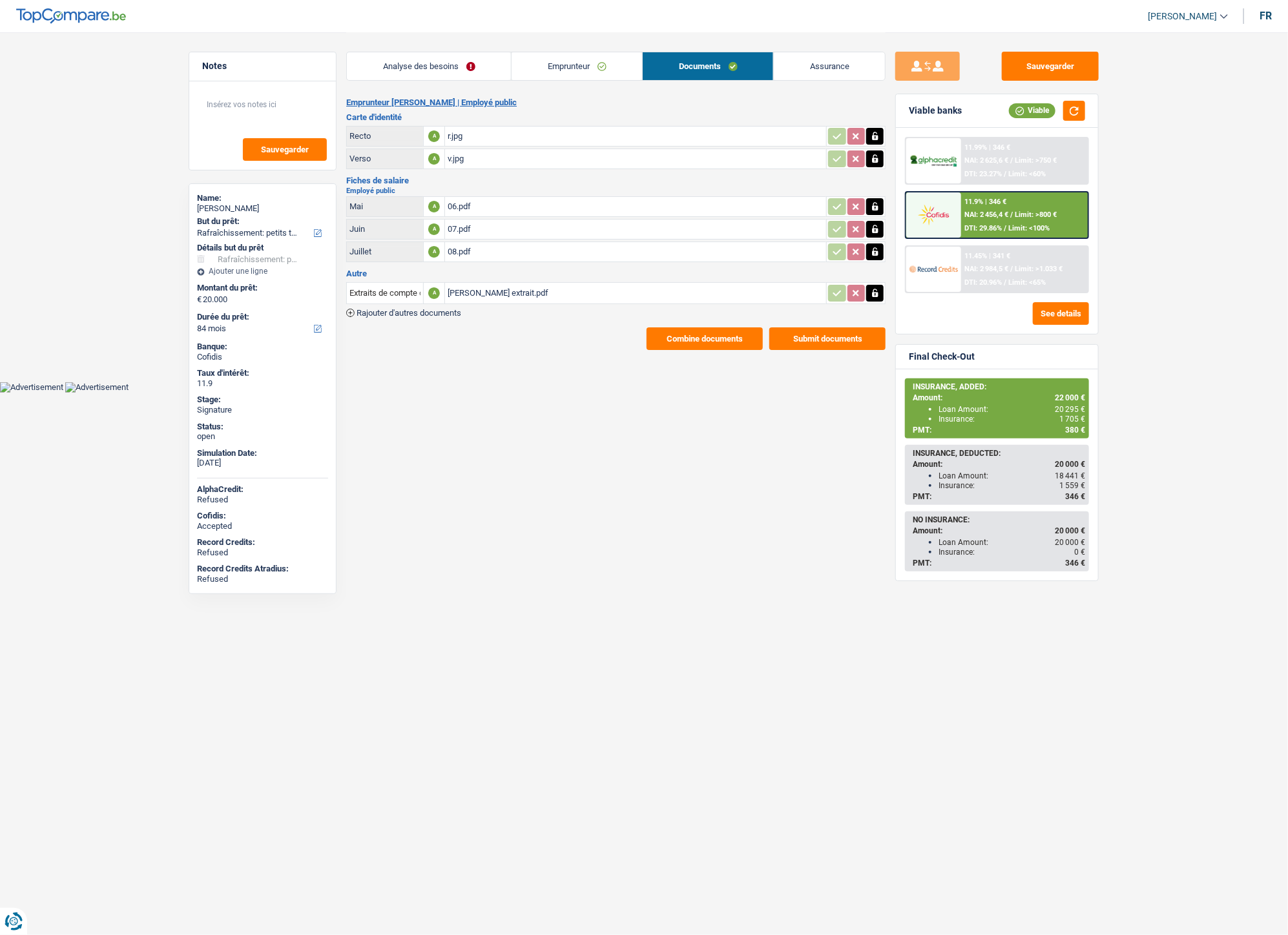
click at [1018, 213] on span "Limit: >800 €" at bounding box center [1036, 214] width 42 height 8
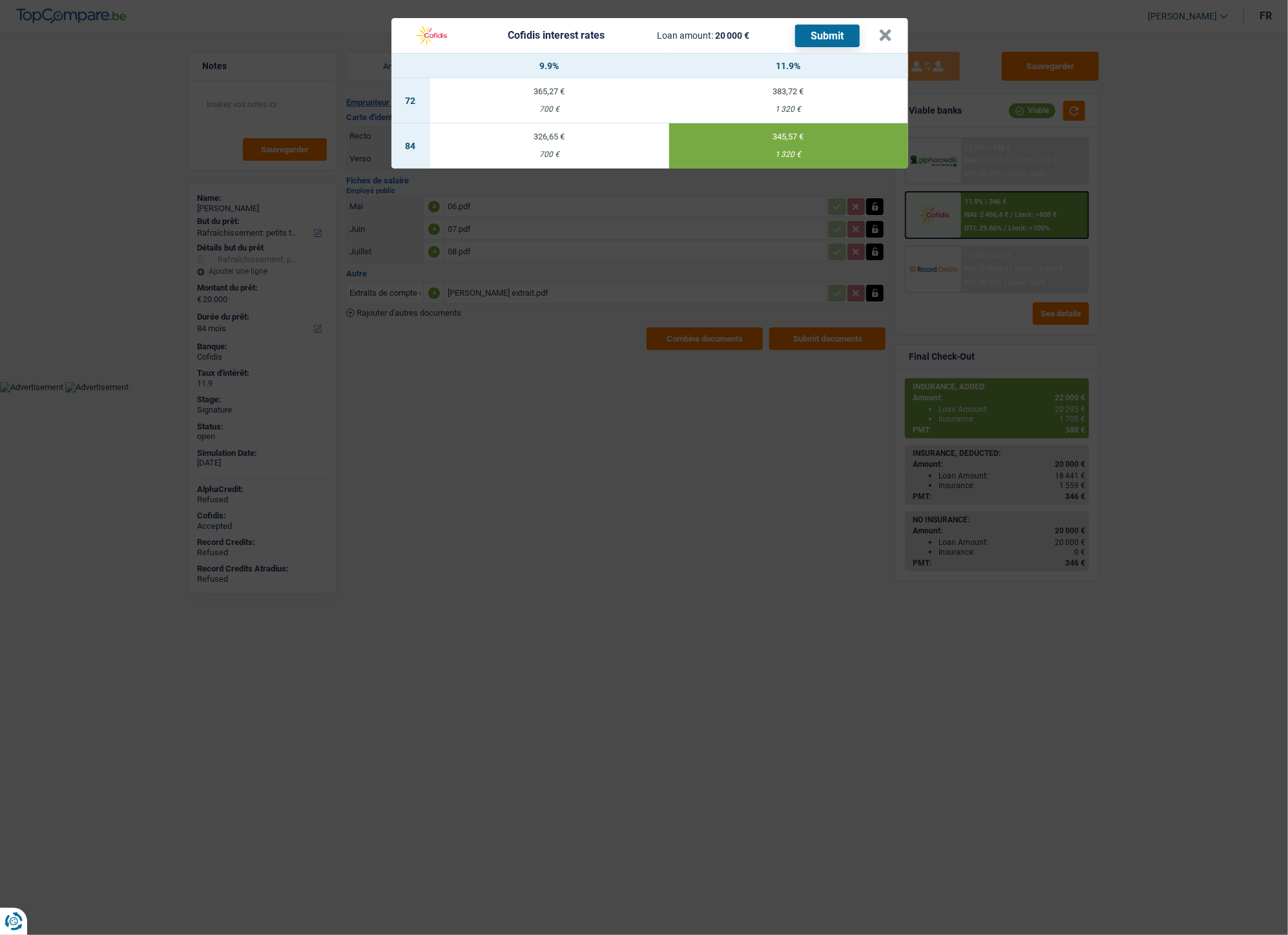
drag, startPoint x: 776, startPoint y: 152, endPoint x: 795, endPoint y: 153, distance: 19.0
click at [795, 153] on div "1 320 €" at bounding box center [788, 154] width 239 height 8
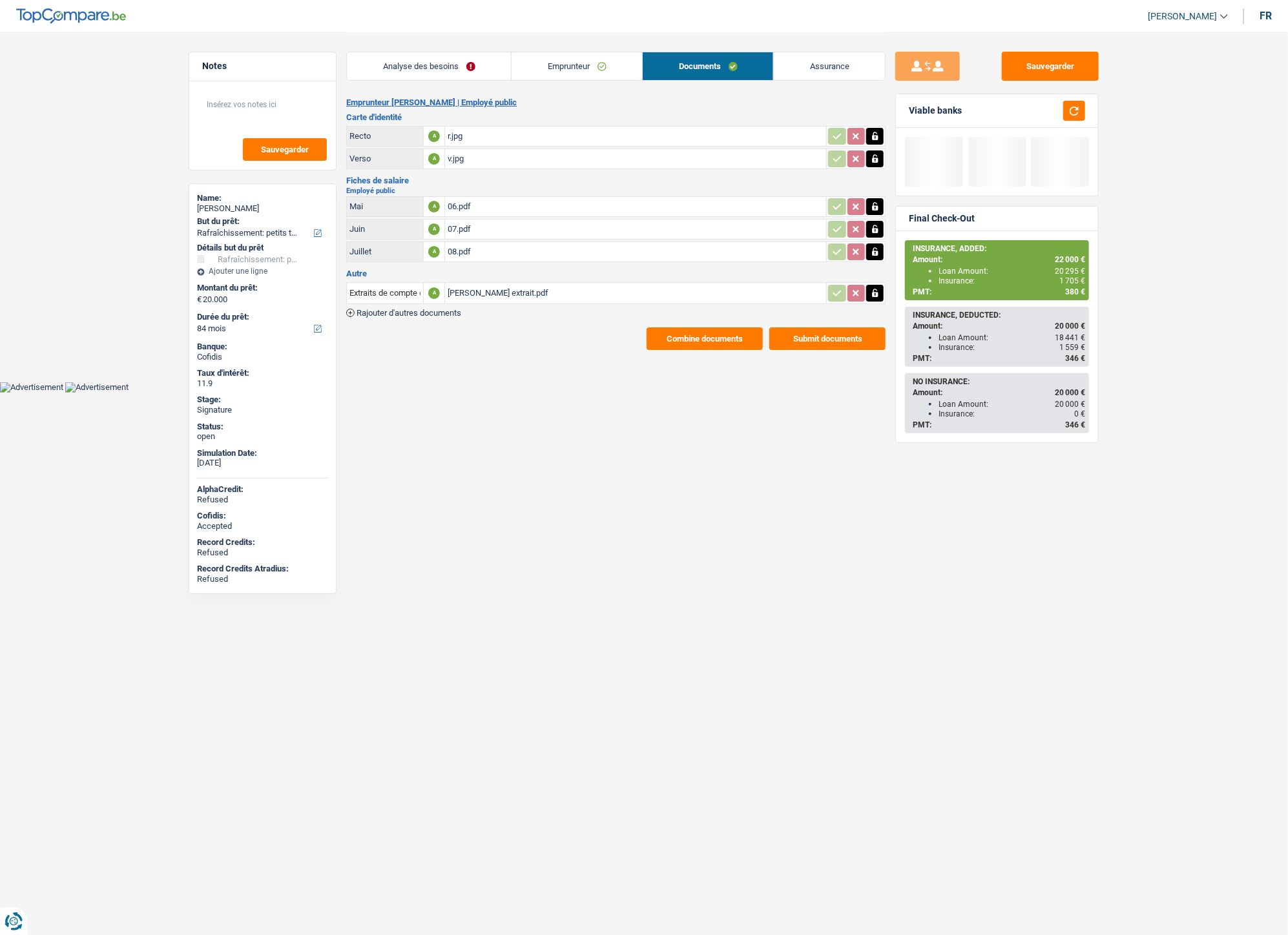
drag, startPoint x: 788, startPoint y: 155, endPoint x: 247, endPoint y: 4, distance: 561.7
click at [560, 393] on html "Vous avez le contrôle de vos données Nous utilisons des cookies, tout comme nos…" at bounding box center [644, 197] width 1288 height 393
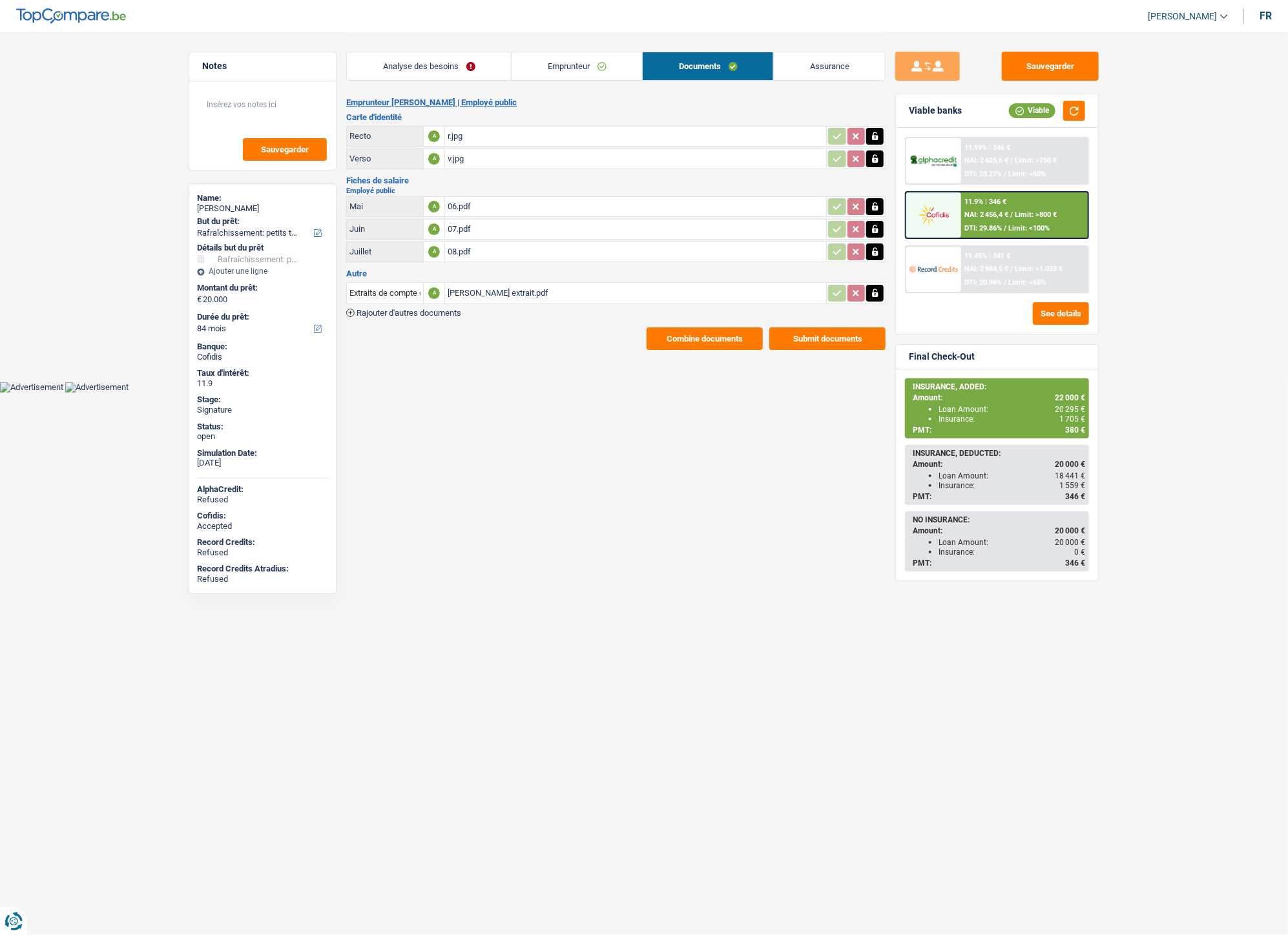
click at [946, 218] on img at bounding box center [933, 215] width 48 height 24
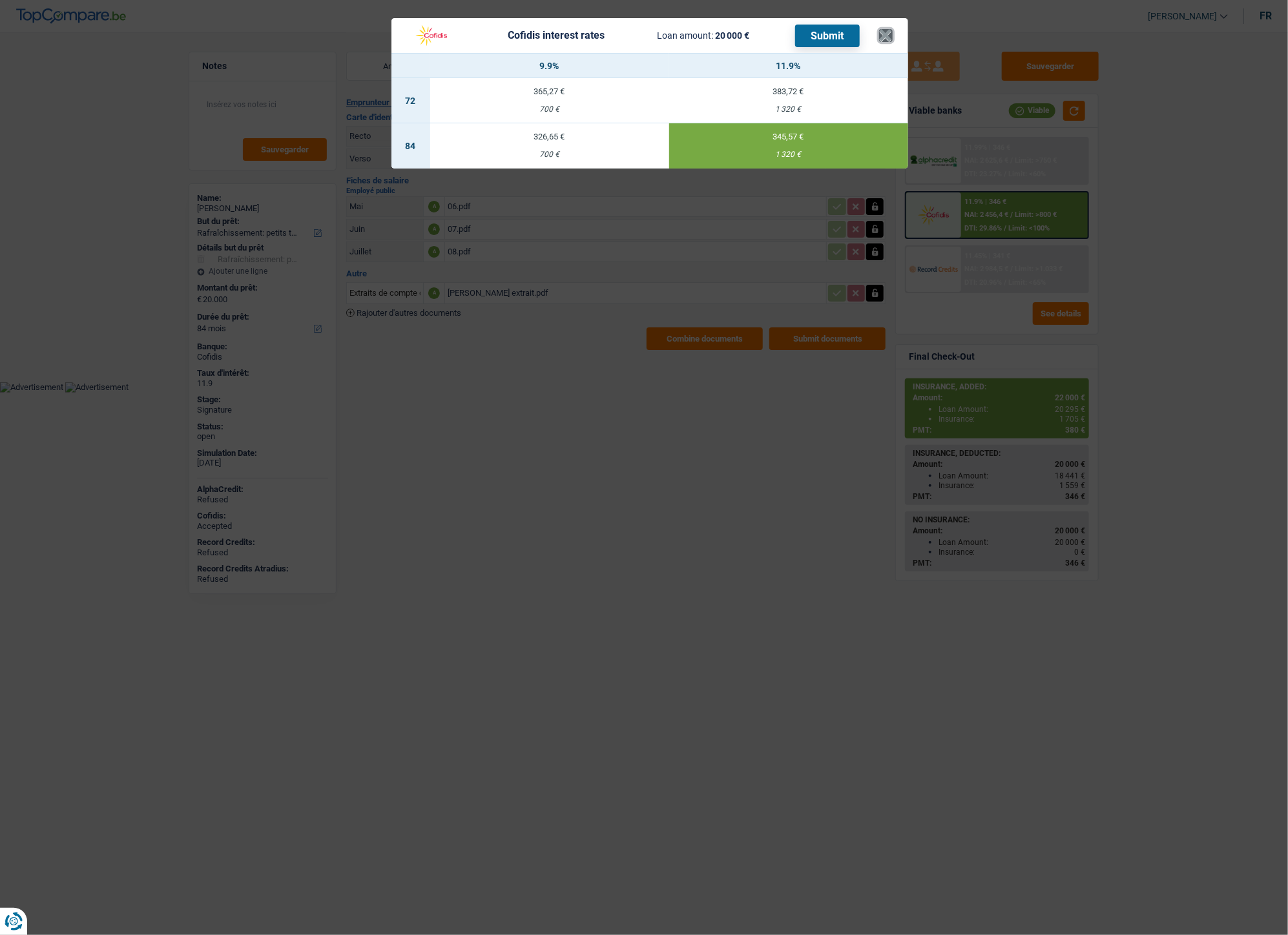
drag, startPoint x: 883, startPoint y: 37, endPoint x: 990, endPoint y: 45, distance: 107.3
click at [884, 37] on button "×" at bounding box center [886, 36] width 13 height 13
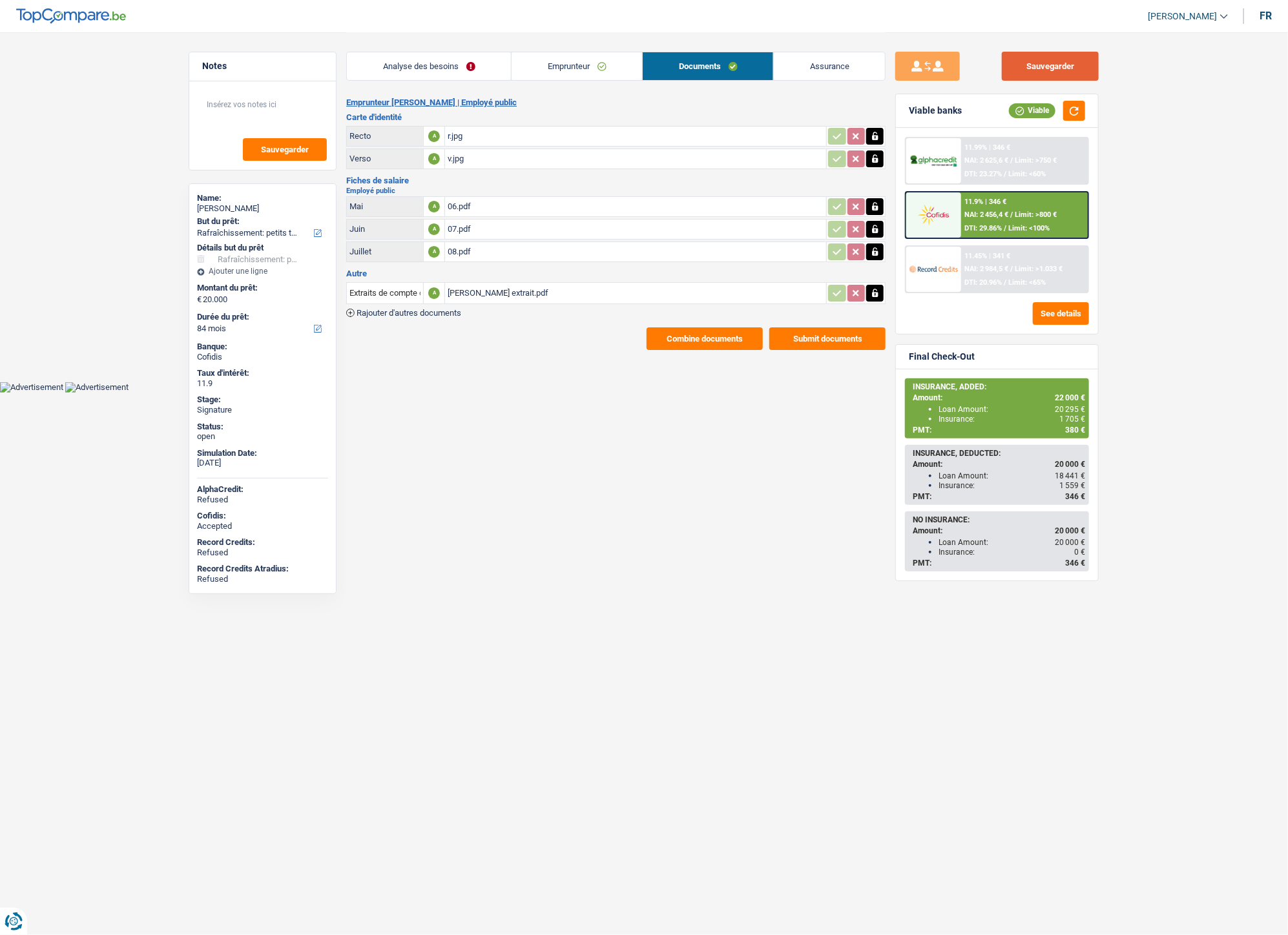
click at [1026, 66] on button "Sauvegarder" at bounding box center [1050, 66] width 97 height 29
click at [578, 62] on link "Emprunteur" at bounding box center [576, 66] width 130 height 28
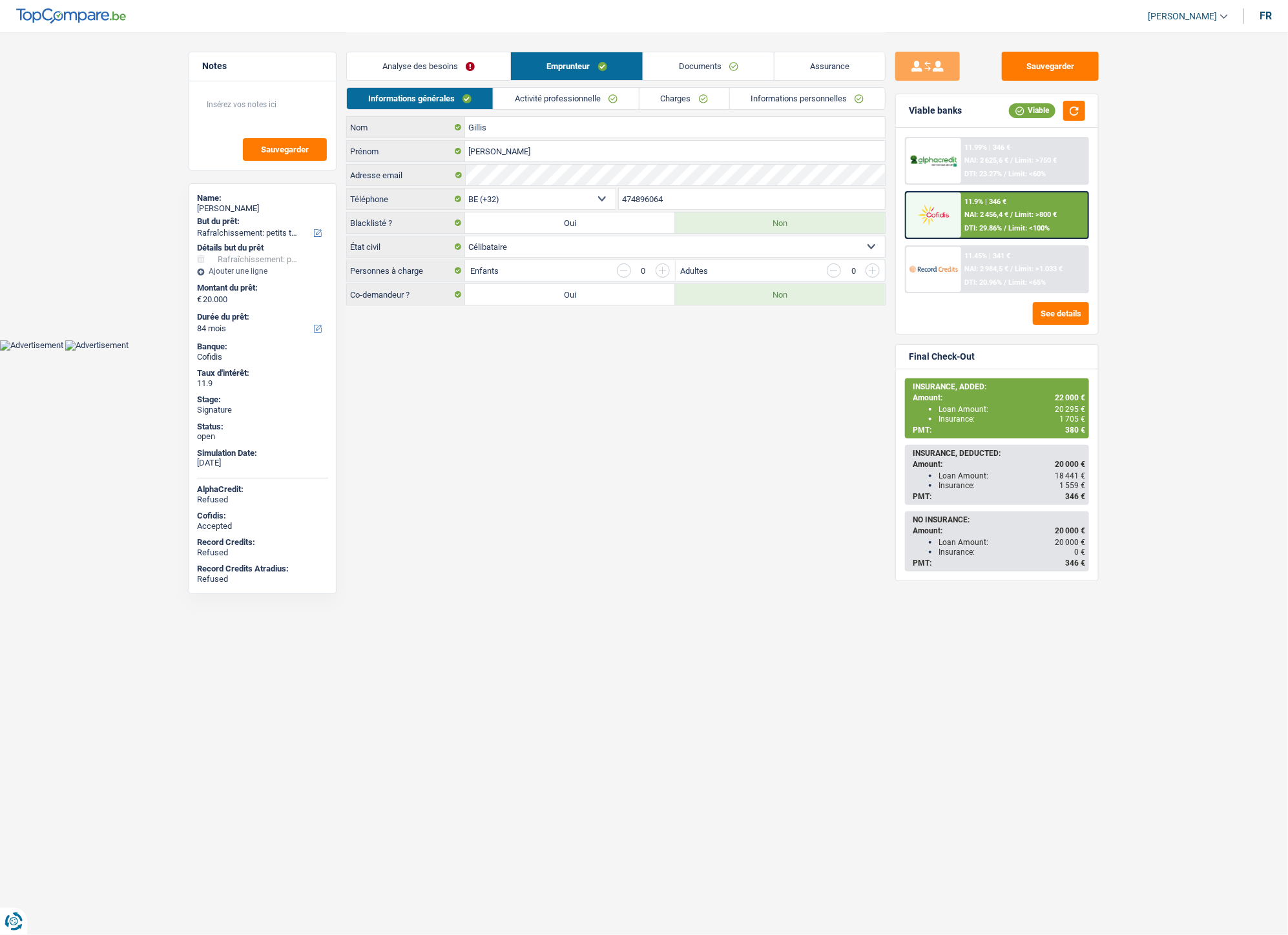
click at [767, 97] on link "Informations personnelles" at bounding box center [808, 98] width 155 height 22
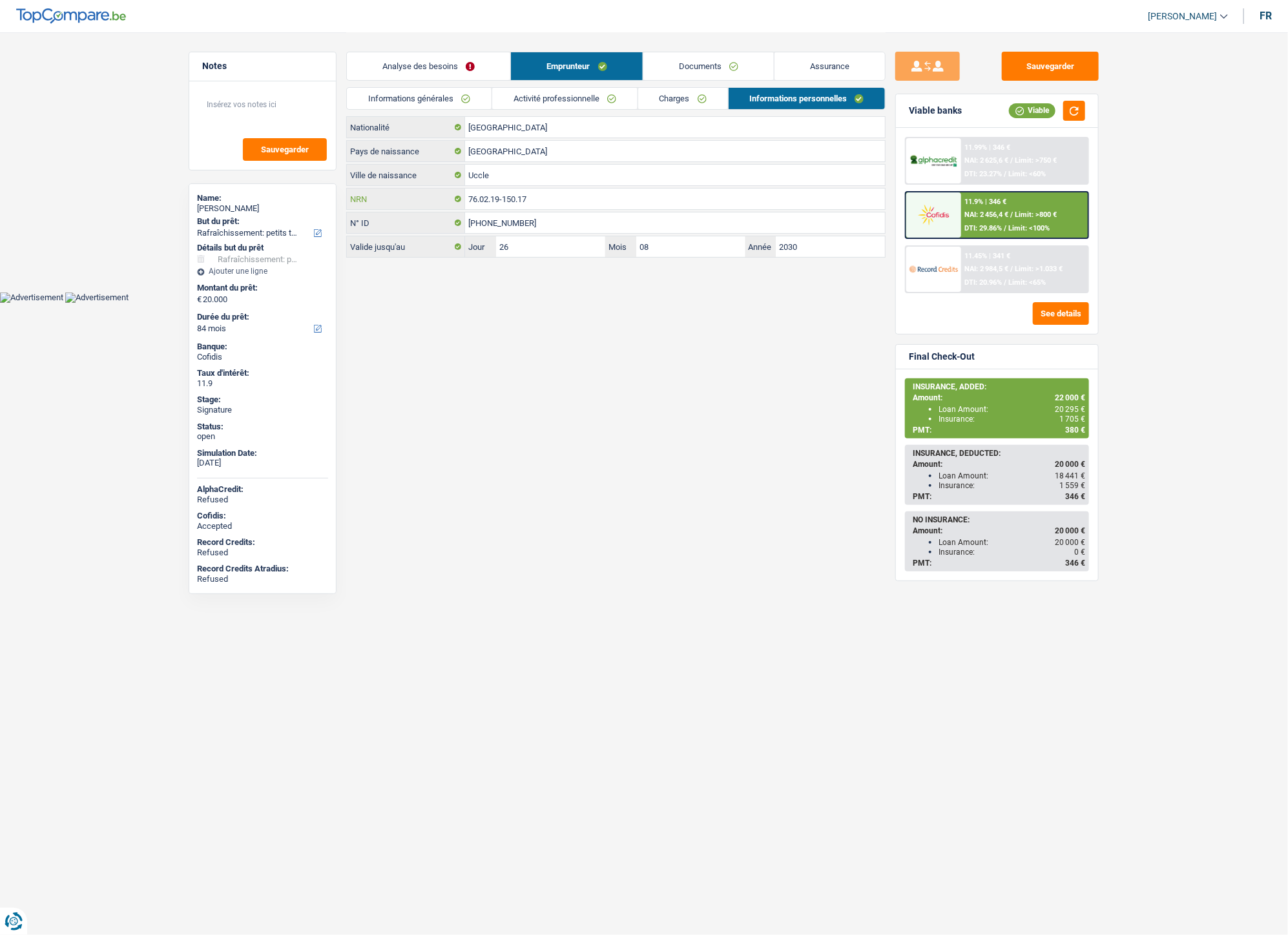
click at [514, 197] on input "76.02.19-150.17" at bounding box center [675, 198] width 420 height 21
drag, startPoint x: 548, startPoint y: 201, endPoint x: 458, endPoint y: 200, distance: 90.0
click at [458, 200] on div "76.02.19-150.17 NRN" at bounding box center [616, 198] width 538 height 21
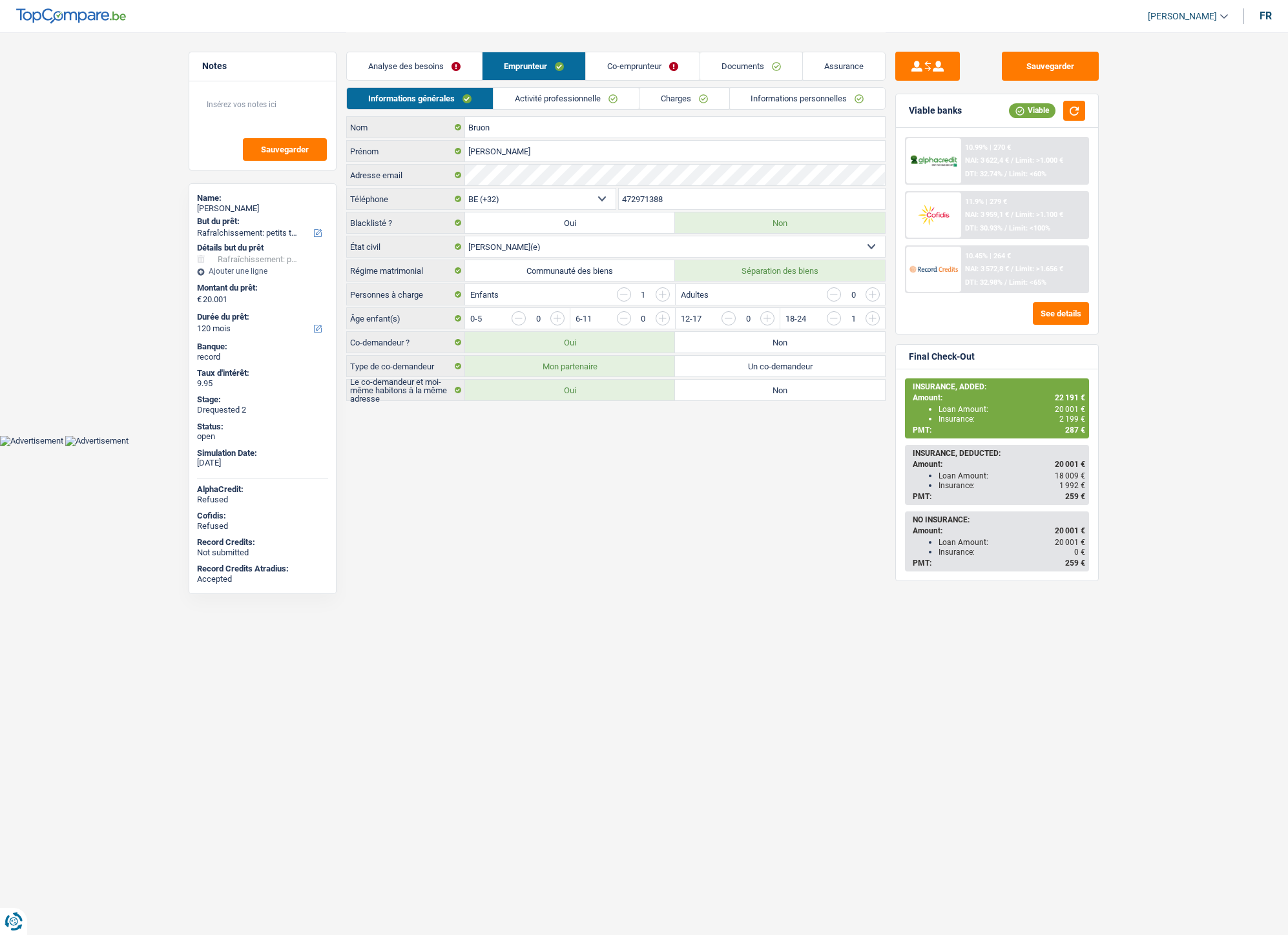
select select "houseOrGarden"
select select "120"
select select "32"
select select "married"
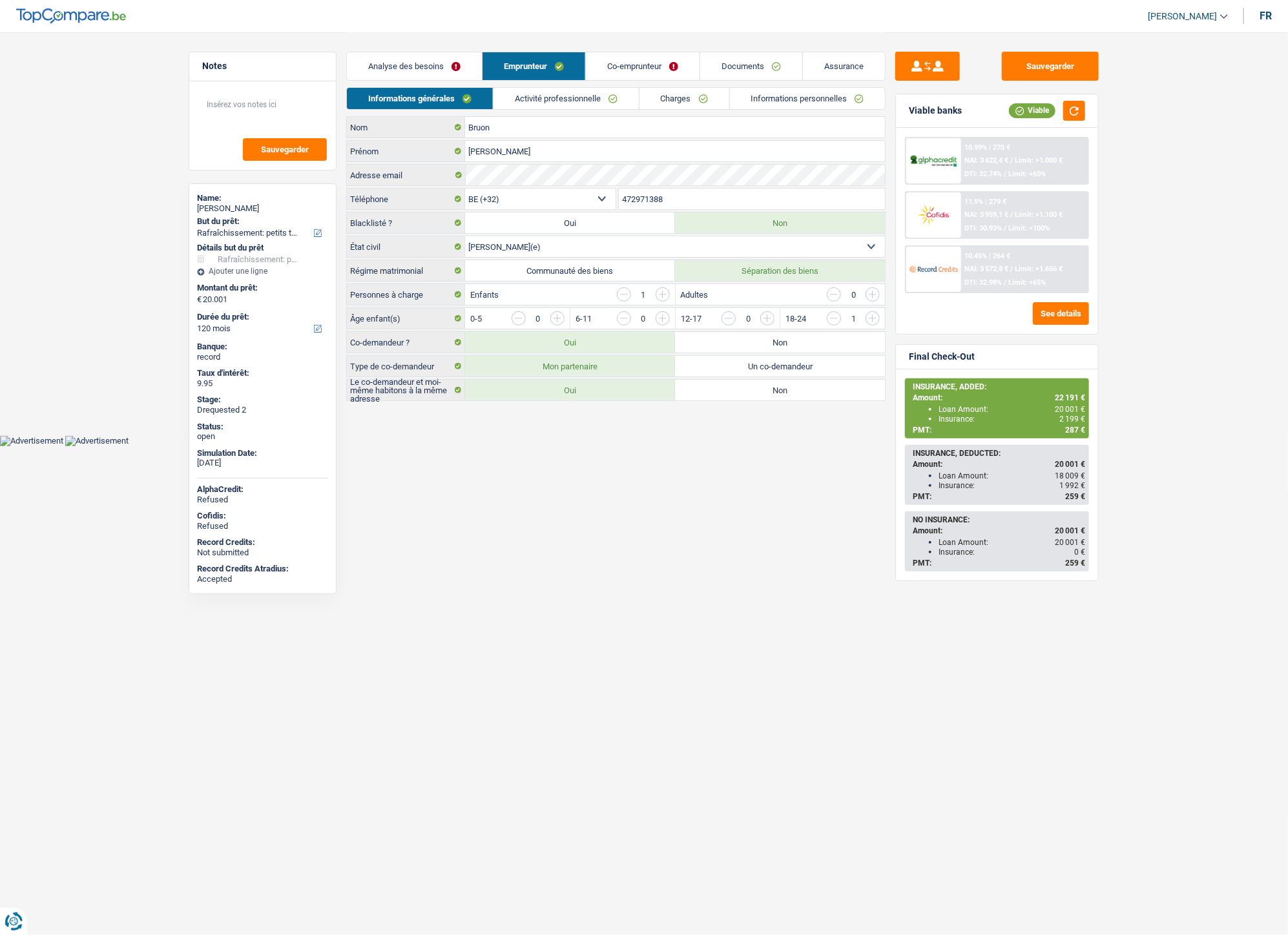
drag, startPoint x: 676, startPoint y: 197, endPoint x: 630, endPoint y: 197, distance: 46.0
click at [619, 195] on input "472971388" at bounding box center [752, 198] width 267 height 21
click at [726, 66] on link "Documents" at bounding box center [751, 66] width 102 height 28
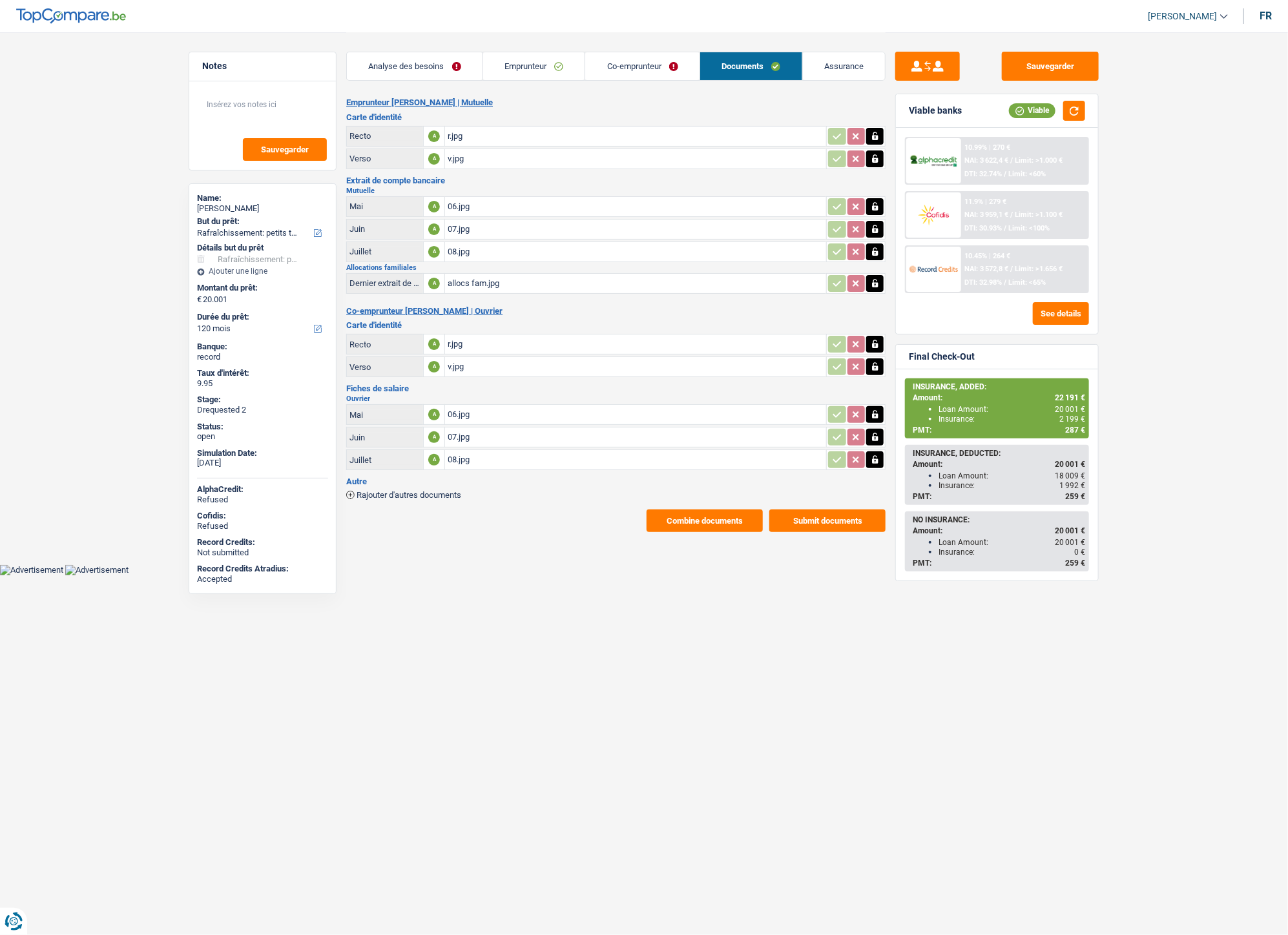
click at [682, 509] on button "Combine documents" at bounding box center [705, 520] width 116 height 22
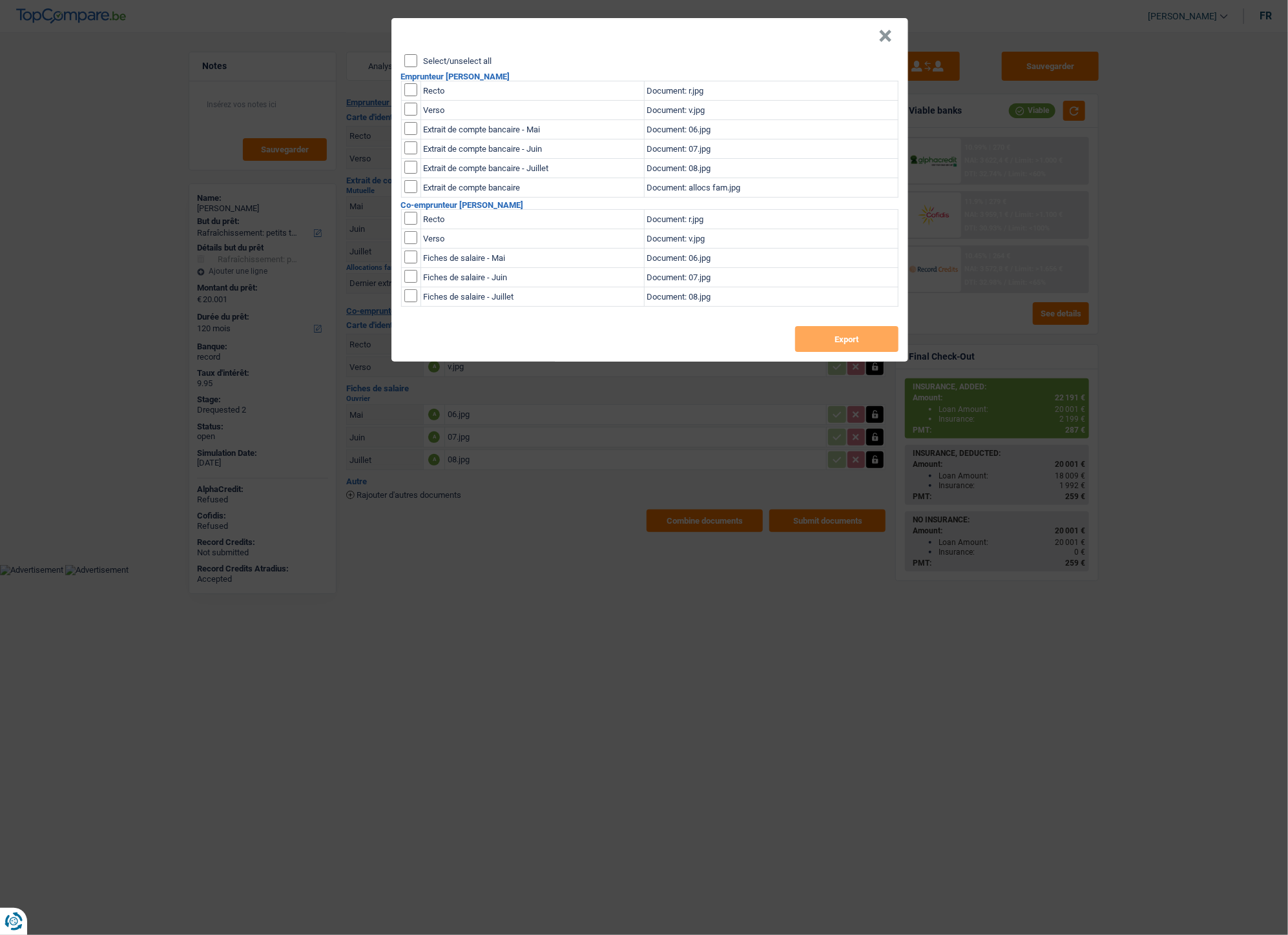
click at [411, 93] on input "checkbox" at bounding box center [411, 90] width 13 height 13
checkbox input "true"
click at [416, 109] on input "checkbox" at bounding box center [411, 110] width 13 height 13
checkbox input "true"
click at [884, 33] on button "×" at bounding box center [886, 37] width 13 height 13
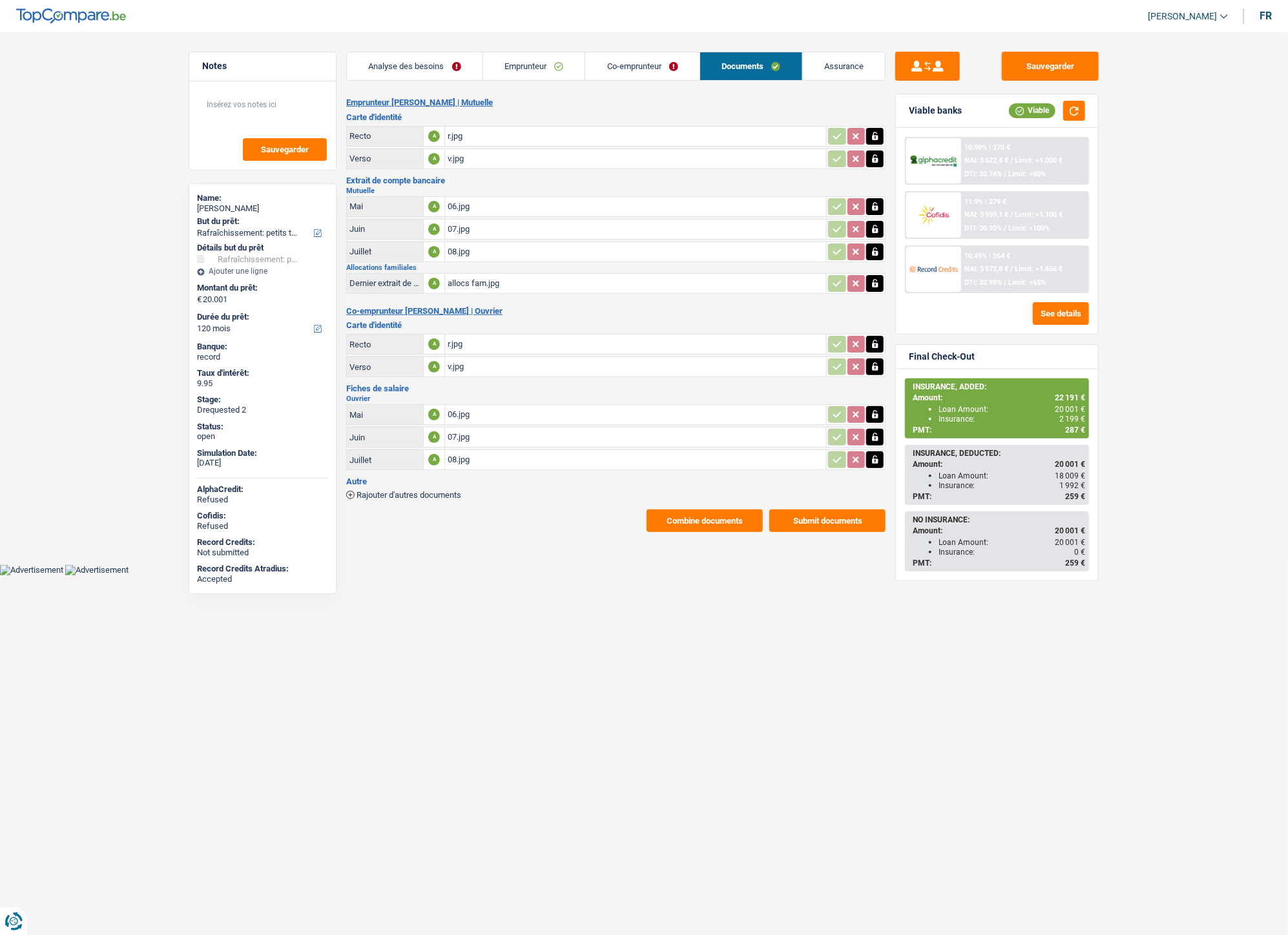
click at [423, 59] on link "Analyse des besoins" at bounding box center [415, 66] width 136 height 28
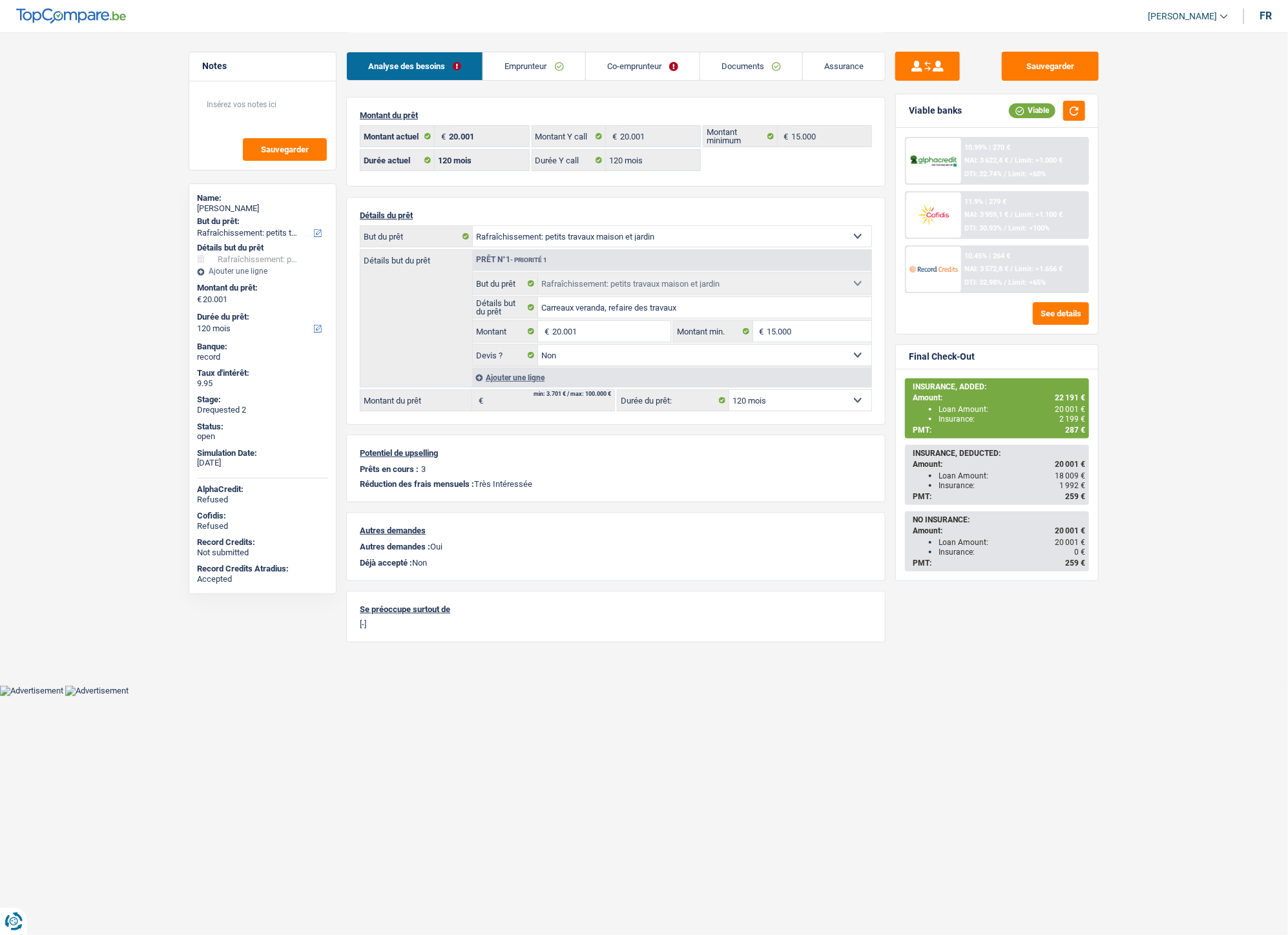
click at [639, 64] on link "Co-emprunteur" at bounding box center [642, 66] width 113 height 28
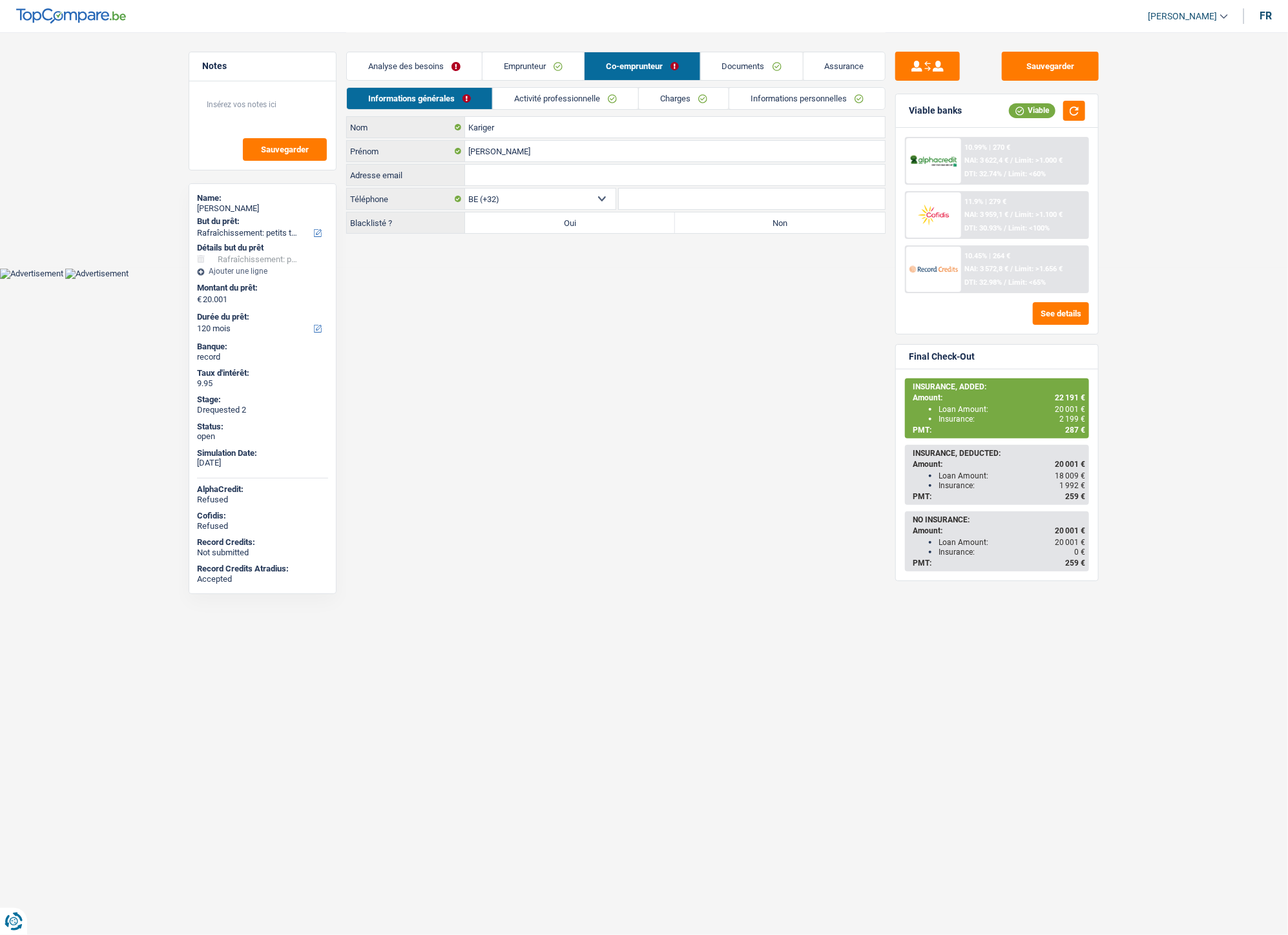
drag, startPoint x: 547, startPoint y: 66, endPoint x: 562, endPoint y: 72, distance: 16.2
click at [546, 65] on link "Emprunteur" at bounding box center [533, 66] width 101 height 28
